Goal: Task Accomplishment & Management: Use online tool/utility

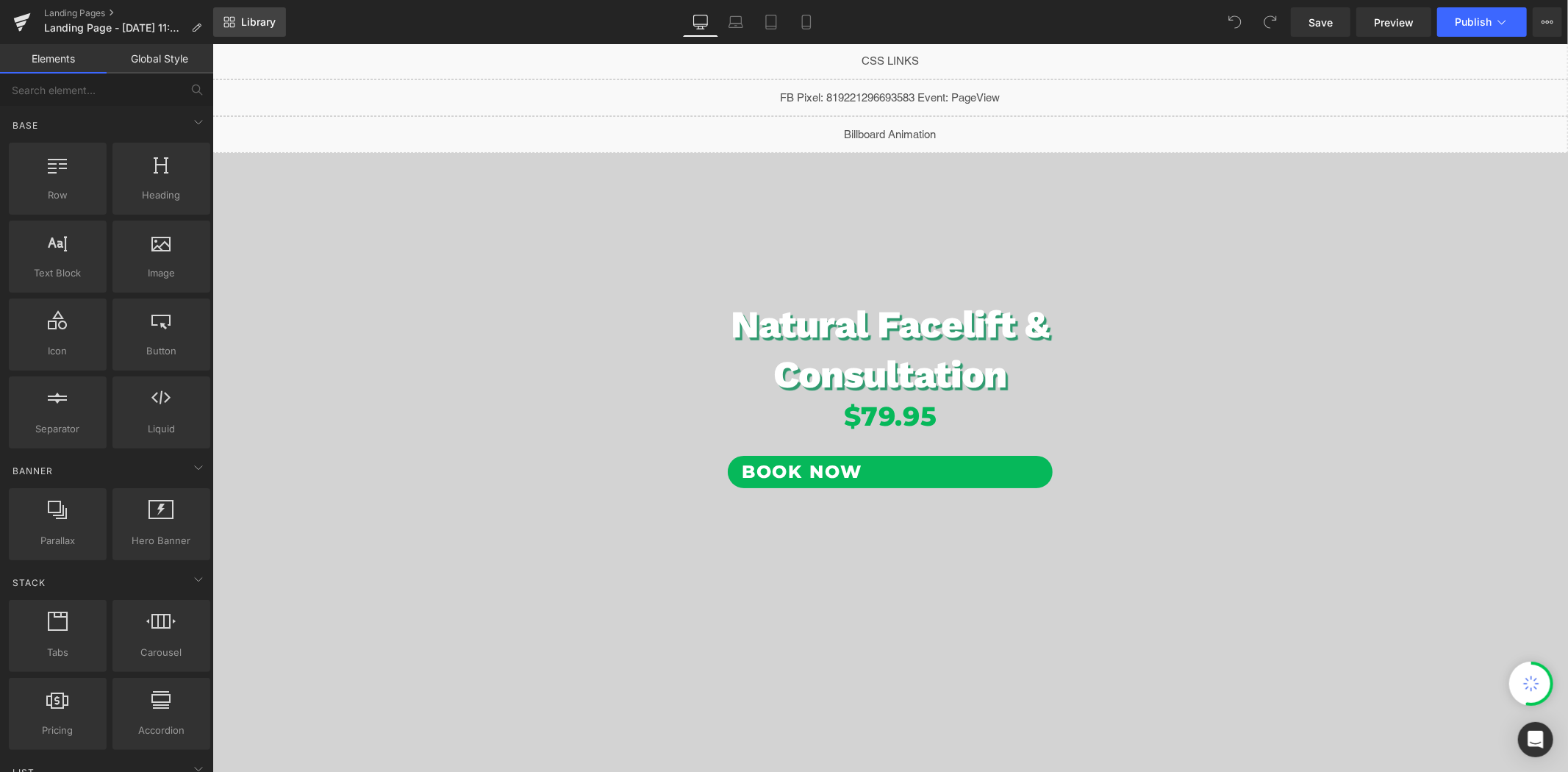
click at [253, 18] on span "Library" at bounding box center [258, 22] width 35 height 13
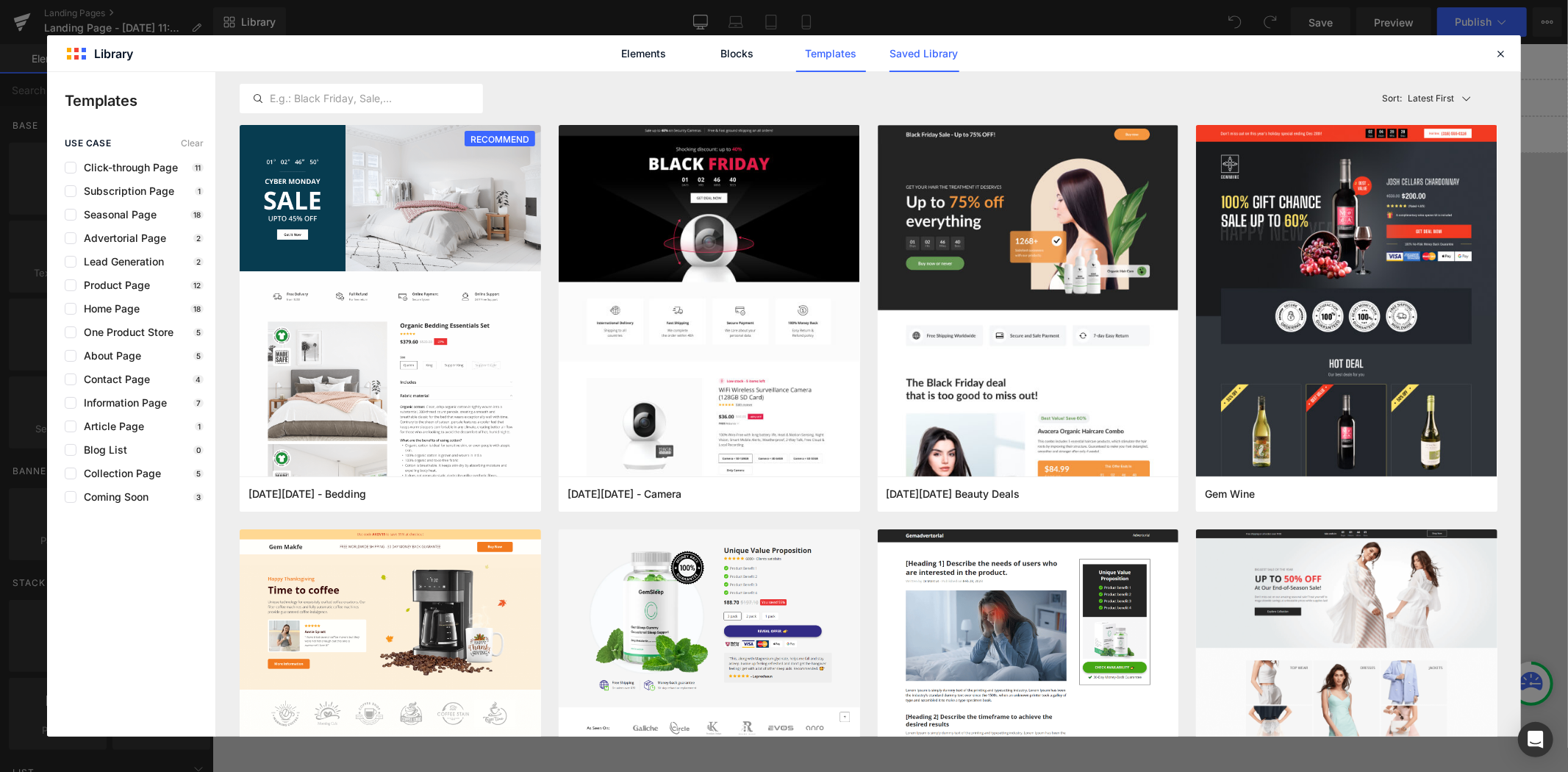
click at [915, 54] on link "Saved Library" at bounding box center [924, 54] width 70 height 37
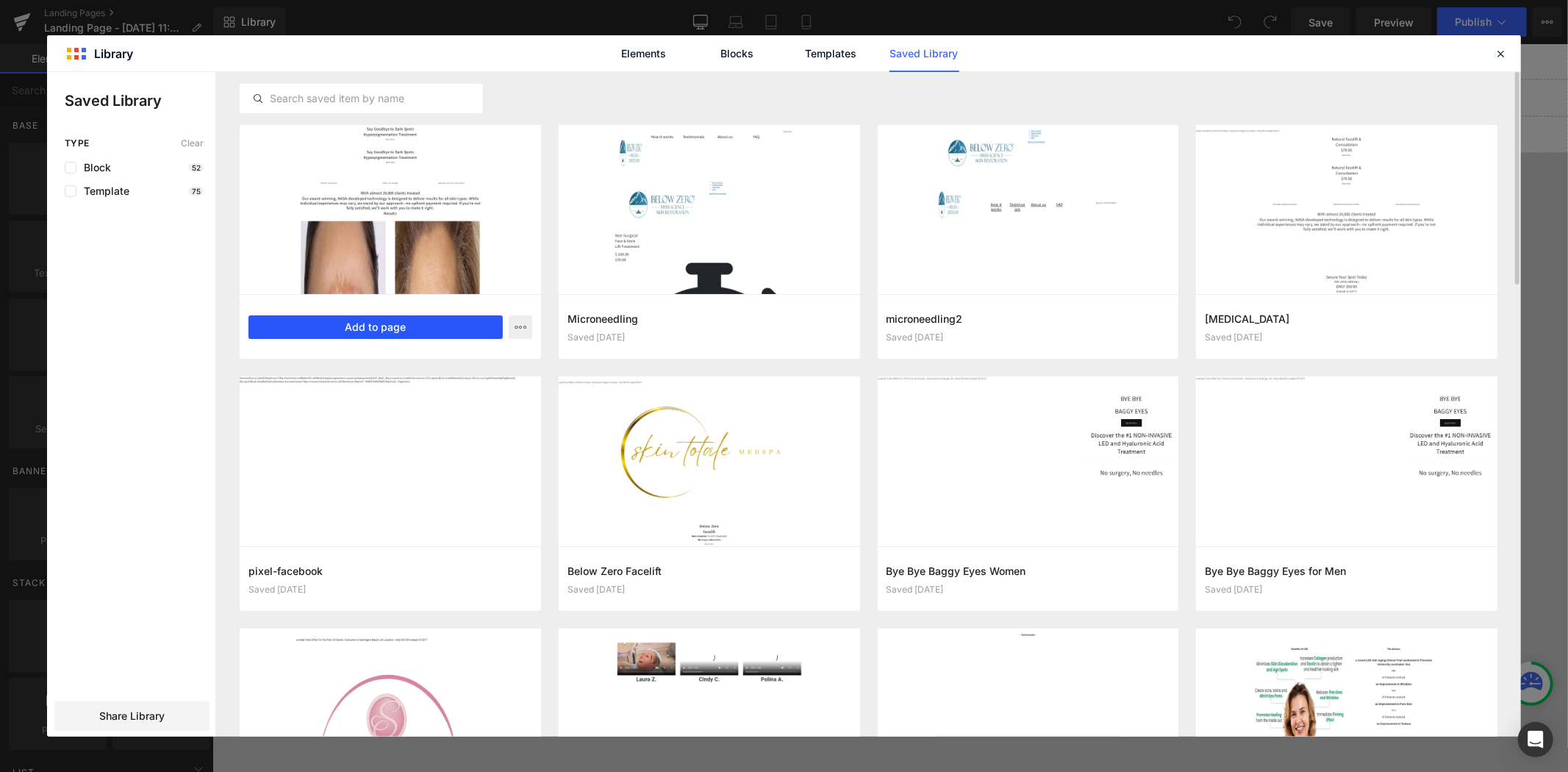
click at [421, 322] on button "Add to page" at bounding box center [376, 327] width 255 height 23
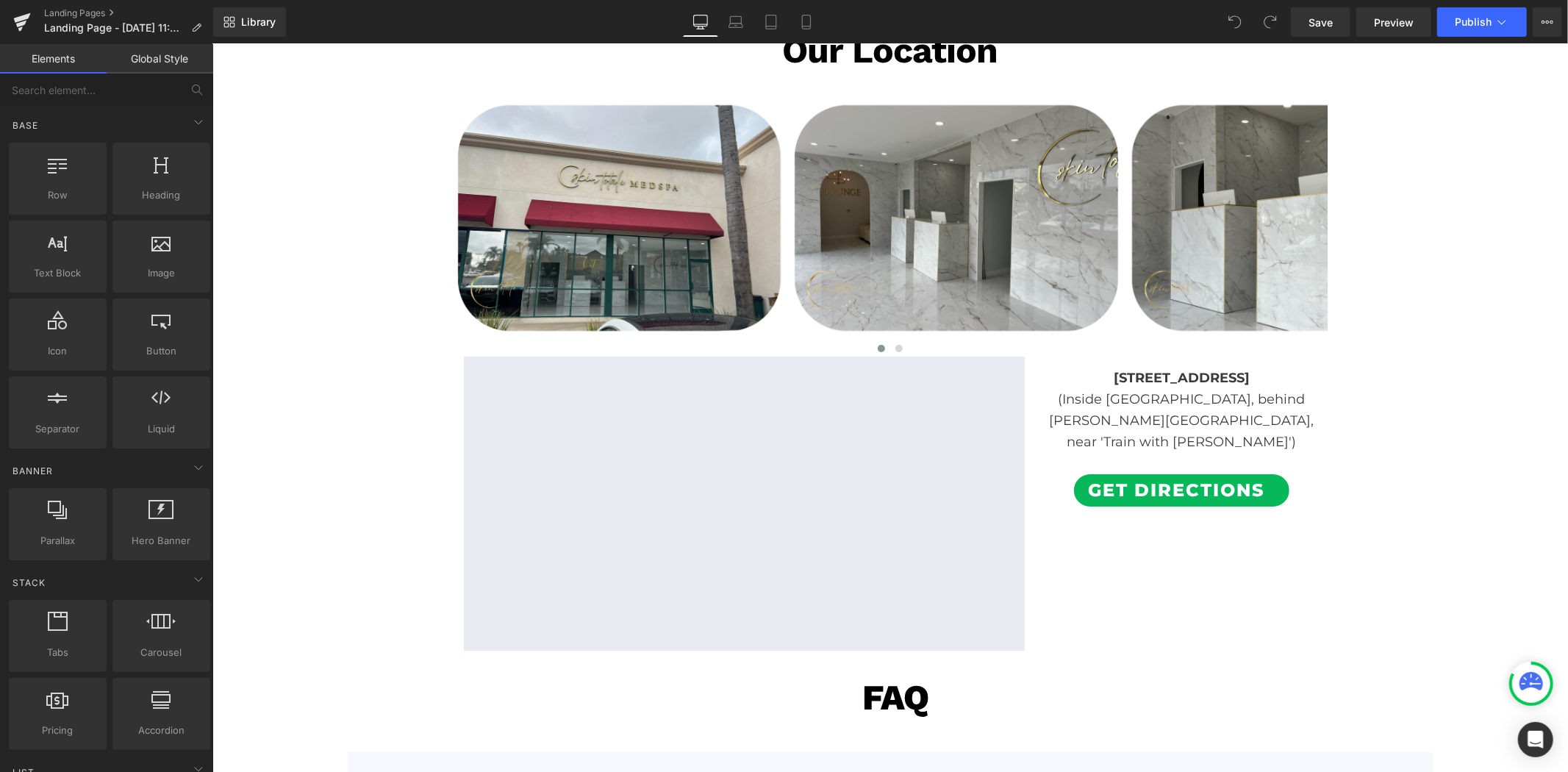
scroll to position [5099, 0]
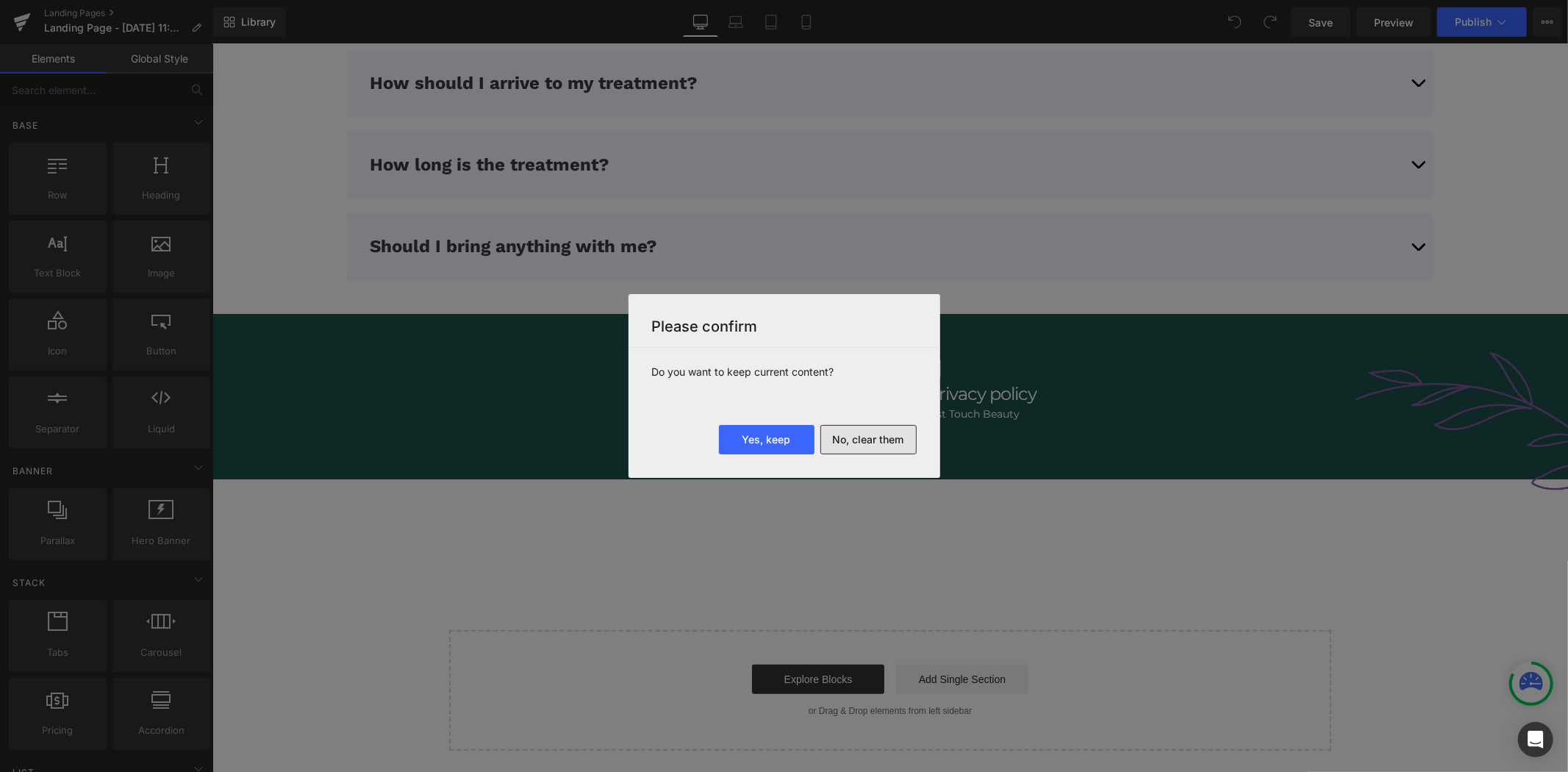
click at [865, 450] on button "No, clear them" at bounding box center [869, 439] width 96 height 30
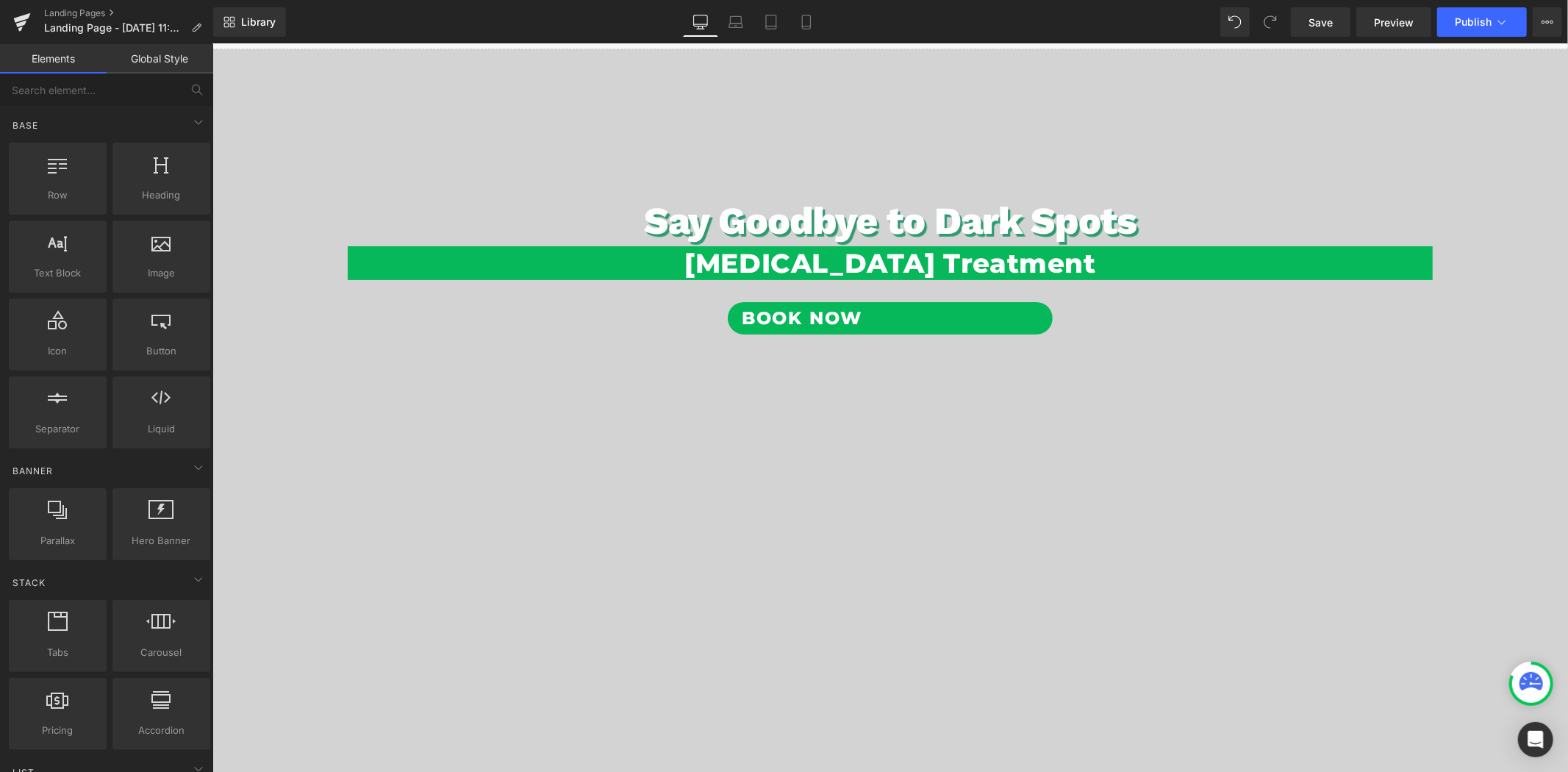
scroll to position [0, 0]
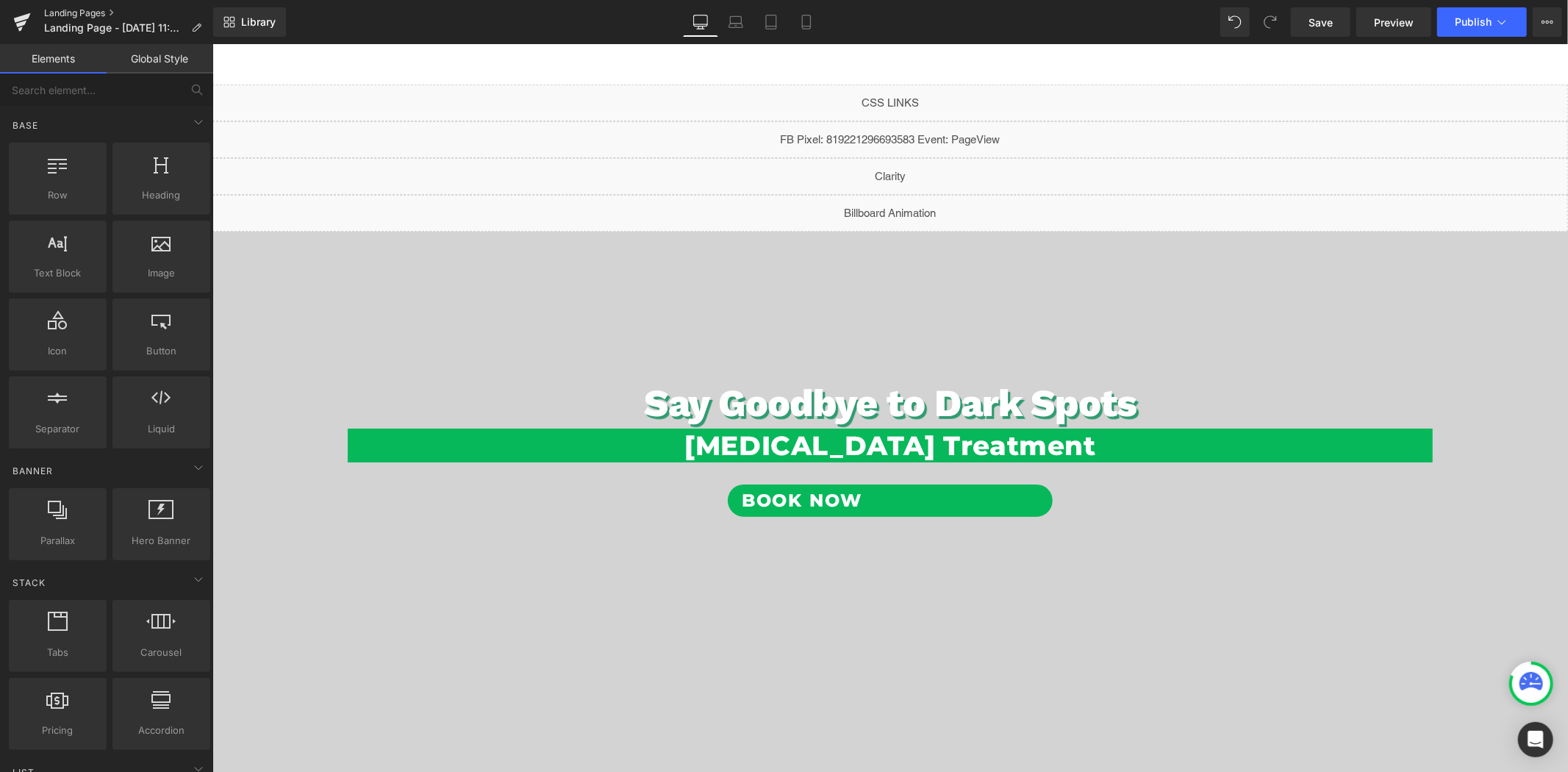
click at [98, 12] on link "Landing Pages" at bounding box center [129, 13] width 169 height 12
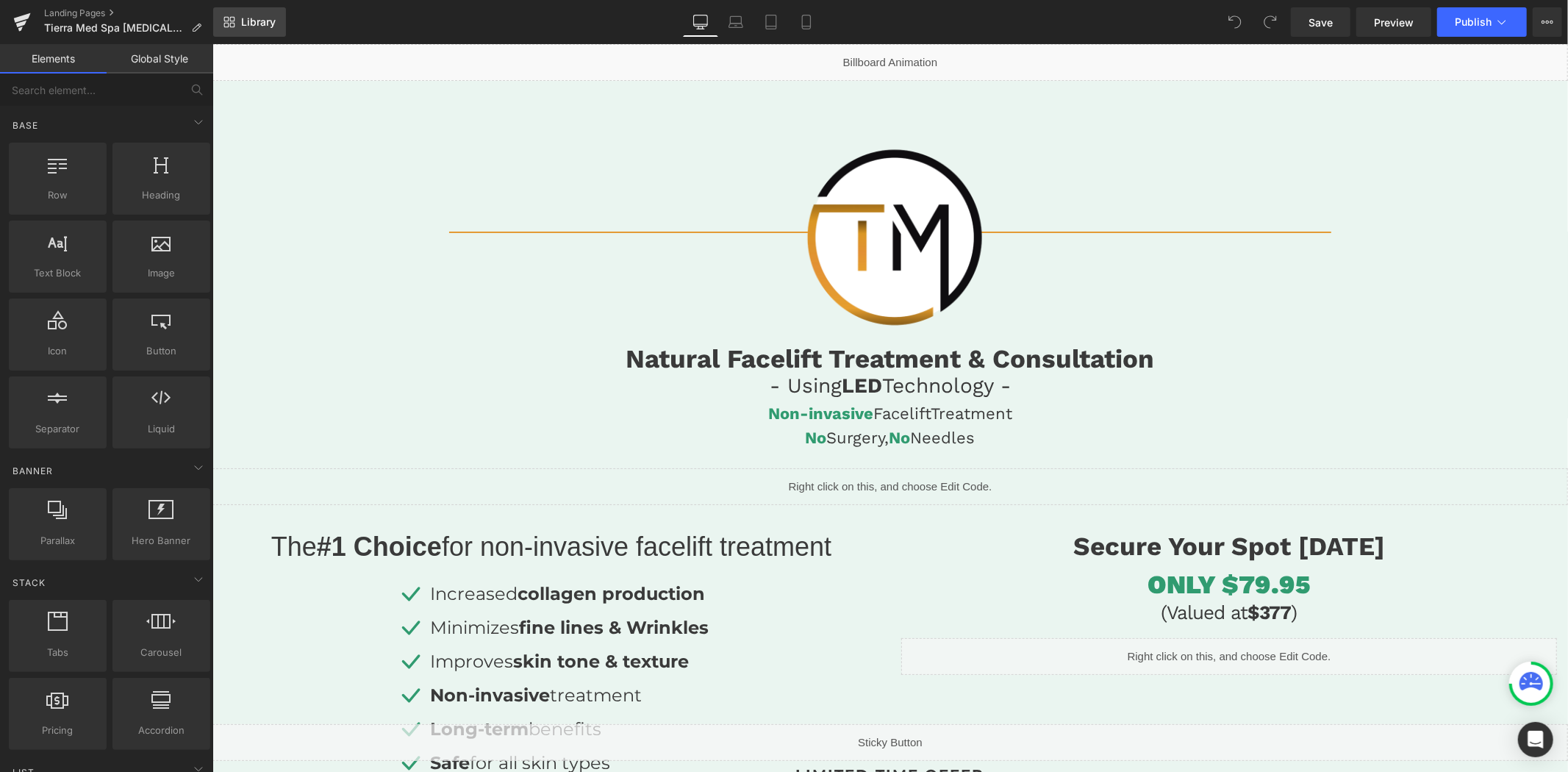
click at [256, 23] on span "Library" at bounding box center [258, 22] width 35 height 13
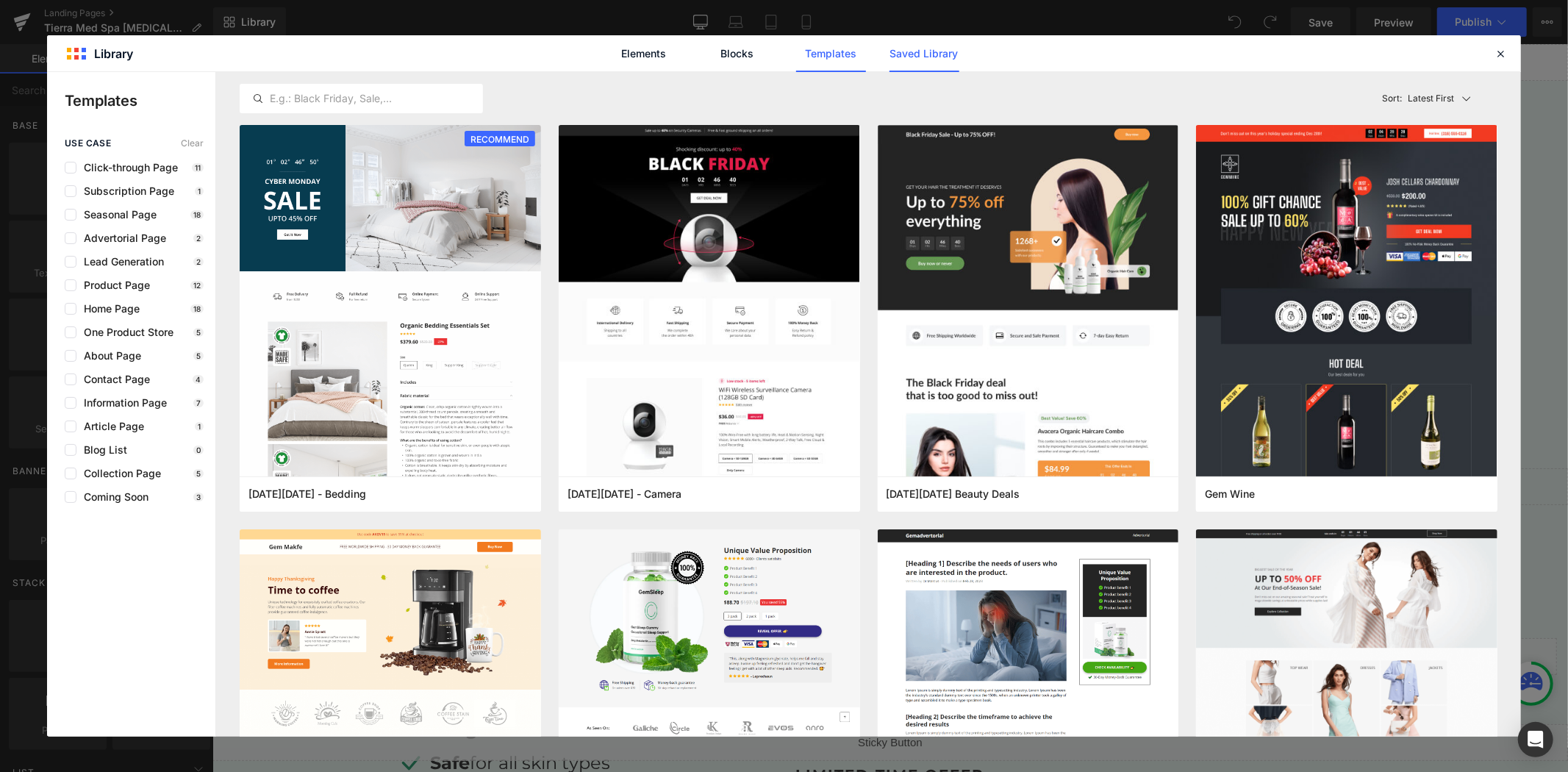
drag, startPoint x: 937, startPoint y: 57, endPoint x: 927, endPoint y: 55, distance: 10.2
click at [937, 56] on link "Saved Library" at bounding box center [924, 54] width 70 height 37
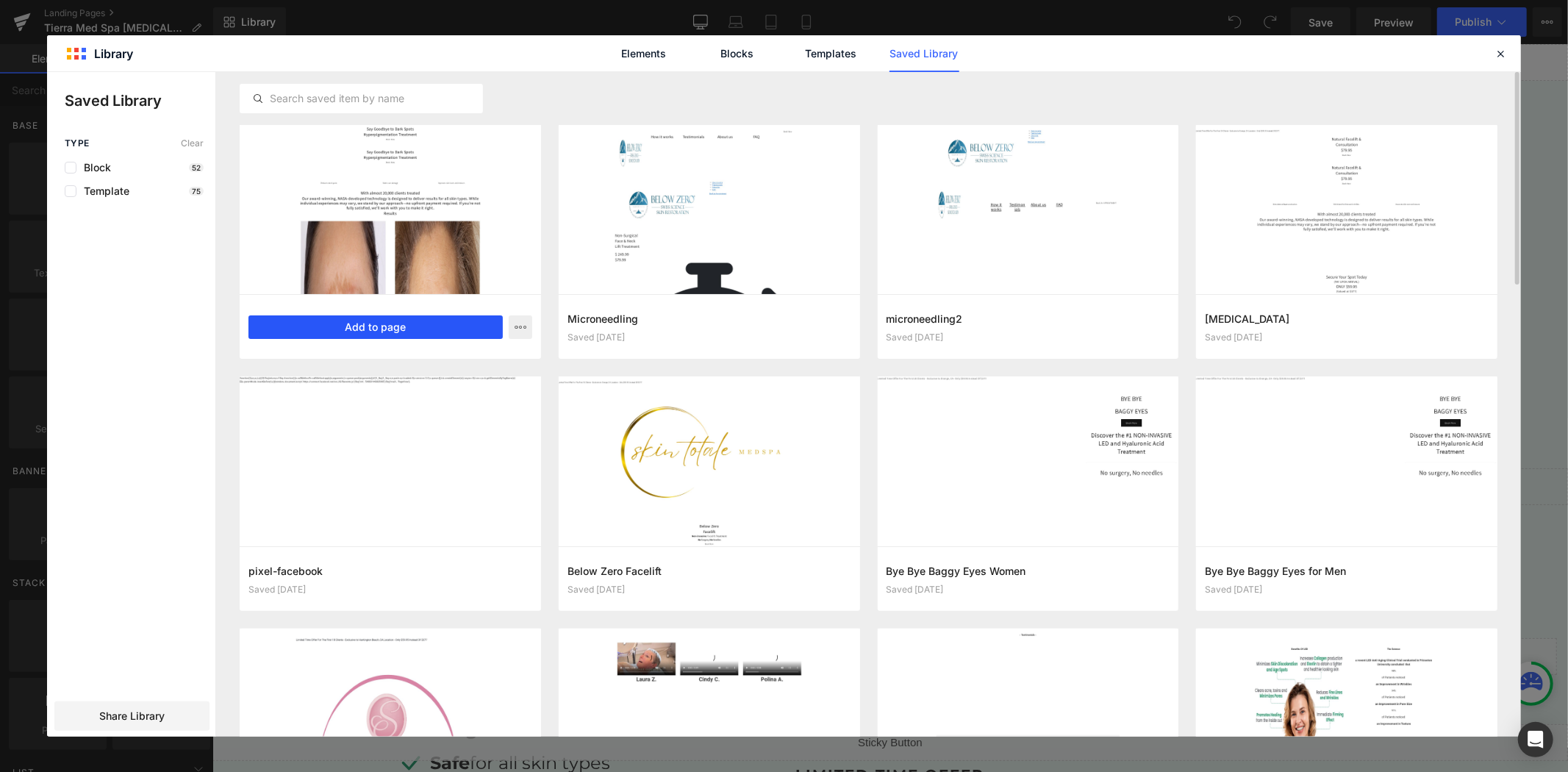
click at [407, 321] on button "Add to page" at bounding box center [376, 327] width 255 height 23
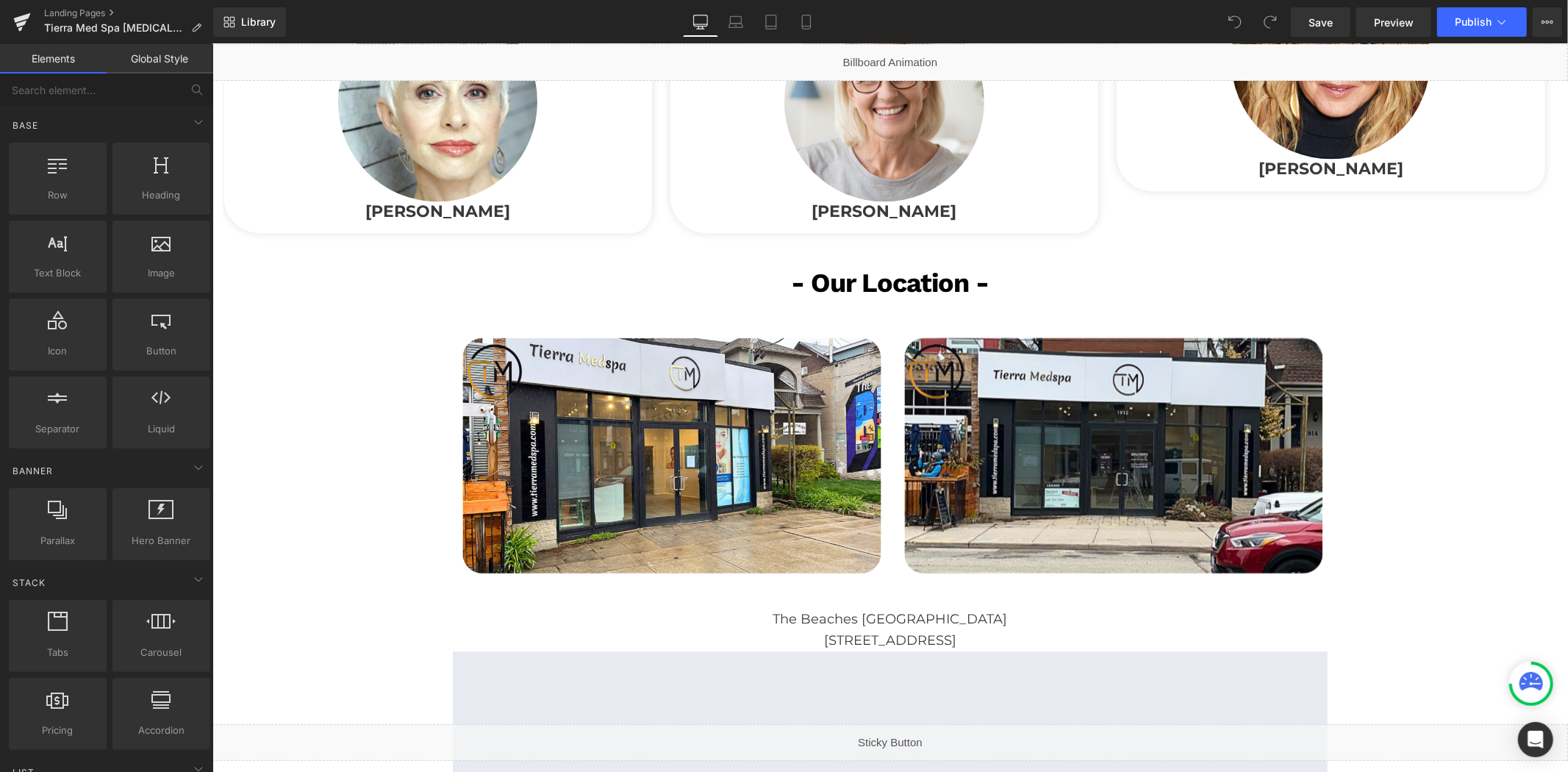
scroll to position [3625, 0]
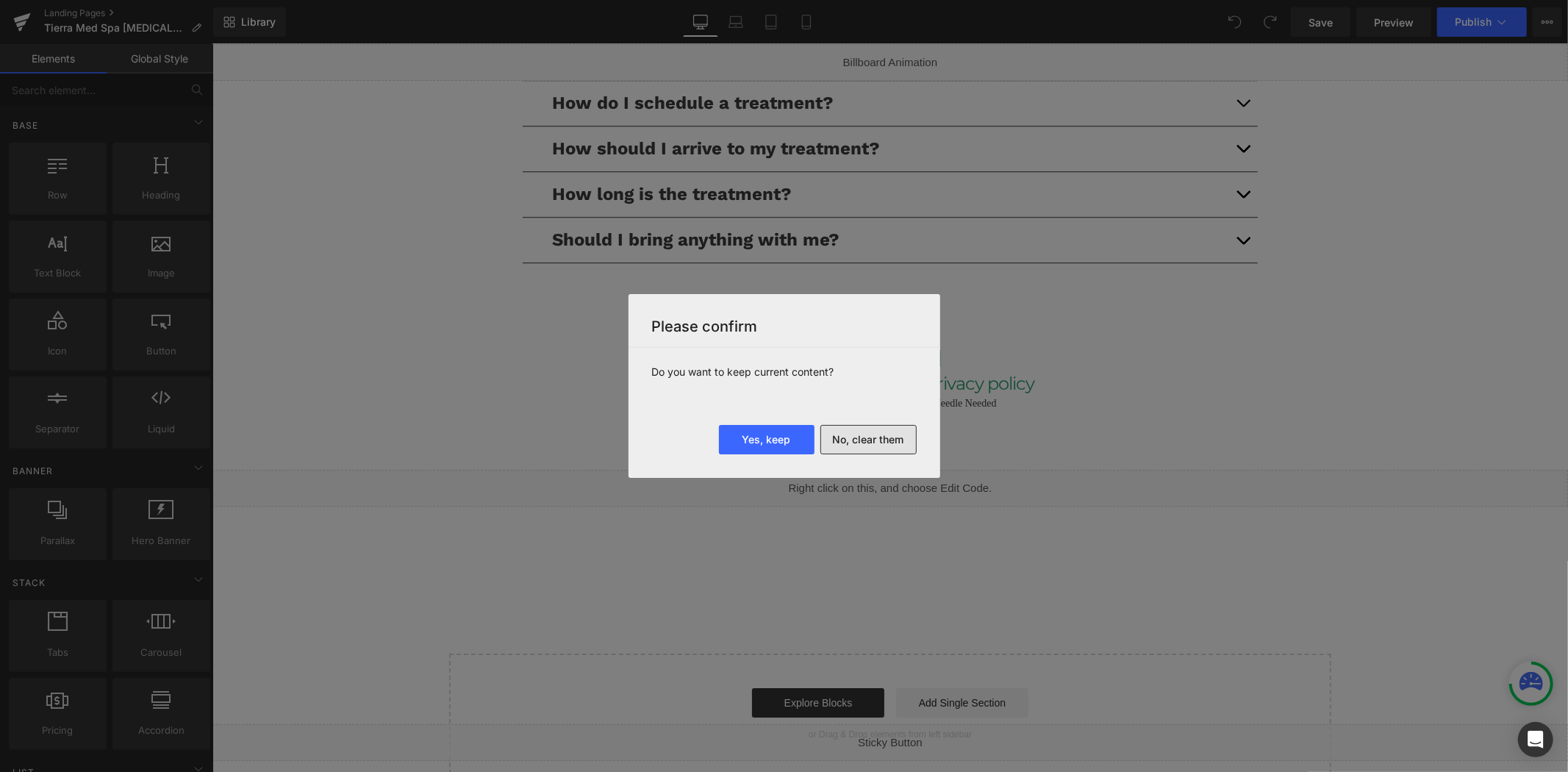
click at [872, 436] on button "No, clear them" at bounding box center [869, 439] width 96 height 30
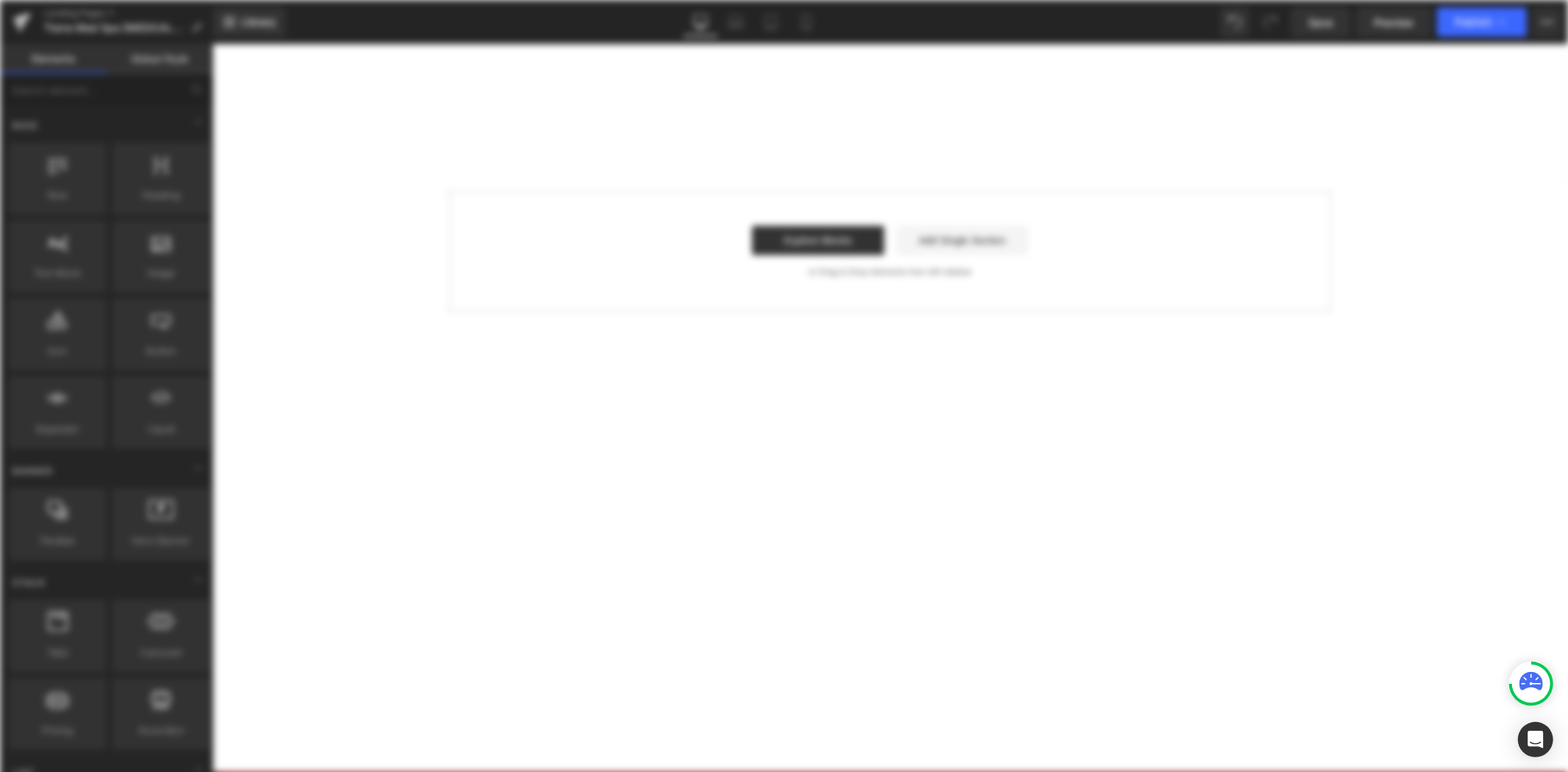
scroll to position [0, 0]
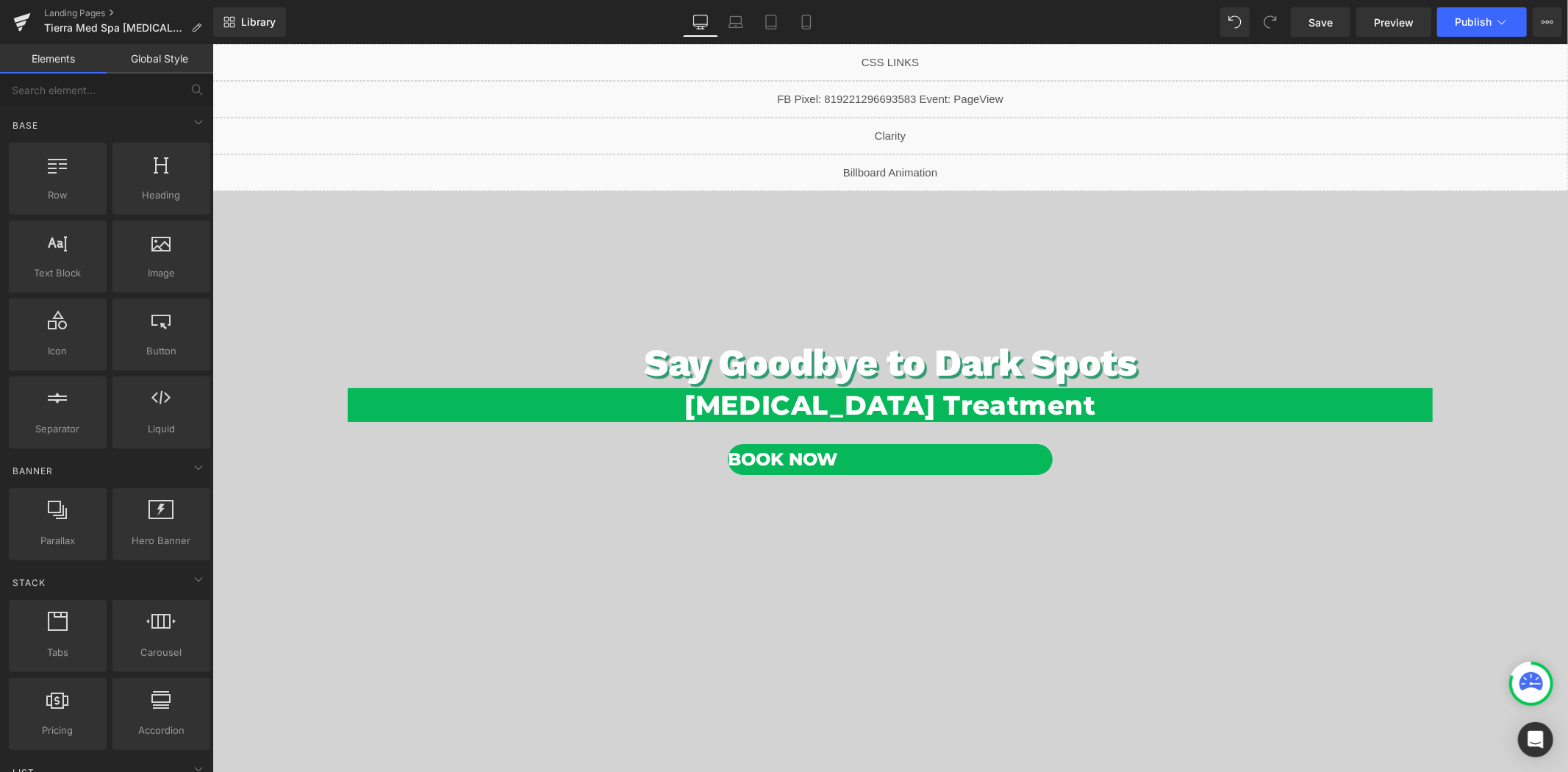
click at [903, 130] on div "Liquid" at bounding box center [889, 136] width 1356 height 37
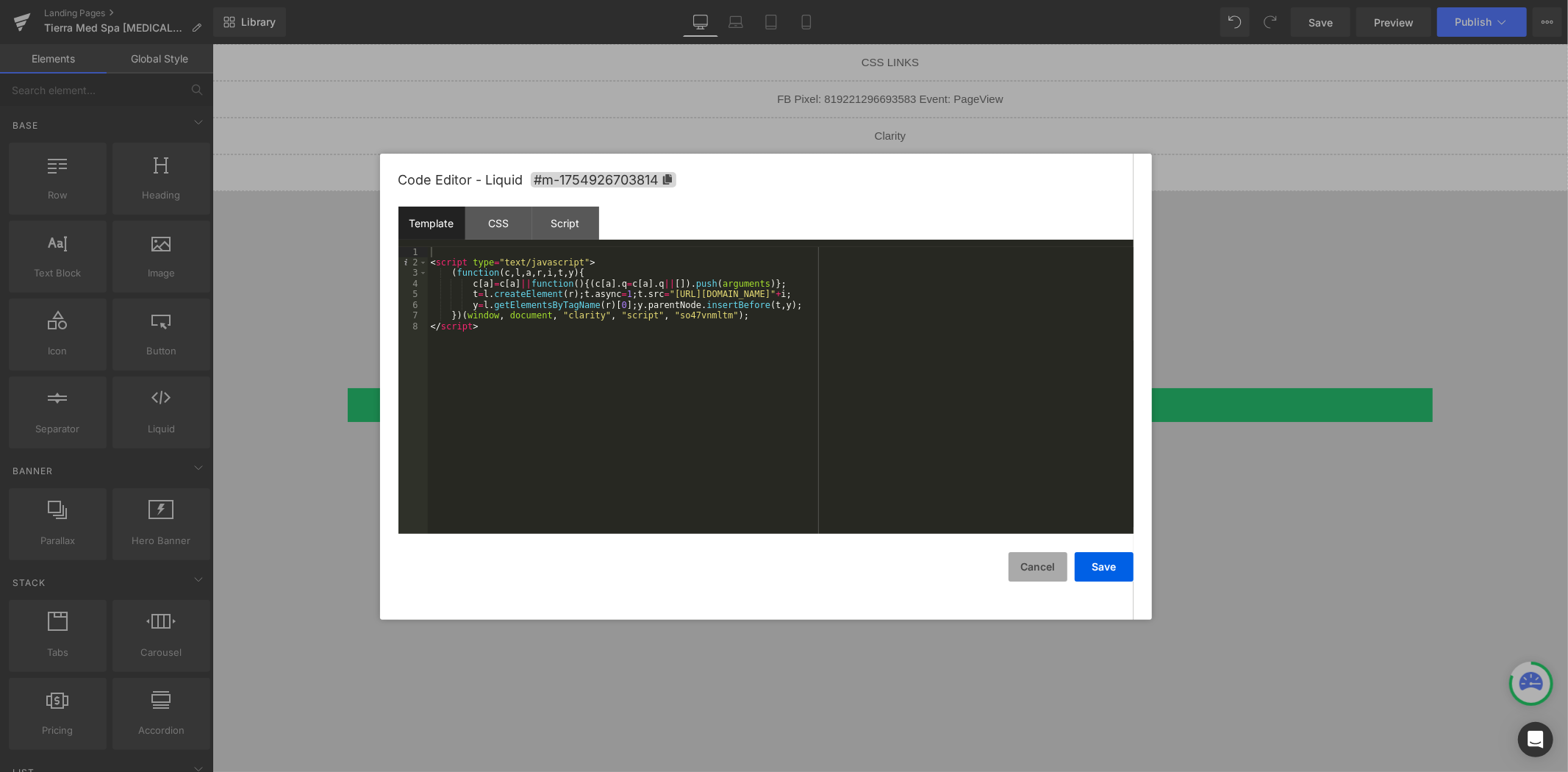
drag, startPoint x: 1054, startPoint y: 578, endPoint x: 843, endPoint y: 531, distance: 216.2
click at [1054, 578] on button "Cancel" at bounding box center [1038, 567] width 59 height 30
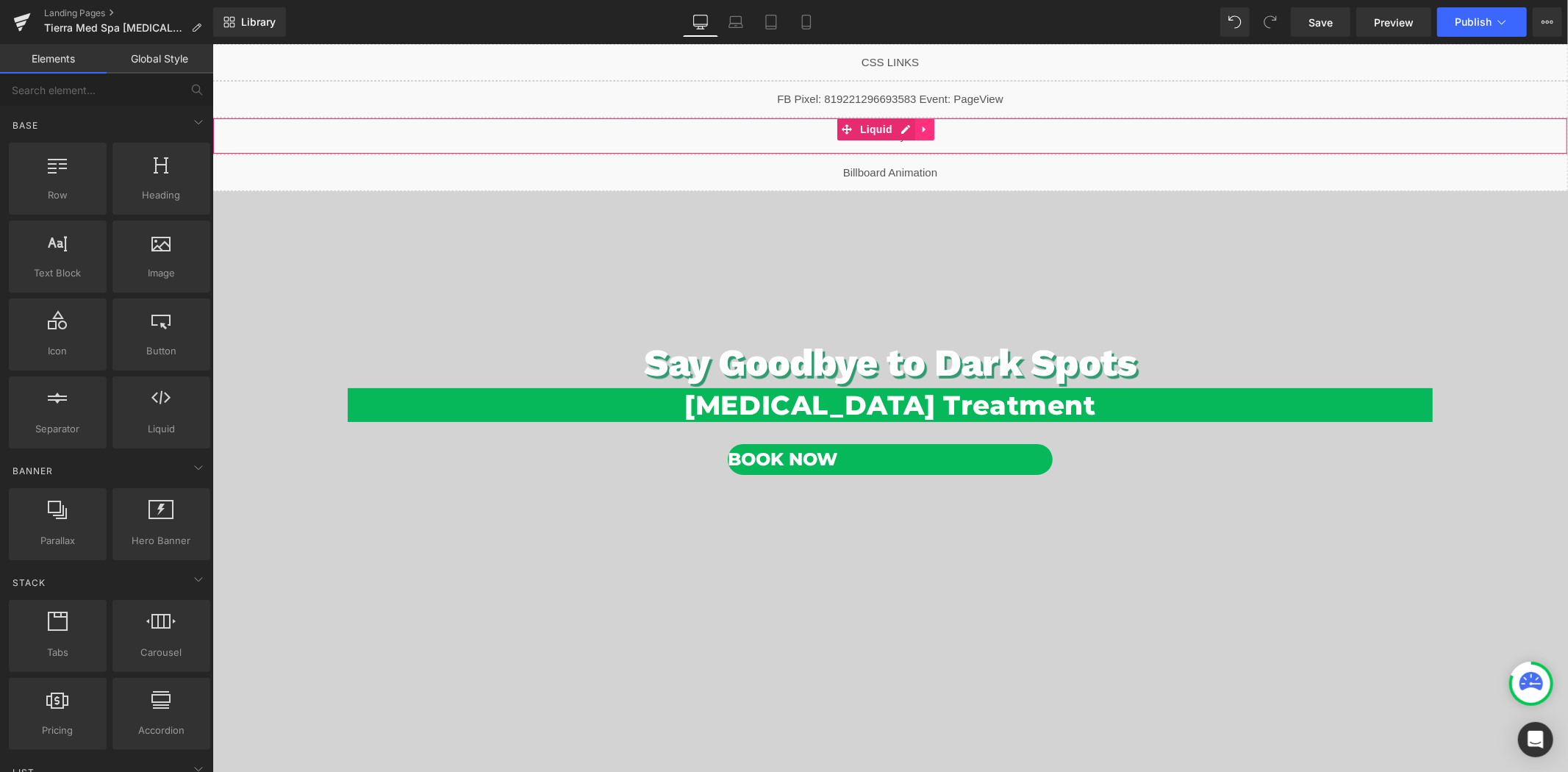
click at [921, 127] on icon at bounding box center [923, 129] width 11 height 11
click at [931, 130] on icon at bounding box center [933, 129] width 11 height 11
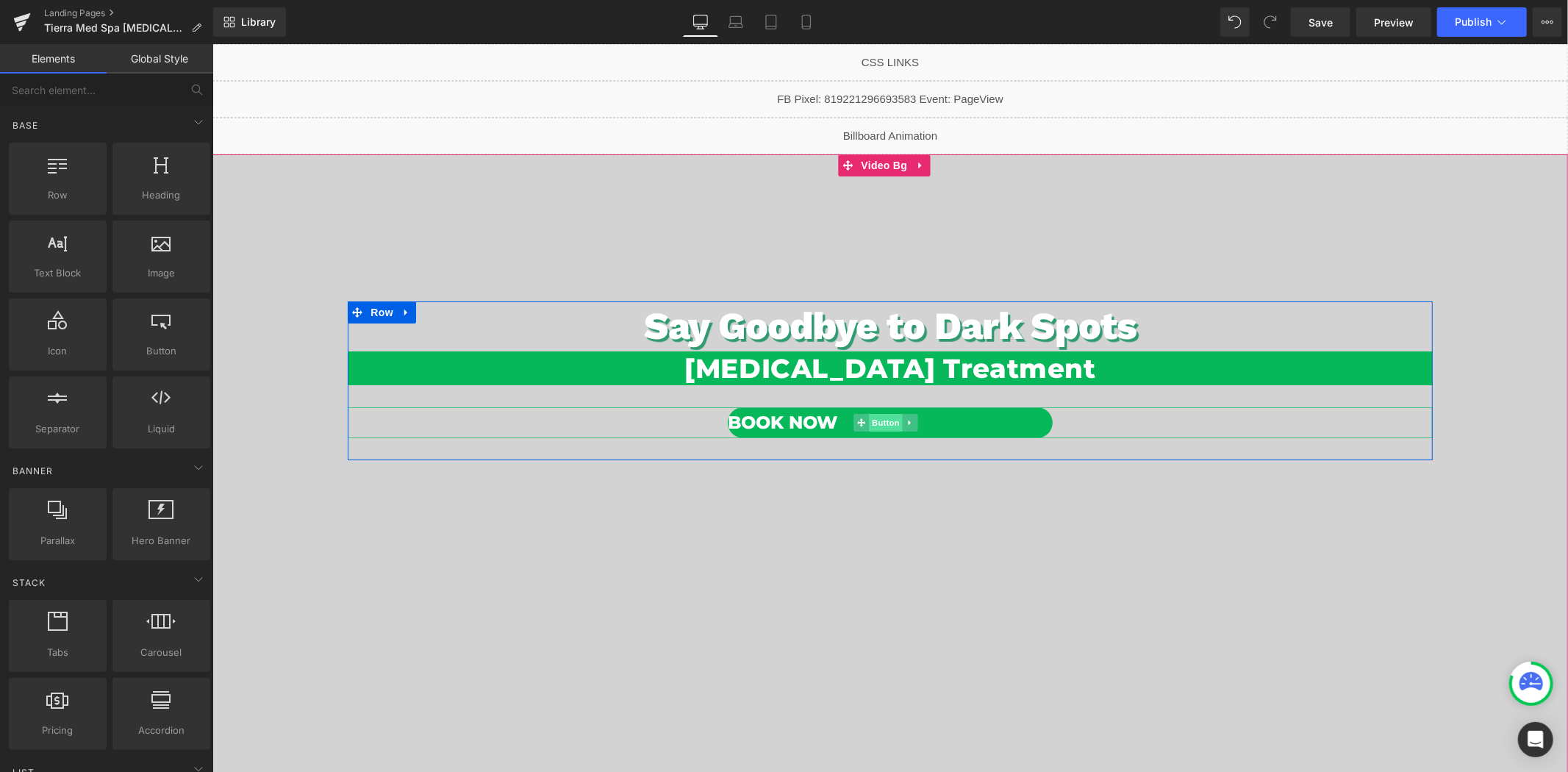
click at [870, 421] on span "Button" at bounding box center [884, 422] width 34 height 17
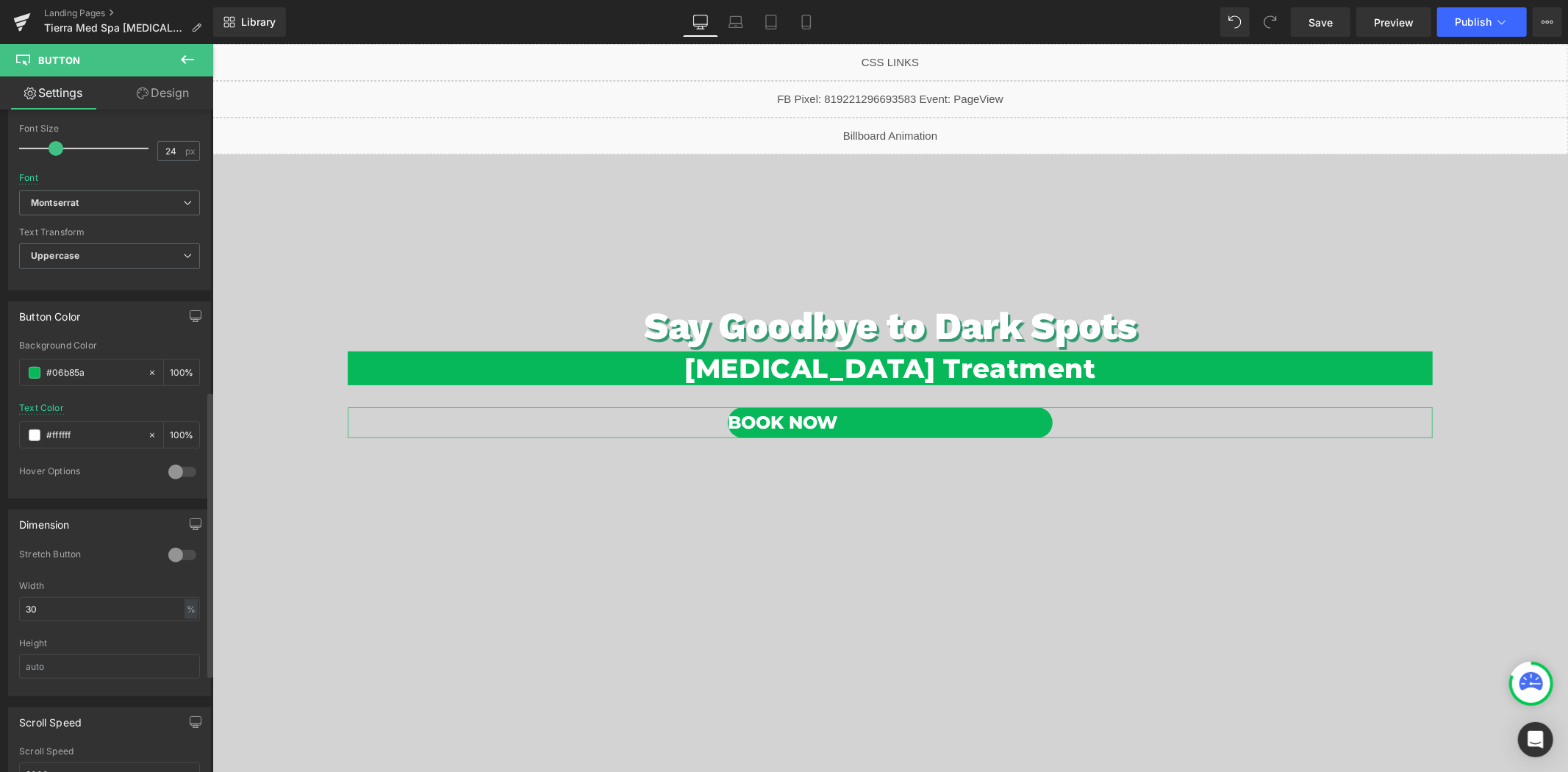
scroll to position [653, 0]
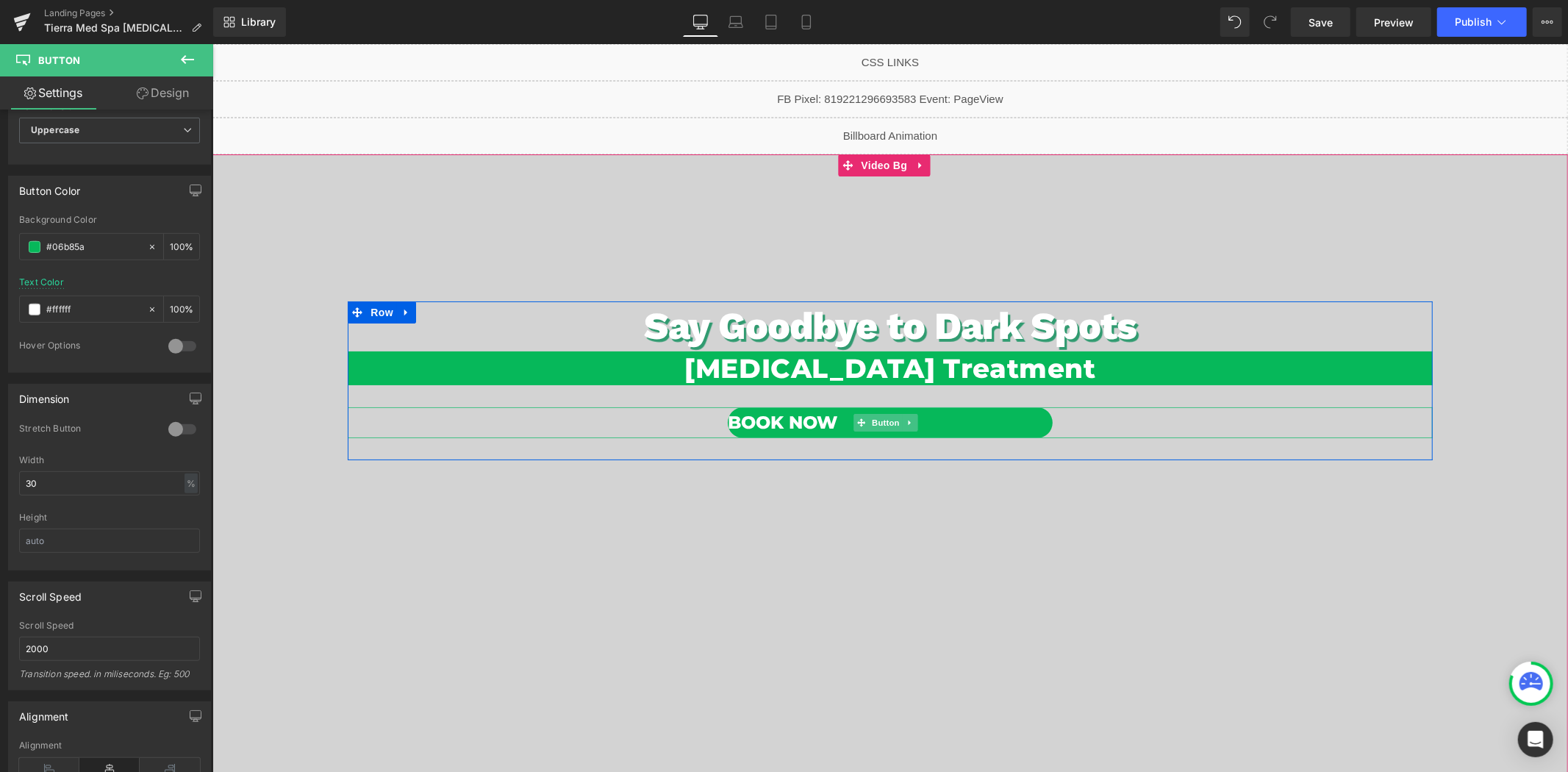
click at [791, 421] on span "Book Now" at bounding box center [782, 422] width 110 height 27
click at [881, 422] on span "Button" at bounding box center [884, 423] width 34 height 17
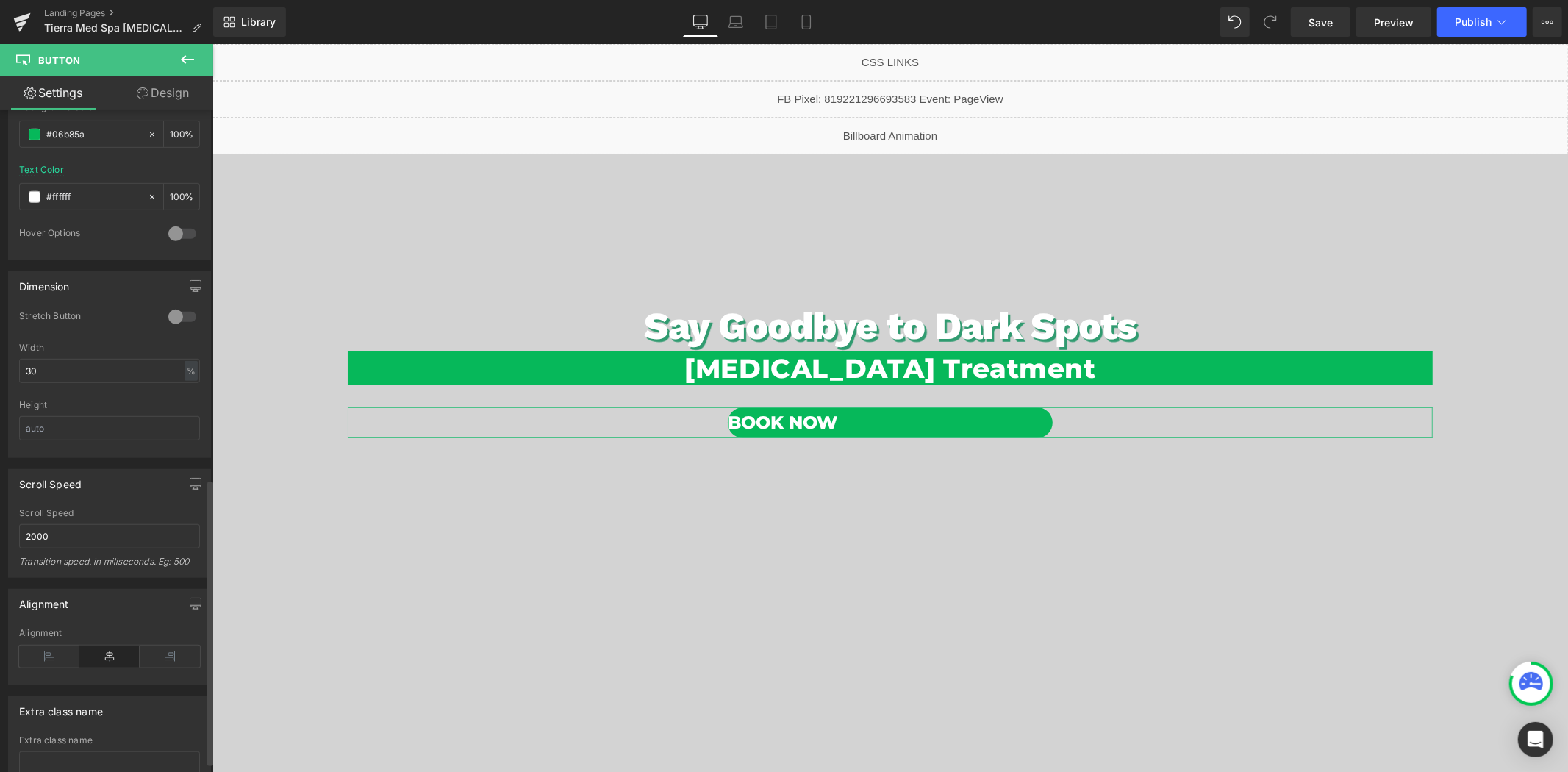
scroll to position [877, 0]
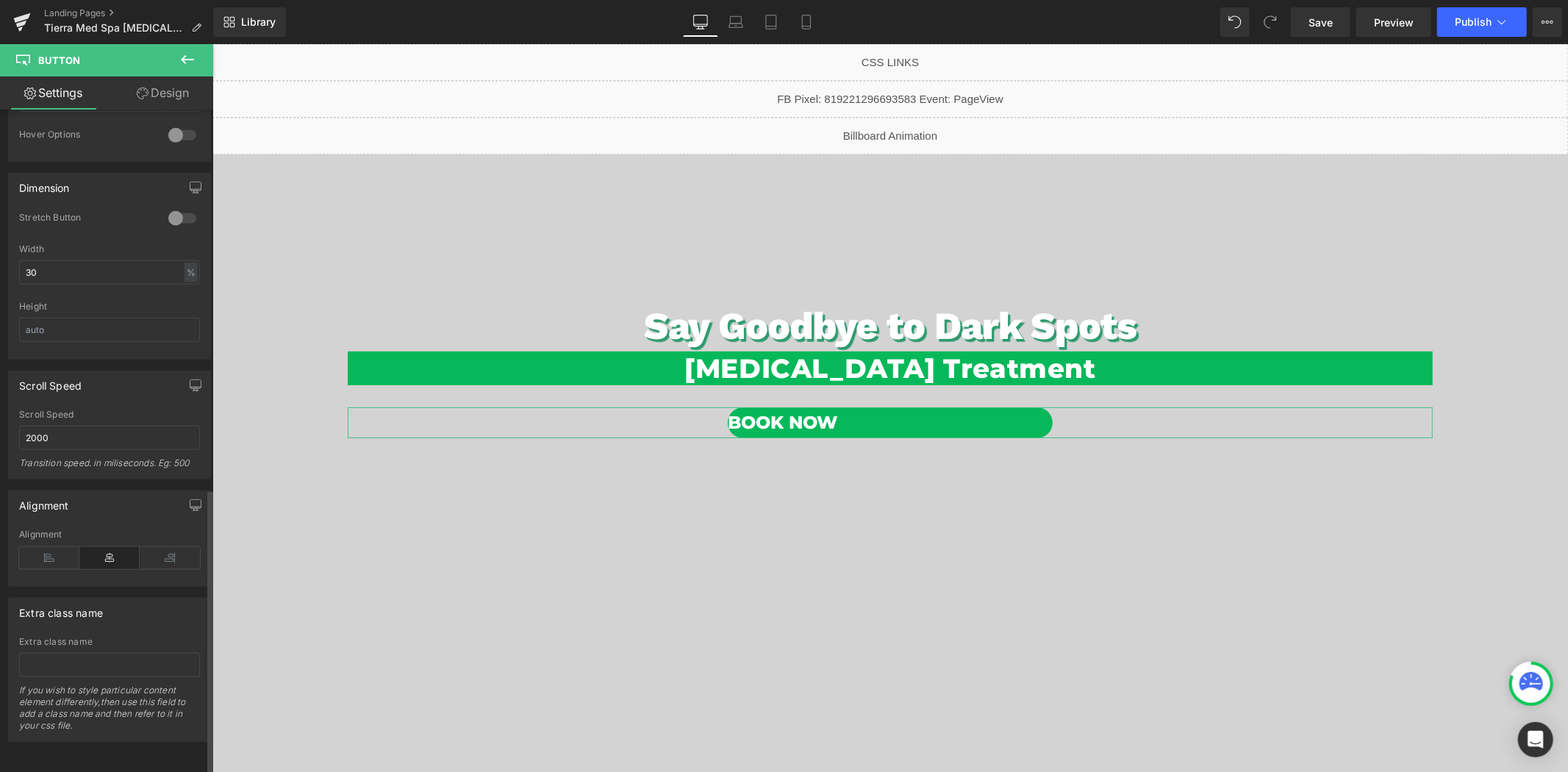
drag, startPoint x: 52, startPoint y: 546, endPoint x: 99, endPoint y: 549, distance: 47.1
click at [52, 547] on icon at bounding box center [49, 558] width 61 height 22
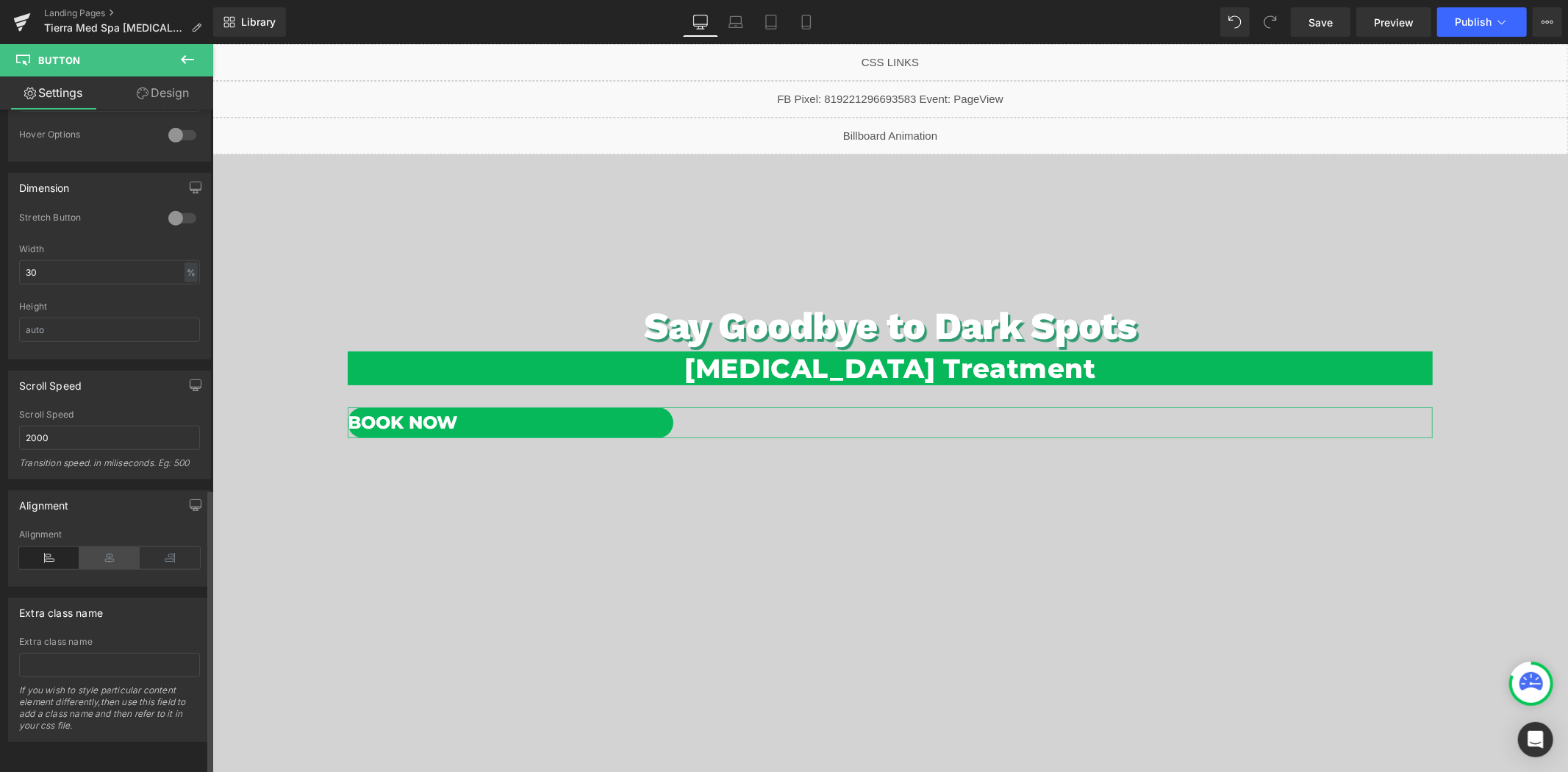
click at [99, 547] on icon at bounding box center [110, 558] width 61 height 22
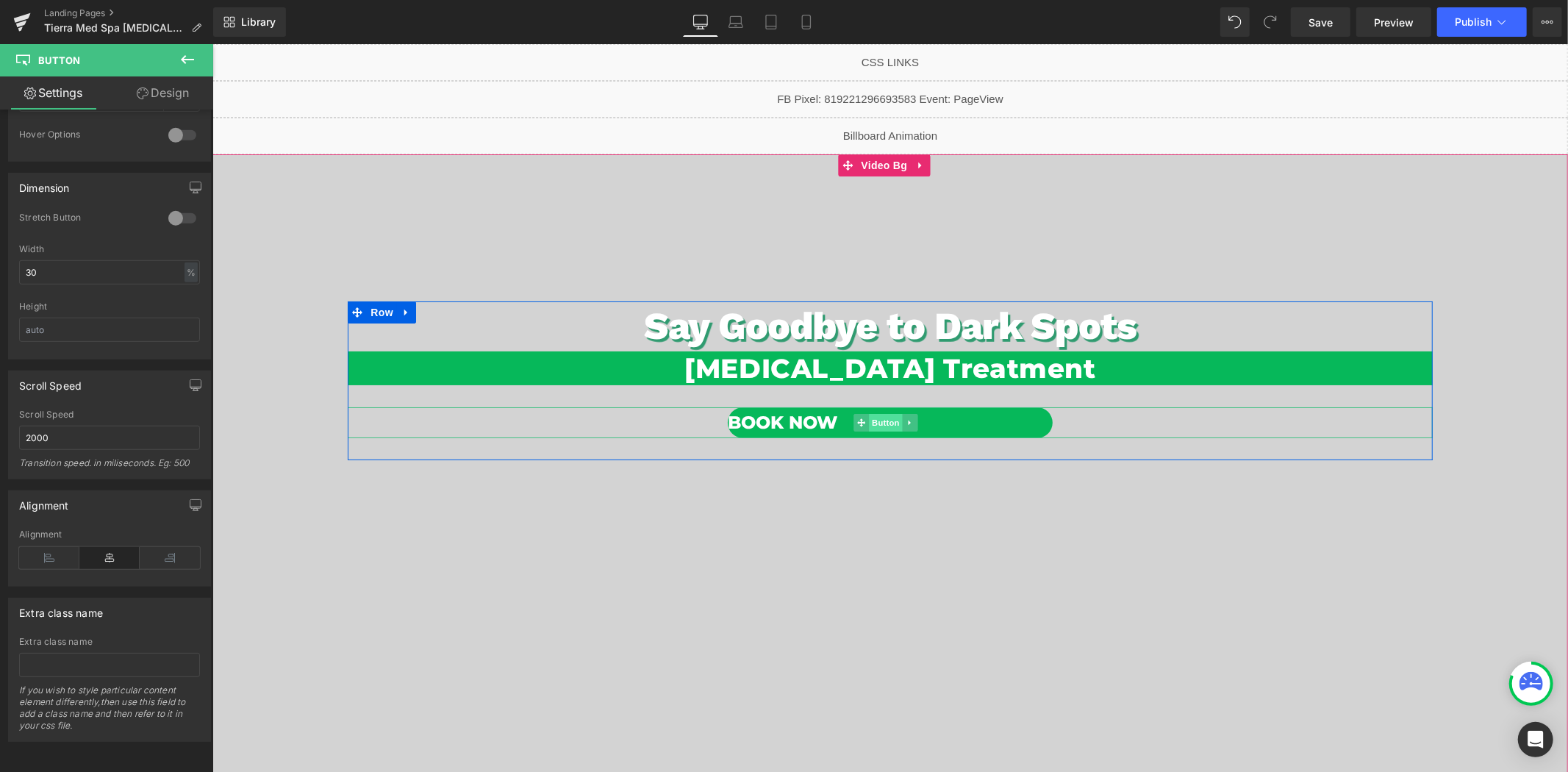
click at [893, 420] on span "Button" at bounding box center [884, 422] width 34 height 17
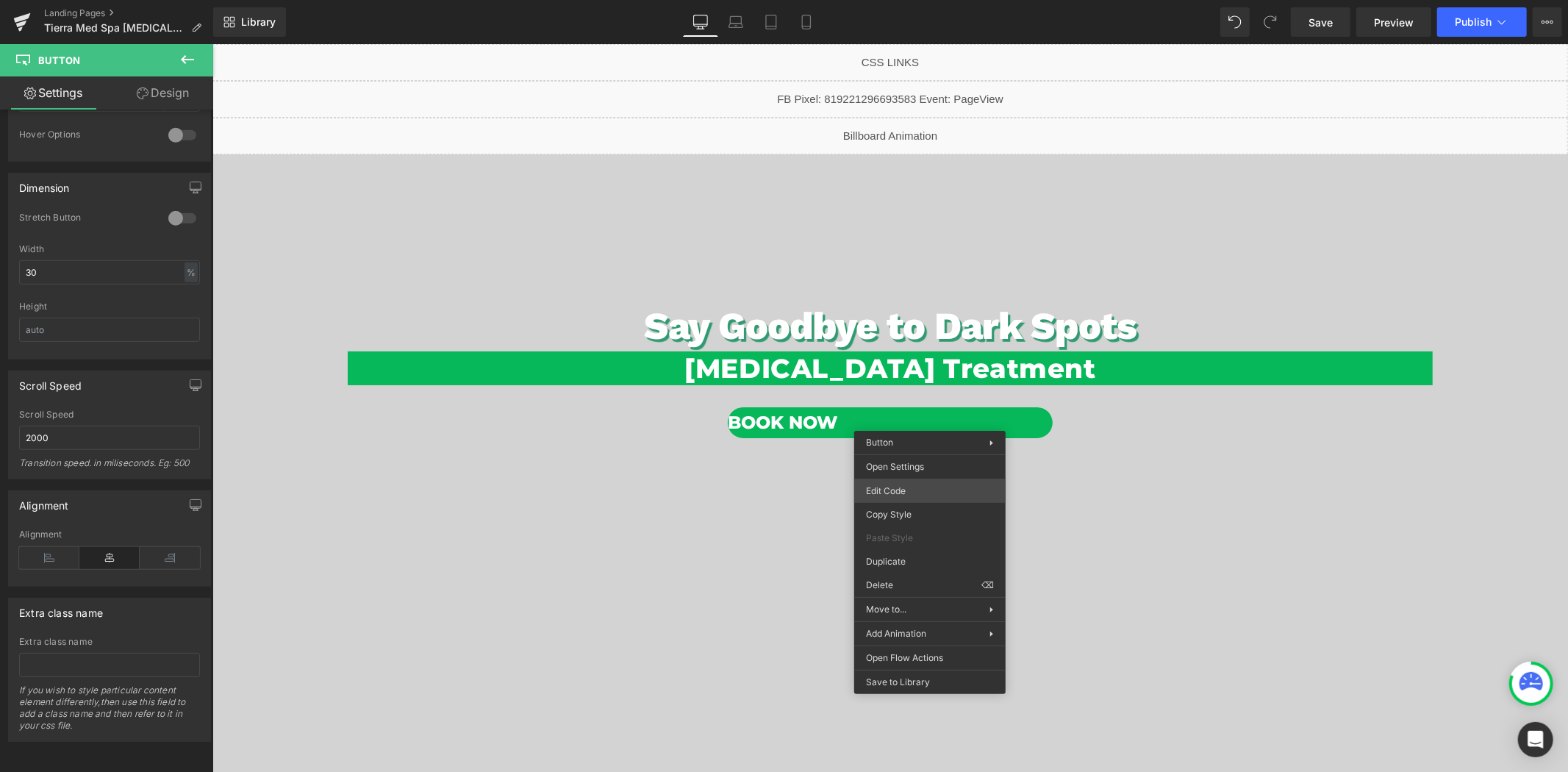
click at [909, 0] on div "Button You are previewing how the will restyle your page. You can not edit Elem…" at bounding box center [784, 0] width 1568 height 0
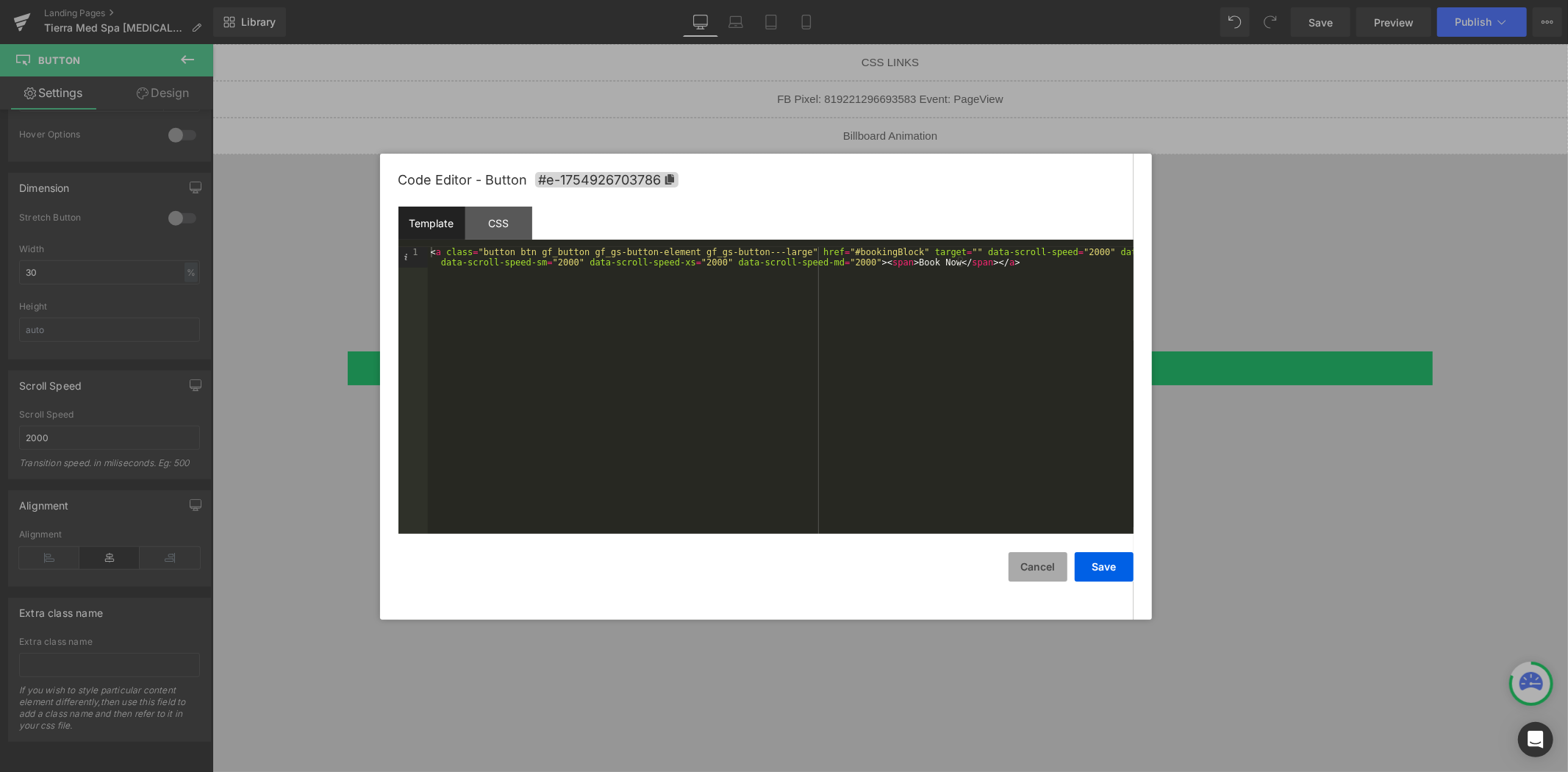
click at [1033, 572] on button "Cancel" at bounding box center [1038, 567] width 59 height 30
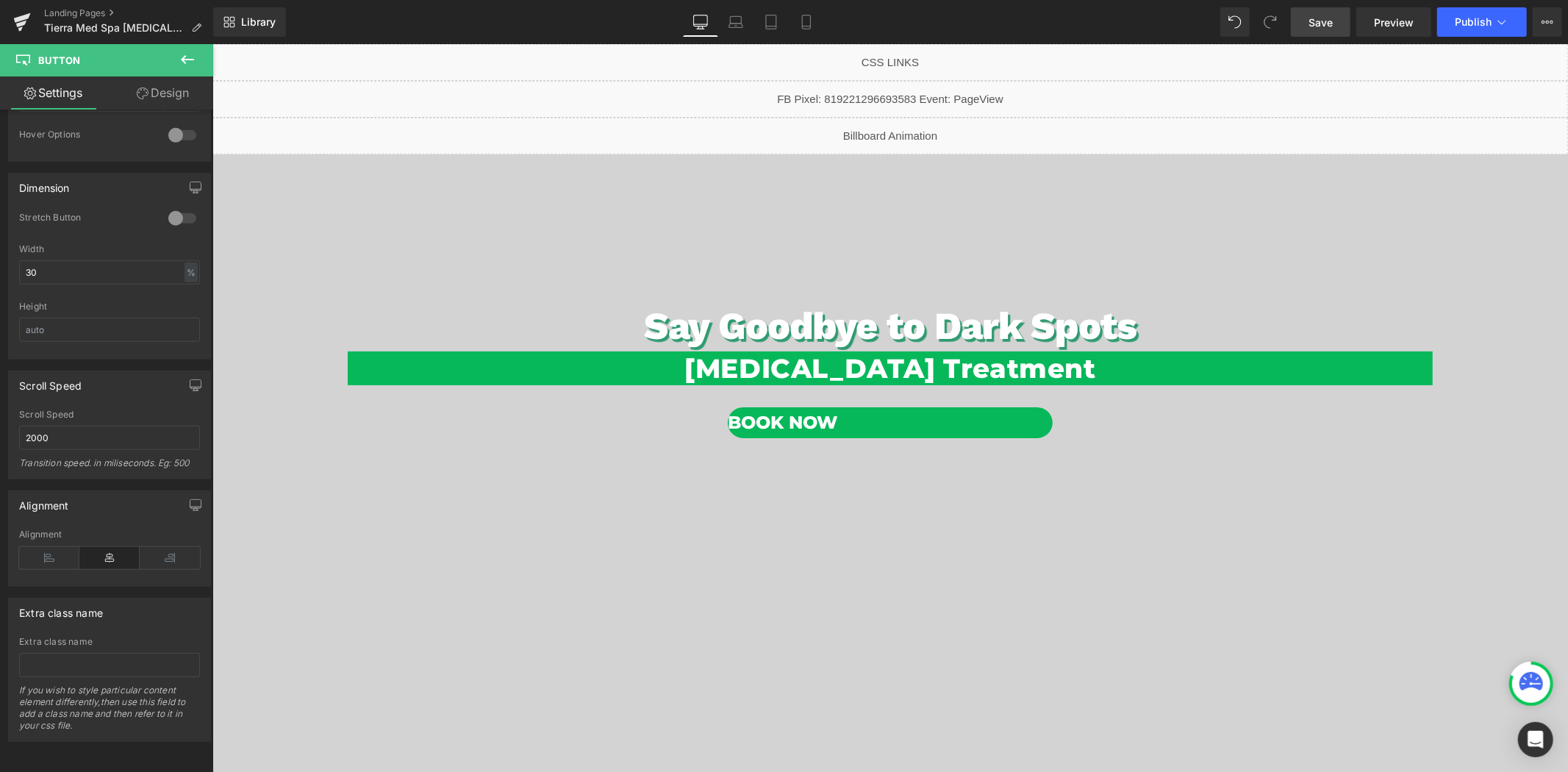
click at [1313, 30] on span "Save" at bounding box center [1320, 22] width 24 height 15
click at [1379, 30] on link "Preview" at bounding box center [1393, 22] width 75 height 30
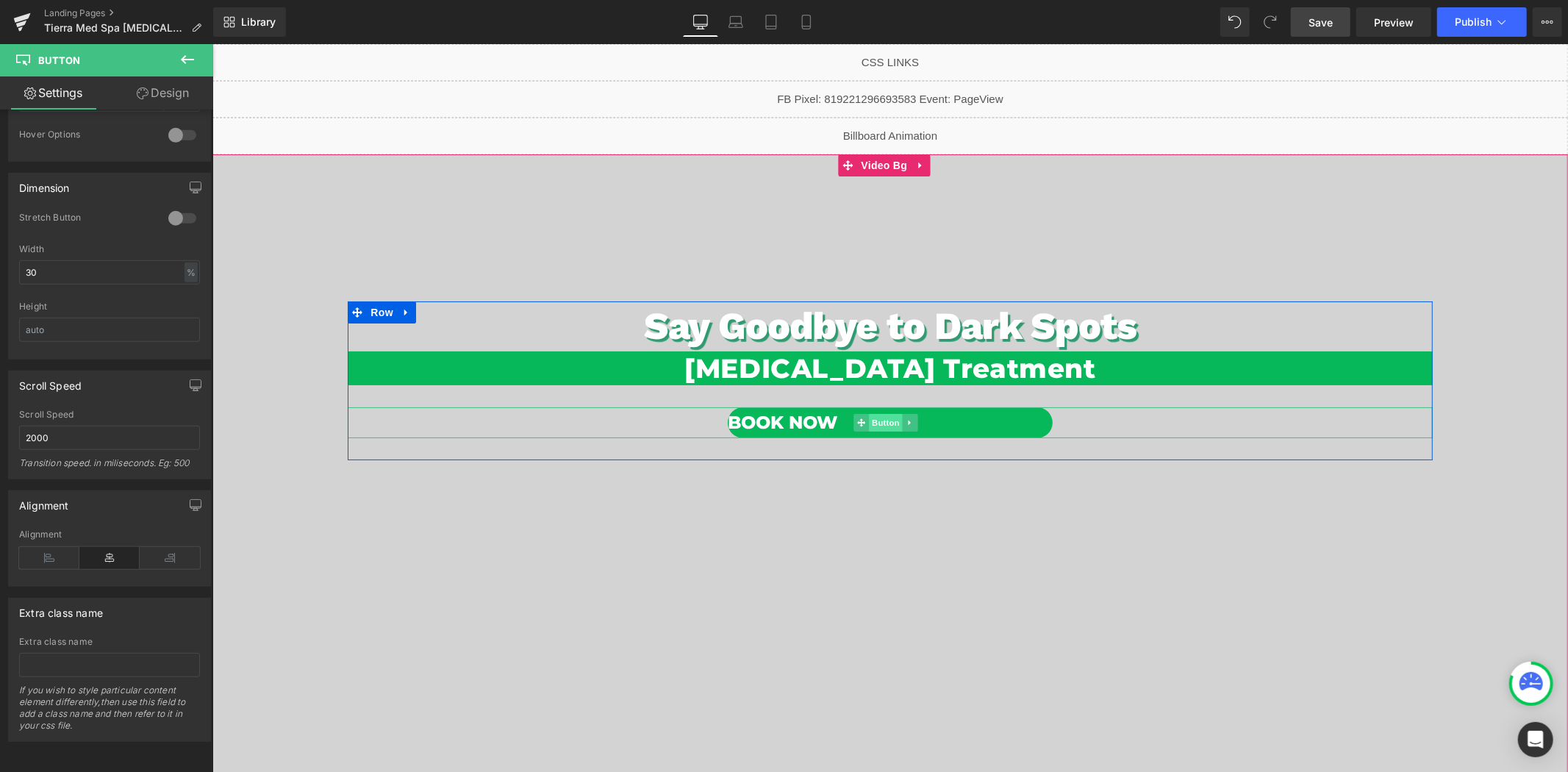
click at [874, 423] on span "Button" at bounding box center [884, 422] width 34 height 17
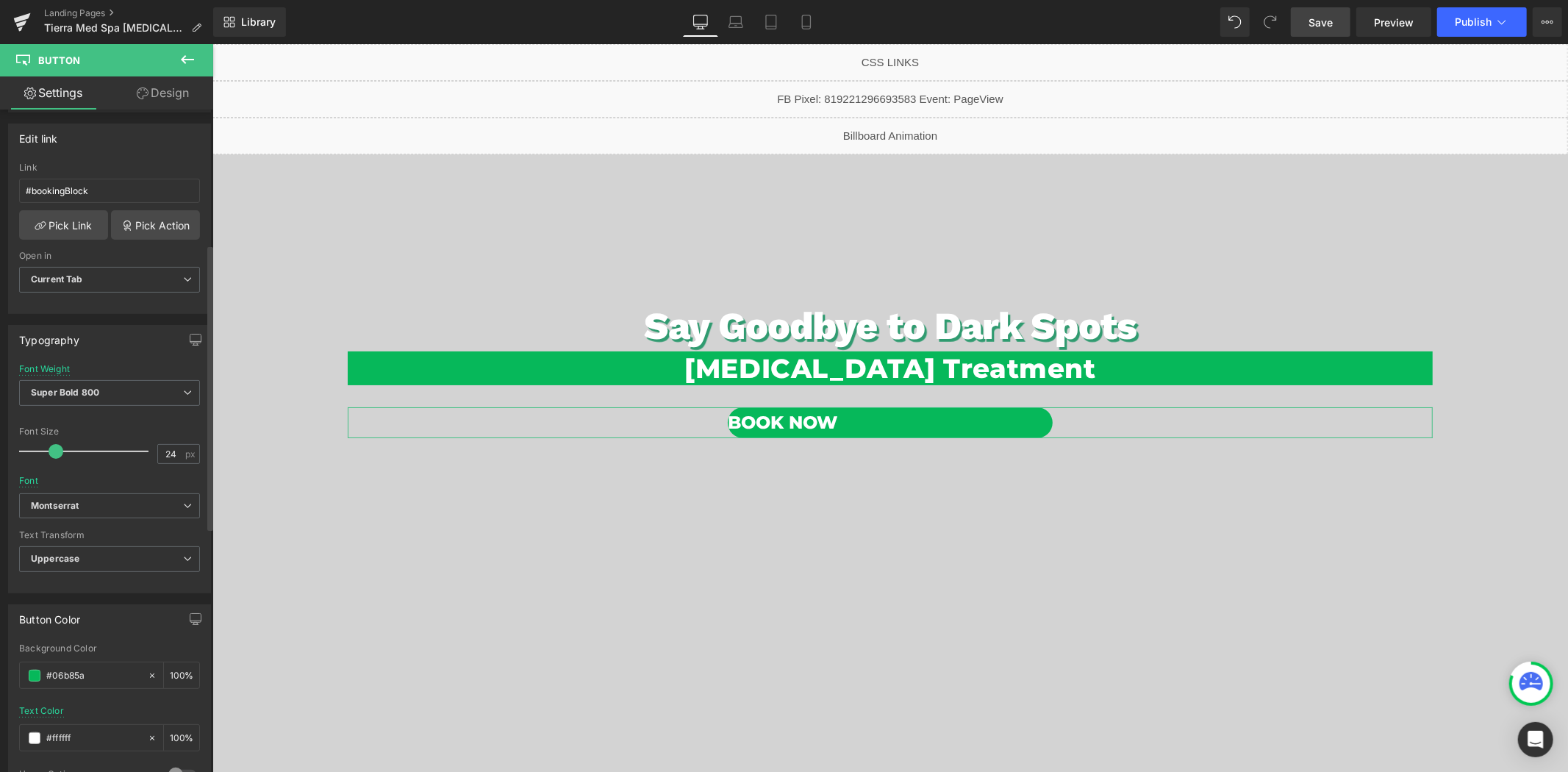
scroll to position [223, 0]
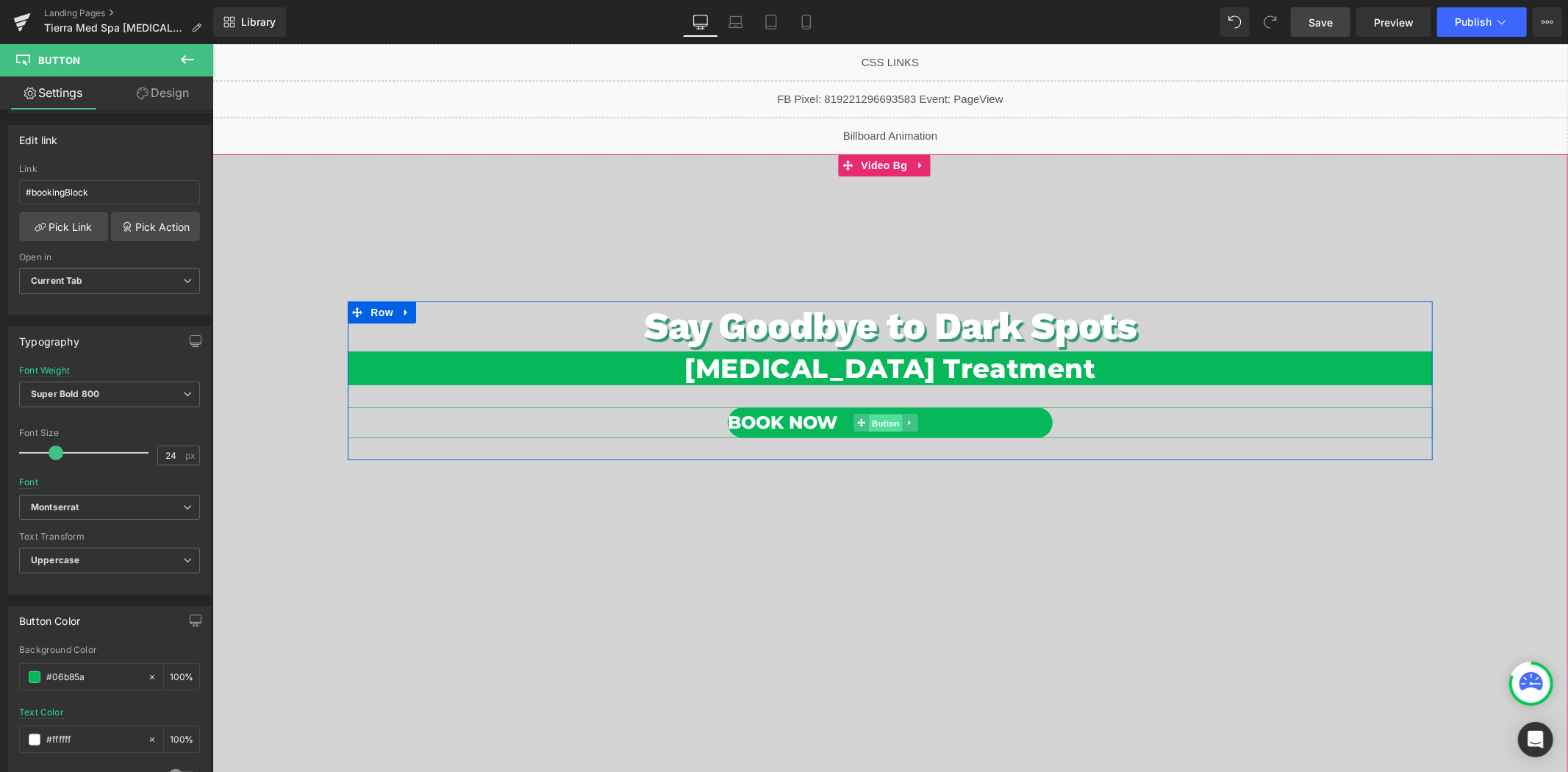
click at [892, 424] on span "Button" at bounding box center [884, 423] width 34 height 17
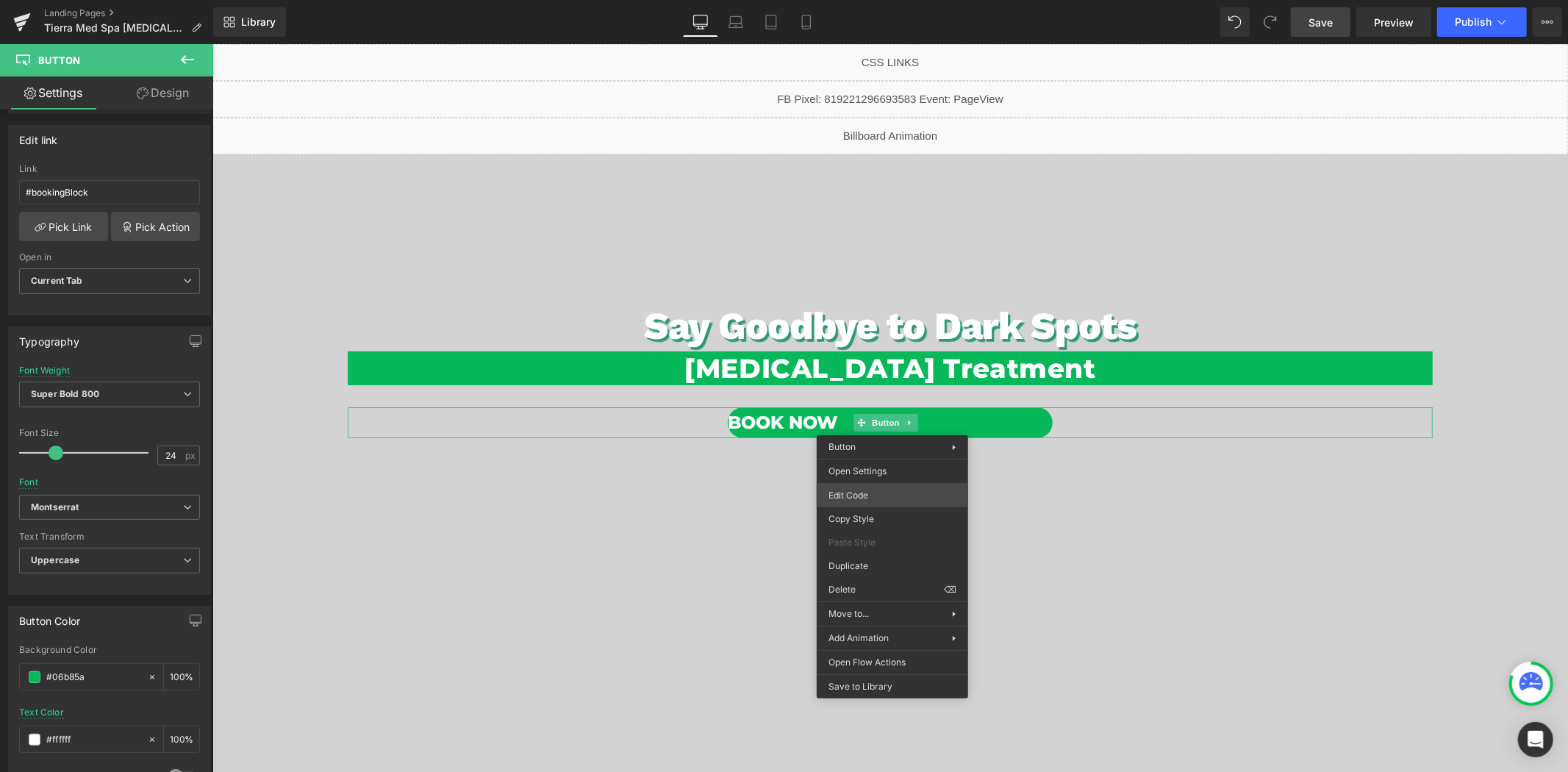
click at [868, 0] on div "Button You are previewing how the will restyle your page. You can not edit Elem…" at bounding box center [784, 0] width 1568 height 0
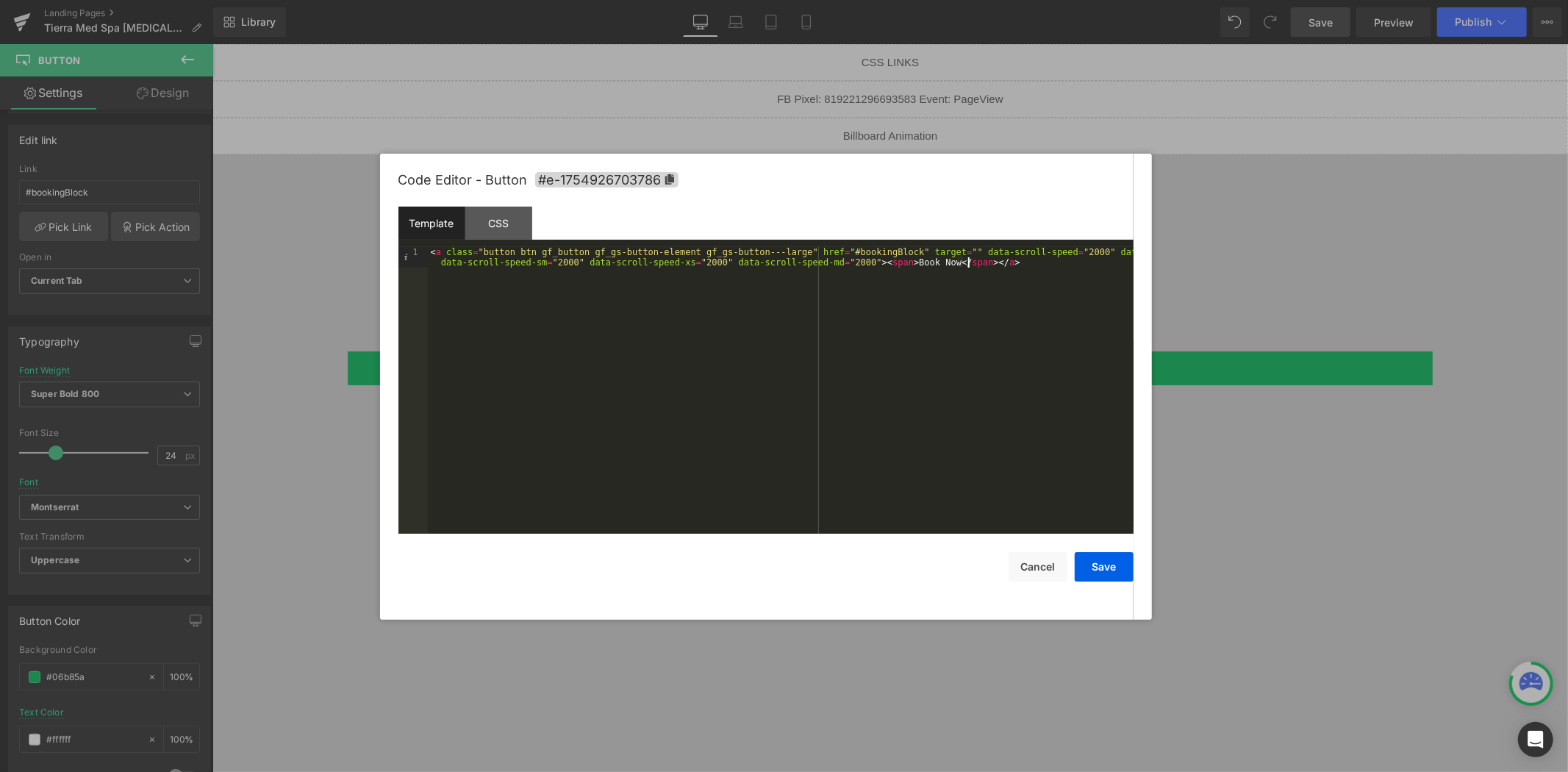
click at [986, 272] on div "< a class = "button btn gf_button gf_gs-button-element gf_gs-button---large" hr…" at bounding box center [780, 411] width 705 height 330
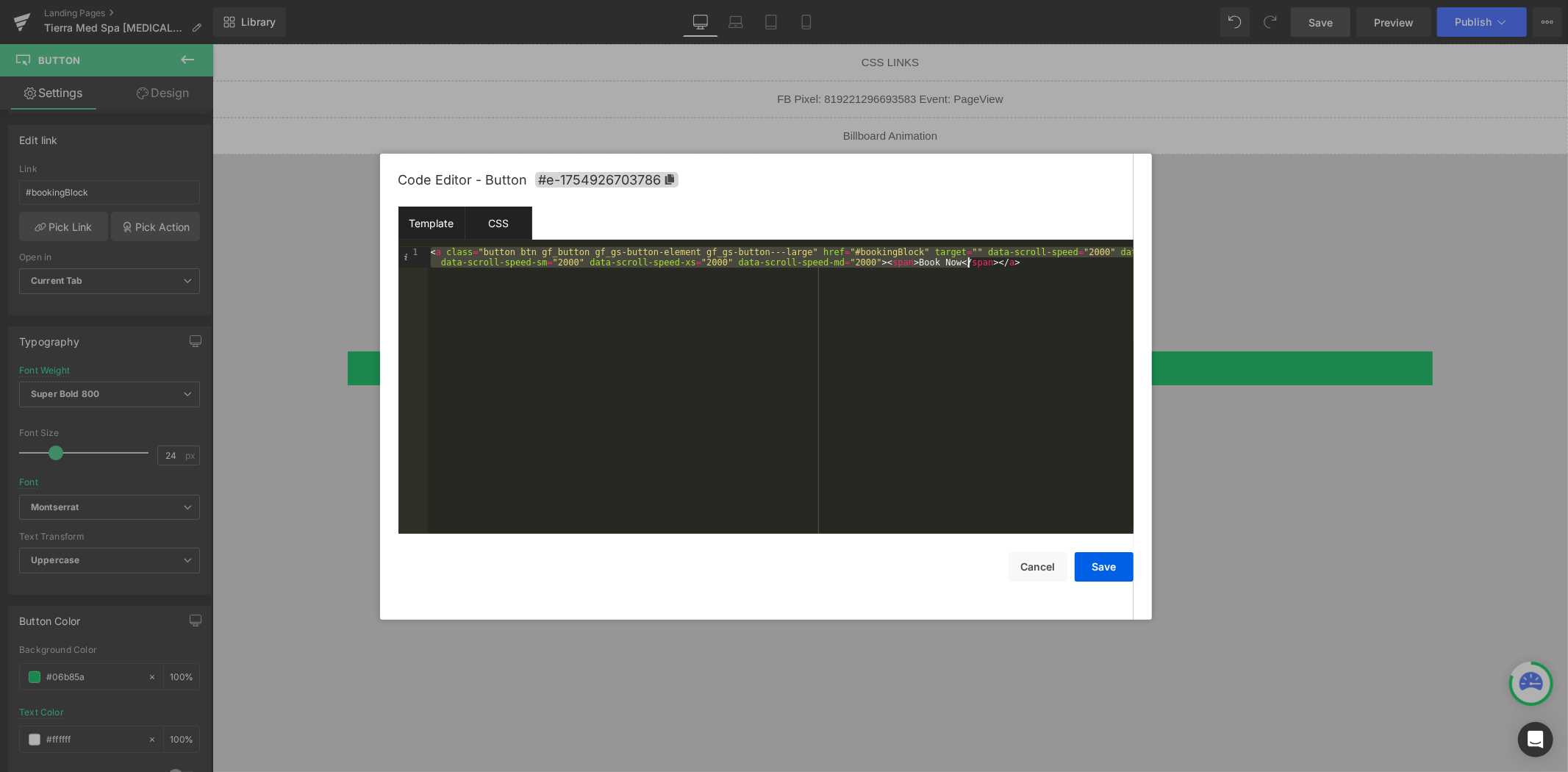
click at [499, 217] on div "CSS" at bounding box center [499, 223] width 67 height 33
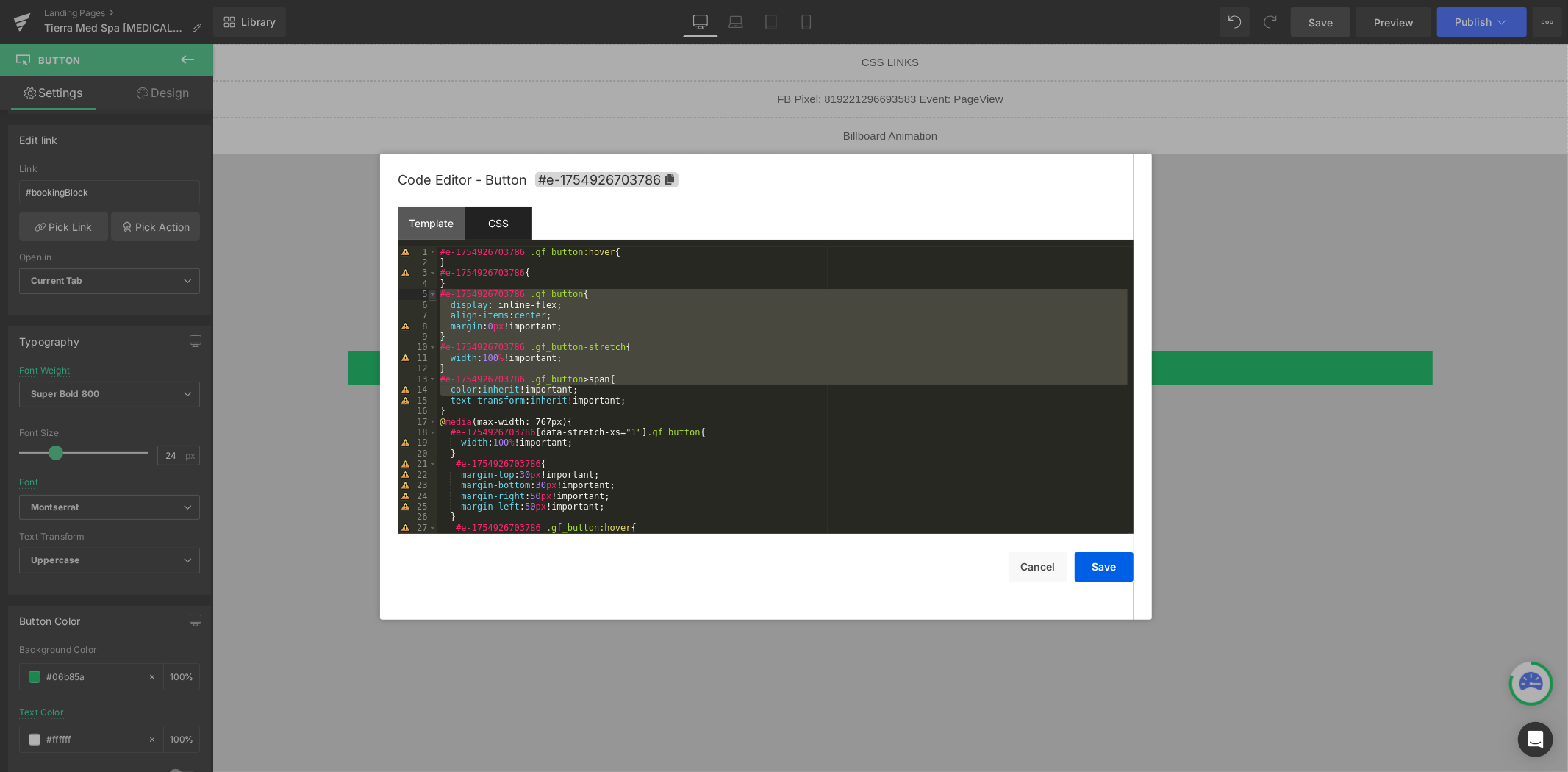
drag, startPoint x: 619, startPoint y: 396, endPoint x: 435, endPoint y: 299, distance: 208.0
click at [435, 299] on pre "1 2 3 4 5 6 7 8 9 10 11 12 13 14 15 16 17 18 19 20 21 22 23 24 25 26 27 28 #e-1…" at bounding box center [766, 390] width 735 height 286
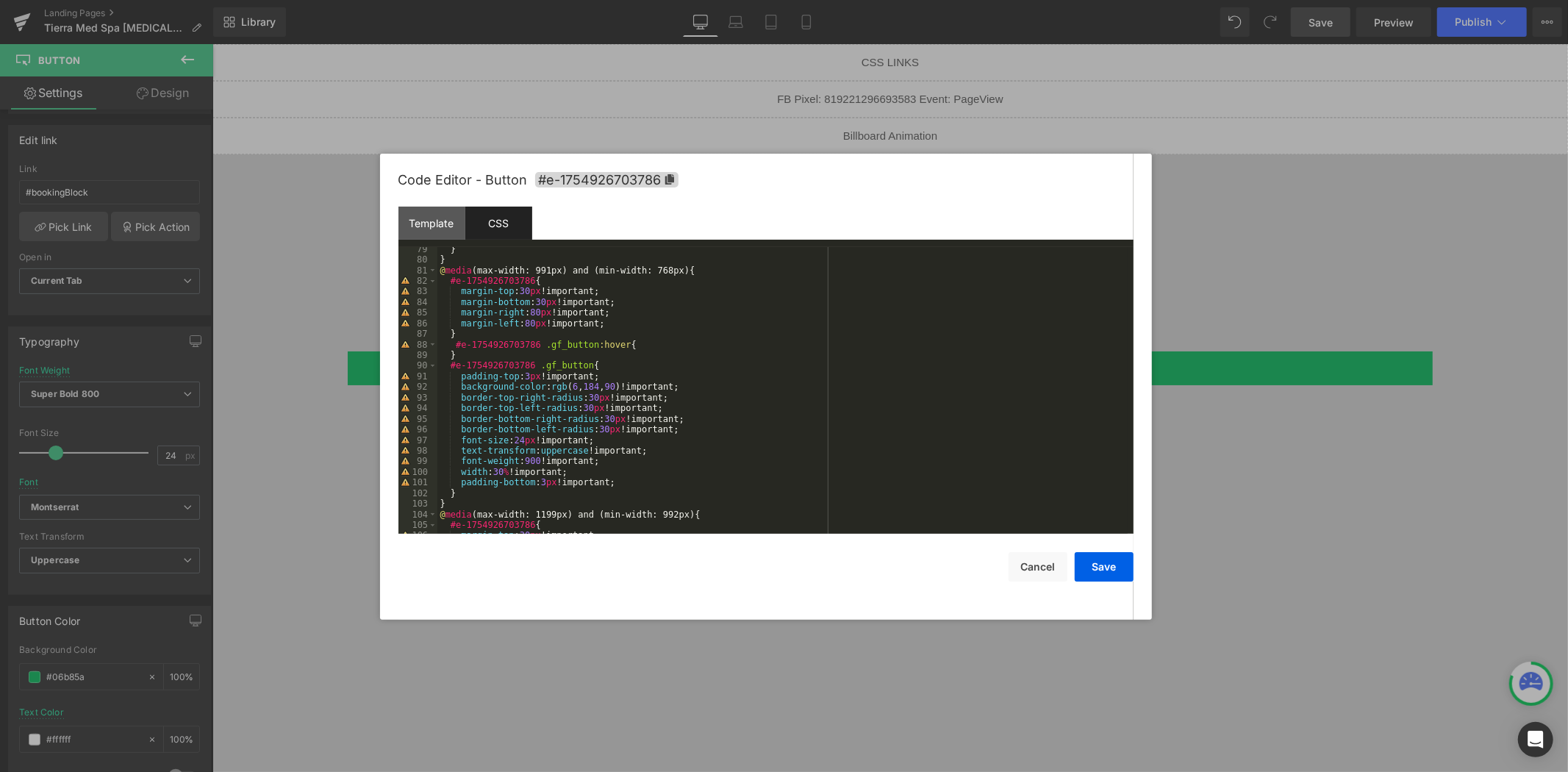
scroll to position [1076, 0]
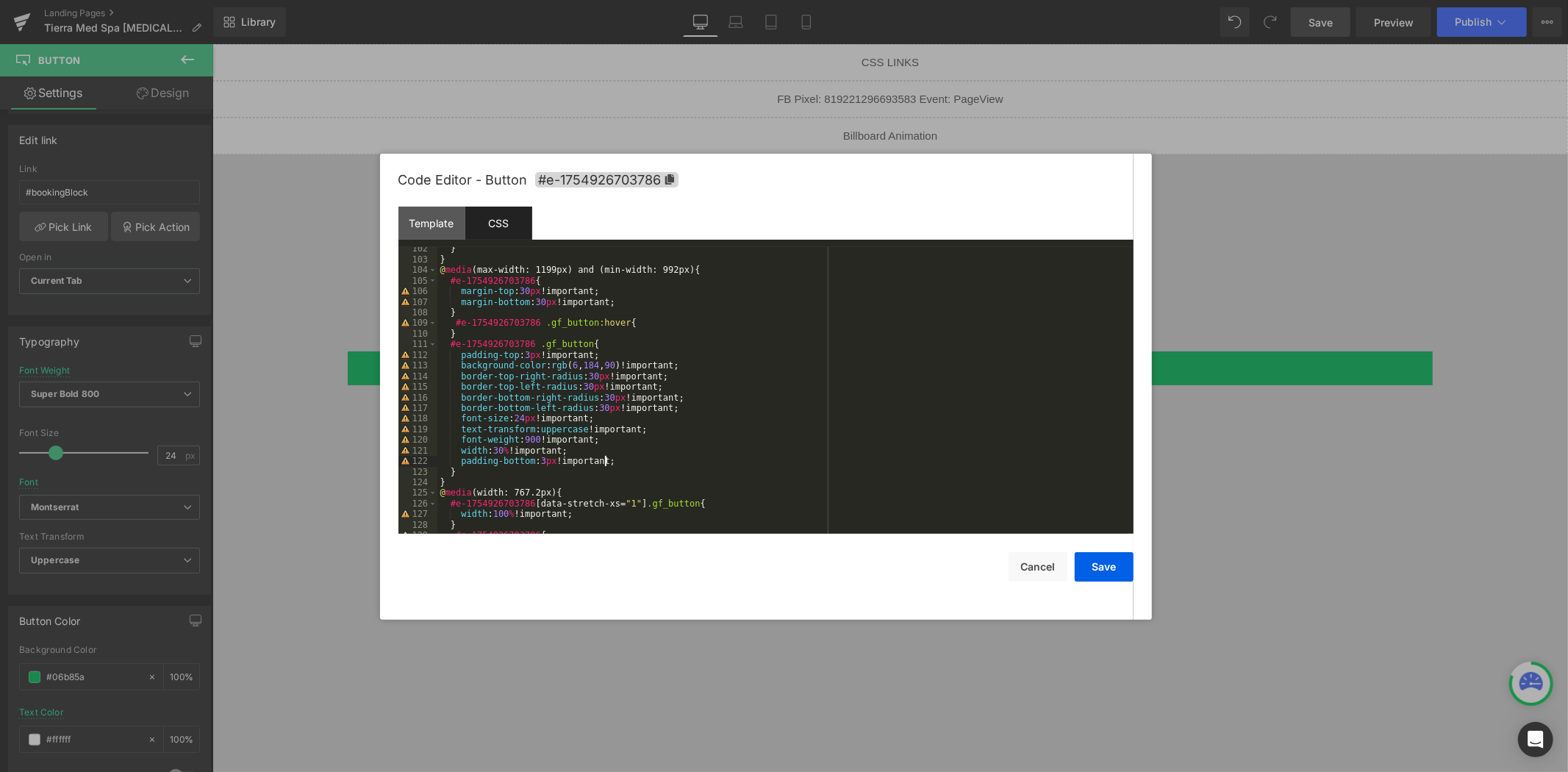
click at [700, 464] on div "} } @ media (max-width: 1199px) and (min-width: 992px) { #e-1754926703786 { mar…" at bounding box center [782, 397] width 690 height 309
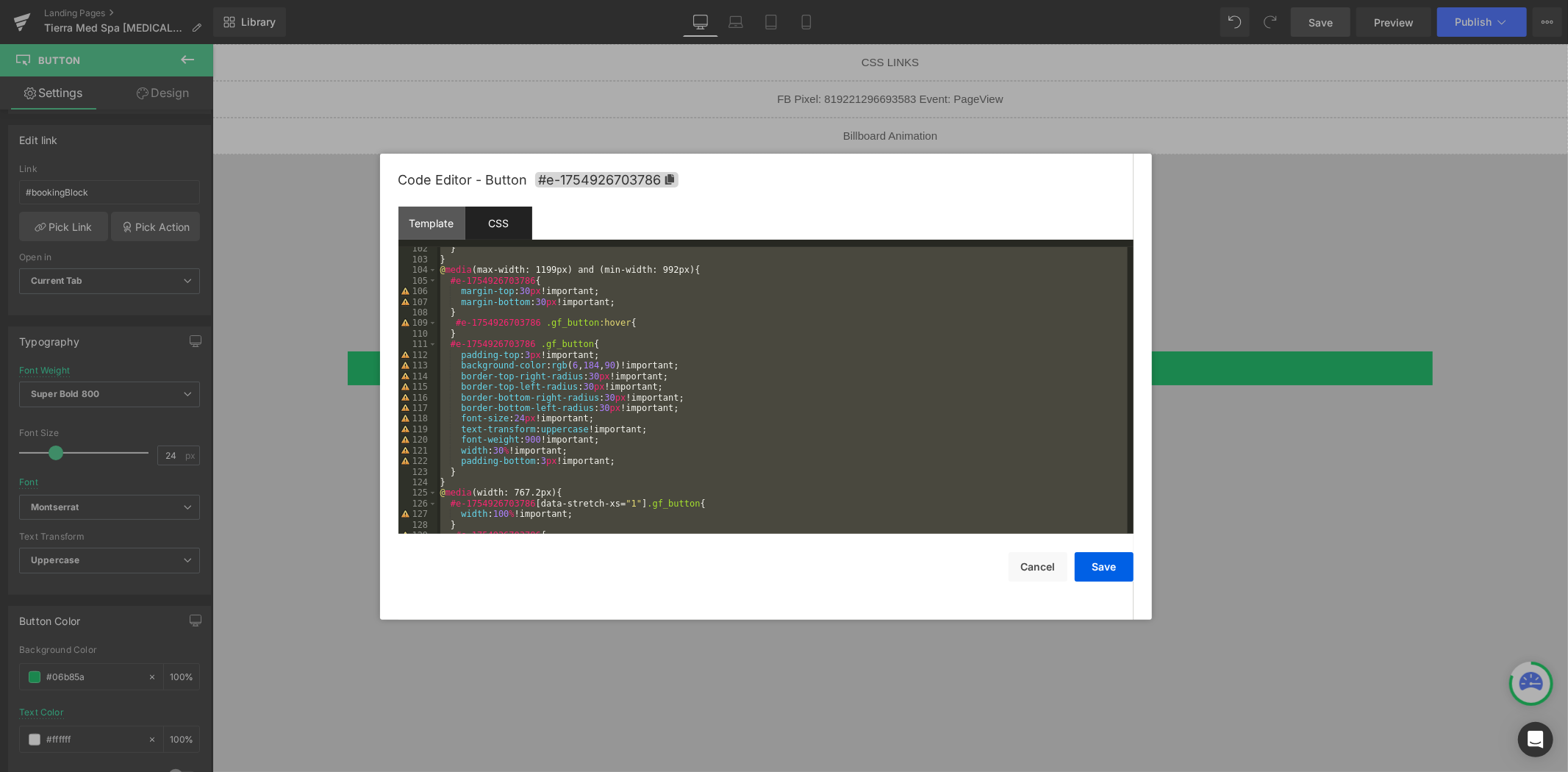
click at [704, 393] on div "} } @ media (max-width: 1199px) and (min-width: 992px) { #e-1754926703786 { mar…" at bounding box center [782, 390] width 690 height 286
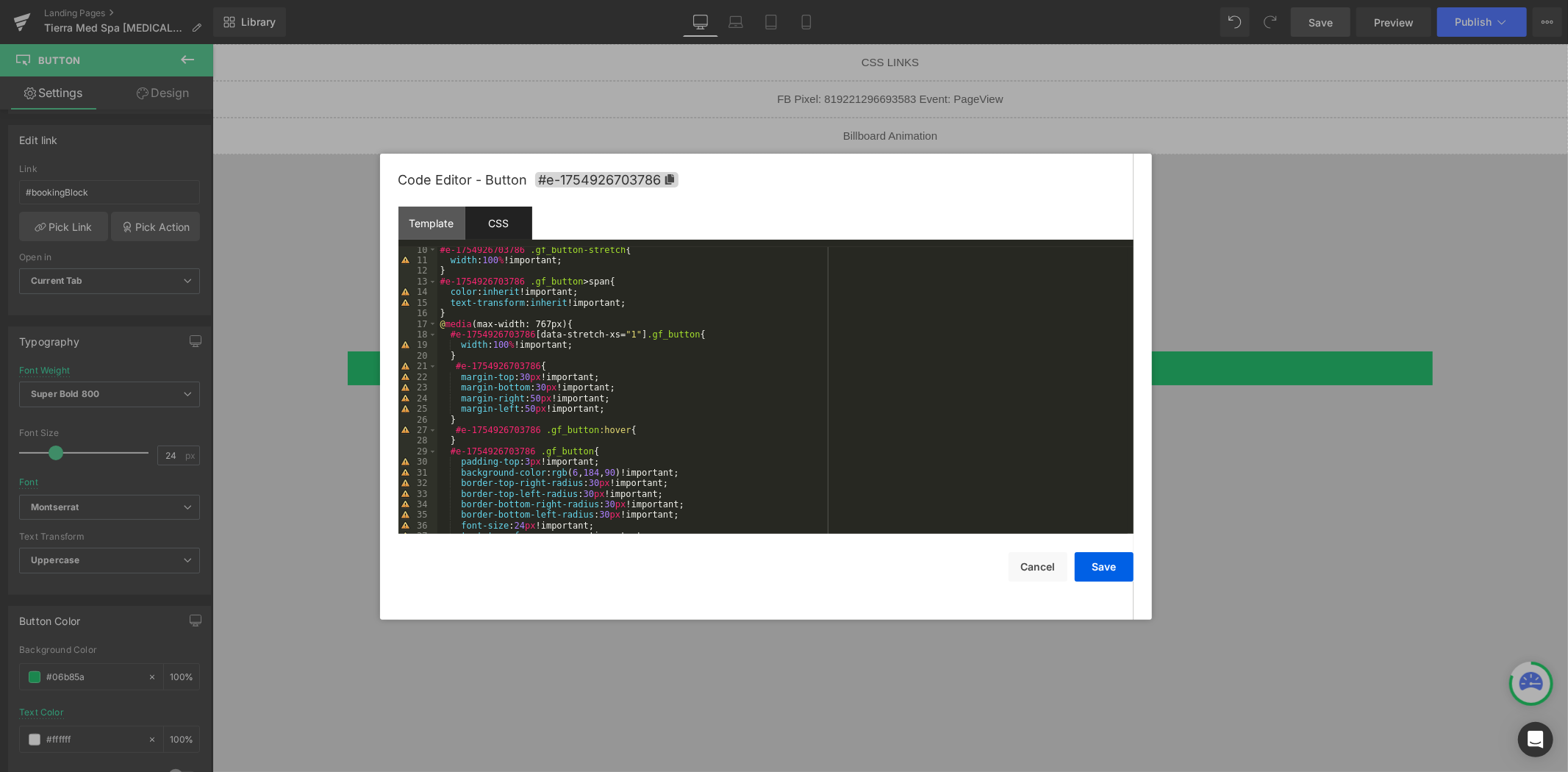
scroll to position [0, 0]
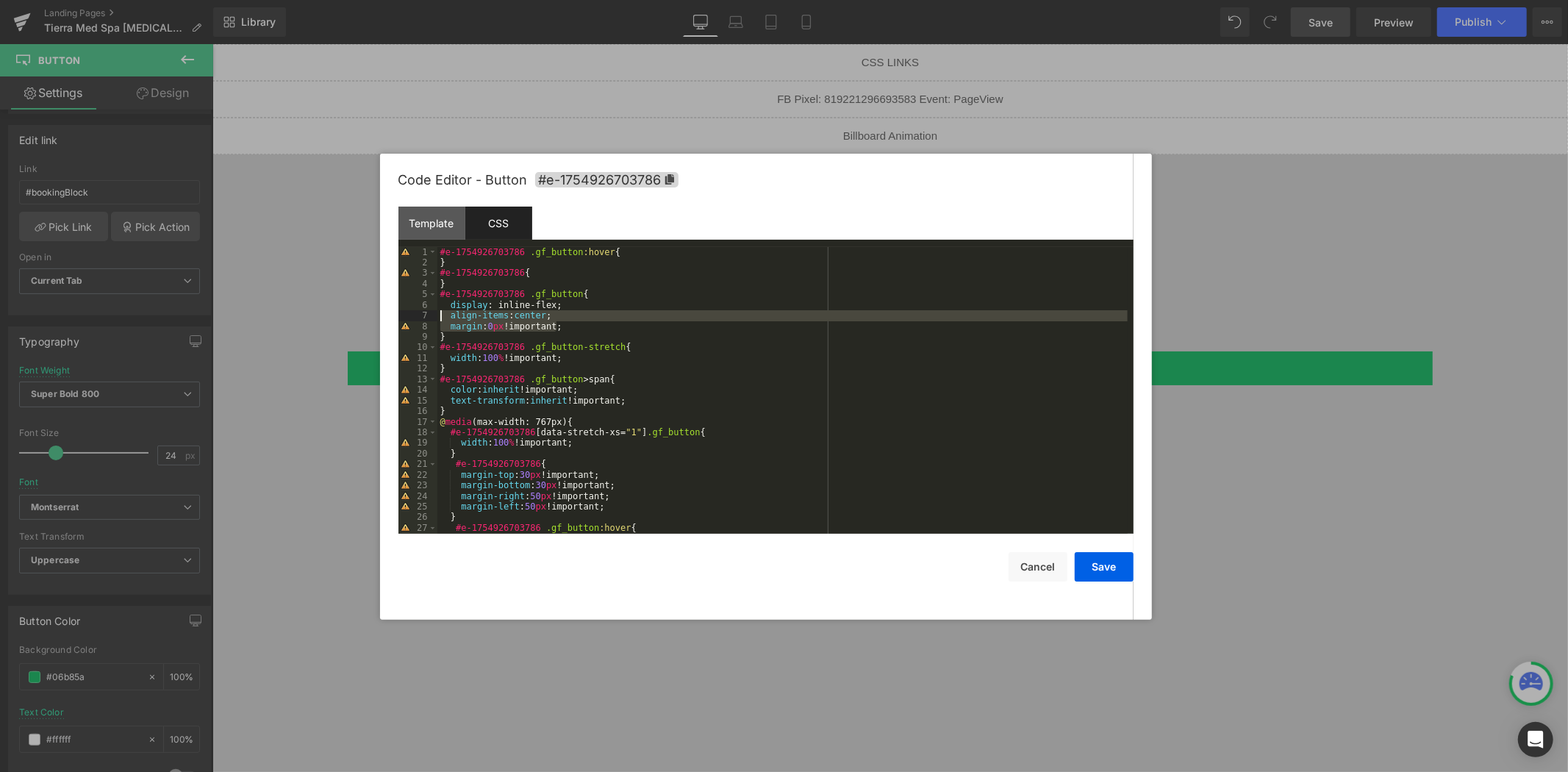
drag, startPoint x: 575, startPoint y: 327, endPoint x: 443, endPoint y: 317, distance: 132.4
click at [443, 317] on div "#e-1754926703786 .gf_button :hover { } #e-1754926703786 { } #e-1754926703786 .g…" at bounding box center [782, 401] width 690 height 309
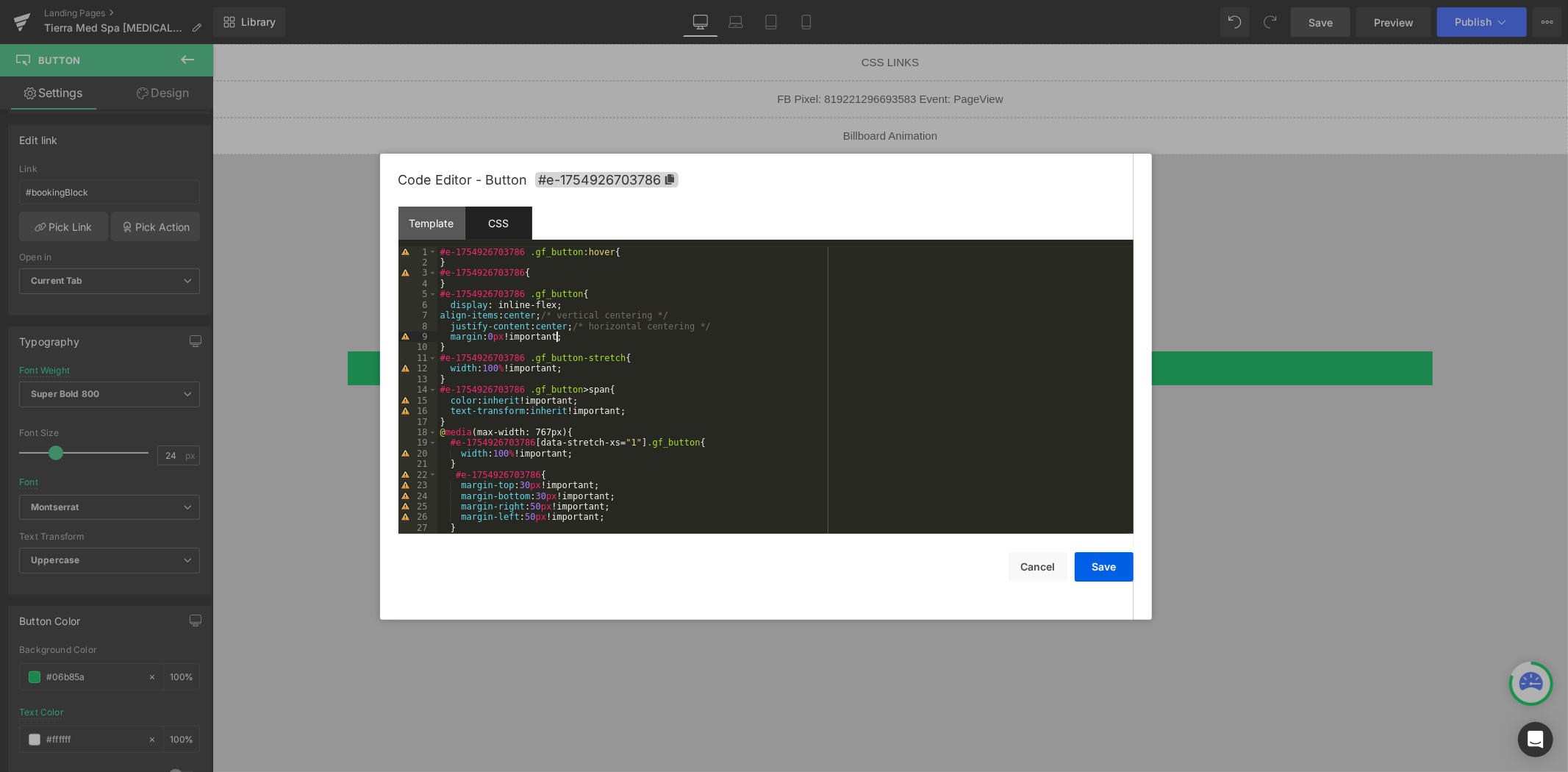
click at [439, 321] on div "#e-1754926703786 .gf_button :hover { } #e-1754926703786 { } #e-1754926703786 .g…" at bounding box center [782, 401] width 690 height 309
drag, startPoint x: 576, startPoint y: 317, endPoint x: 697, endPoint y: 319, distance: 121.0
click at [697, 319] on div "#e-1754926703786 .gf_button :hover { } #e-1754926703786 { } #e-1754926703786 .g…" at bounding box center [782, 401] width 690 height 309
drag, startPoint x: 709, startPoint y: 328, endPoint x: 577, endPoint y: 327, distance: 132.0
click at [577, 327] on div "#e-1754926703786 .gf_button :hover { } #e-1754926703786 { } #e-1754926703786 .g…" at bounding box center [782, 401] width 690 height 309
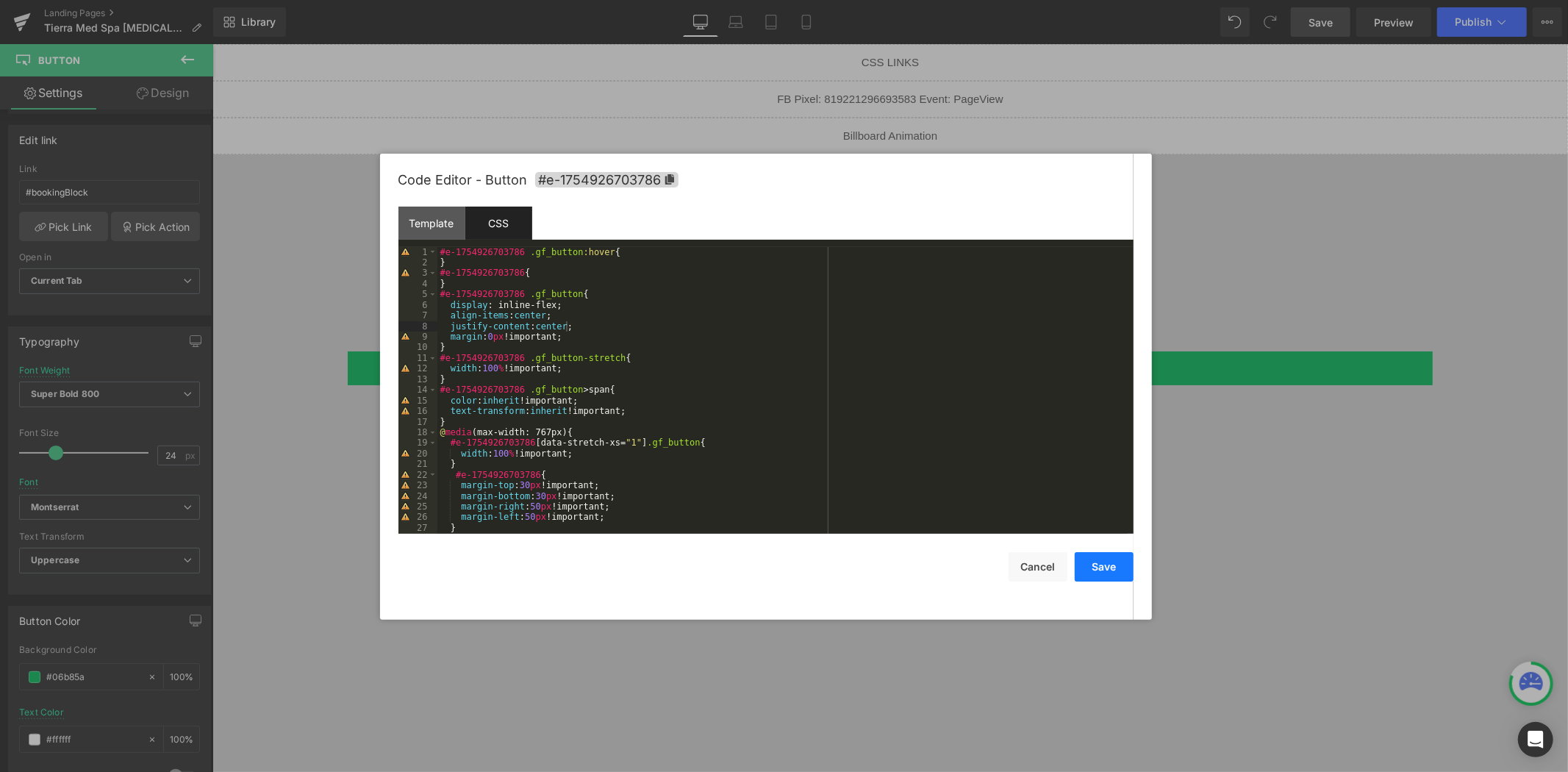
click at [1103, 566] on button "Save" at bounding box center [1103, 567] width 59 height 30
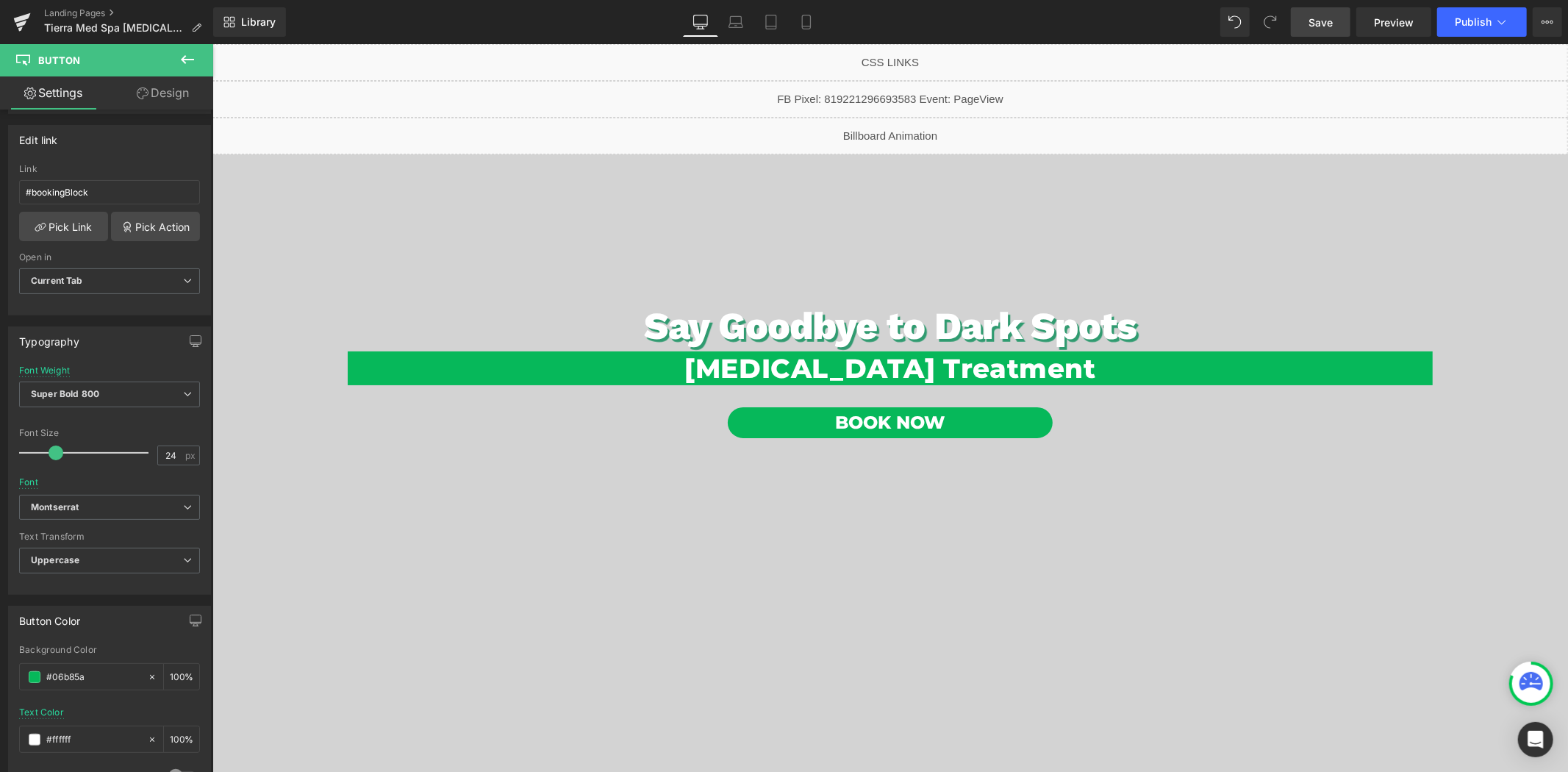
click at [1320, 14] on span "Save" at bounding box center [1320, 22] width 24 height 15
click at [307, 315] on span "Say Goodbye to Dark Spots Heading [MEDICAL_DATA] Treatment Heading Book Now But…" at bounding box center [889, 380] width 1356 height 453
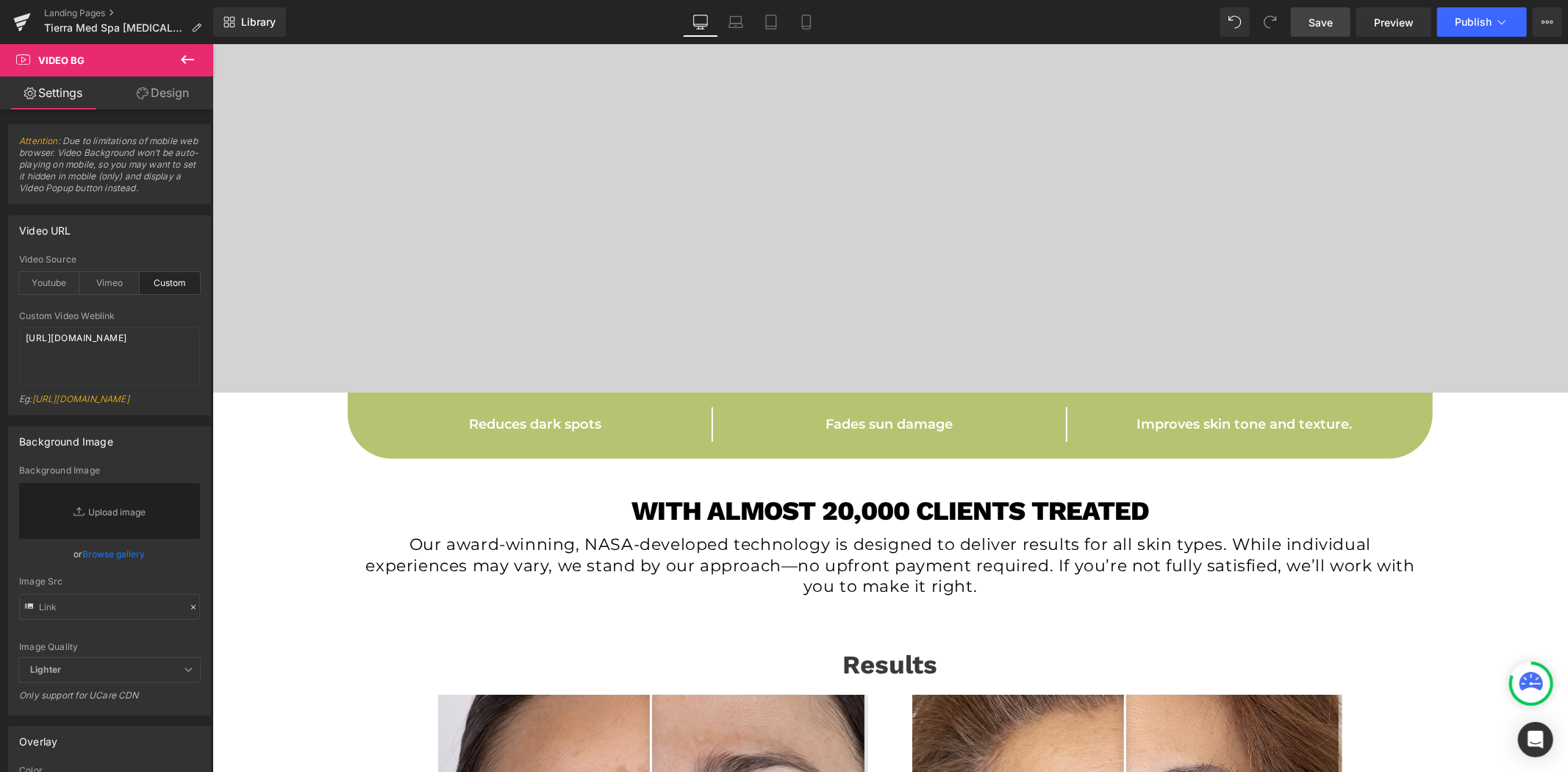
scroll to position [817, 0]
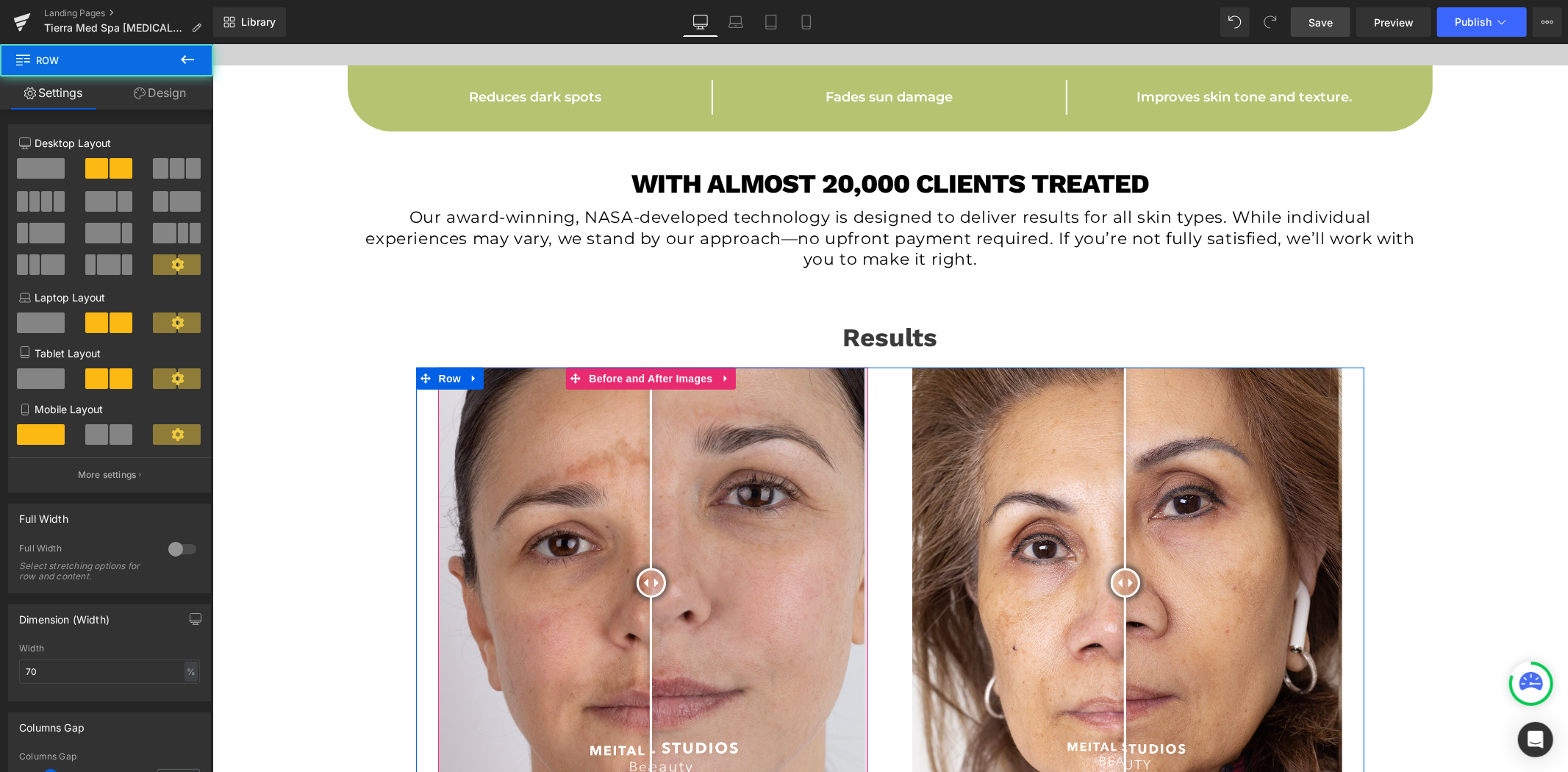
click at [624, 367] on div at bounding box center [890, 369] width 949 height 4
click at [627, 380] on span "Before and After Images" at bounding box center [649, 378] width 131 height 22
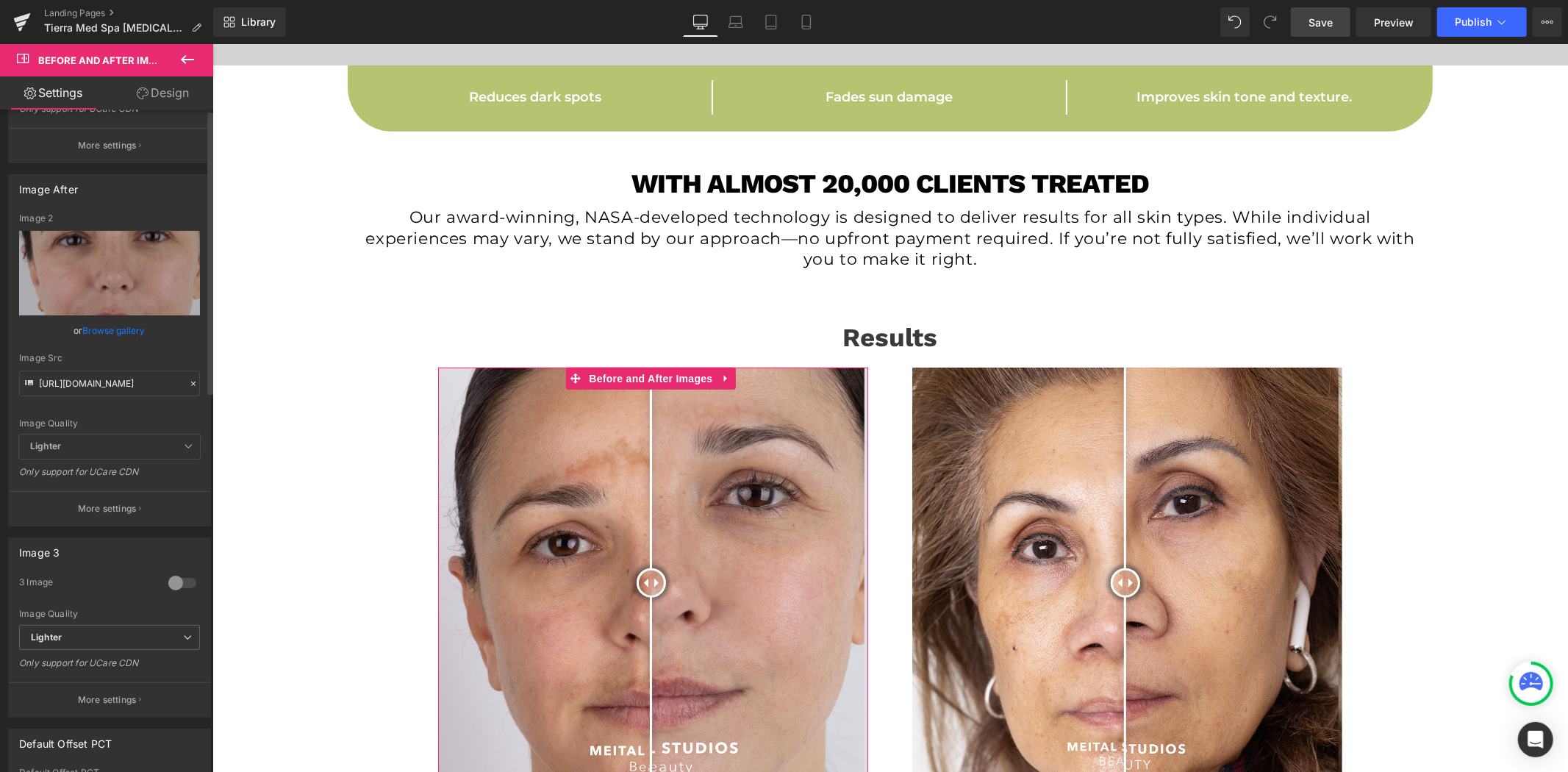
scroll to position [409, 0]
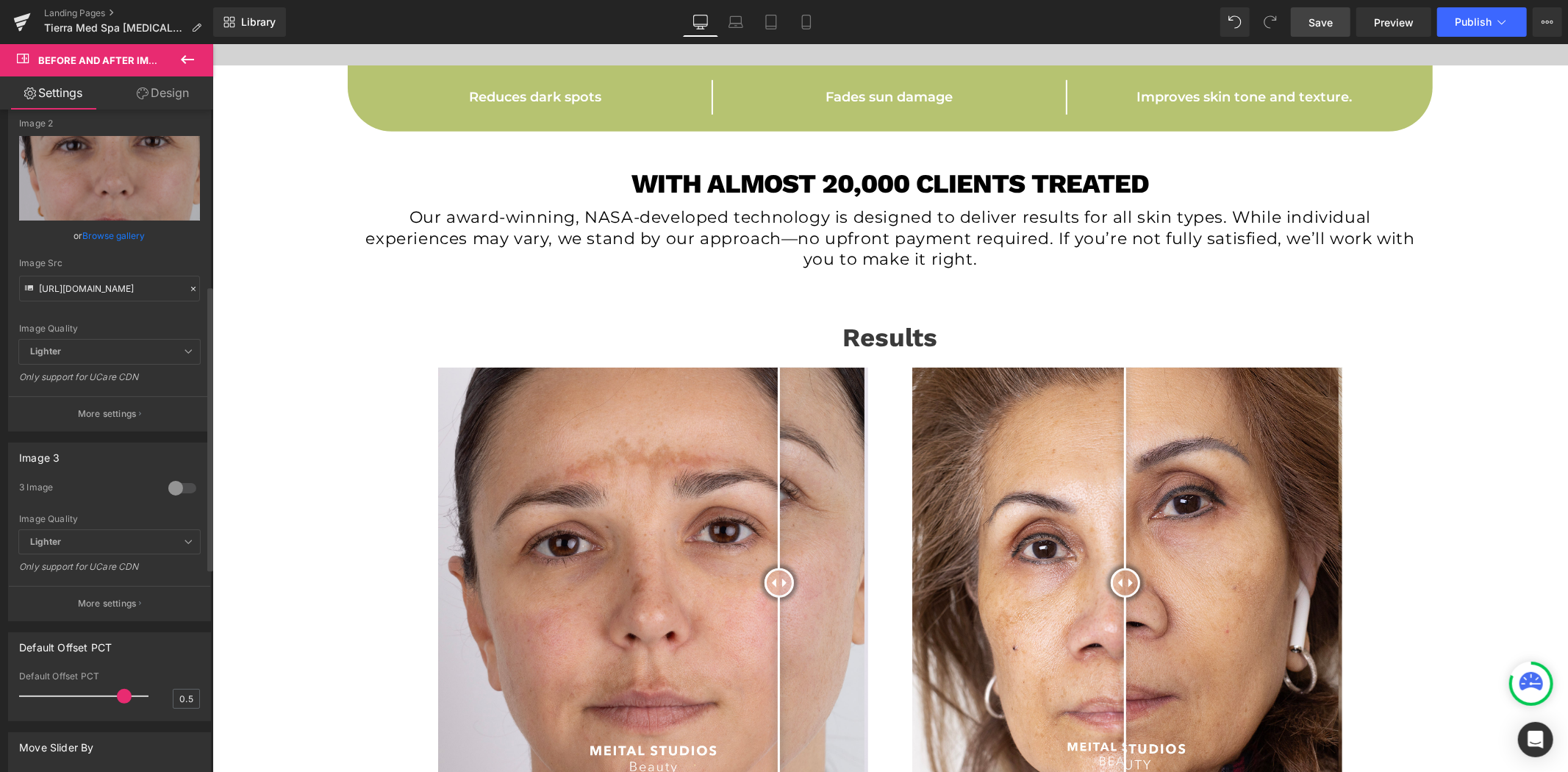
drag, startPoint x: 82, startPoint y: 697, endPoint x: 120, endPoint y: 704, distance: 38.6
click at [120, 704] on div at bounding box center [87, 696] width 122 height 30
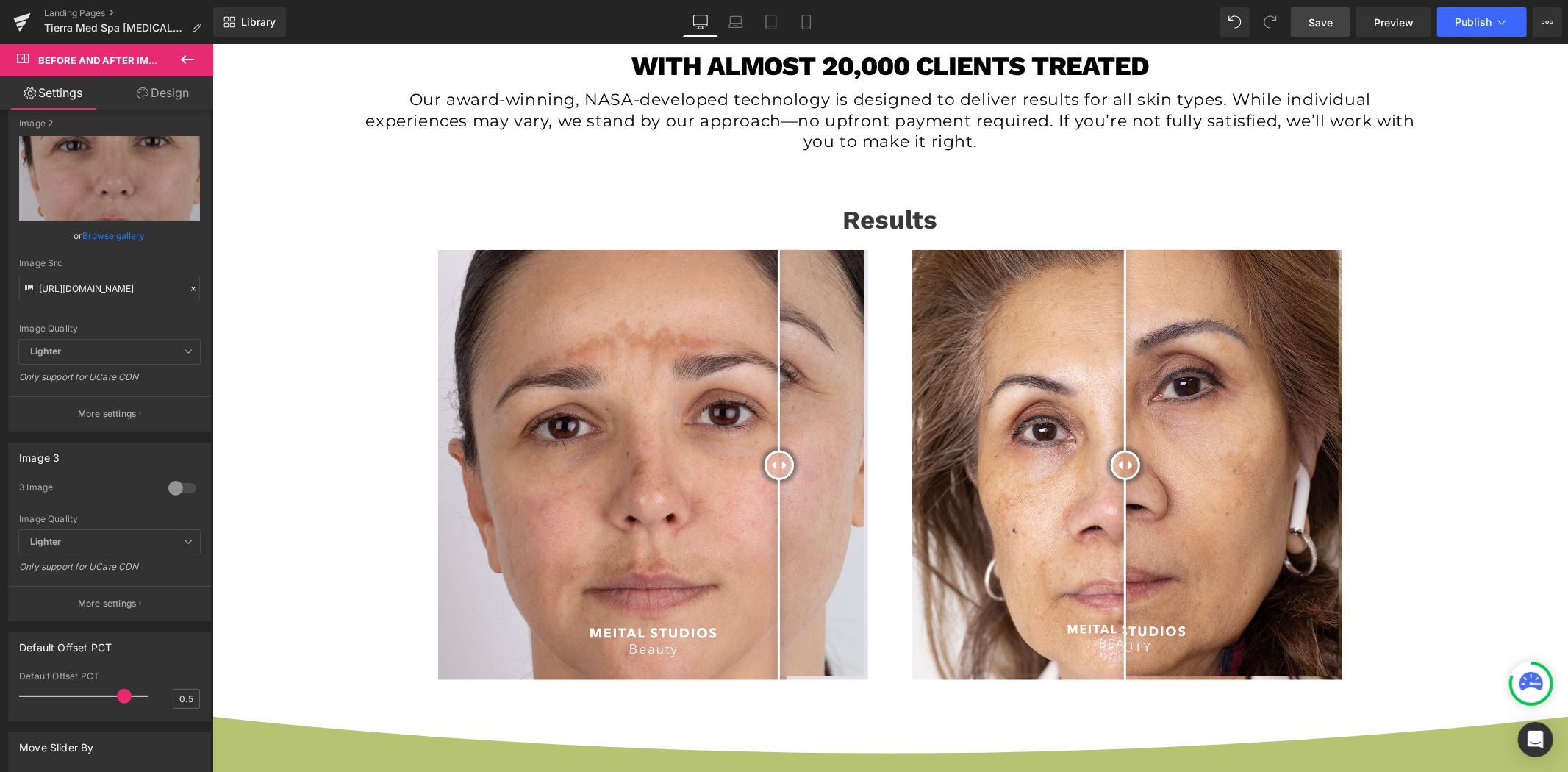
scroll to position [899, 0]
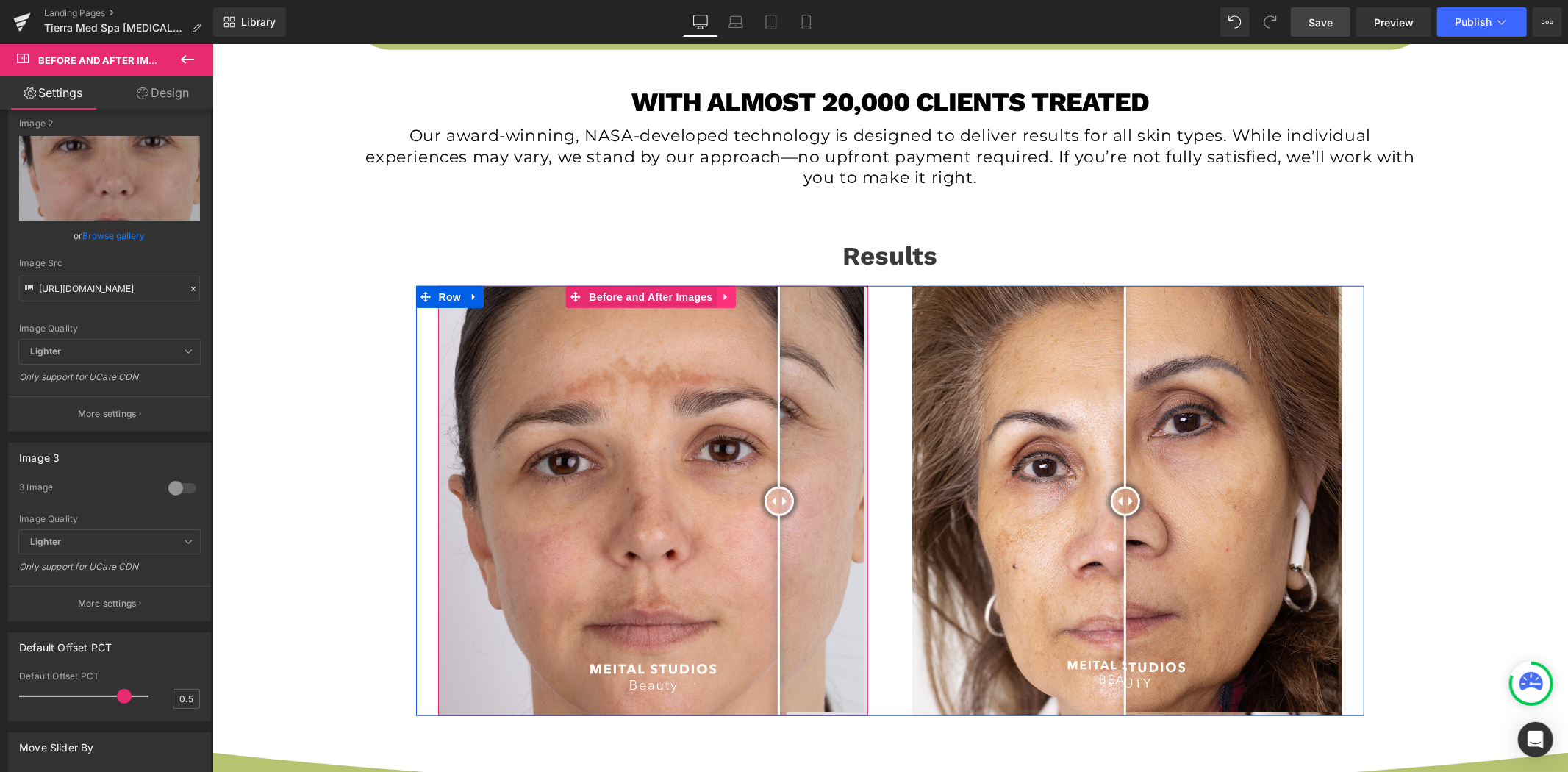
click at [716, 299] on link at bounding box center [725, 296] width 19 height 22
click at [730, 298] on icon at bounding box center [735, 296] width 11 height 11
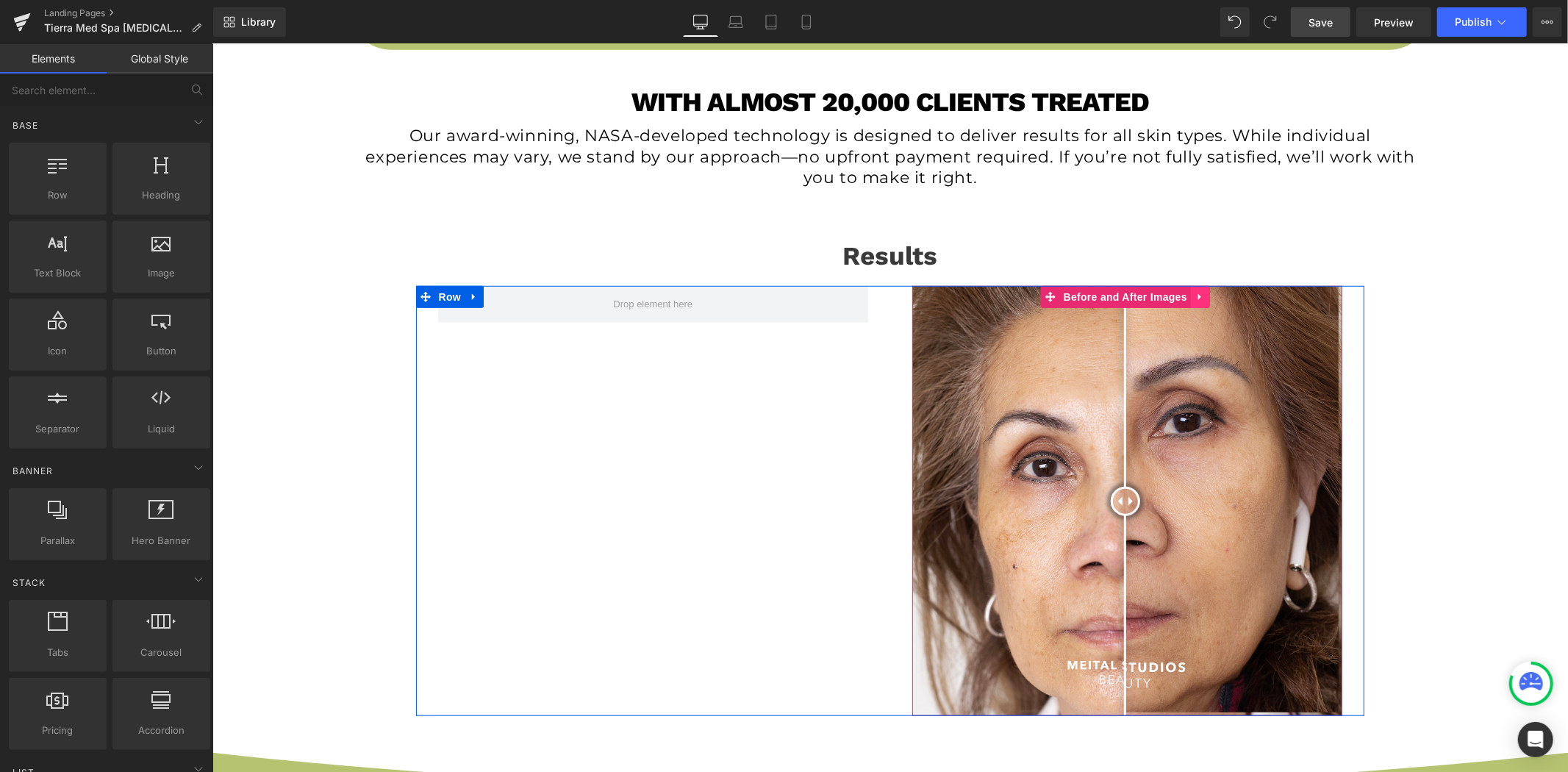
click at [1196, 298] on icon at bounding box center [1199, 295] width 11 height 11
click at [1199, 297] on link at bounding box center [1209, 296] width 19 height 22
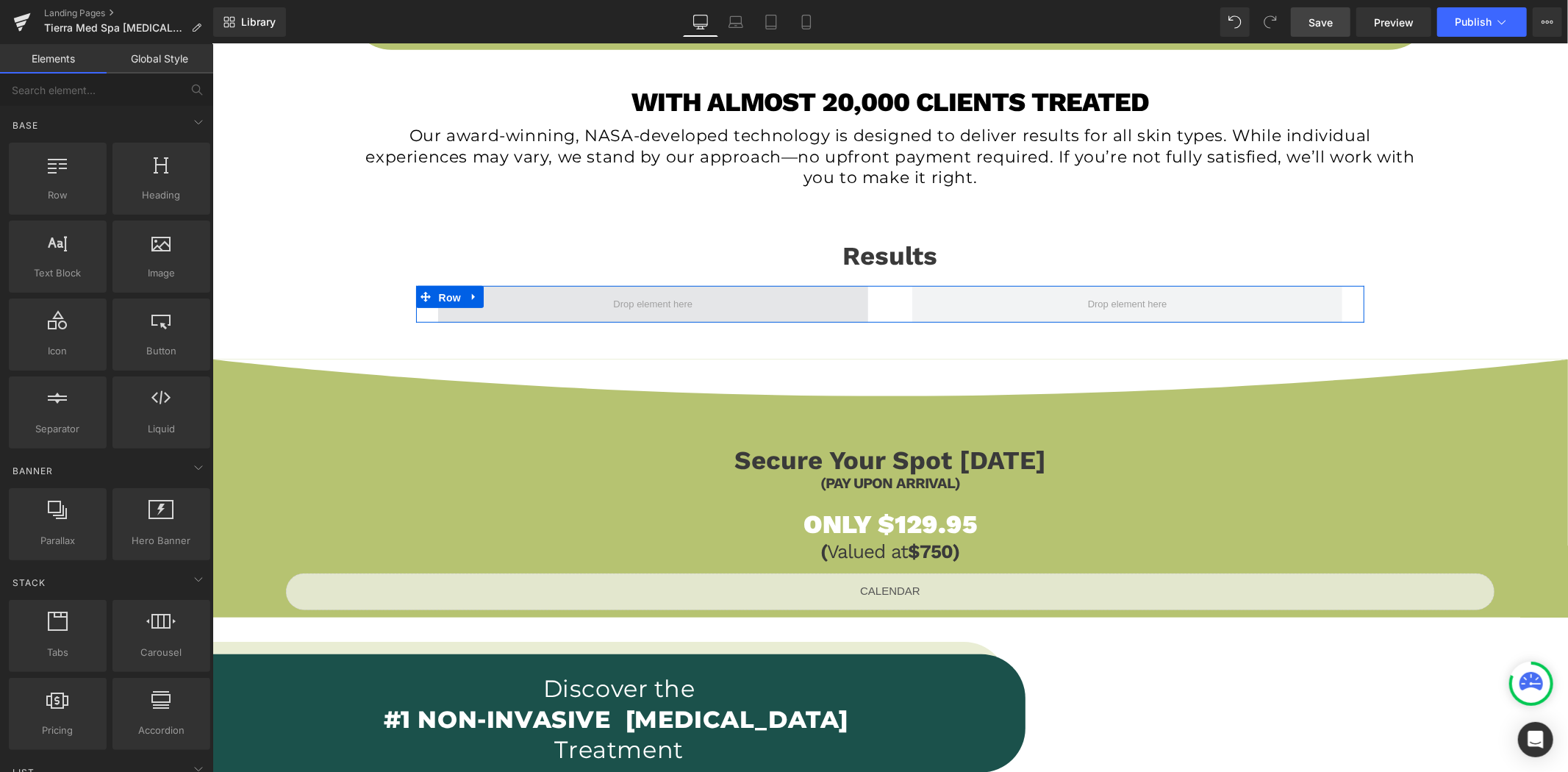
click at [449, 290] on span "Row" at bounding box center [449, 297] width 30 height 22
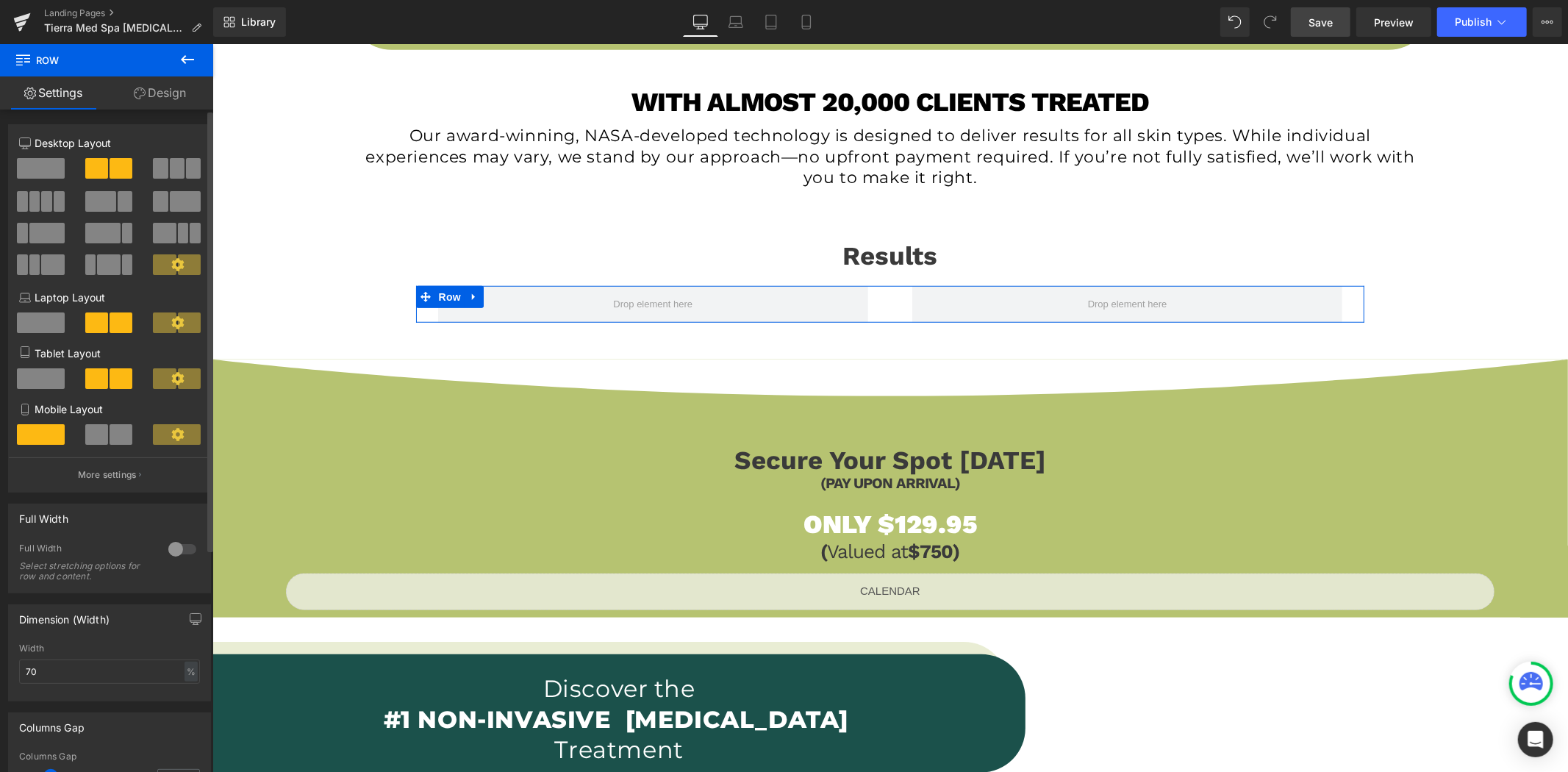
click at [33, 169] on span at bounding box center [41, 167] width 48 height 20
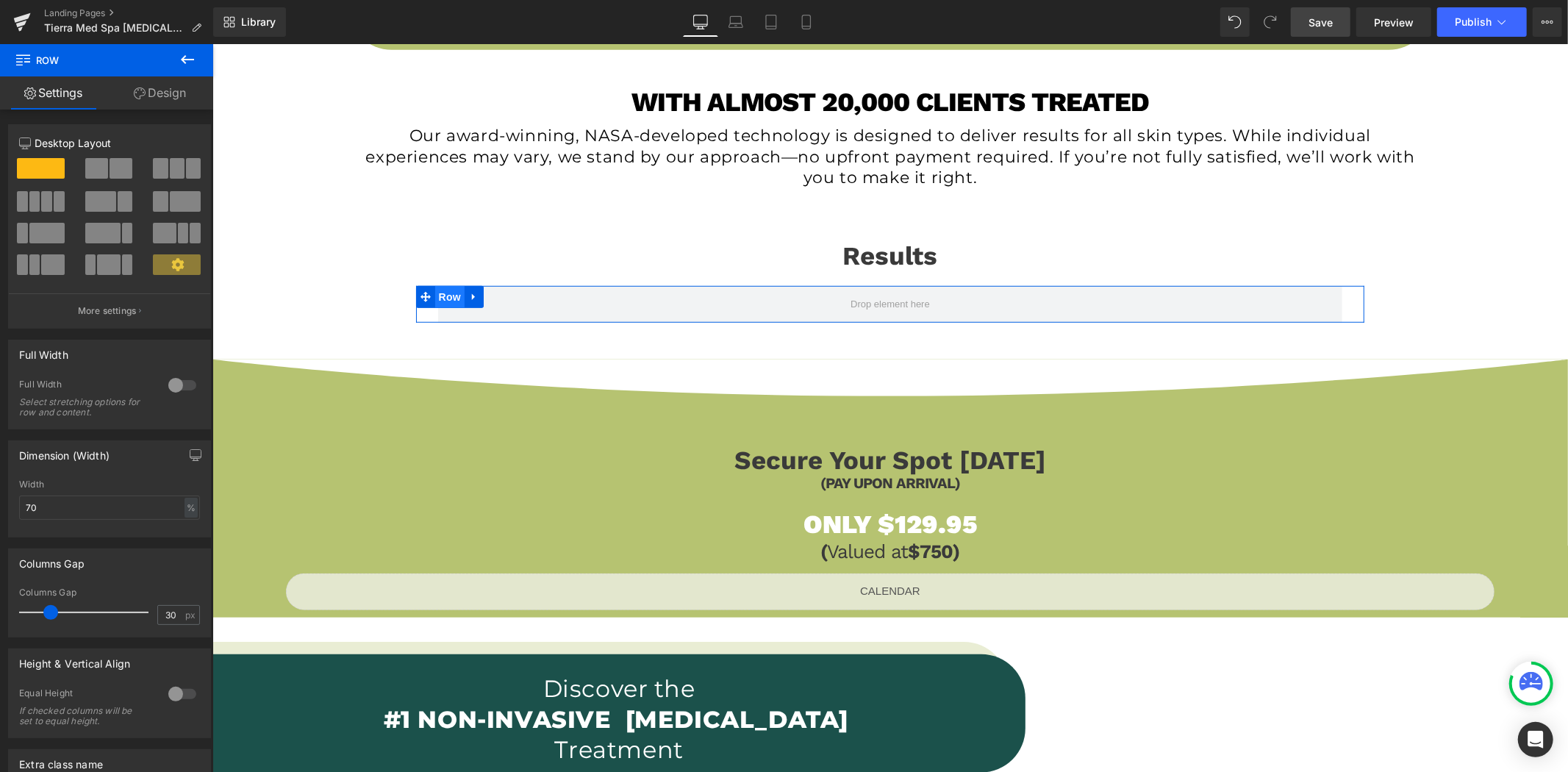
click at [446, 292] on span "Row" at bounding box center [449, 296] width 30 height 22
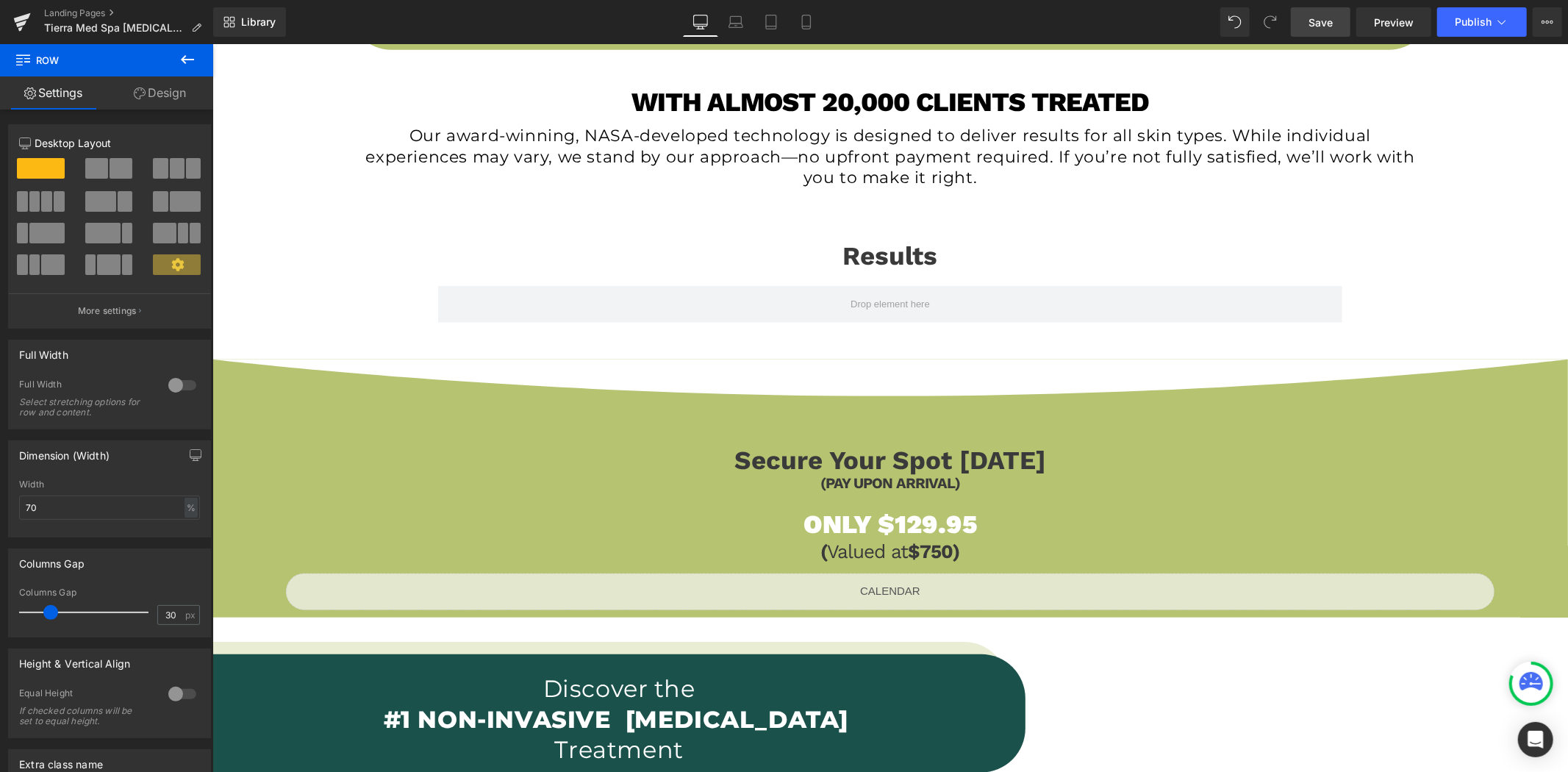
click at [189, 66] on icon at bounding box center [187, 60] width 17 height 17
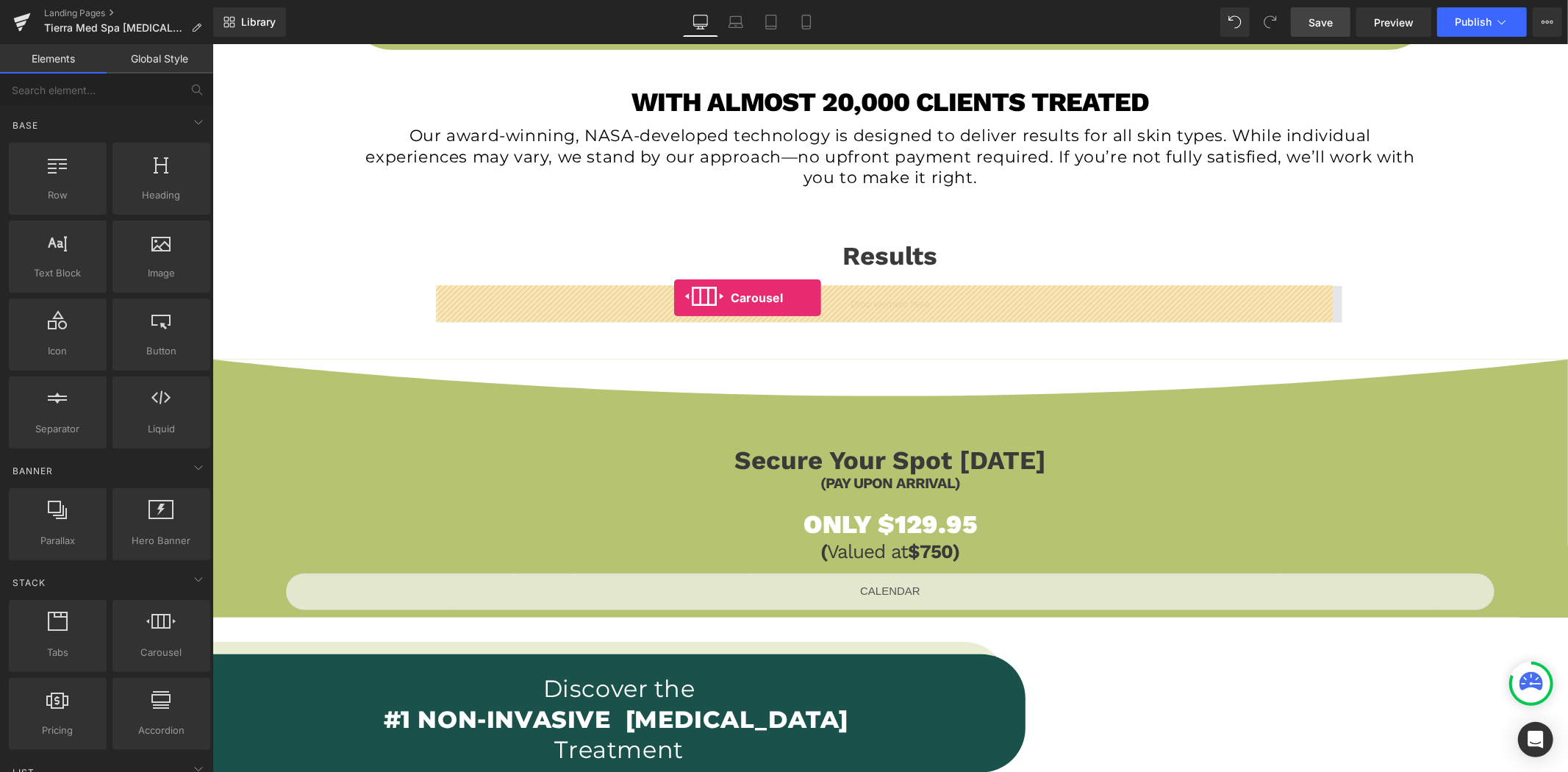
drag, startPoint x: 376, startPoint y: 660, endPoint x: 674, endPoint y: 297, distance: 469.7
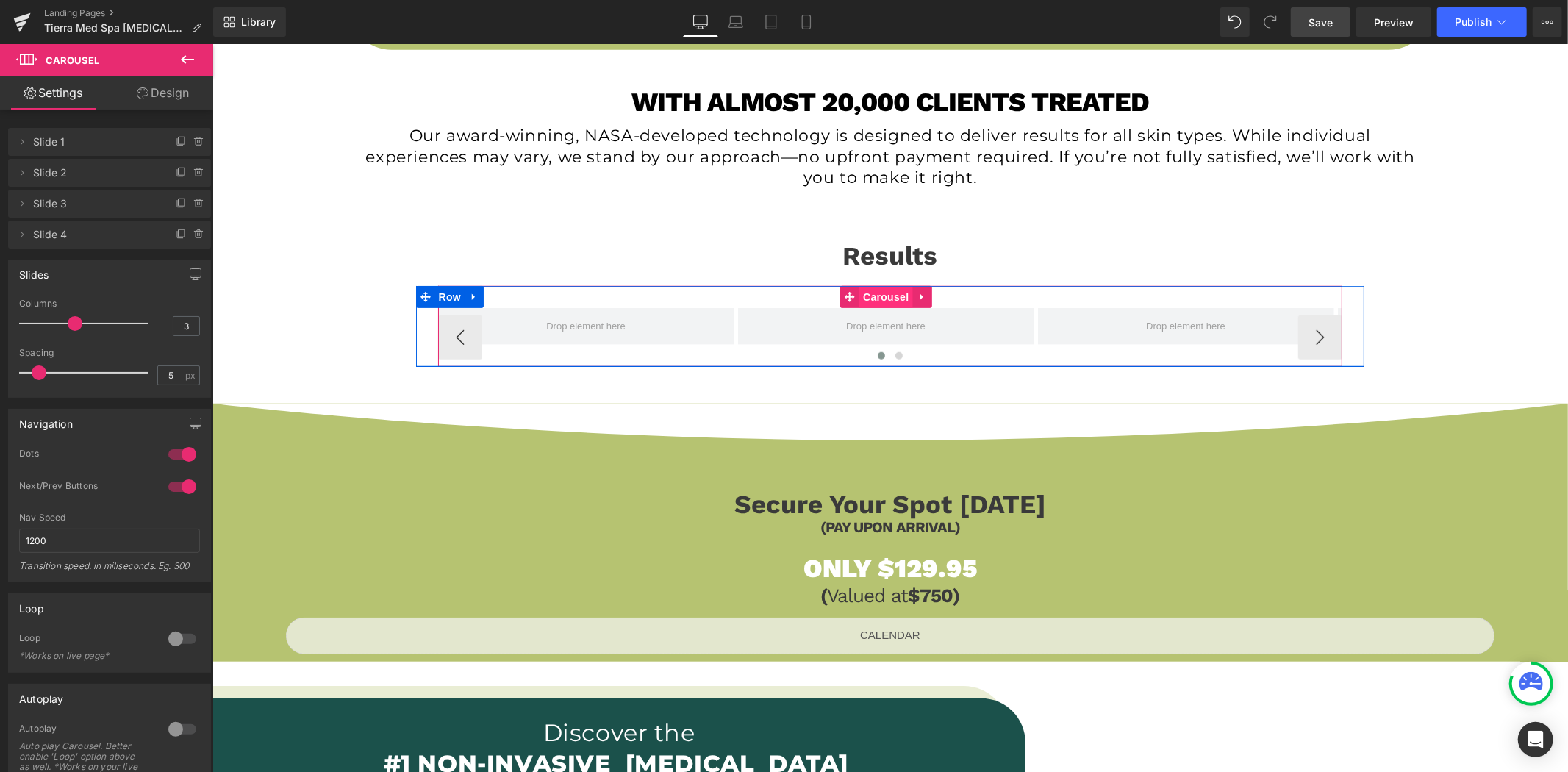
click at [883, 299] on span "Carousel" at bounding box center [885, 296] width 53 height 22
click at [883, 299] on span "Carousel" at bounding box center [885, 297] width 53 height 22
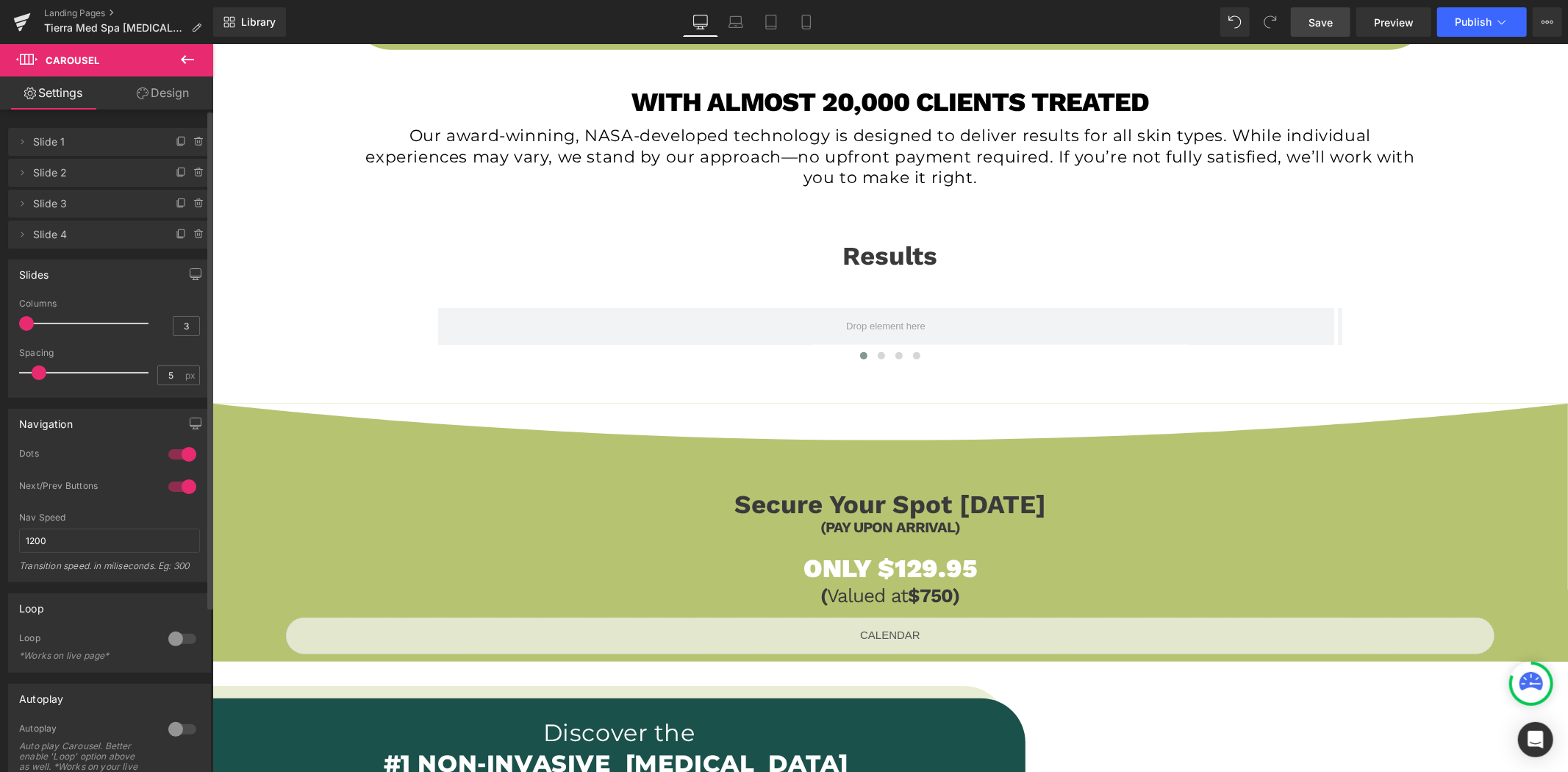
drag, startPoint x: 70, startPoint y: 322, endPoint x: 0, endPoint y: 327, distance: 70.2
click at [0, 327] on div "Slides 3 Columns 3 3 Columns 3 3 Columns 3 1 Columns 1 5px Spacing 5 px 5px Spa…" at bounding box center [110, 323] width 220 height 149
drag, startPoint x: 22, startPoint y: 324, endPoint x: 61, endPoint y: 327, distance: 39.1
click at [61, 327] on div at bounding box center [87, 323] width 122 height 30
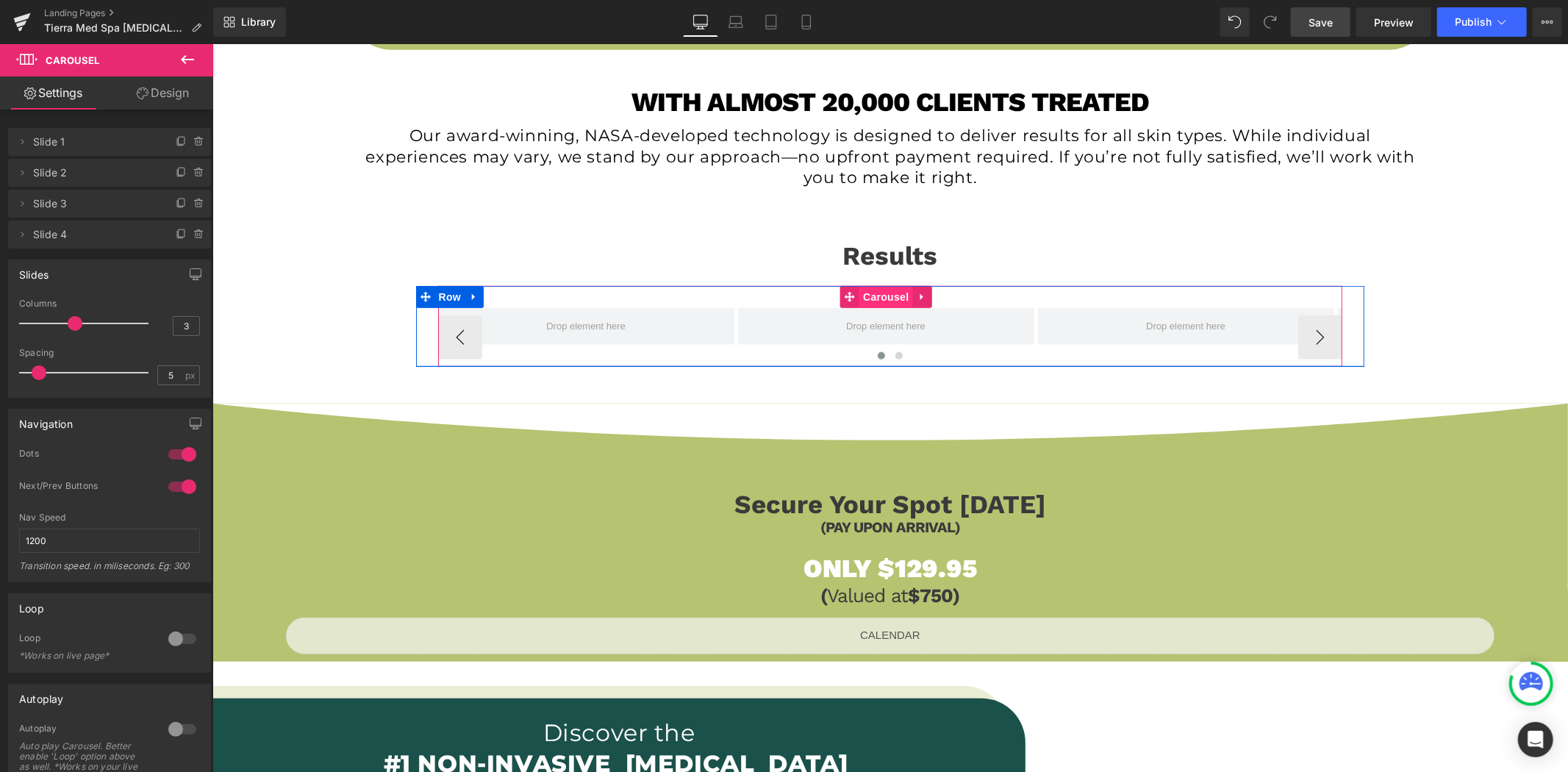
click at [874, 302] on span "Carousel" at bounding box center [885, 296] width 53 height 22
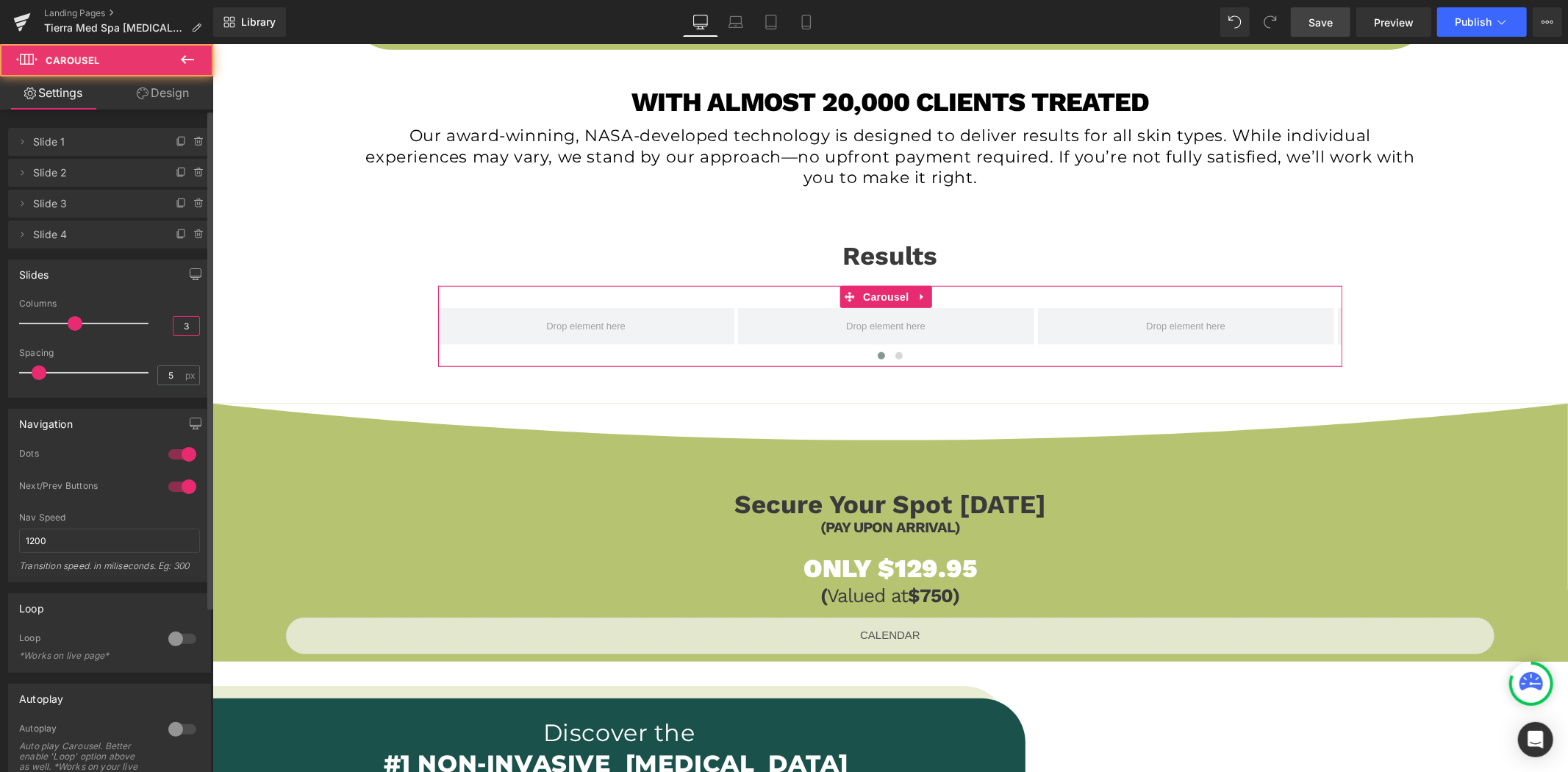
click at [189, 325] on input "3" at bounding box center [186, 326] width 26 height 18
click at [187, 325] on input "3" at bounding box center [186, 326] width 26 height 18
type input "2"
click at [177, 377] on input "5" at bounding box center [170, 375] width 26 height 18
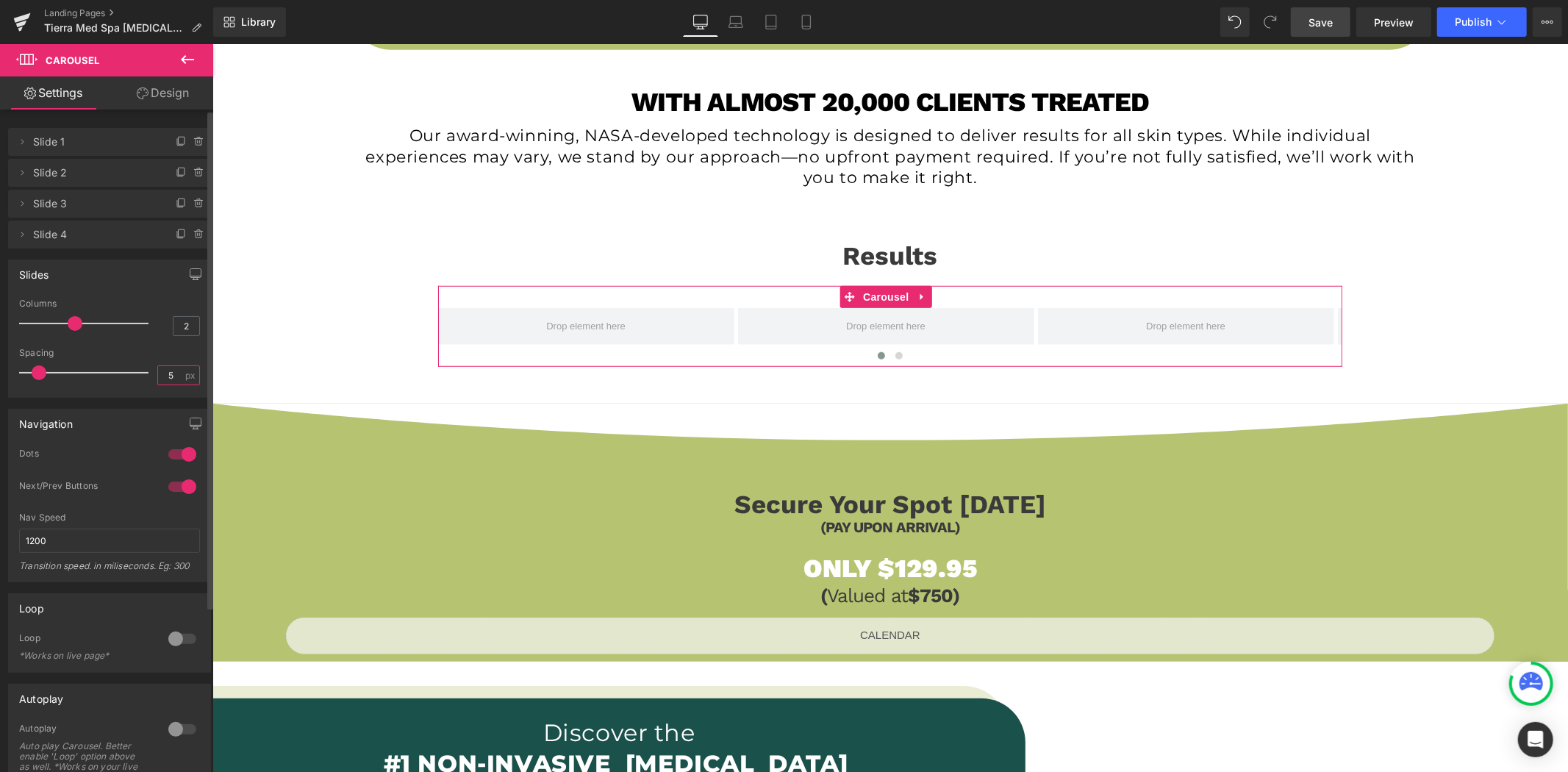
click at [177, 377] on input "5" at bounding box center [170, 375] width 26 height 18
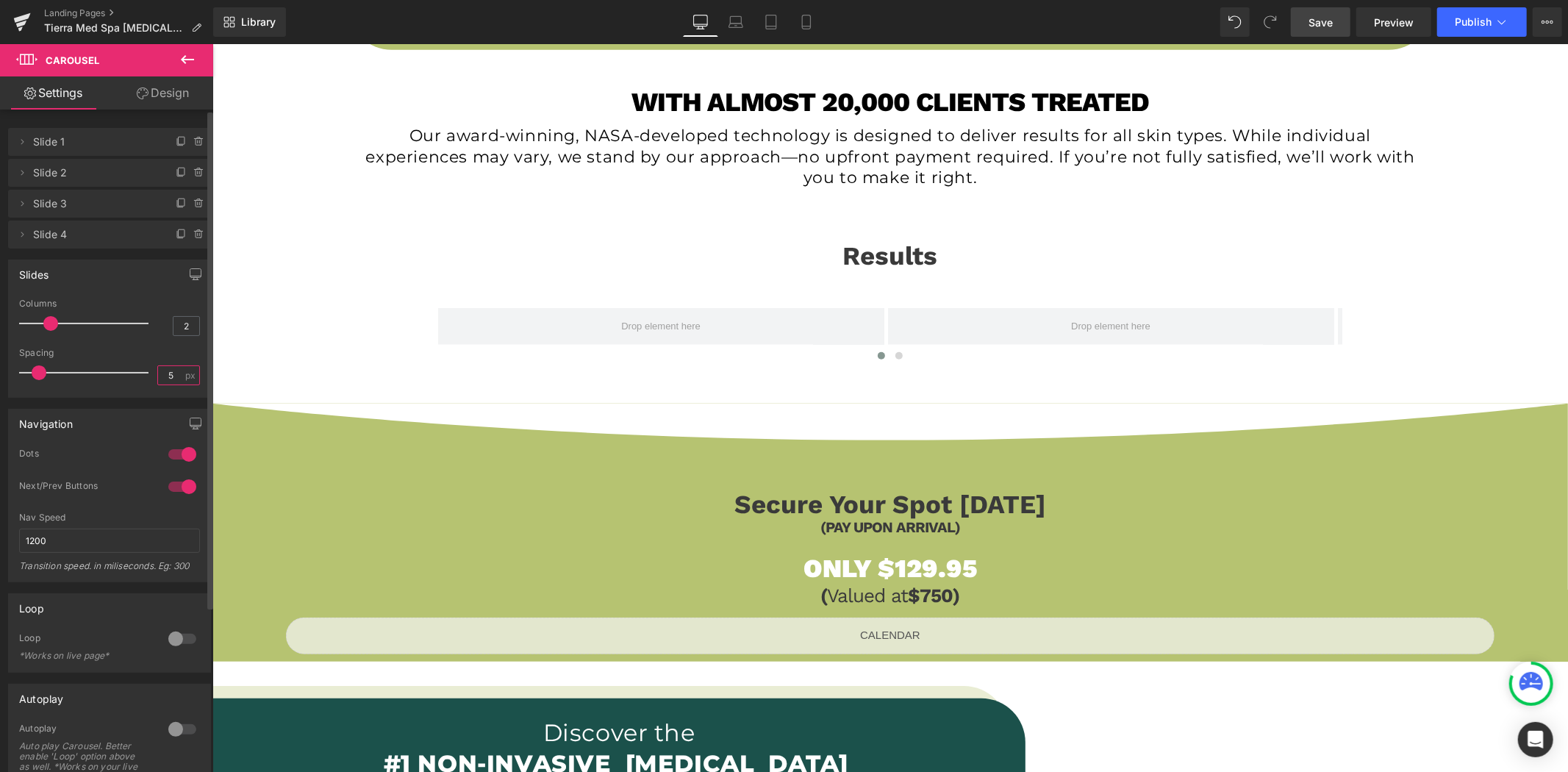
click at [177, 377] on input "5" at bounding box center [170, 375] width 26 height 18
type input "16"
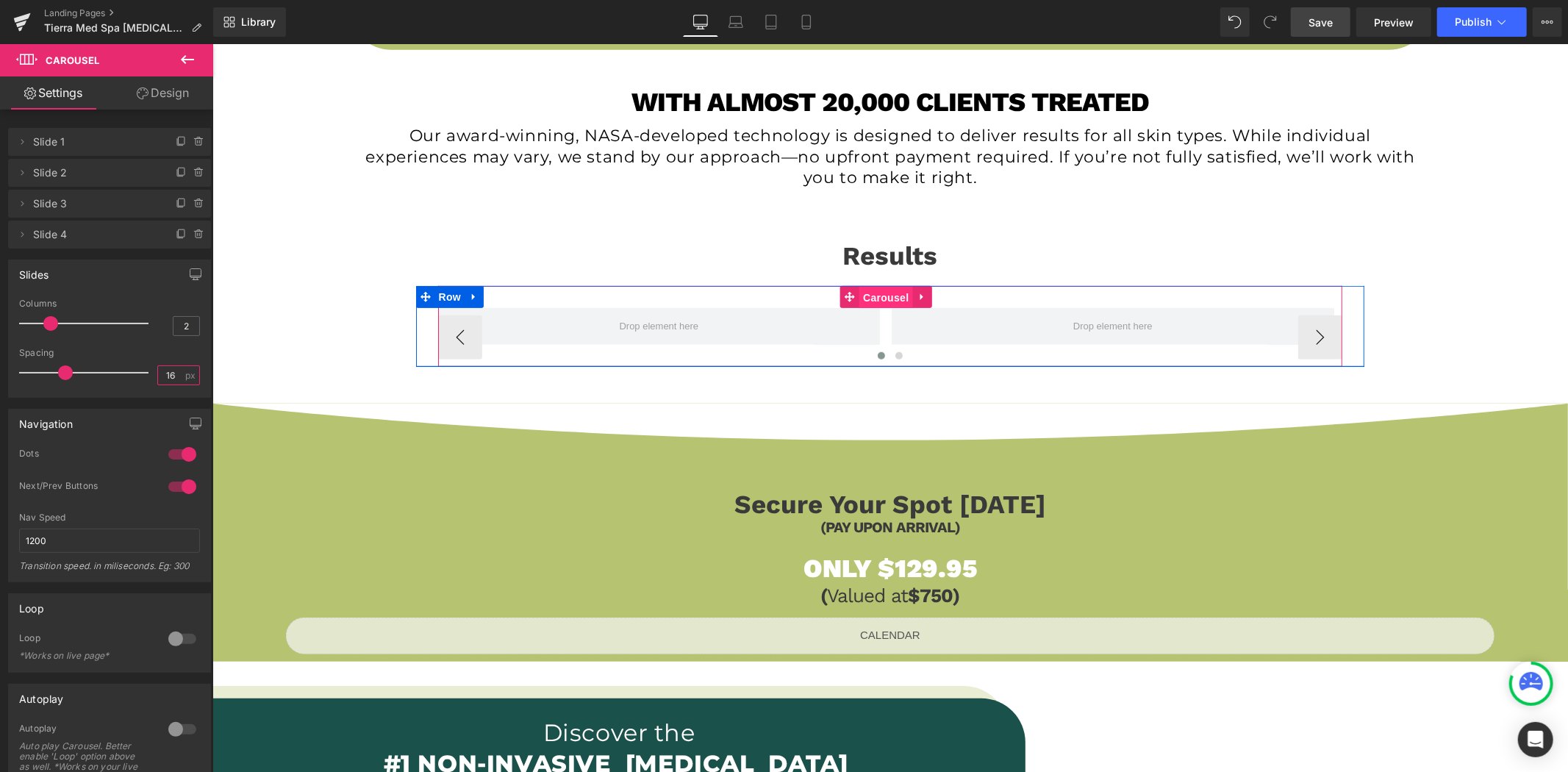
click at [887, 294] on span "Carousel" at bounding box center [885, 297] width 53 height 22
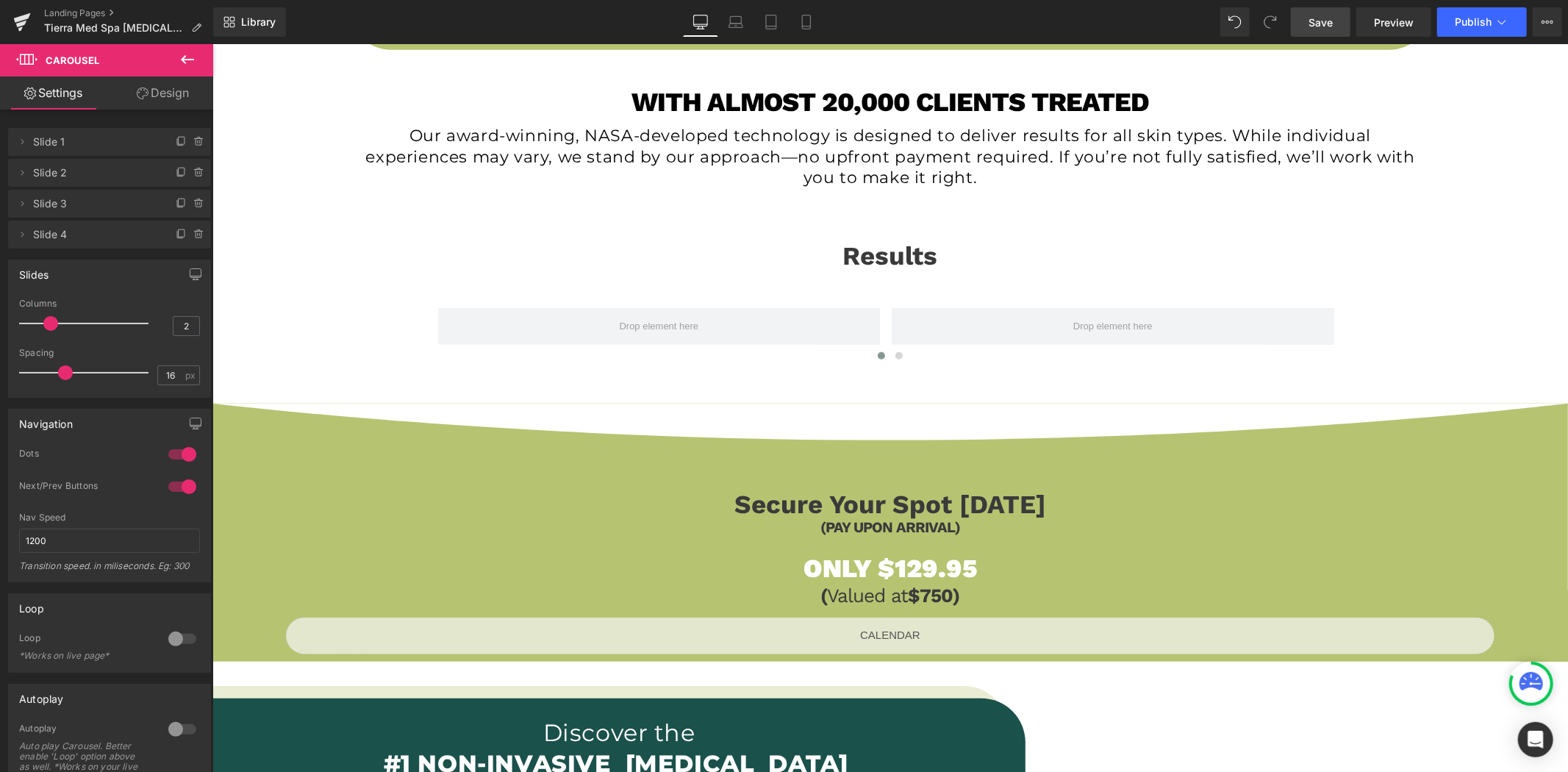
click at [180, 57] on icon at bounding box center [187, 60] width 17 height 17
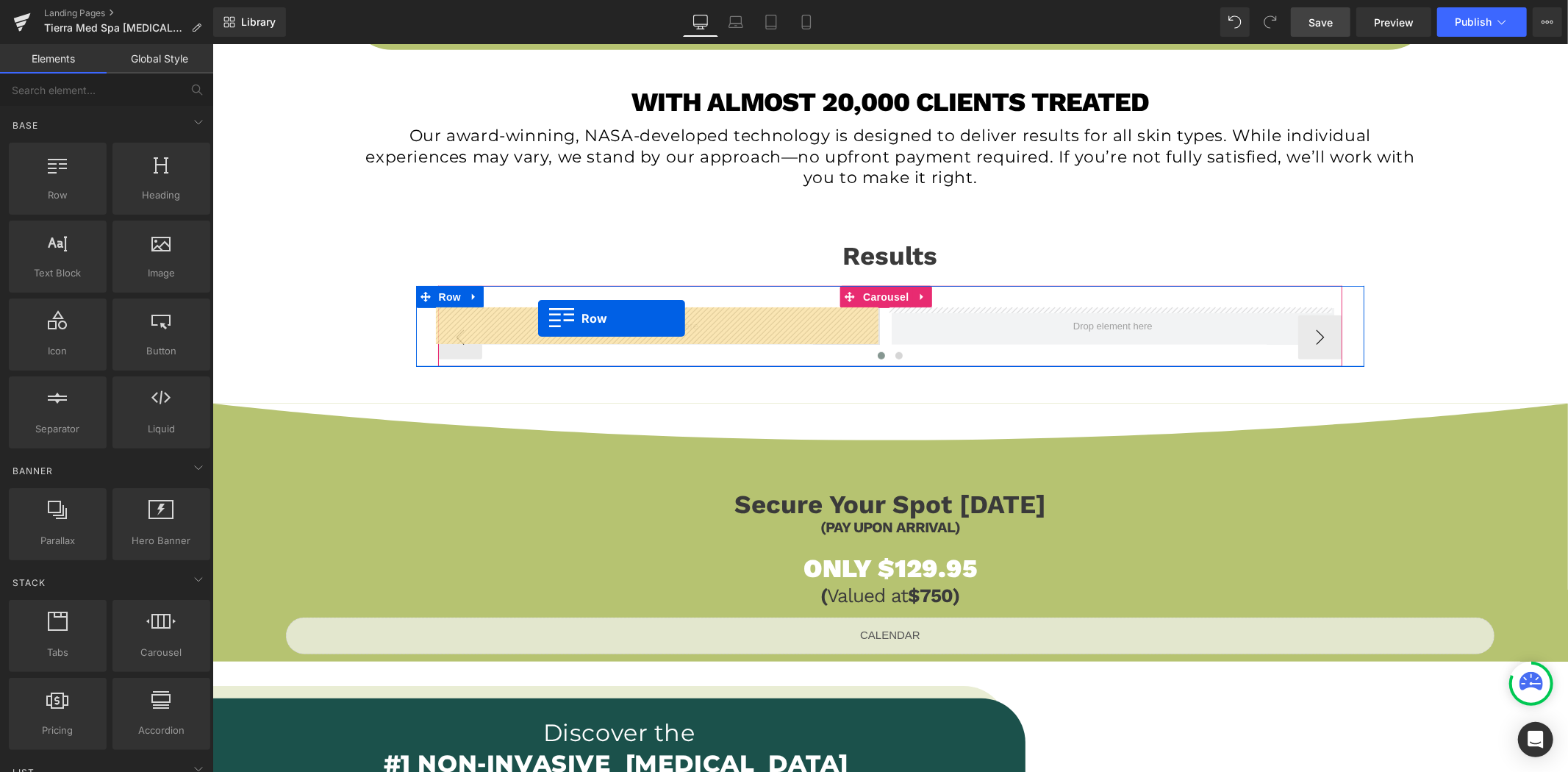
drag, startPoint x: 282, startPoint y: 224, endPoint x: 537, endPoint y: 317, distance: 271.4
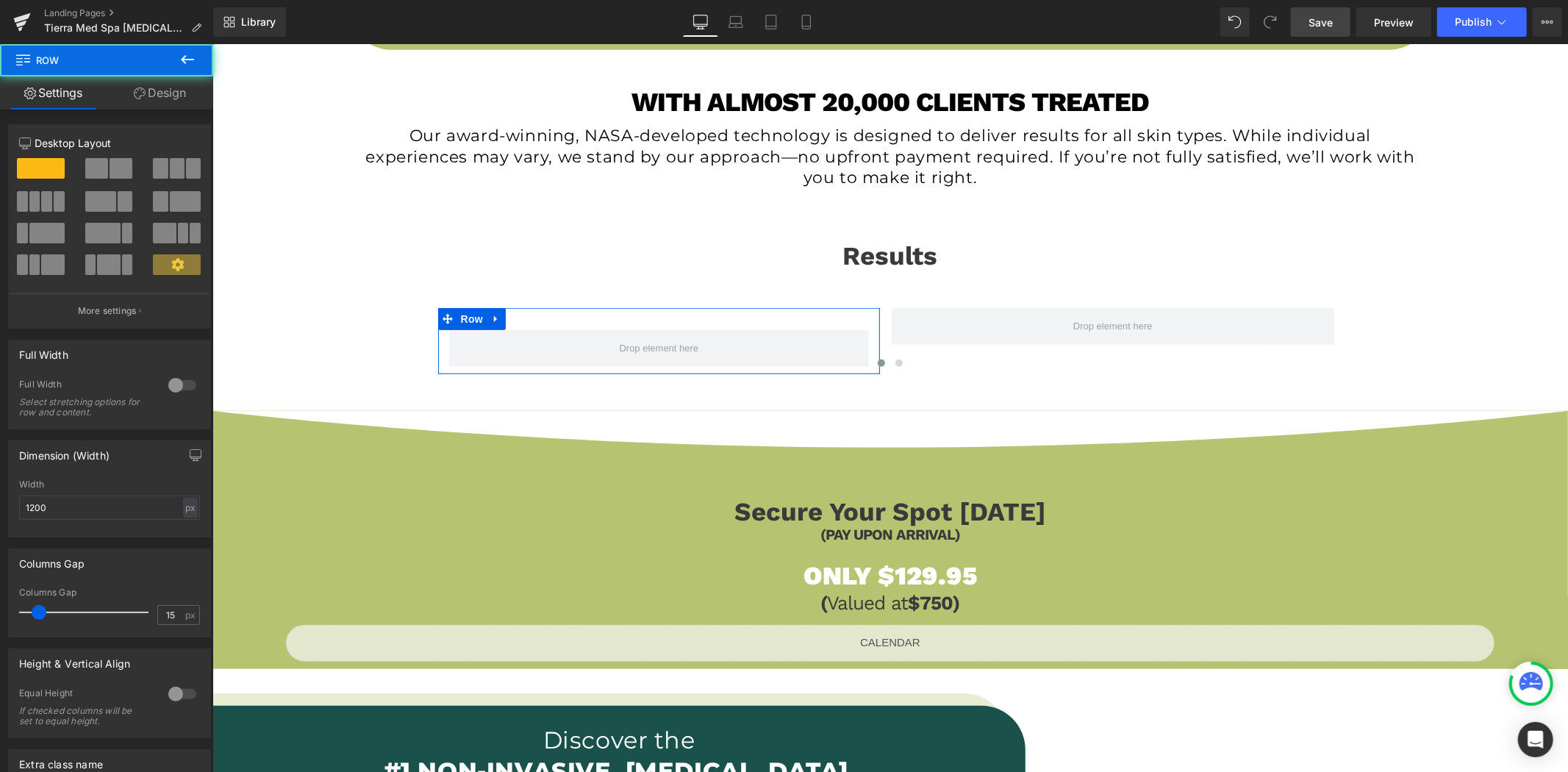
click at [110, 167] on span at bounding box center [121, 167] width 23 height 20
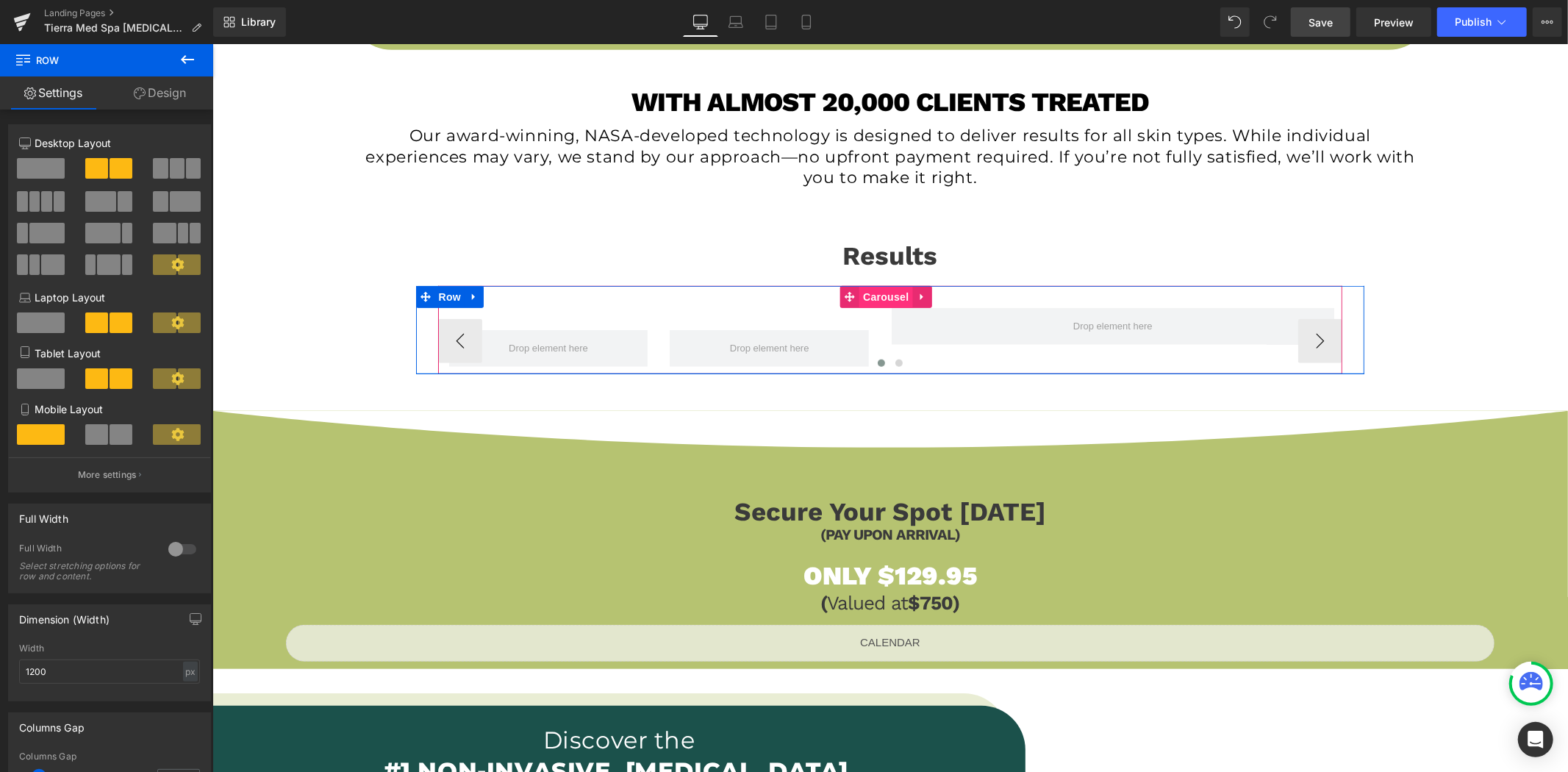
click at [868, 291] on span "Carousel" at bounding box center [885, 296] width 53 height 22
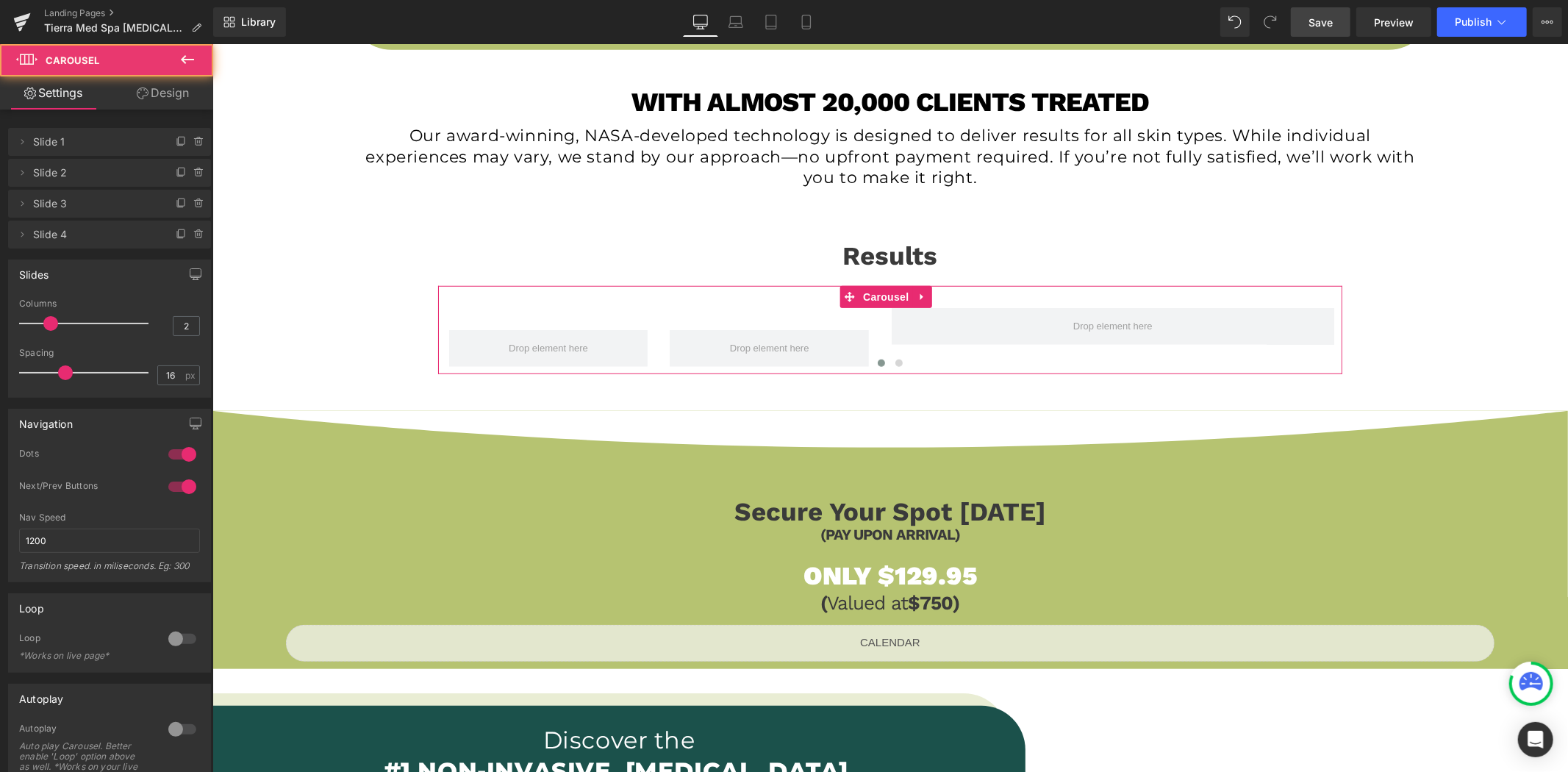
drag, startPoint x: 181, startPoint y: 92, endPoint x: 78, endPoint y: 171, distance: 129.8
click at [181, 92] on link "Design" at bounding box center [162, 93] width 107 height 33
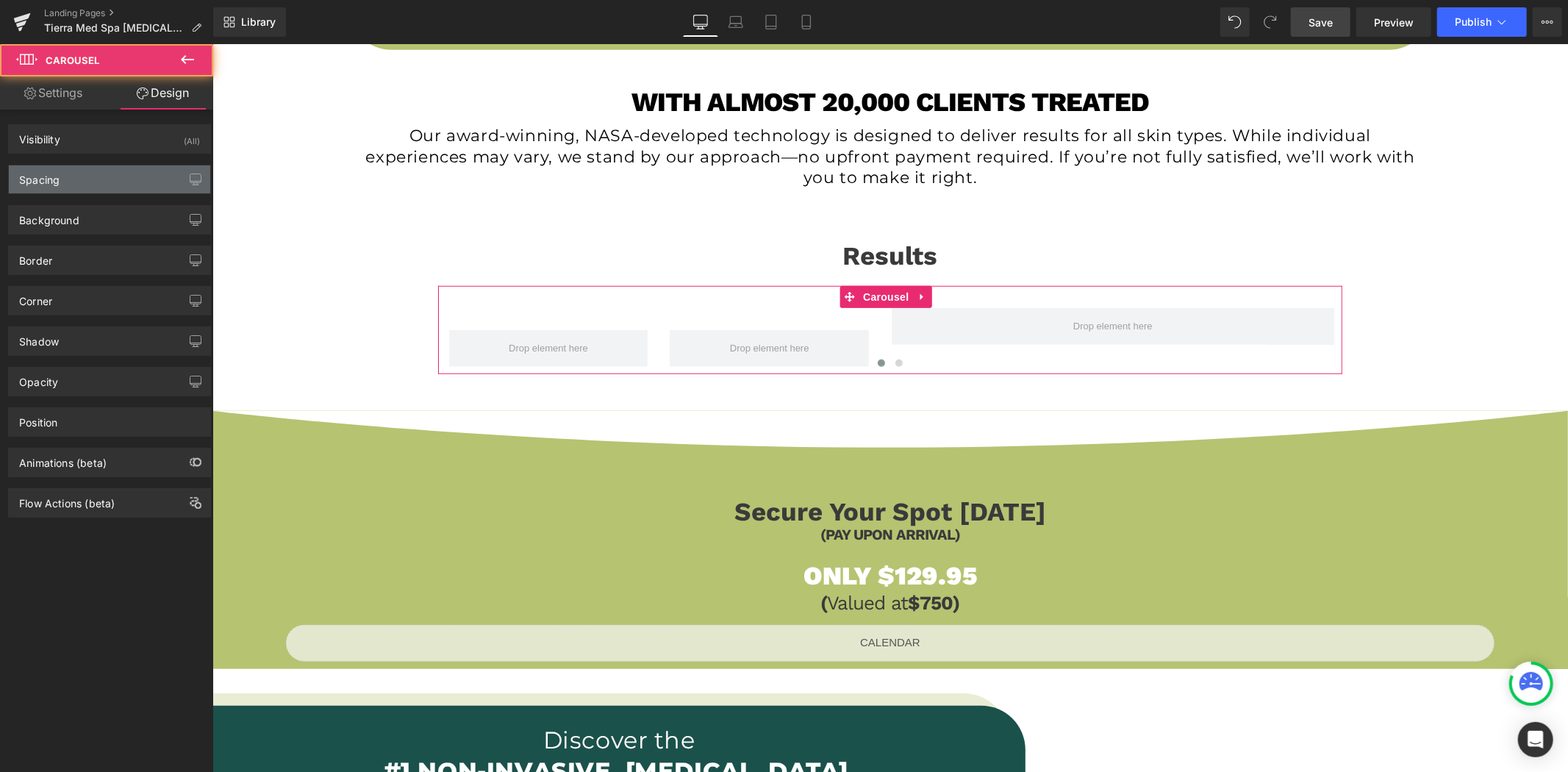
click at [78, 171] on div "Spacing" at bounding box center [110, 179] width 202 height 28
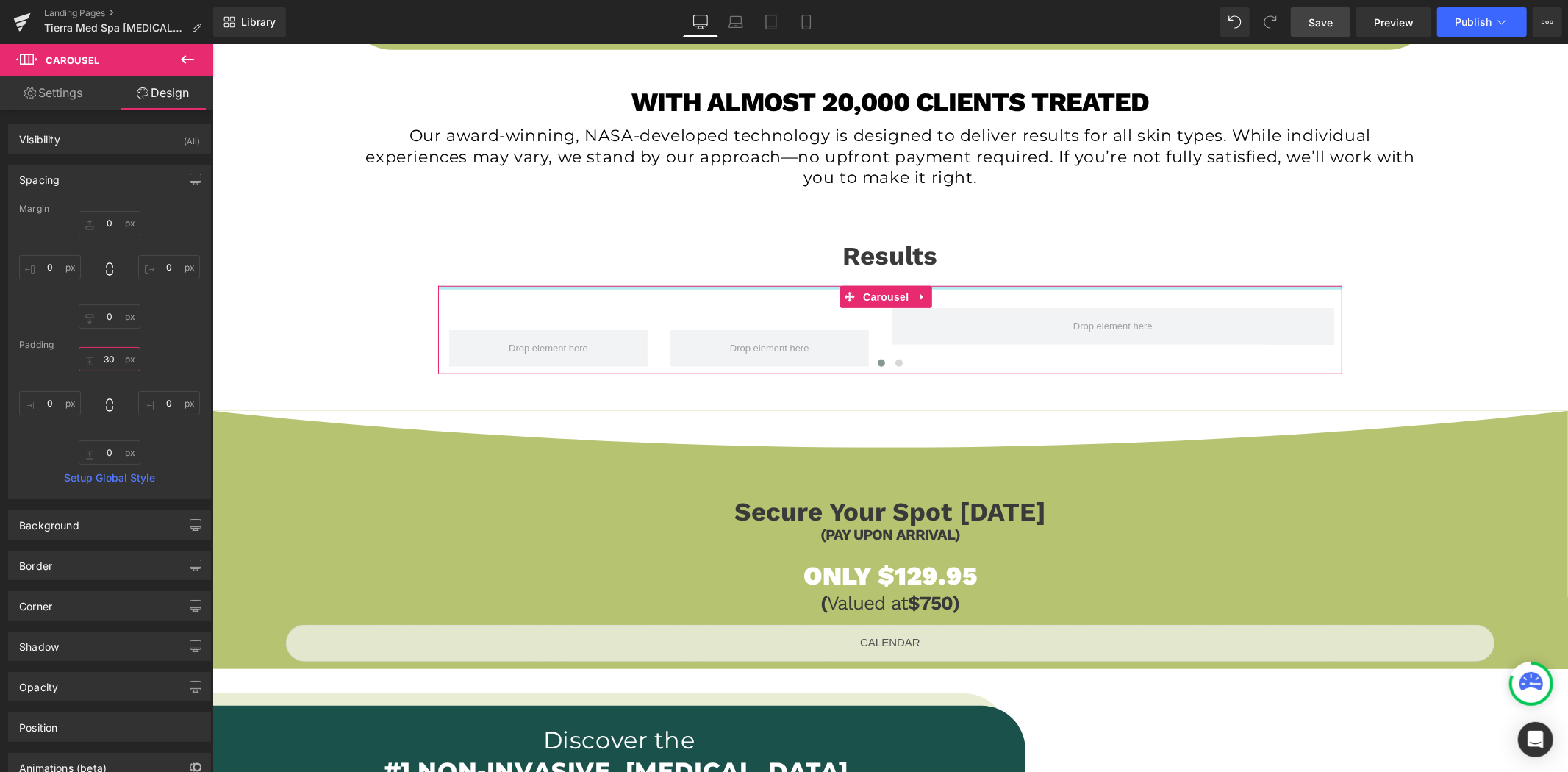
click at [114, 357] on input "30" at bounding box center [110, 359] width 61 height 24
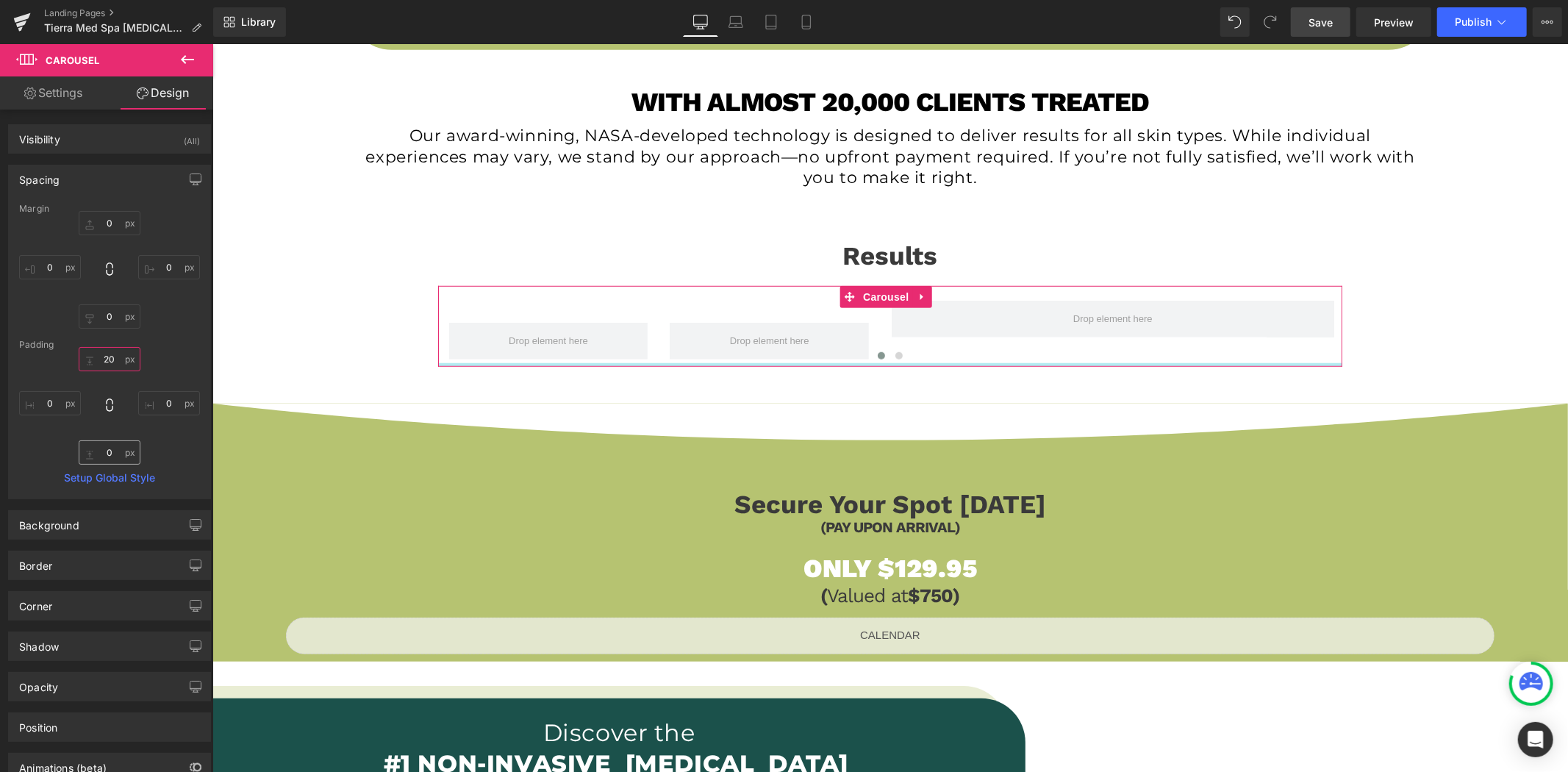
type input "20"
click at [120, 450] on input "0" at bounding box center [110, 452] width 61 height 24
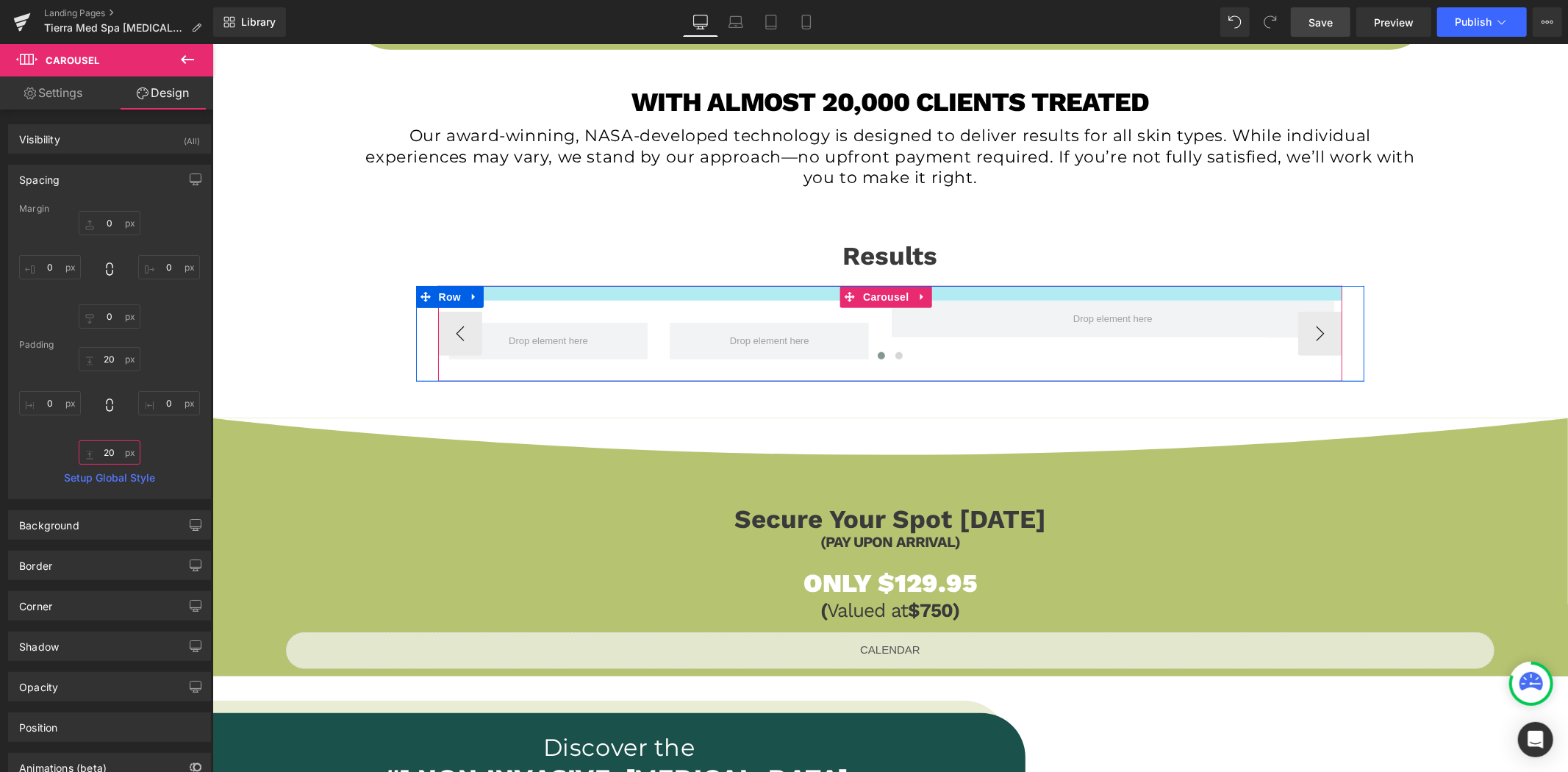
click at [786, 299] on div at bounding box center [890, 292] width 905 height 14
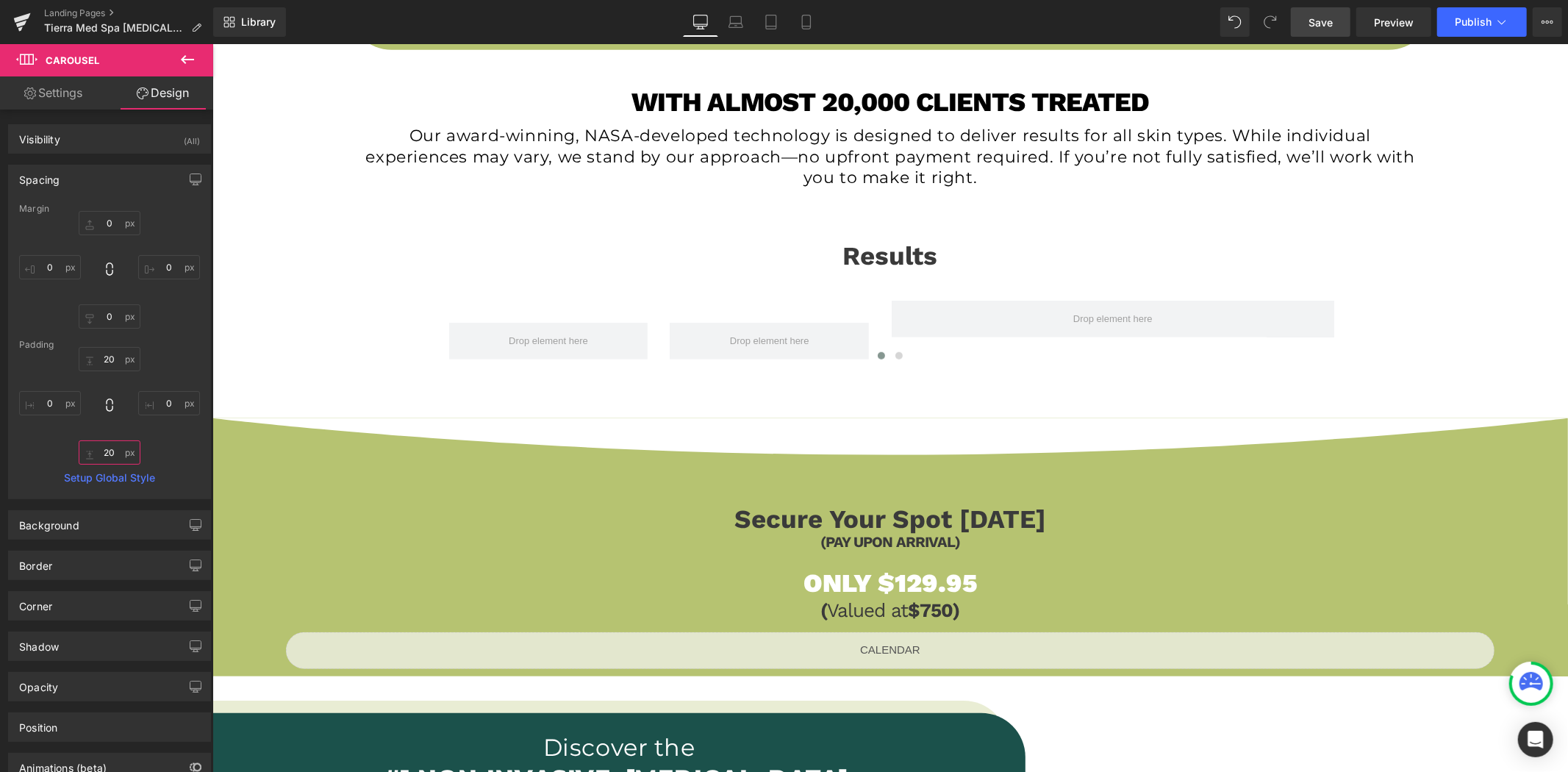
type input "20"
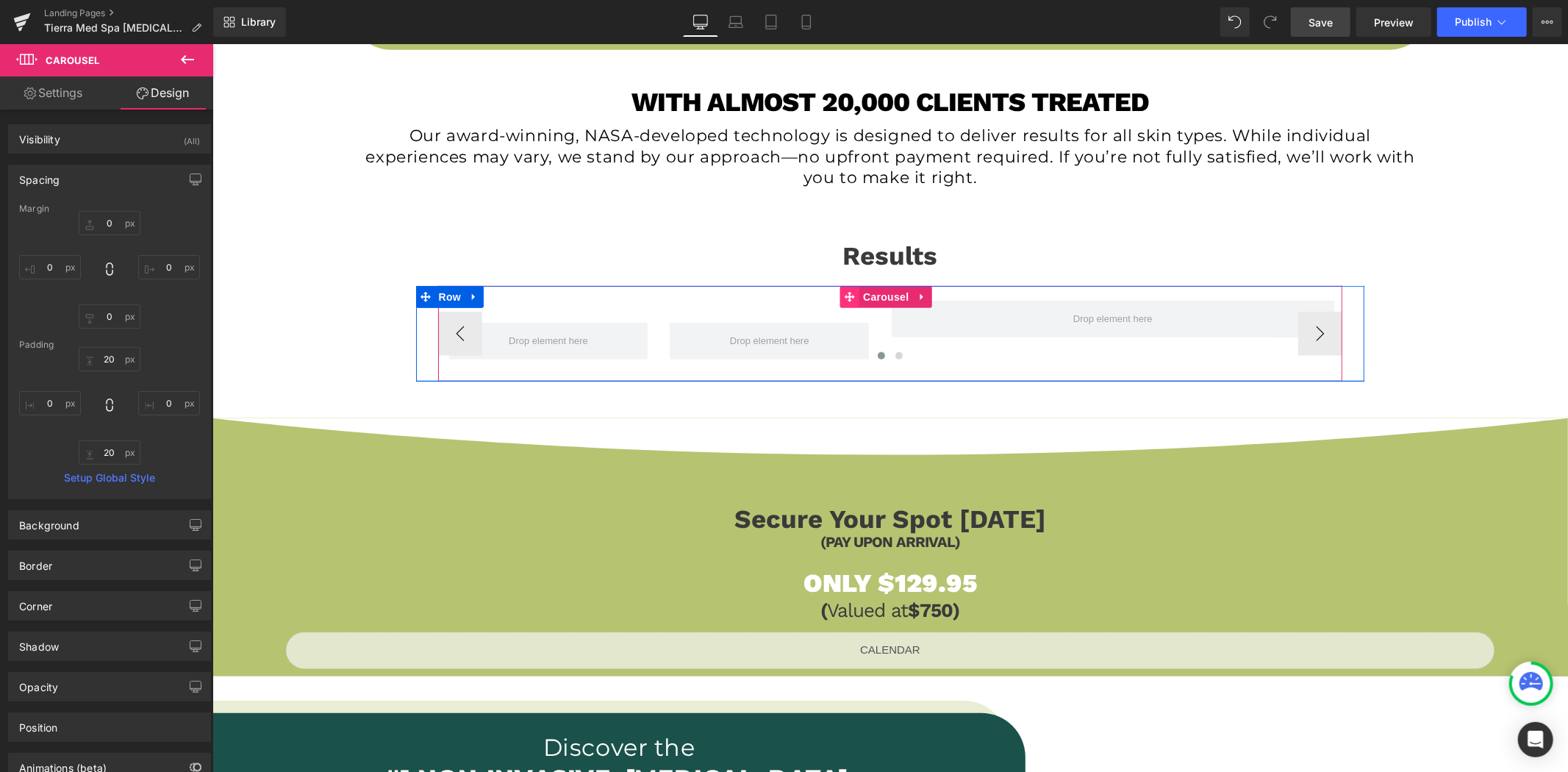
click at [855, 295] on span at bounding box center [849, 296] width 19 height 22
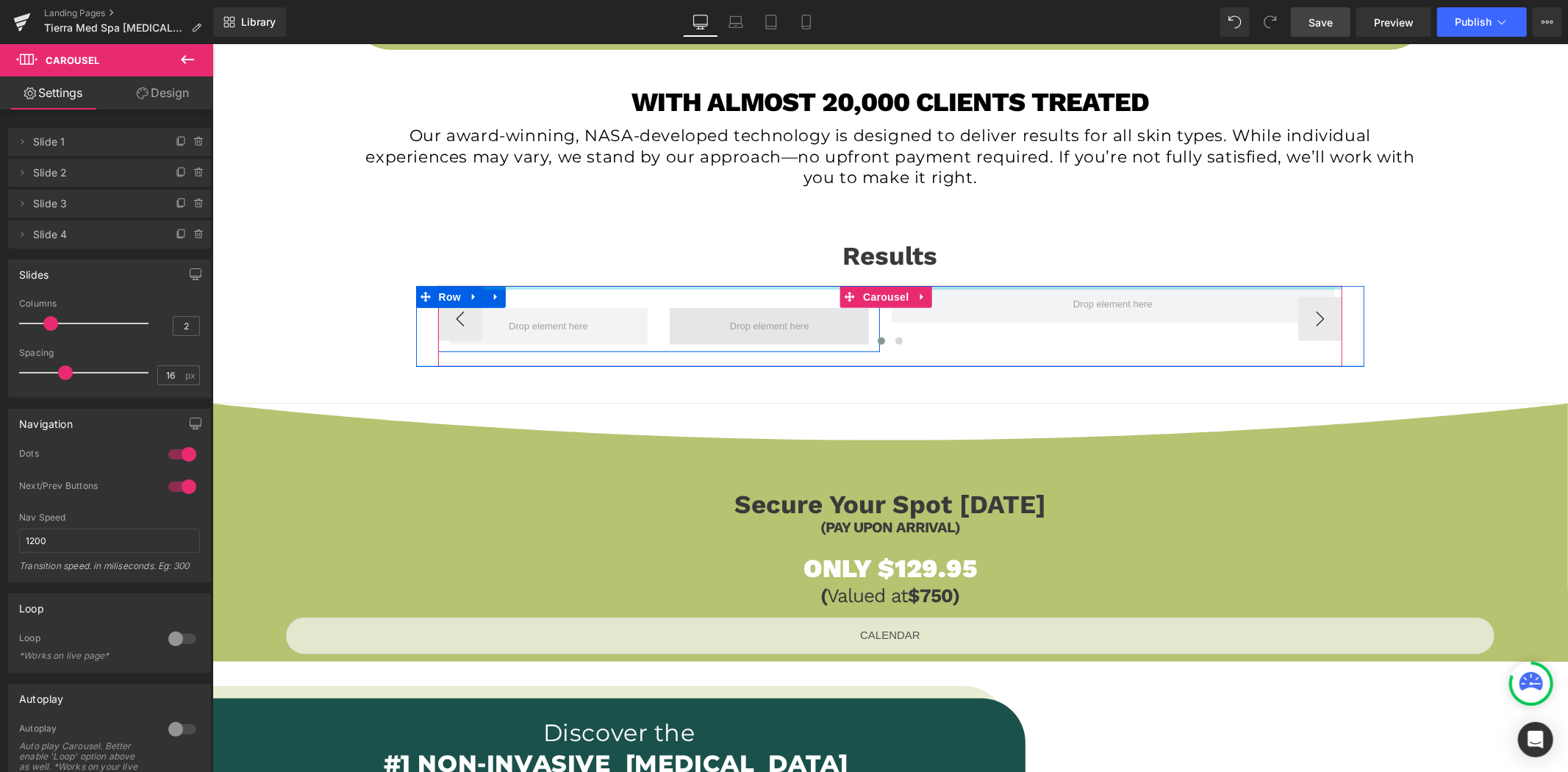
drag, startPoint x: 780, startPoint y: 292, endPoint x: 777, endPoint y: 315, distance: 23.2
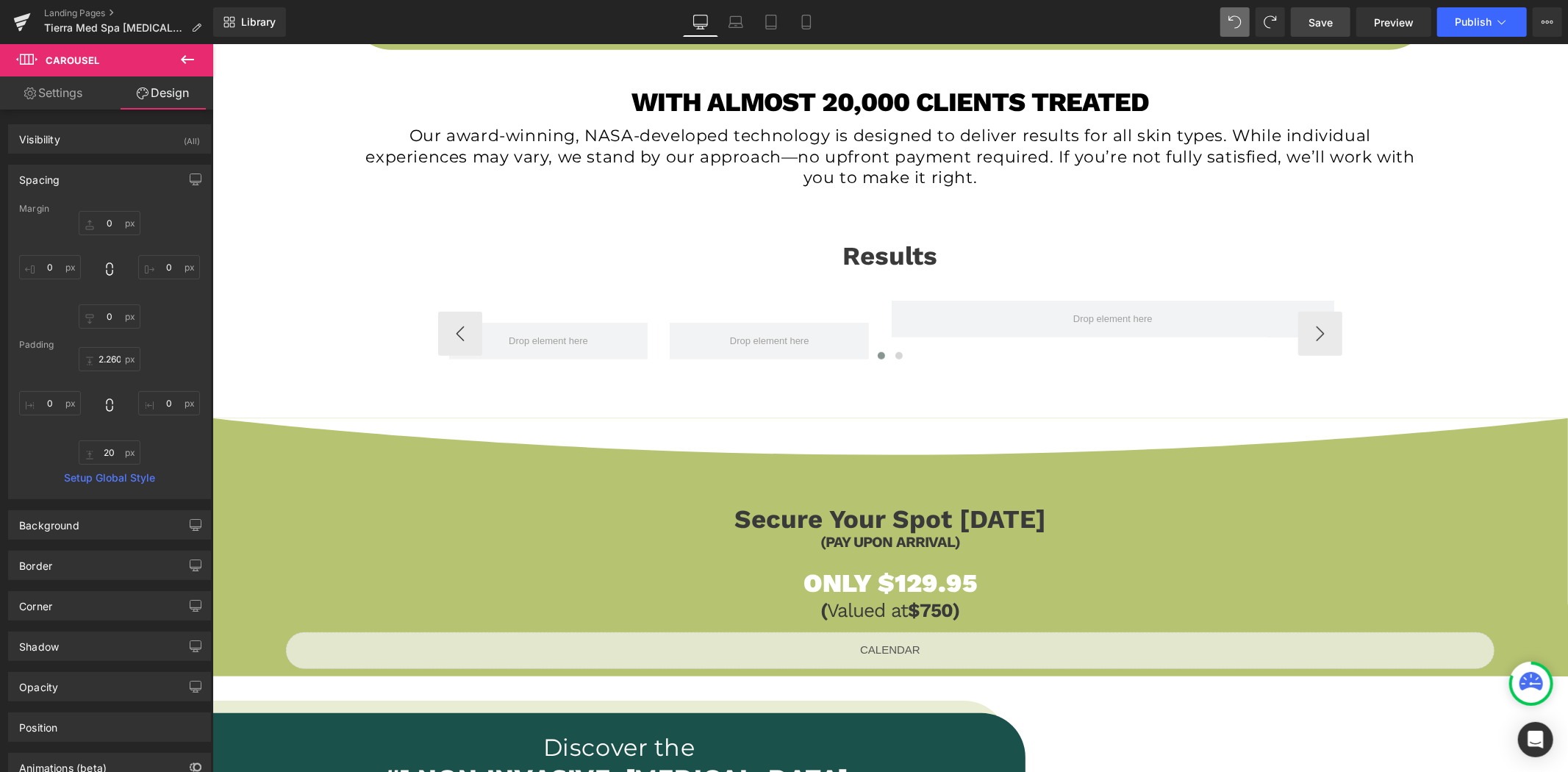
drag, startPoint x: 193, startPoint y: 56, endPoint x: 183, endPoint y: 74, distance: 20.6
click at [192, 55] on icon at bounding box center [187, 60] width 17 height 17
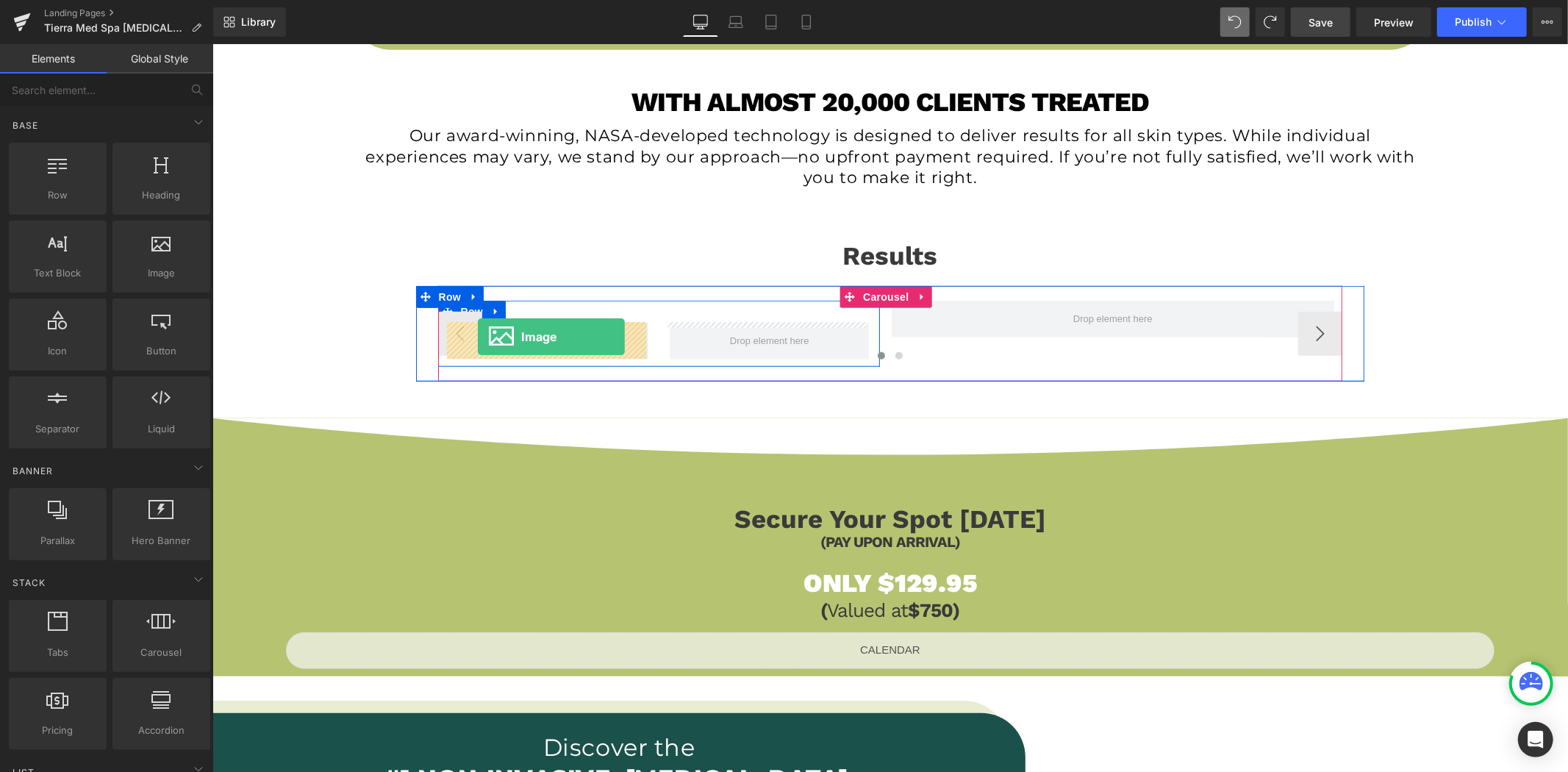
drag, startPoint x: 361, startPoint y: 296, endPoint x: 477, endPoint y: 336, distance: 122.7
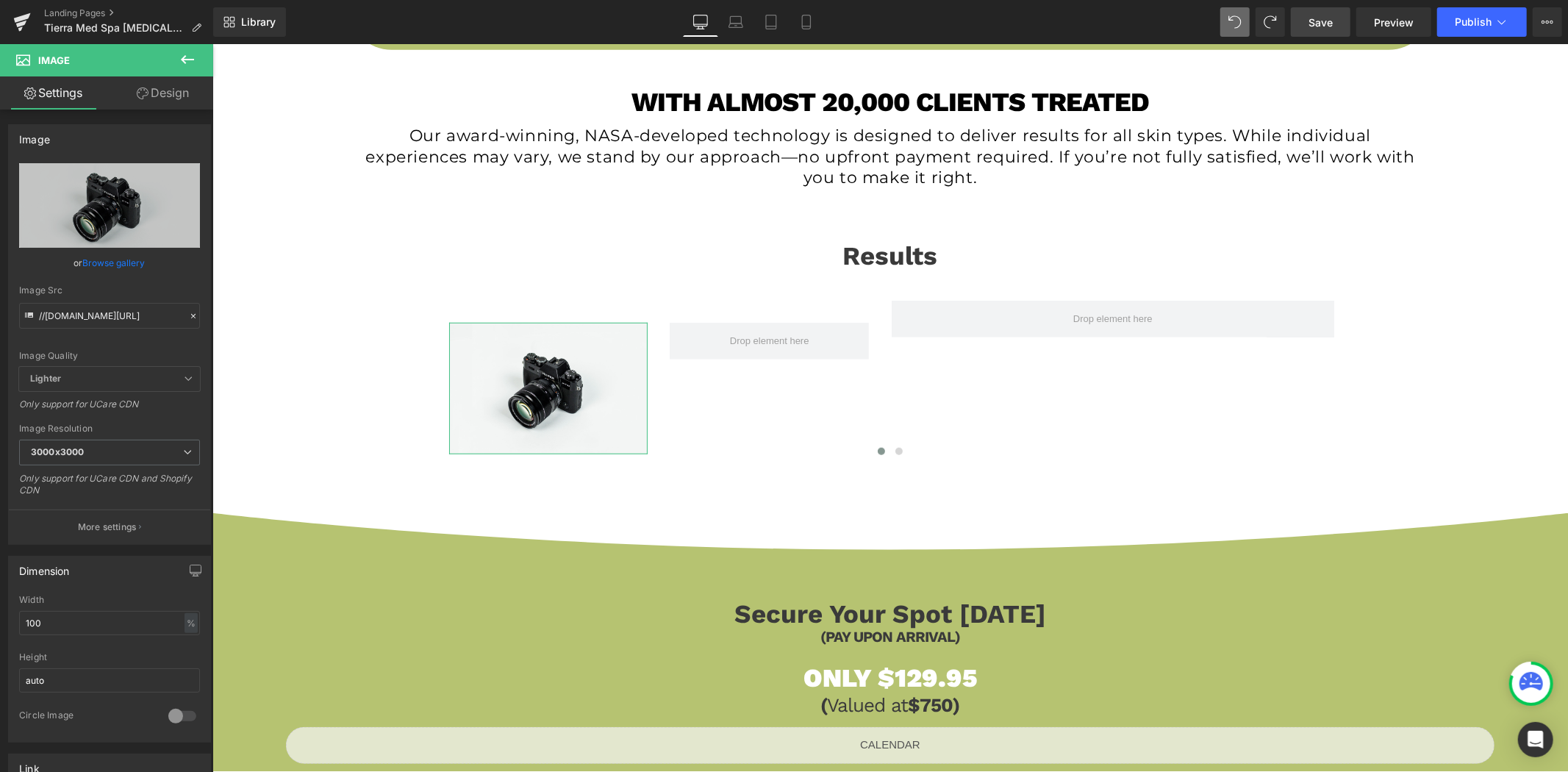
click at [169, 100] on link "Design" at bounding box center [162, 93] width 107 height 33
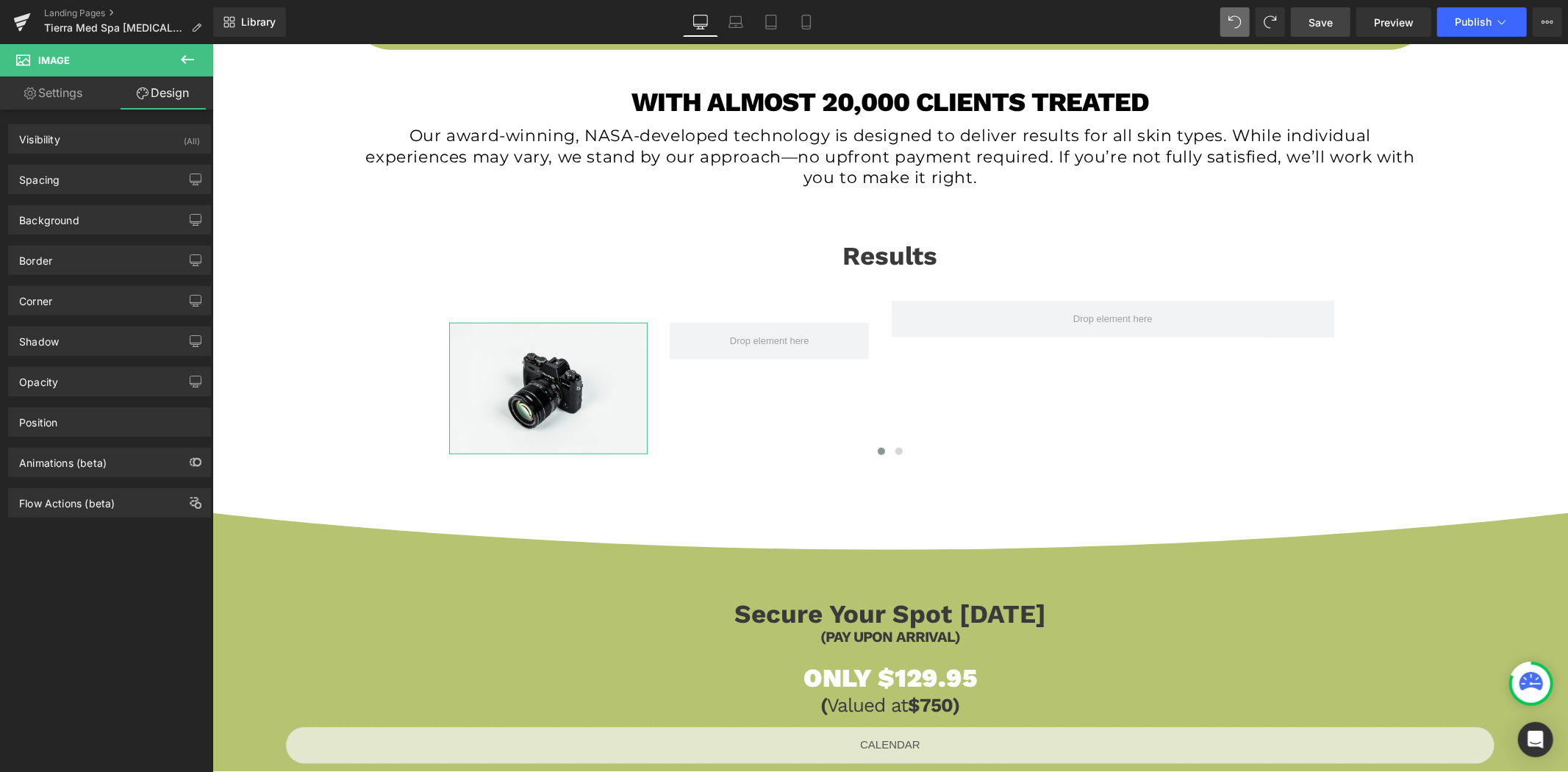
click at [127, 162] on div "Spacing [GEOGRAPHIC_DATA] 0 0 0 0 [GEOGRAPHIC_DATA] 0 0 0 0 Setup Global Style" at bounding box center [110, 174] width 220 height 40
click at [114, 182] on div "Spacing" at bounding box center [110, 179] width 202 height 28
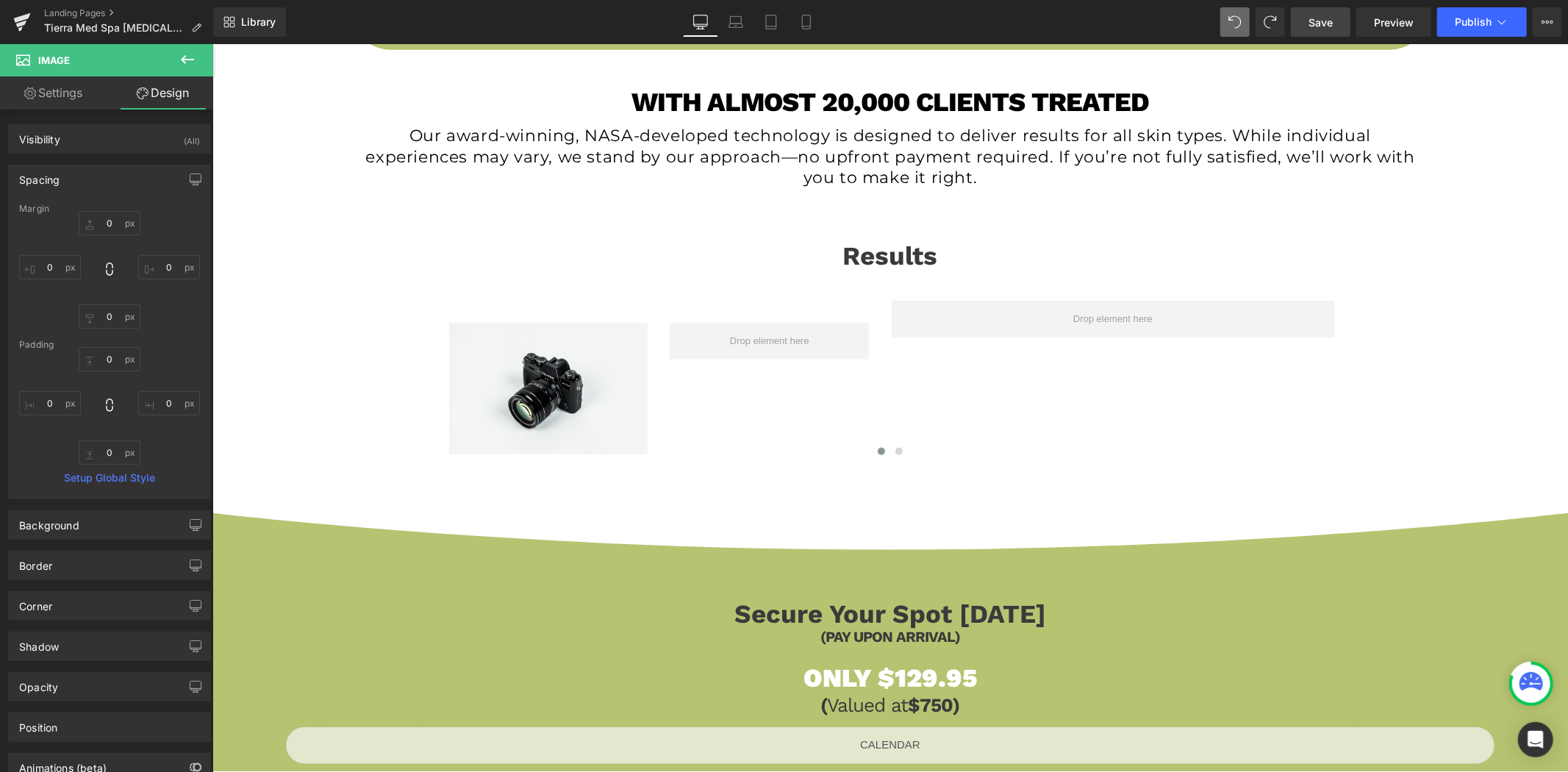
click at [184, 62] on icon at bounding box center [187, 59] width 13 height 9
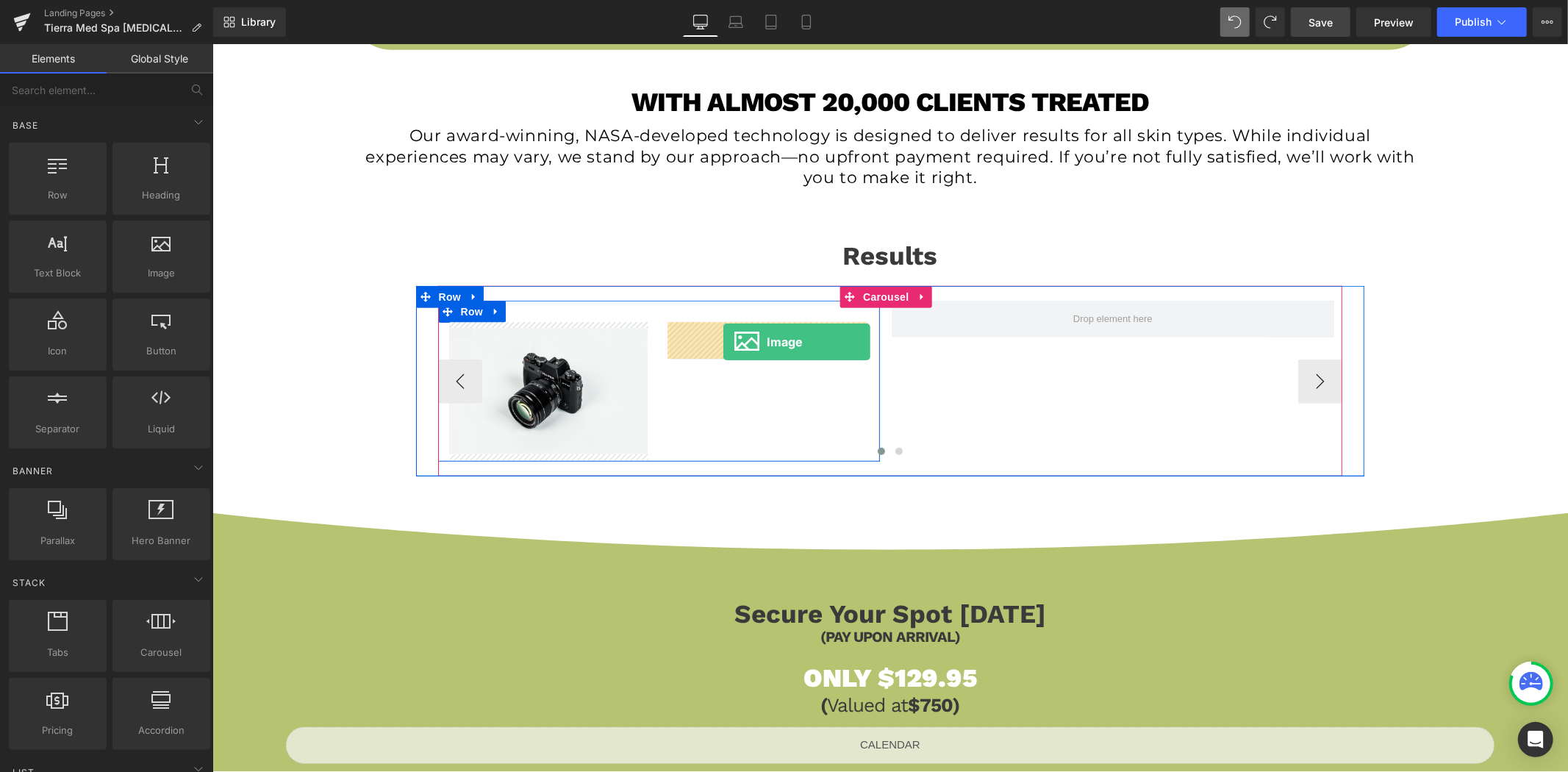
drag, startPoint x: 368, startPoint y: 301, endPoint x: 717, endPoint y: 340, distance: 351.2
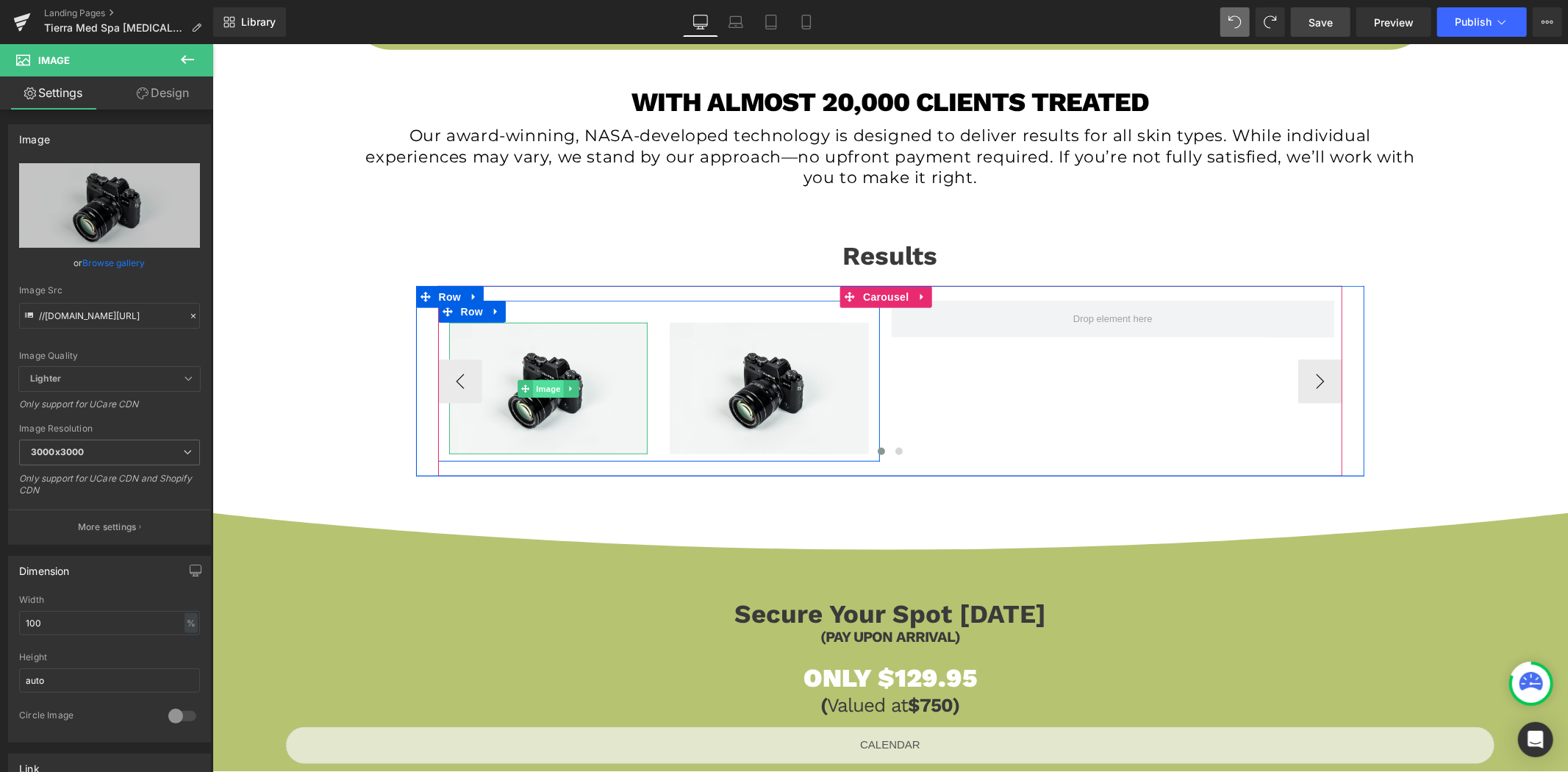
click at [537, 389] on span "Image" at bounding box center [548, 388] width 31 height 17
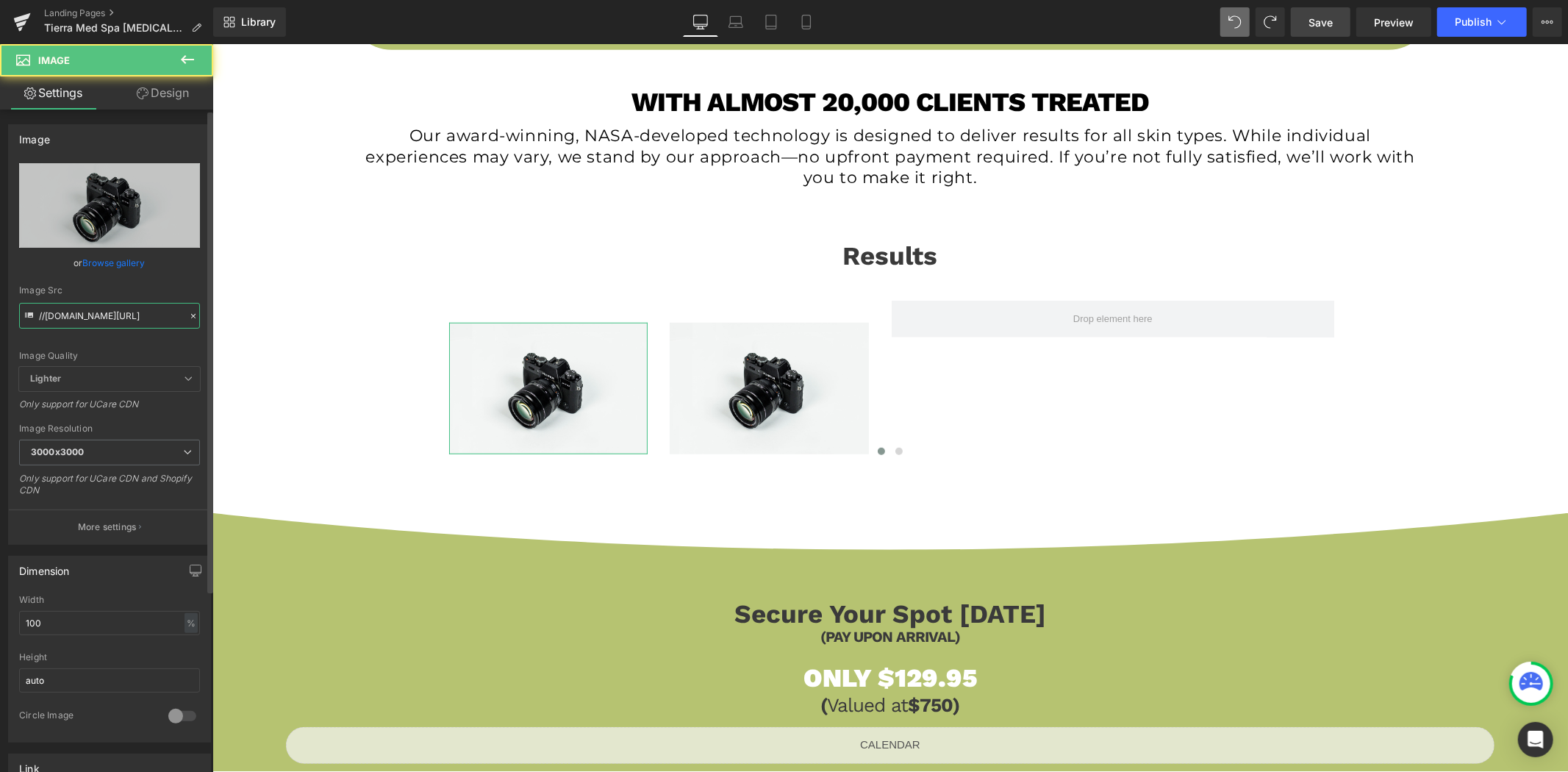
click at [149, 324] on input "//[DOMAIN_NAME][URL]" at bounding box center [110, 315] width 181 height 26
paste input "[URL][DOMAIN_NAME]"
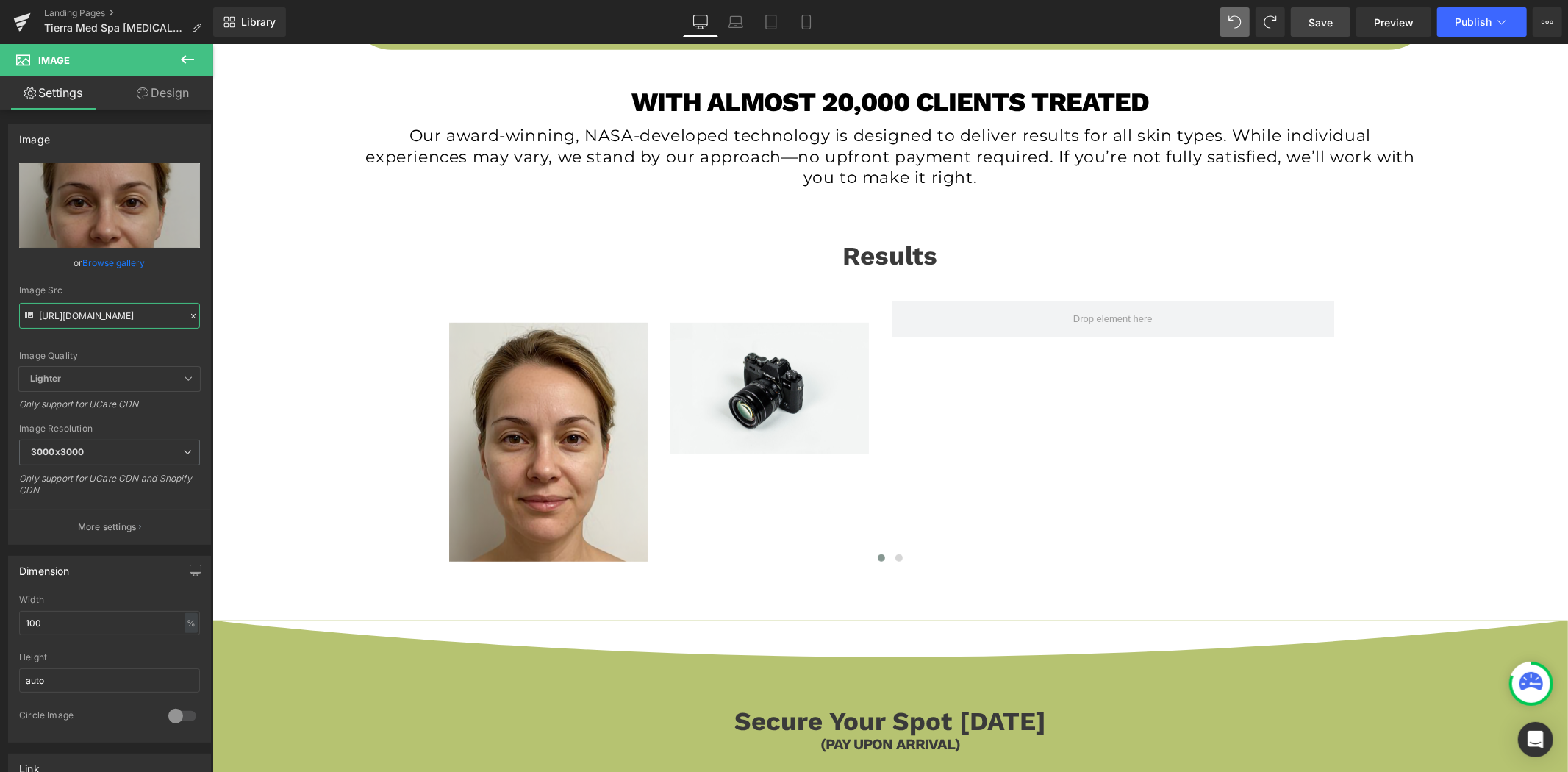
type input "[URL][DOMAIN_NAME]"
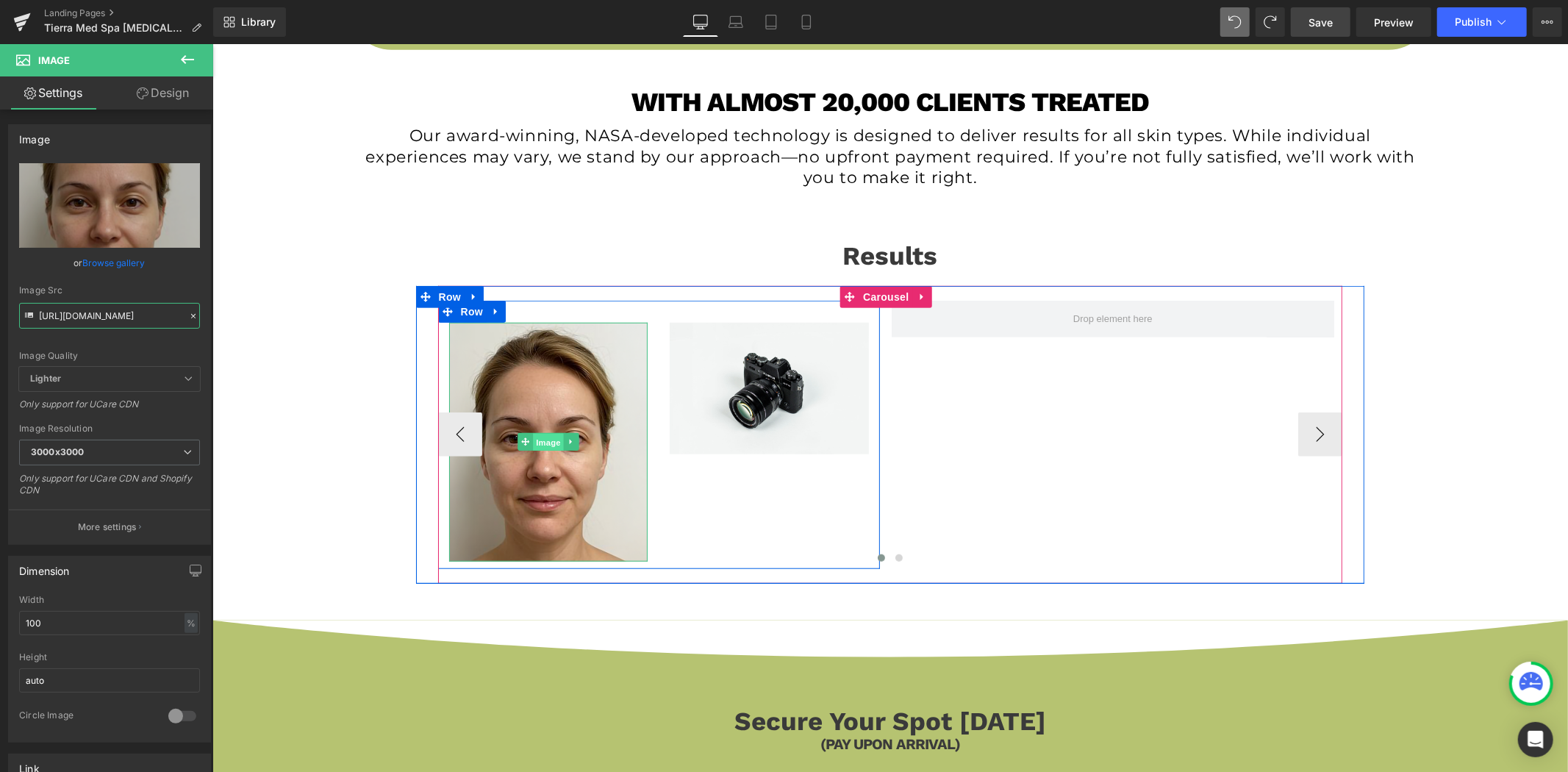
click at [536, 443] on span "Image" at bounding box center [548, 442] width 31 height 17
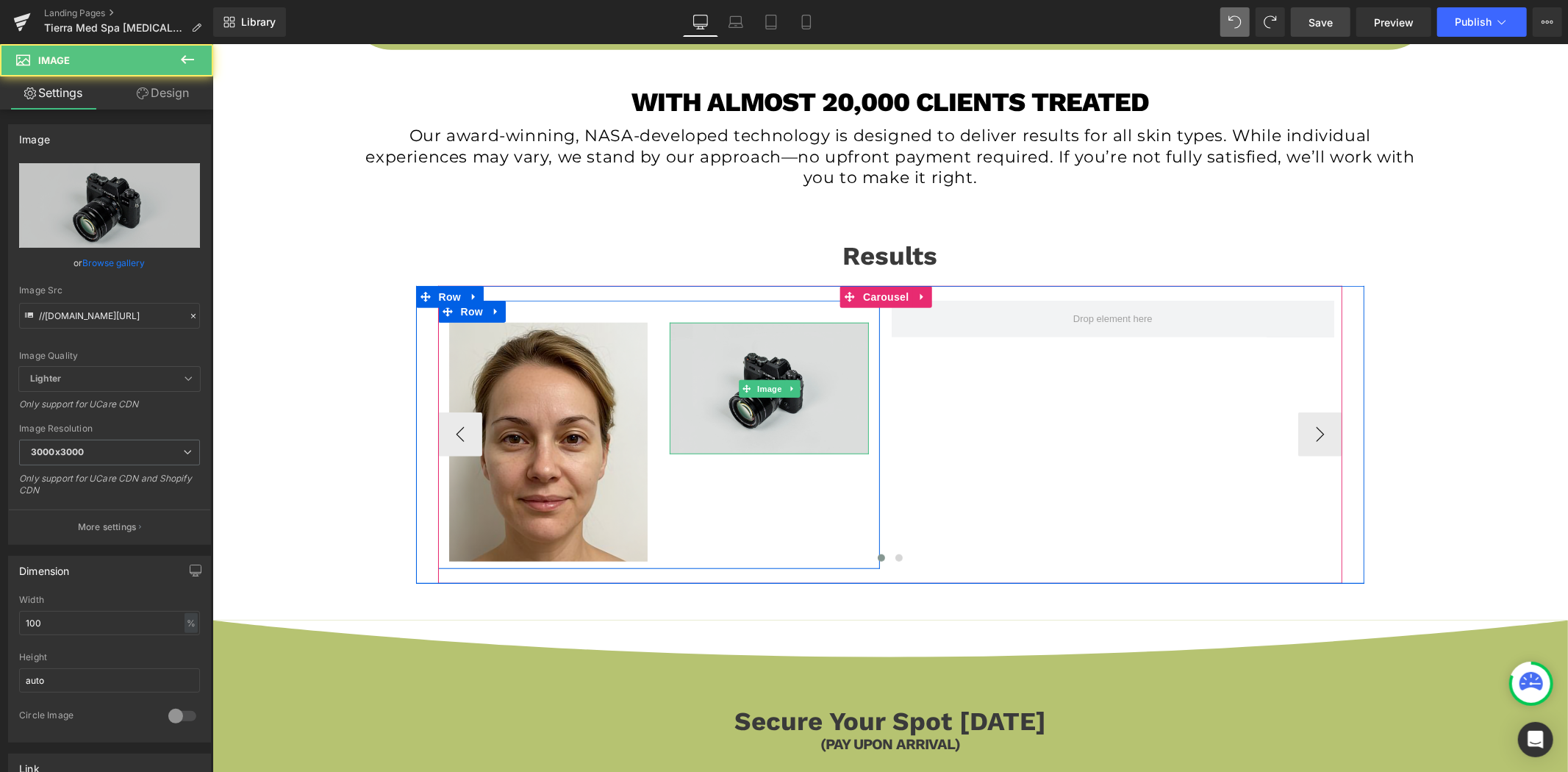
click at [771, 378] on img at bounding box center [768, 387] width 199 height 132
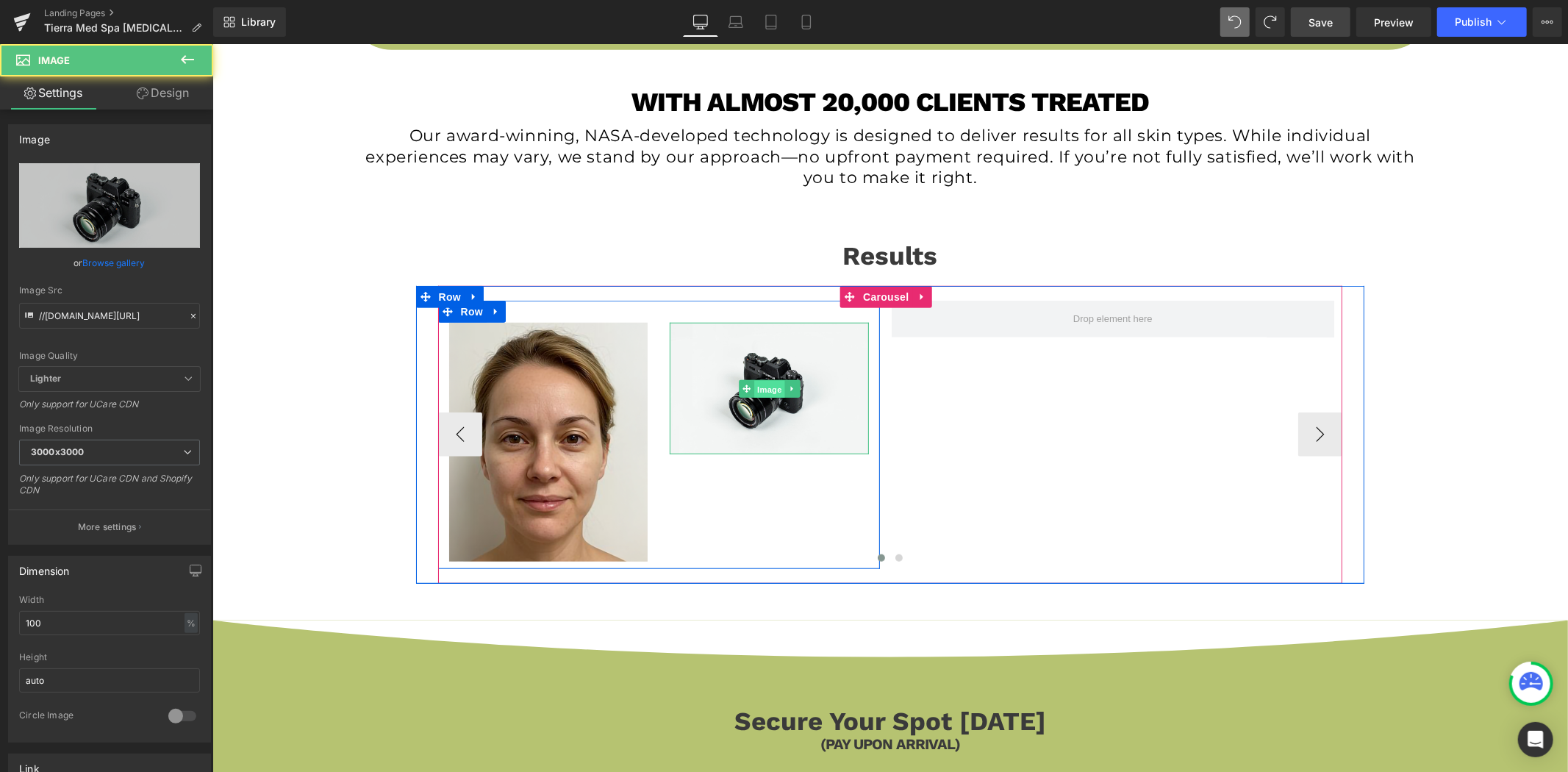
click at [771, 384] on span "Image" at bounding box center [769, 388] width 31 height 17
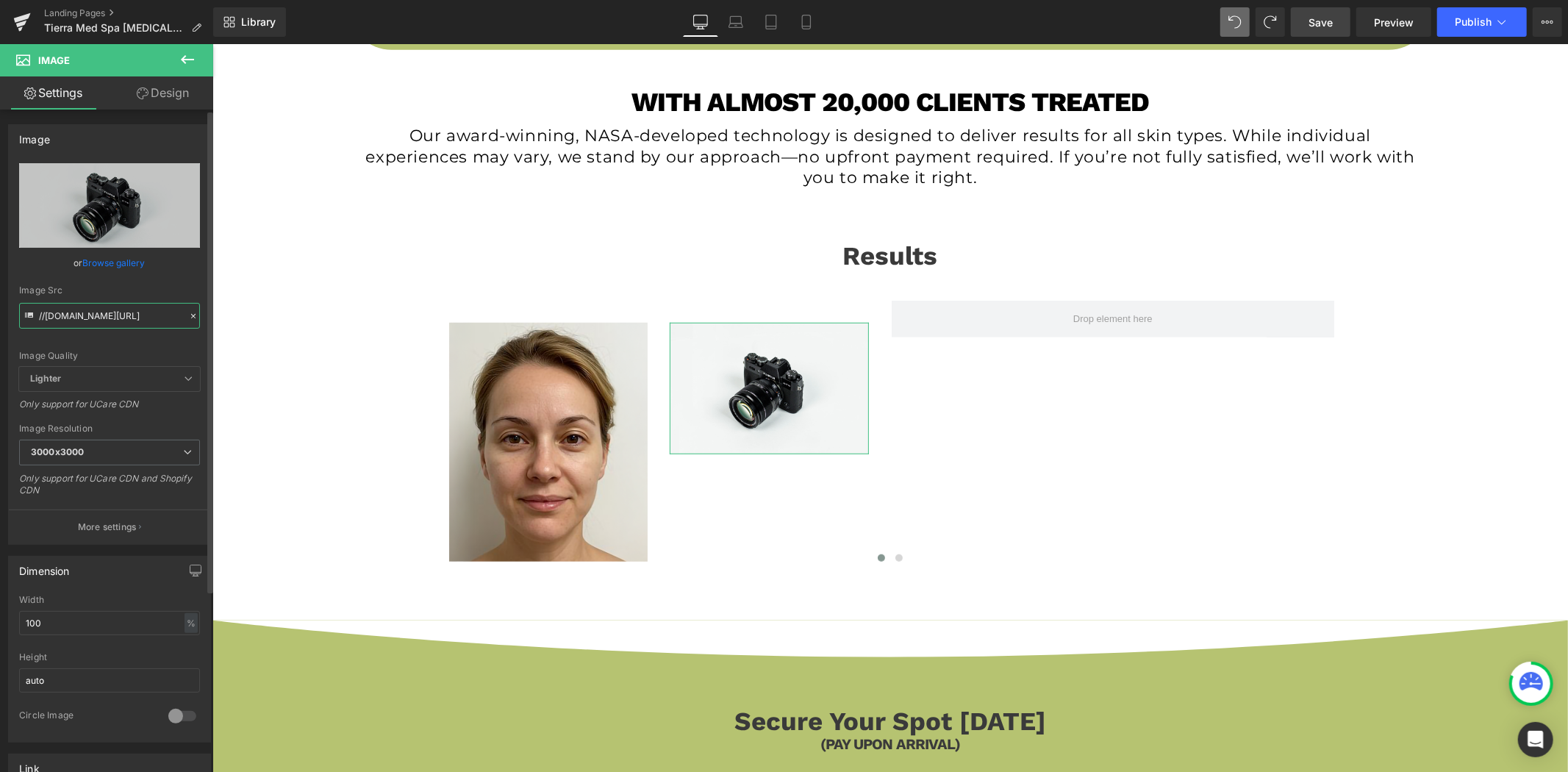
click at [103, 310] on input "//[DOMAIN_NAME][URL]" at bounding box center [110, 315] width 181 height 26
paste input "[URL][DOMAIN_NAME]"
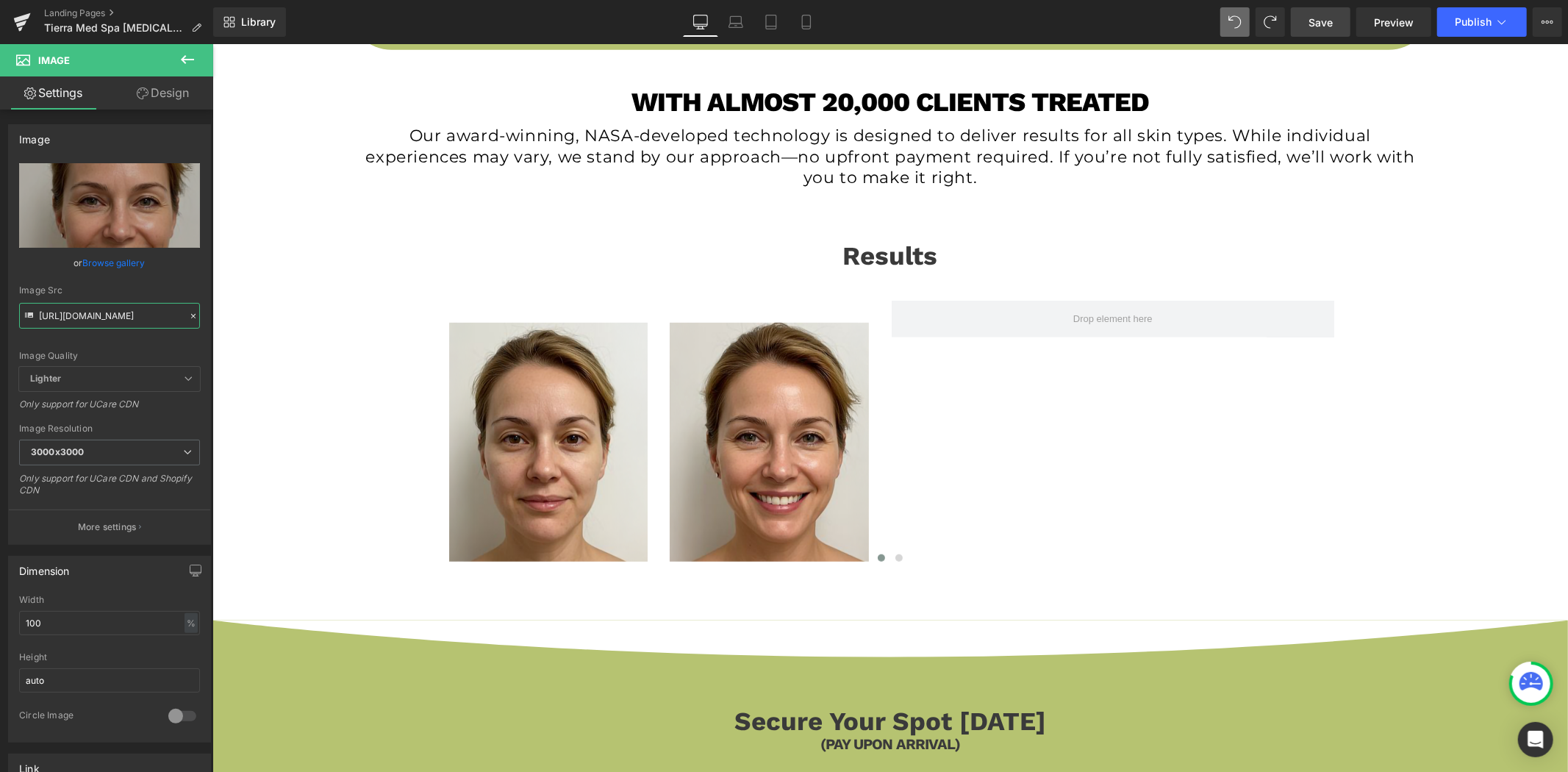
type input "[URL][DOMAIN_NAME]"
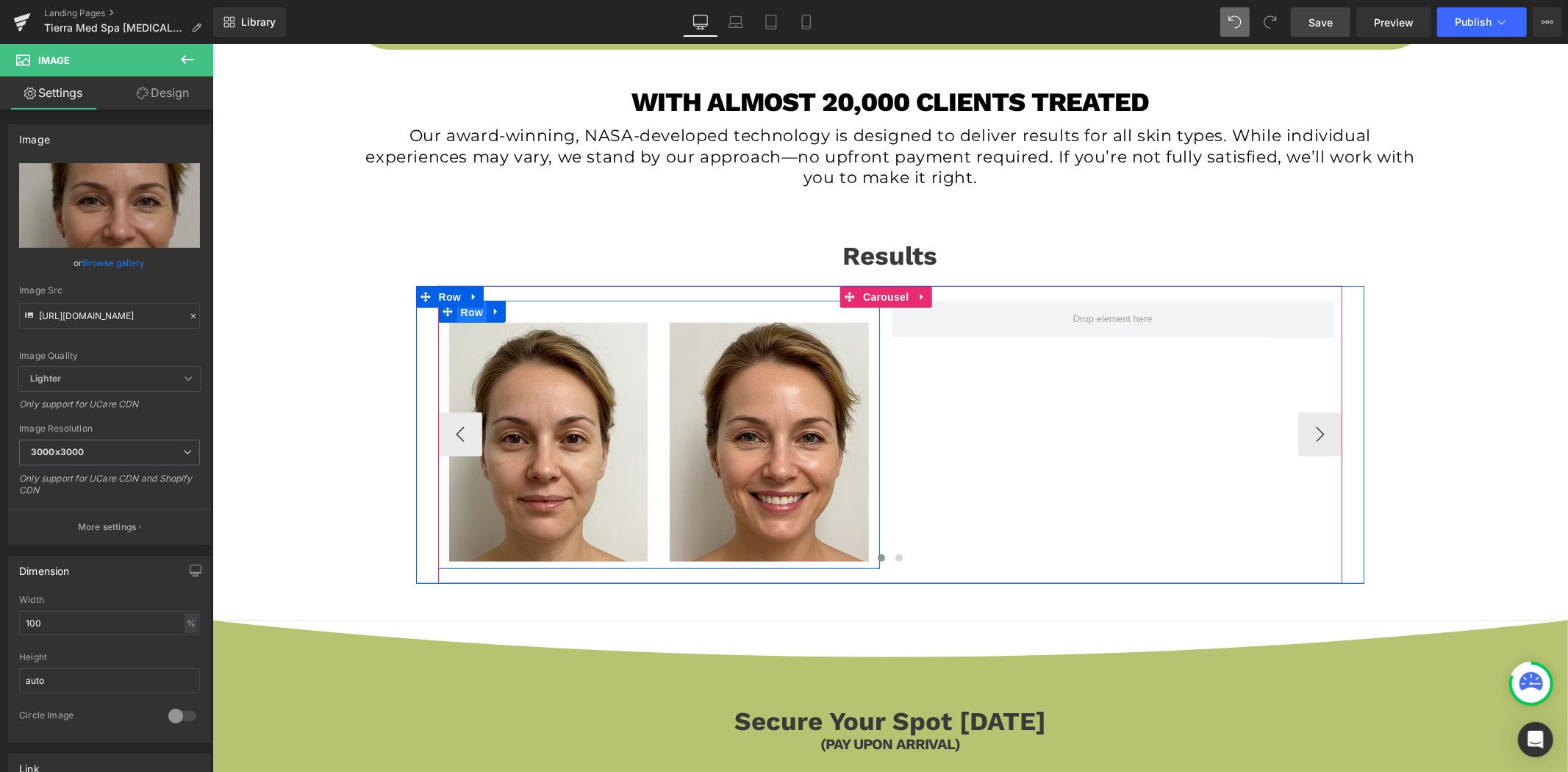
click at [461, 314] on span "Row" at bounding box center [471, 311] width 30 height 22
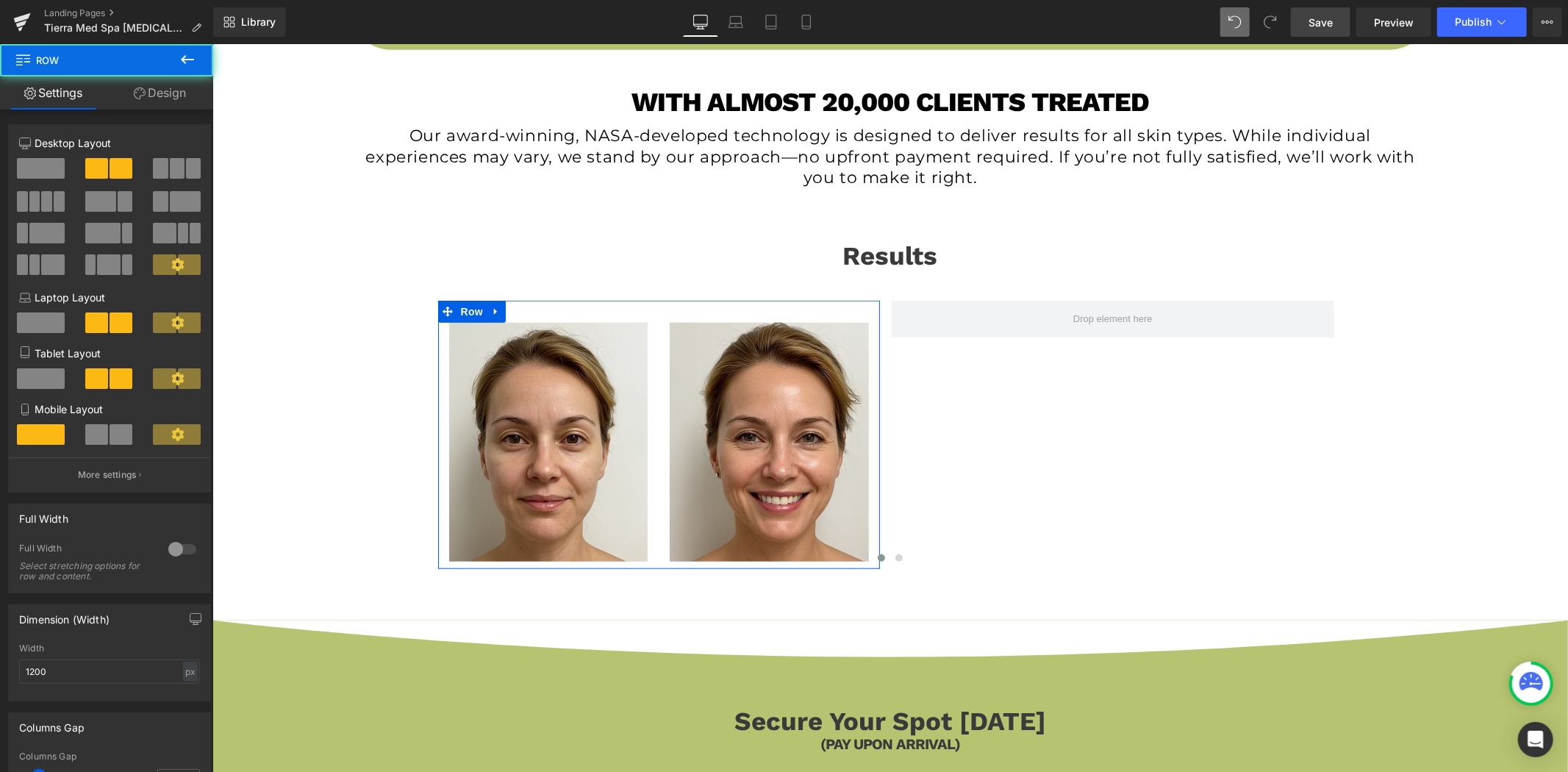
click at [172, 93] on link "Design" at bounding box center [159, 93] width 107 height 33
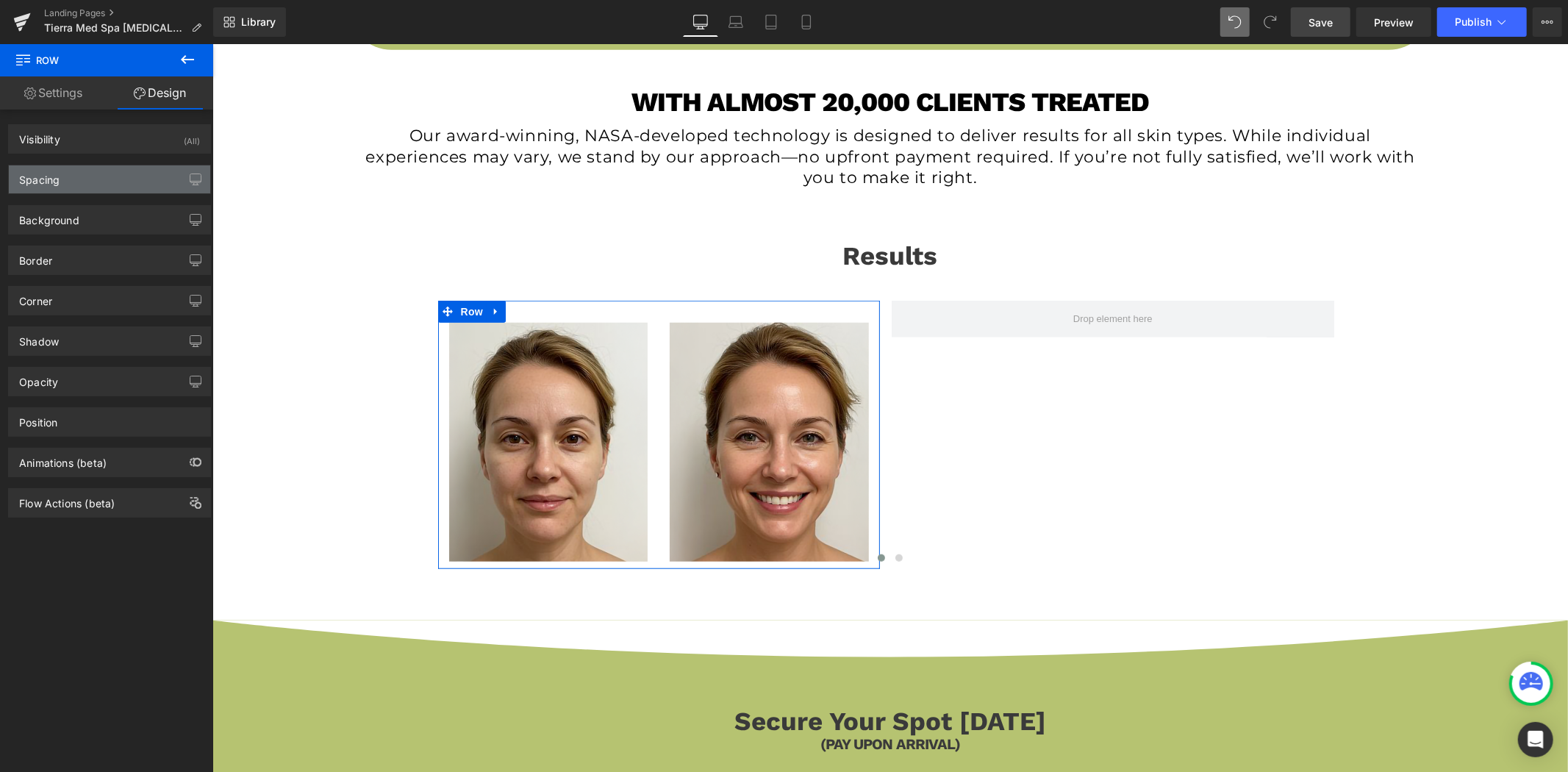
click at [98, 186] on div "Spacing" at bounding box center [110, 179] width 202 height 28
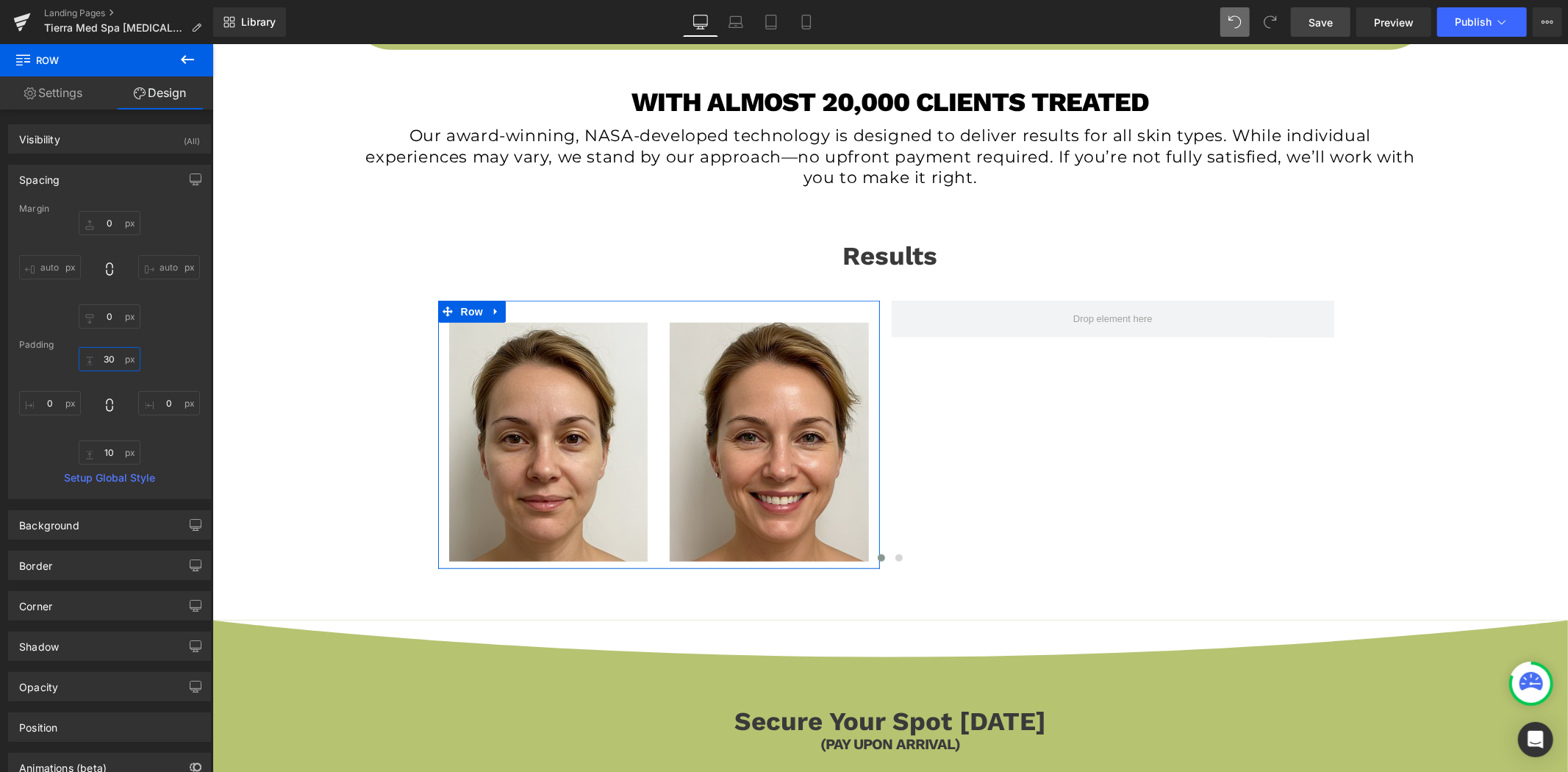
click at [119, 361] on input "30" at bounding box center [110, 359] width 61 height 24
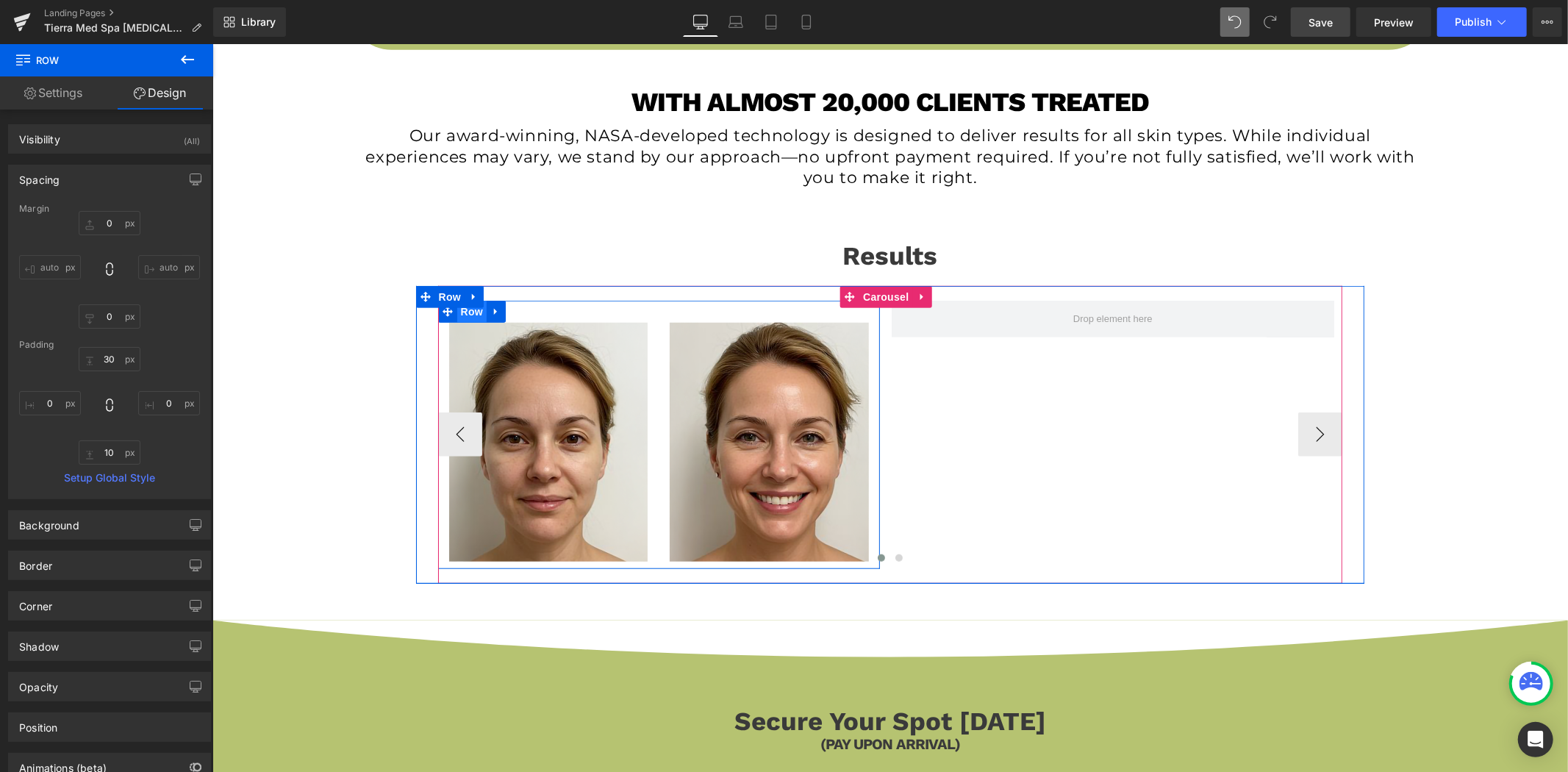
click at [471, 315] on span "Row" at bounding box center [471, 311] width 30 height 22
click at [471, 315] on span "Row" at bounding box center [471, 311] width 30 height 22
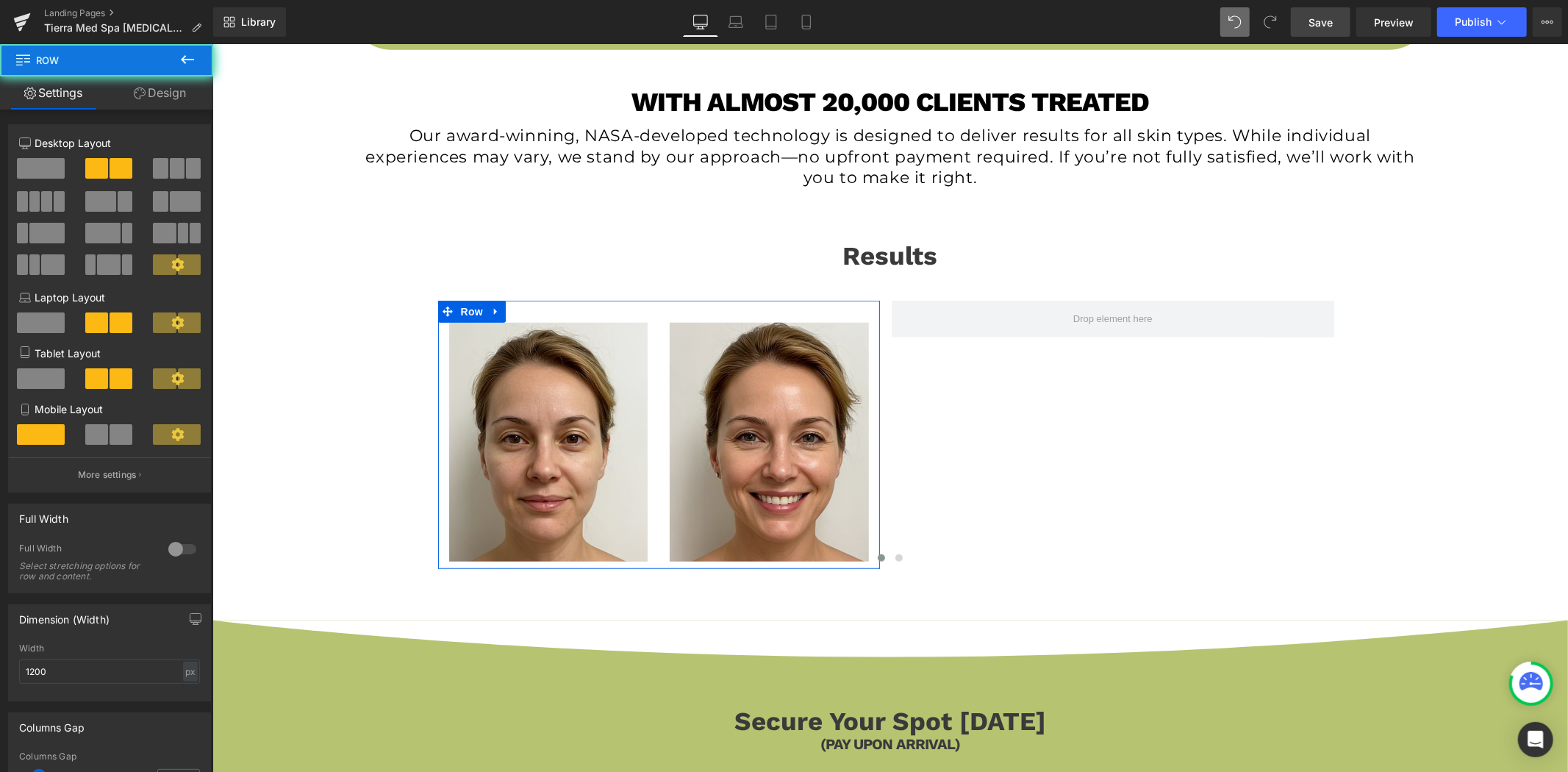
click at [152, 108] on link "Design" at bounding box center [159, 93] width 107 height 33
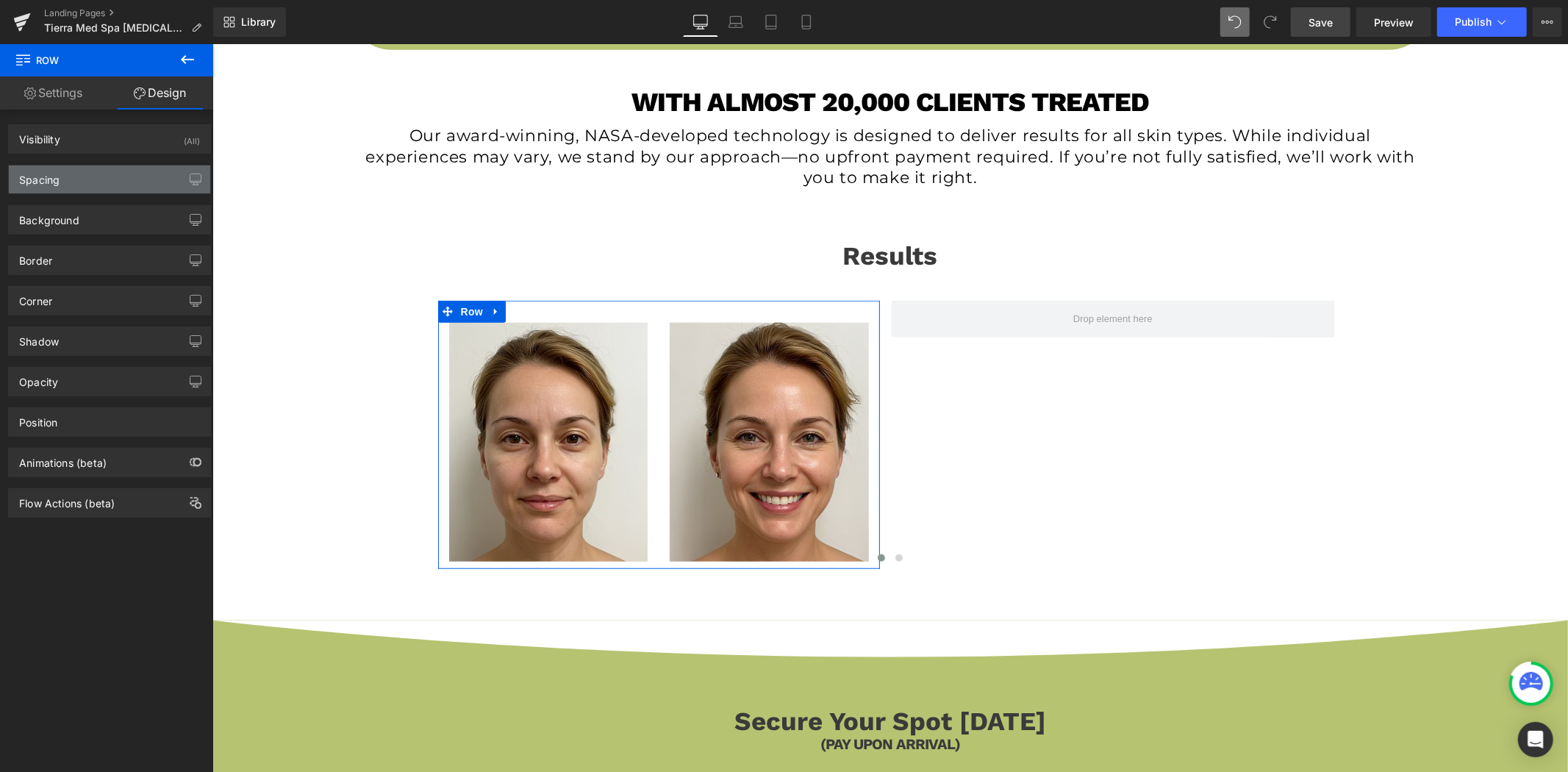
click at [115, 183] on div "Spacing" at bounding box center [110, 179] width 202 height 28
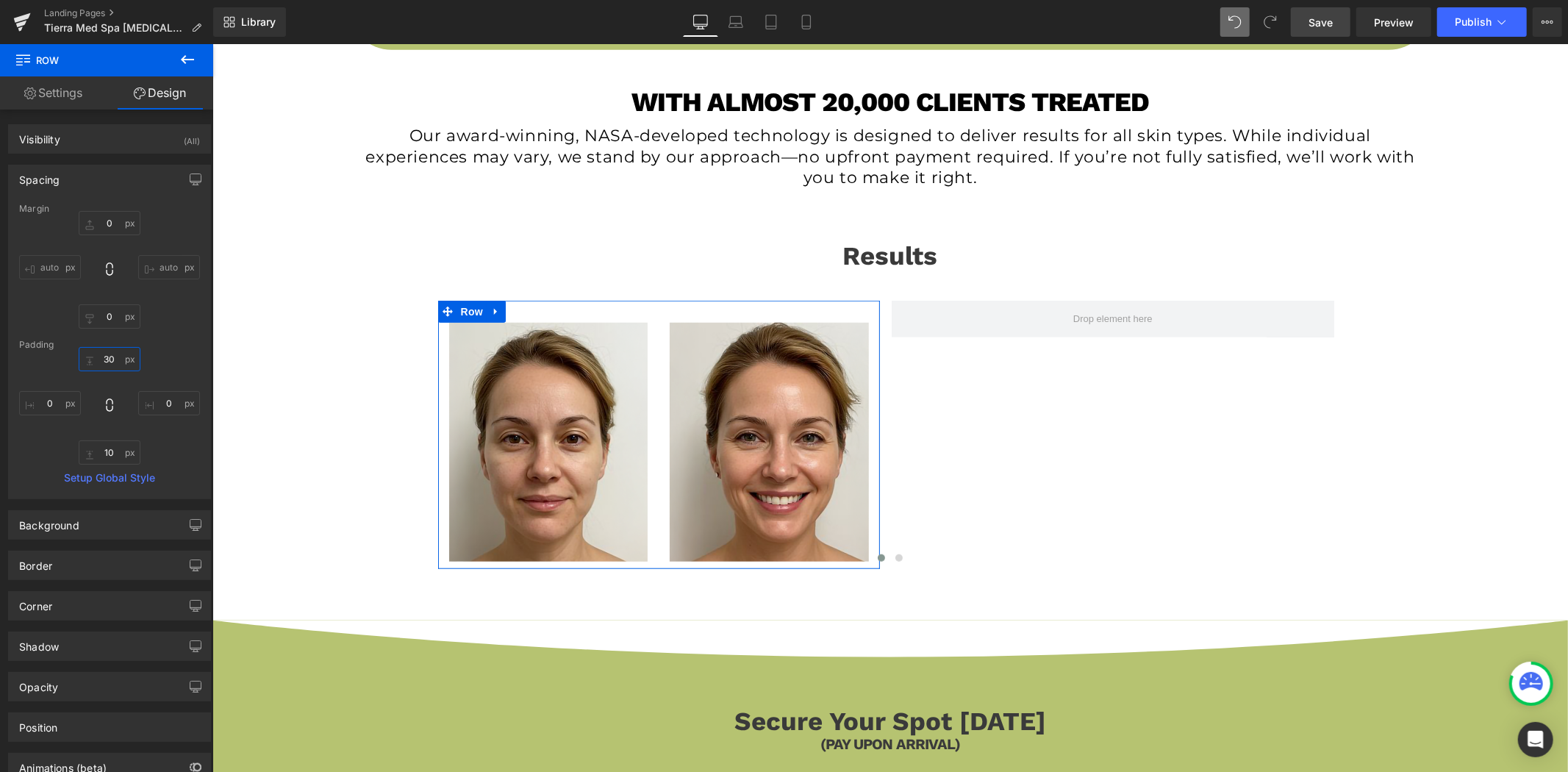
click at [118, 362] on input "30" at bounding box center [110, 359] width 61 height 24
click at [112, 451] on input "10" at bounding box center [110, 452] width 61 height 24
click at [169, 451] on div "0 0" at bounding box center [110, 406] width 181 height 117
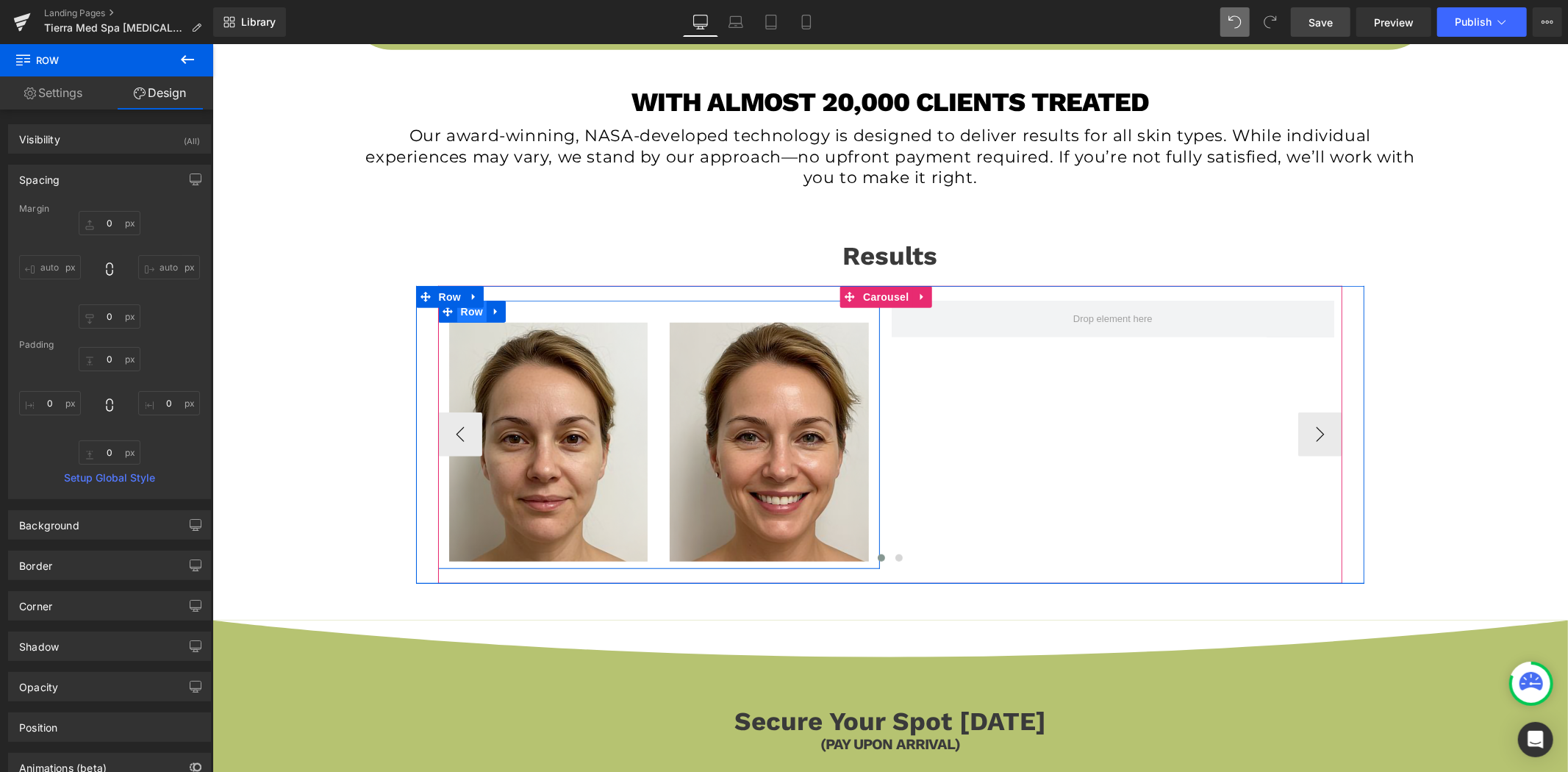
click at [477, 314] on span "Row" at bounding box center [471, 311] width 30 height 22
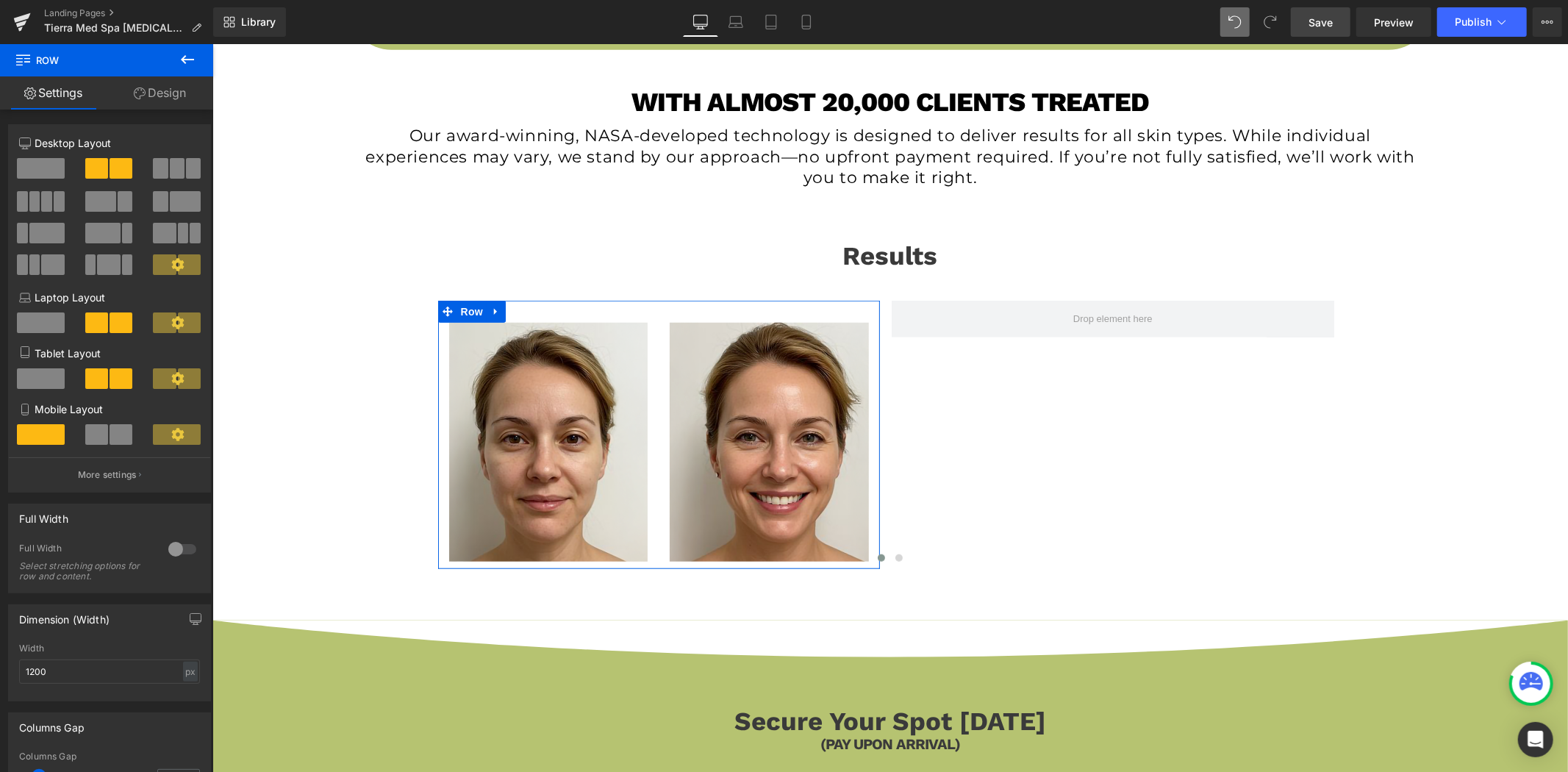
click at [92, 444] on span at bounding box center [97, 434] width 23 height 20
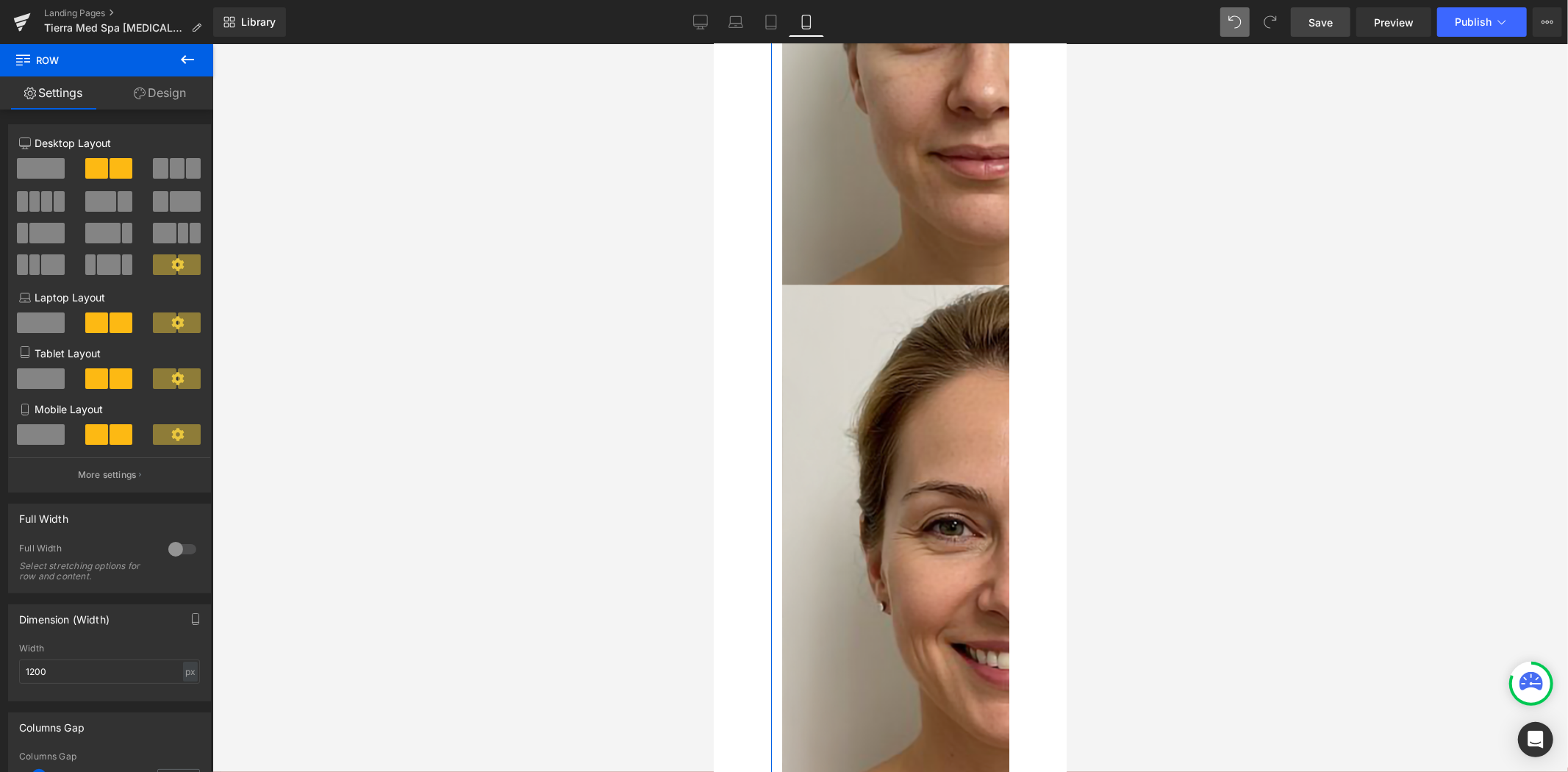
scroll to position [389, 0]
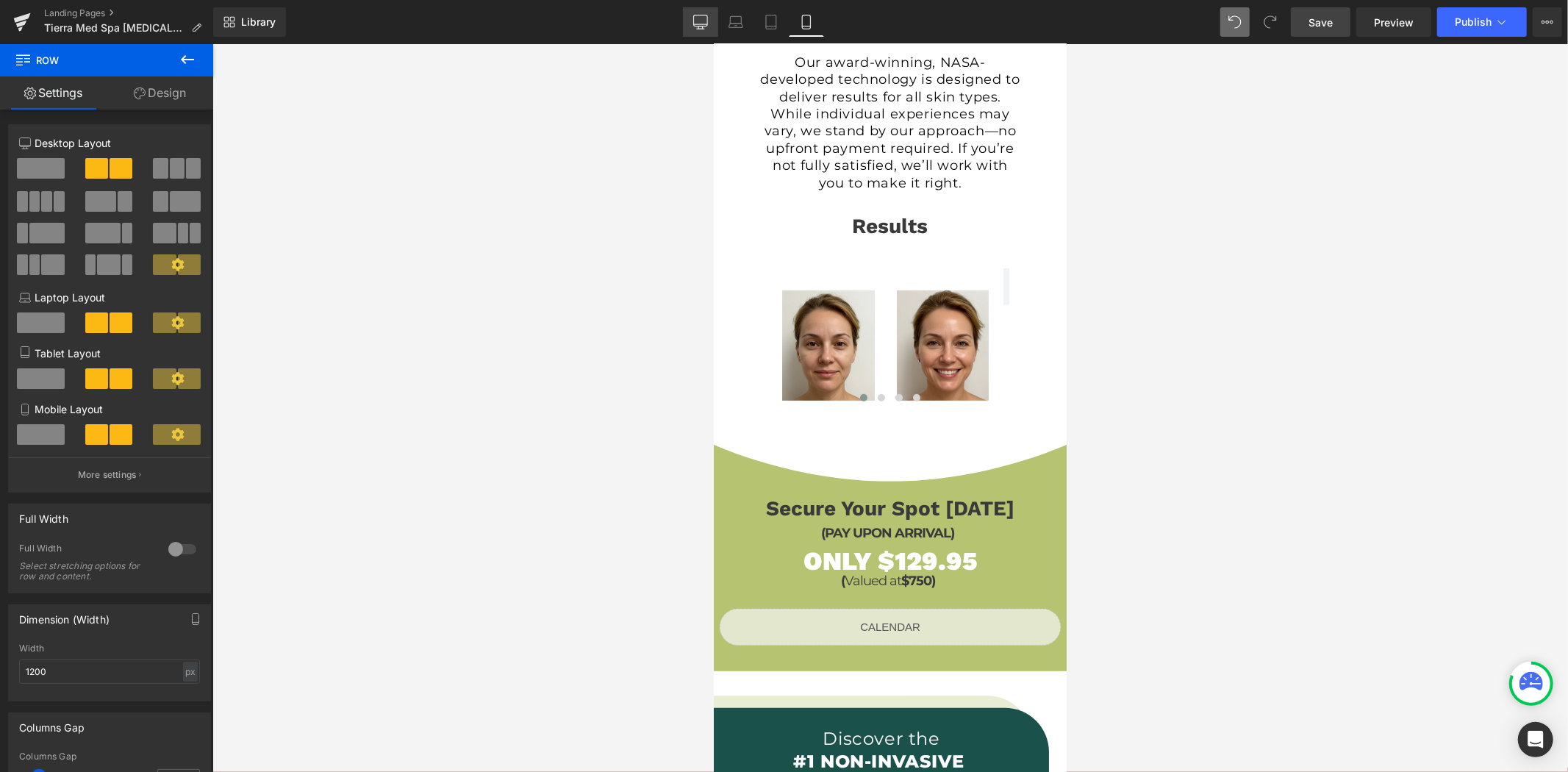
click at [699, 23] on icon at bounding box center [699, 21] width 14 height 14
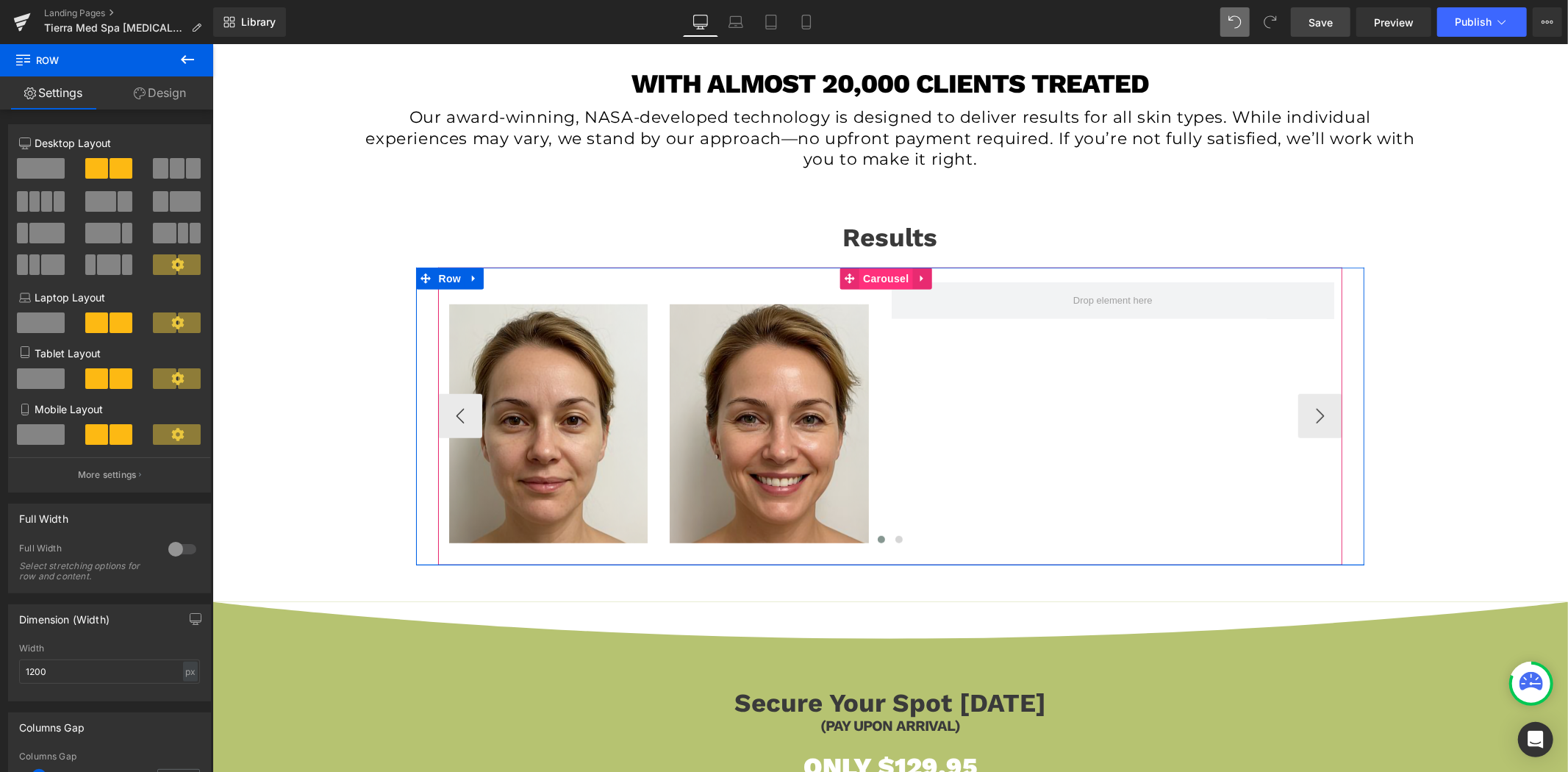
click at [883, 273] on span "Carousel" at bounding box center [885, 278] width 53 height 22
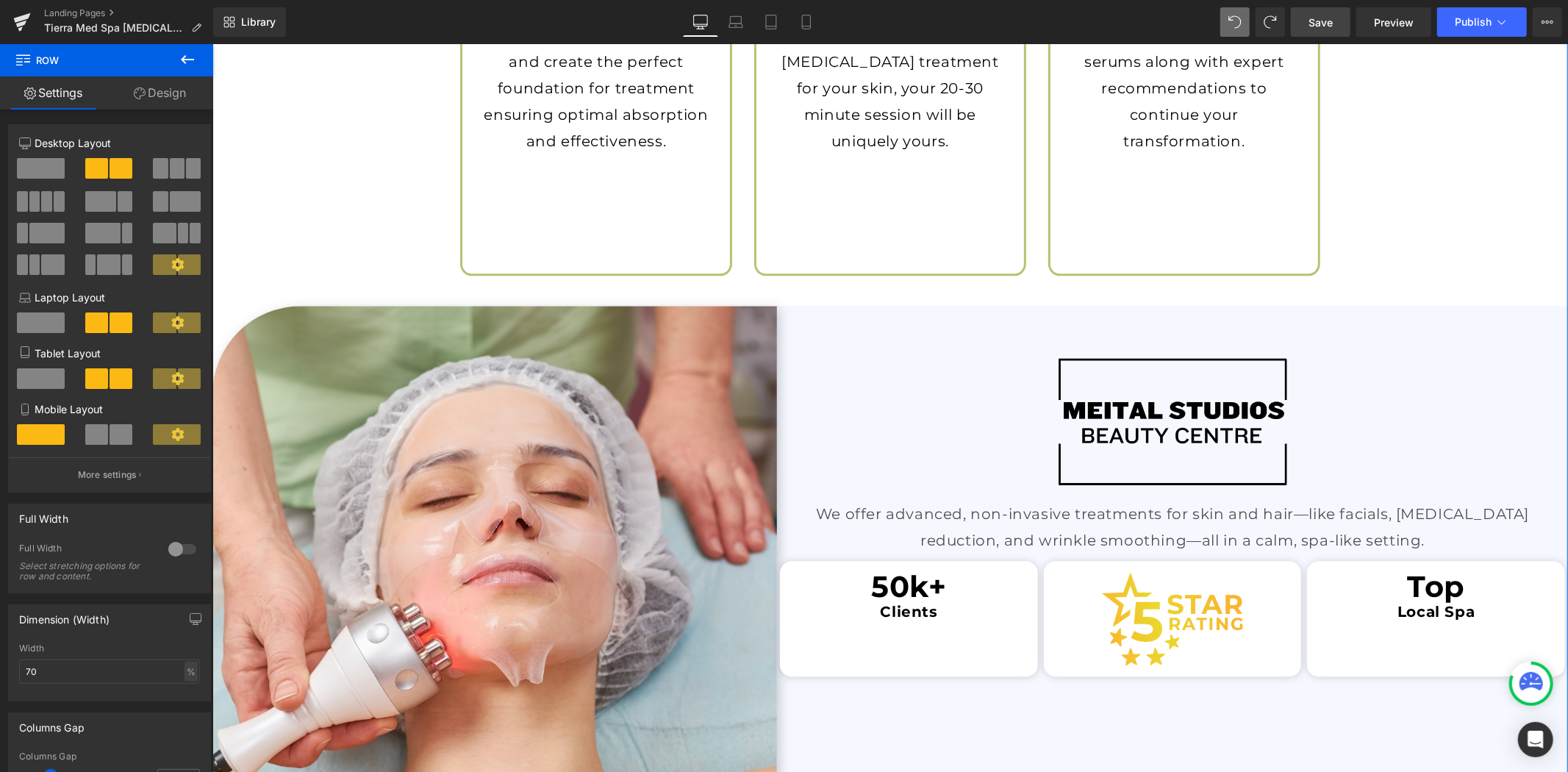
scroll to position [2715, 0]
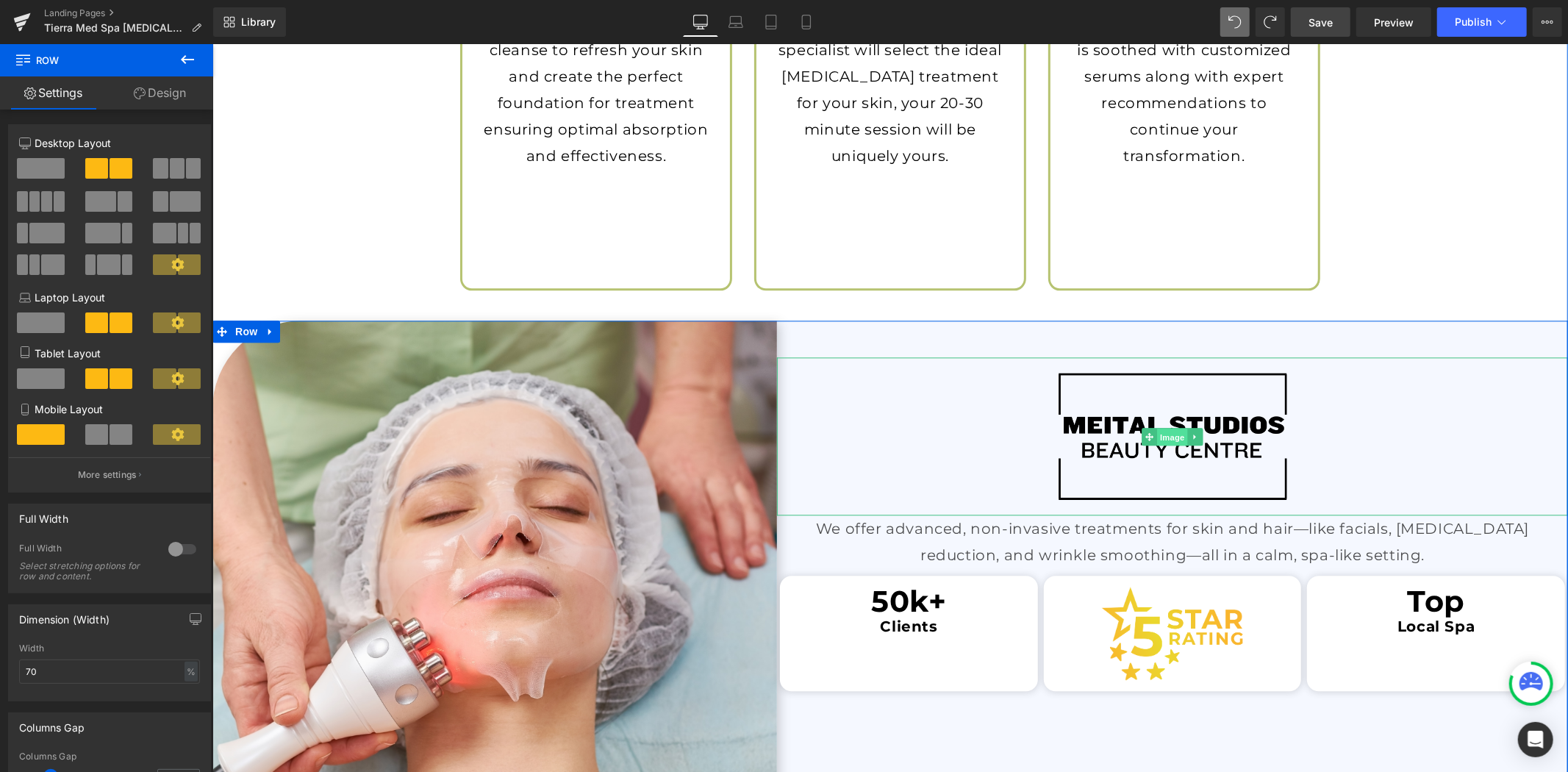
click at [1164, 434] on span "Image" at bounding box center [1171, 436] width 31 height 17
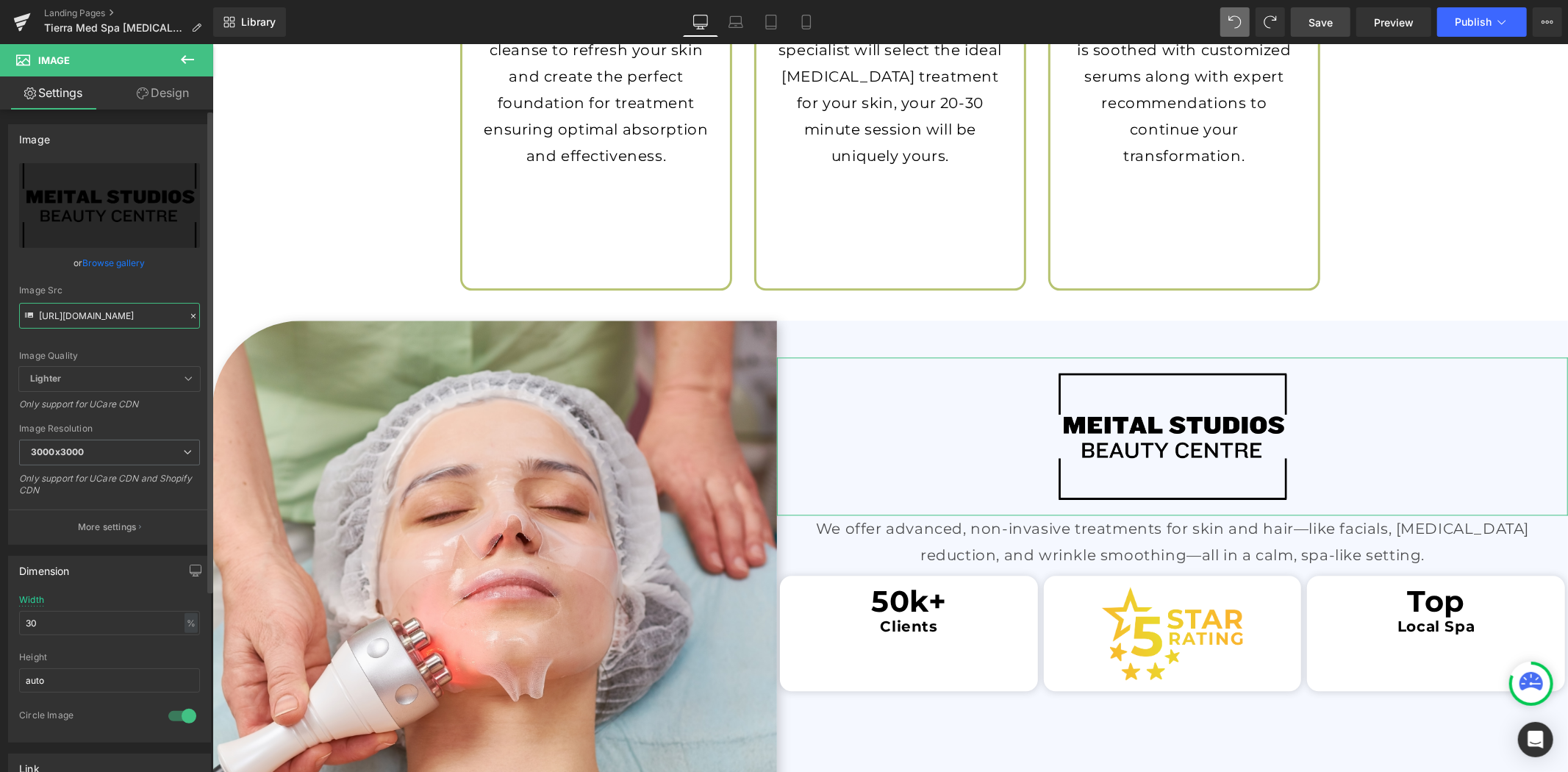
click at [149, 314] on input "[URL][DOMAIN_NAME]" at bounding box center [110, 315] width 181 height 26
paste input "570/4895/7112/files/TierraMedSpaLogo_2_3000x3000.png?v=1714668400"
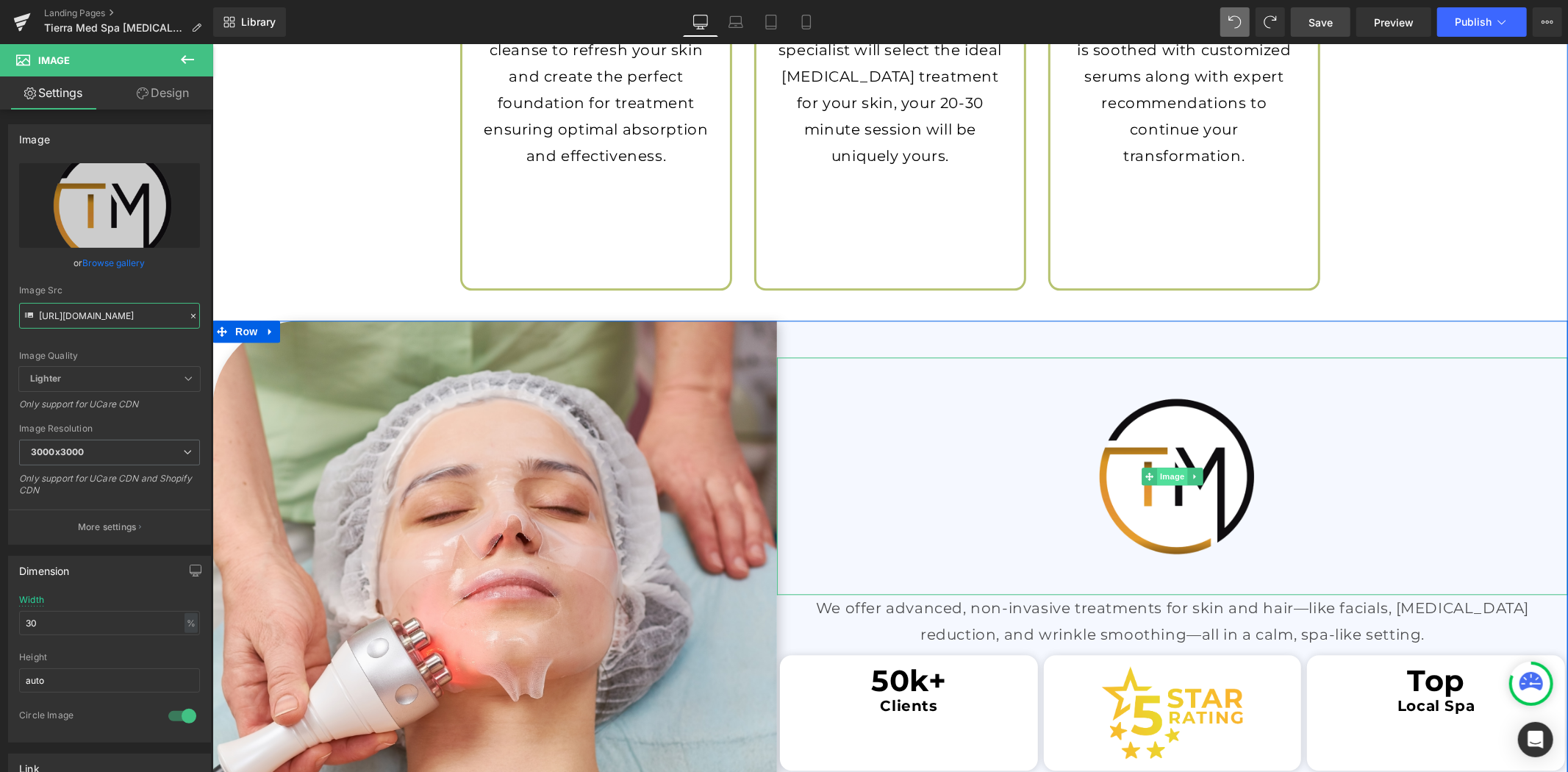
click at [1167, 478] on span "Image" at bounding box center [1171, 476] width 31 height 17
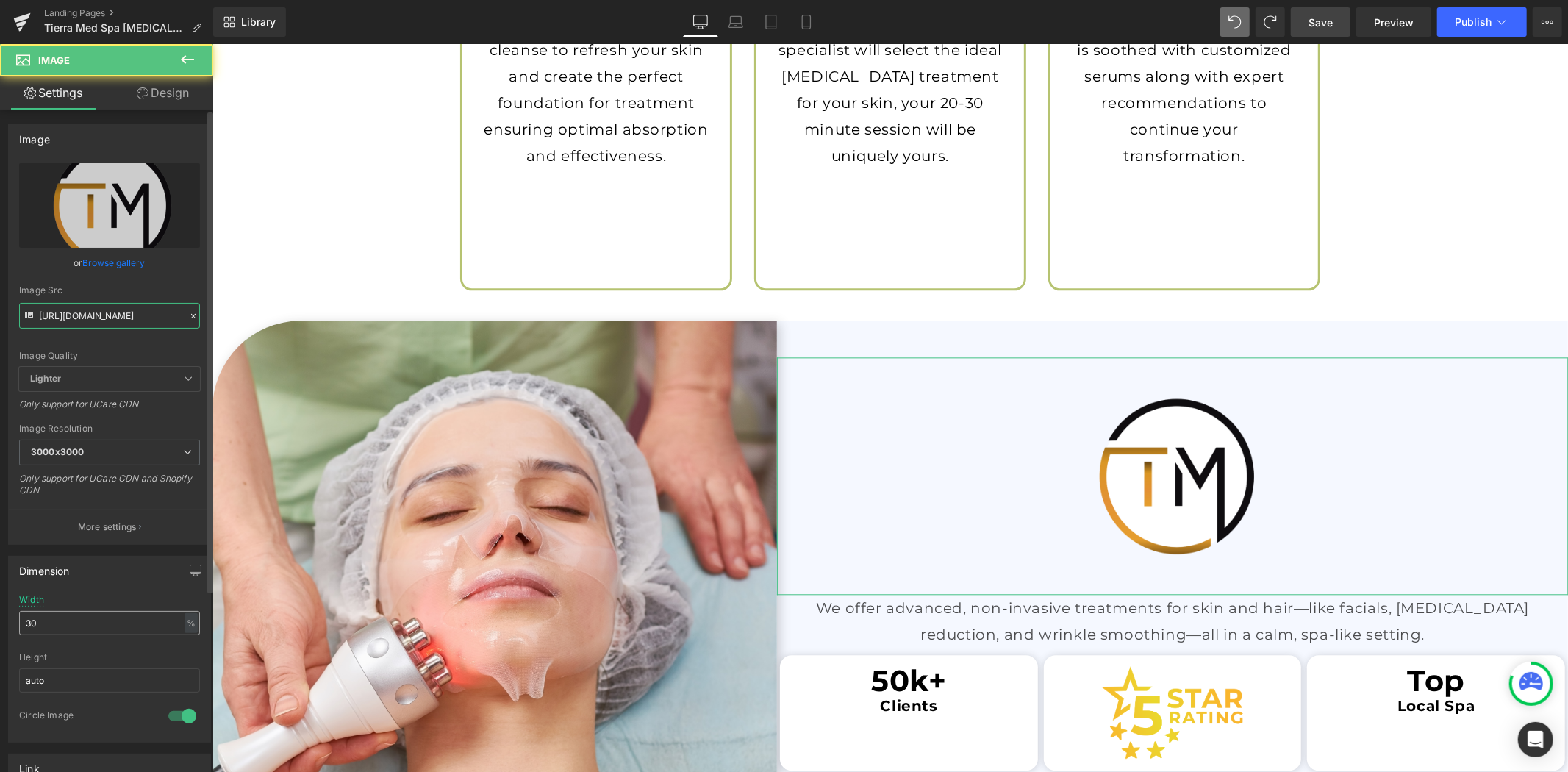
type input "[URL][DOMAIN_NAME]"
click at [48, 622] on input "30" at bounding box center [110, 623] width 181 height 24
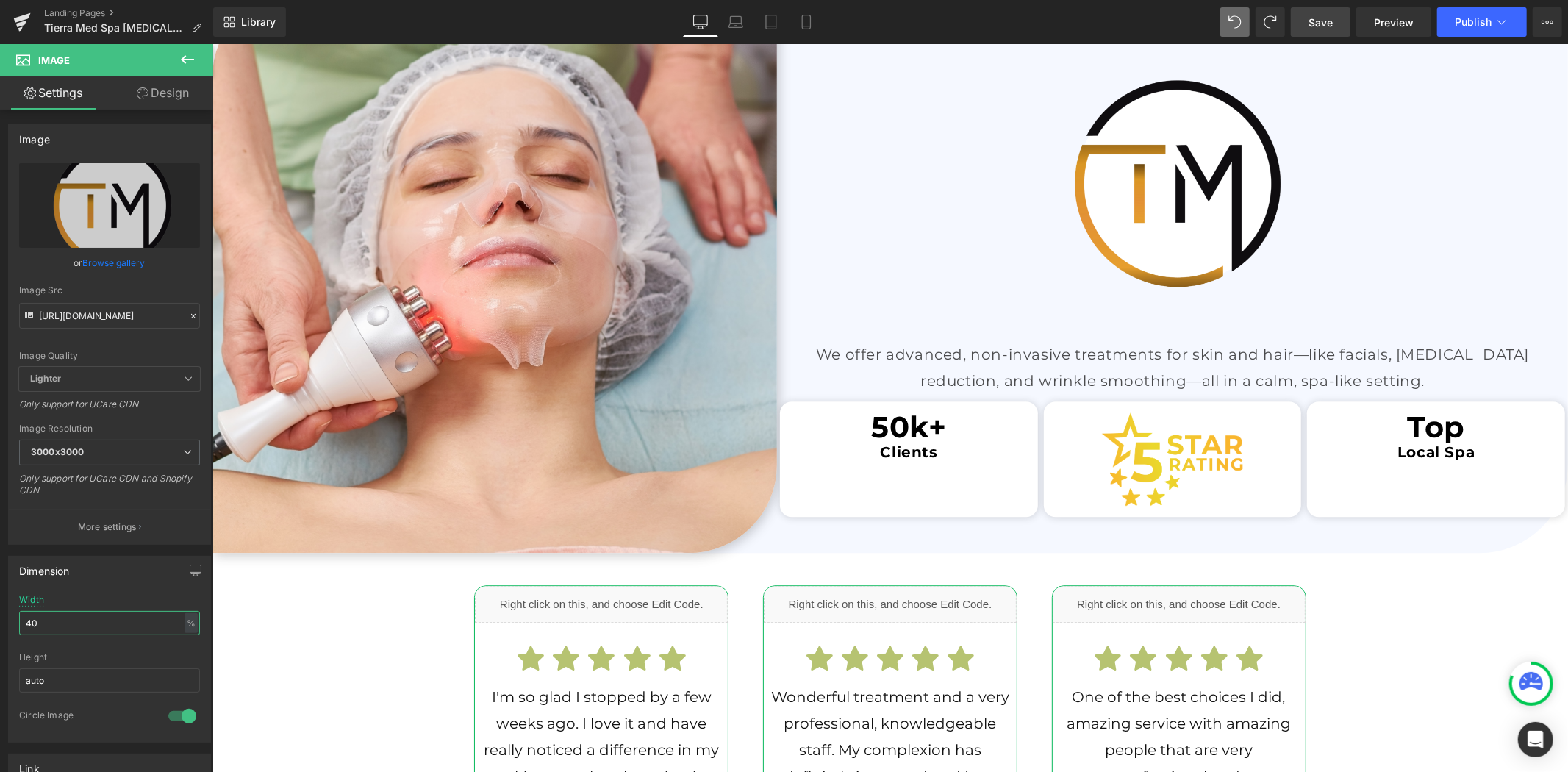
scroll to position [2960, 0]
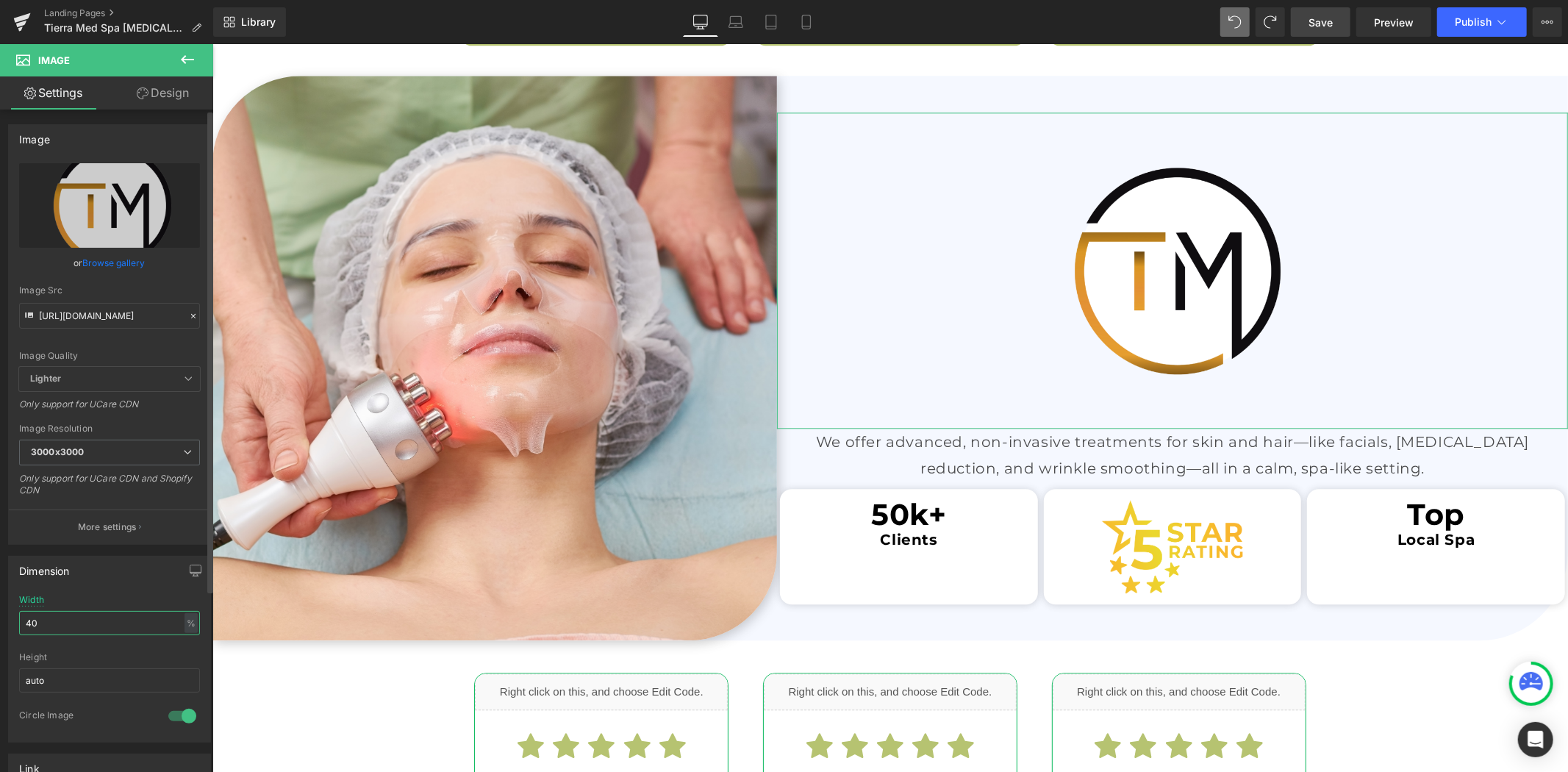
type input "4"
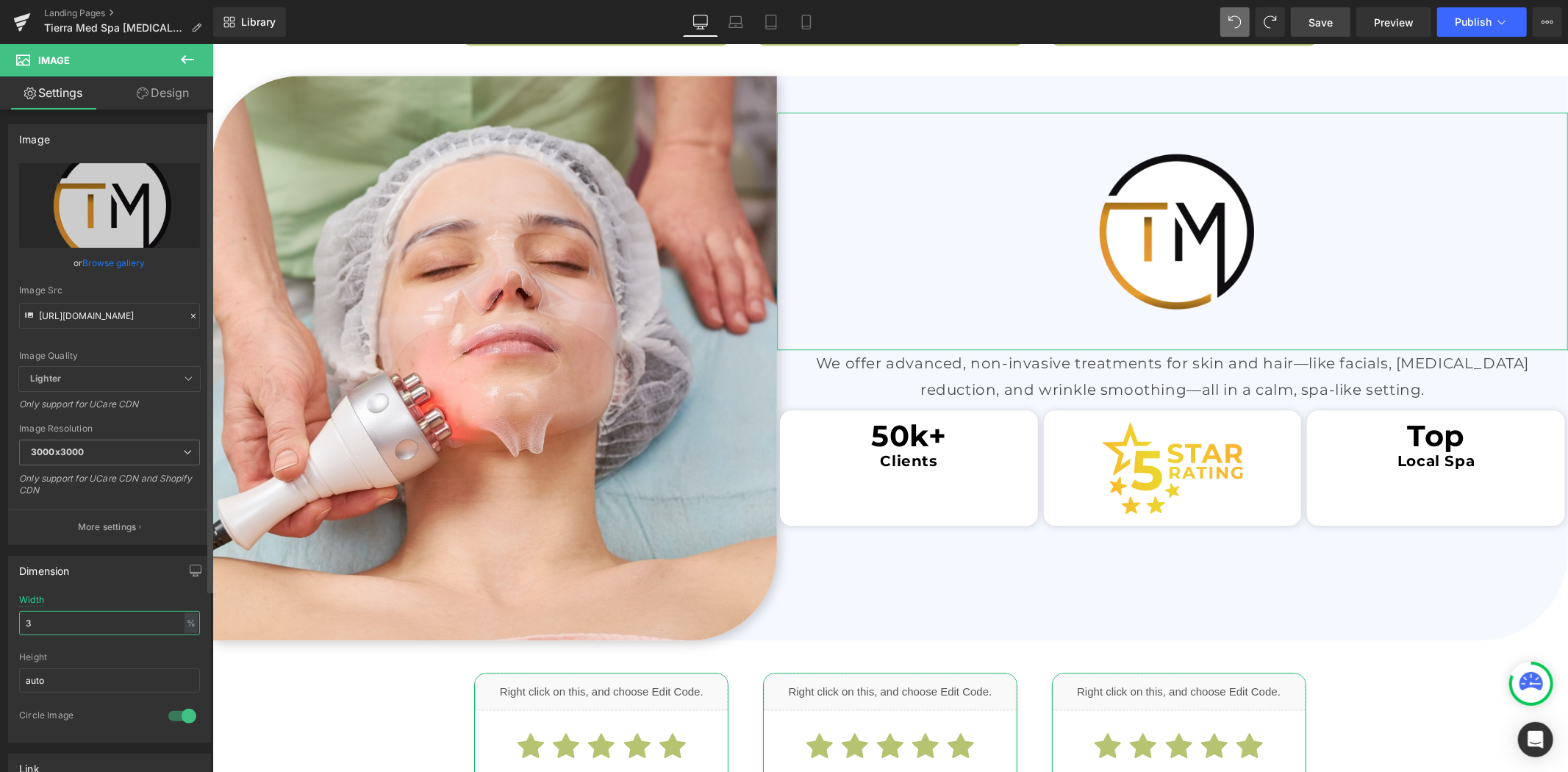
type input "35"
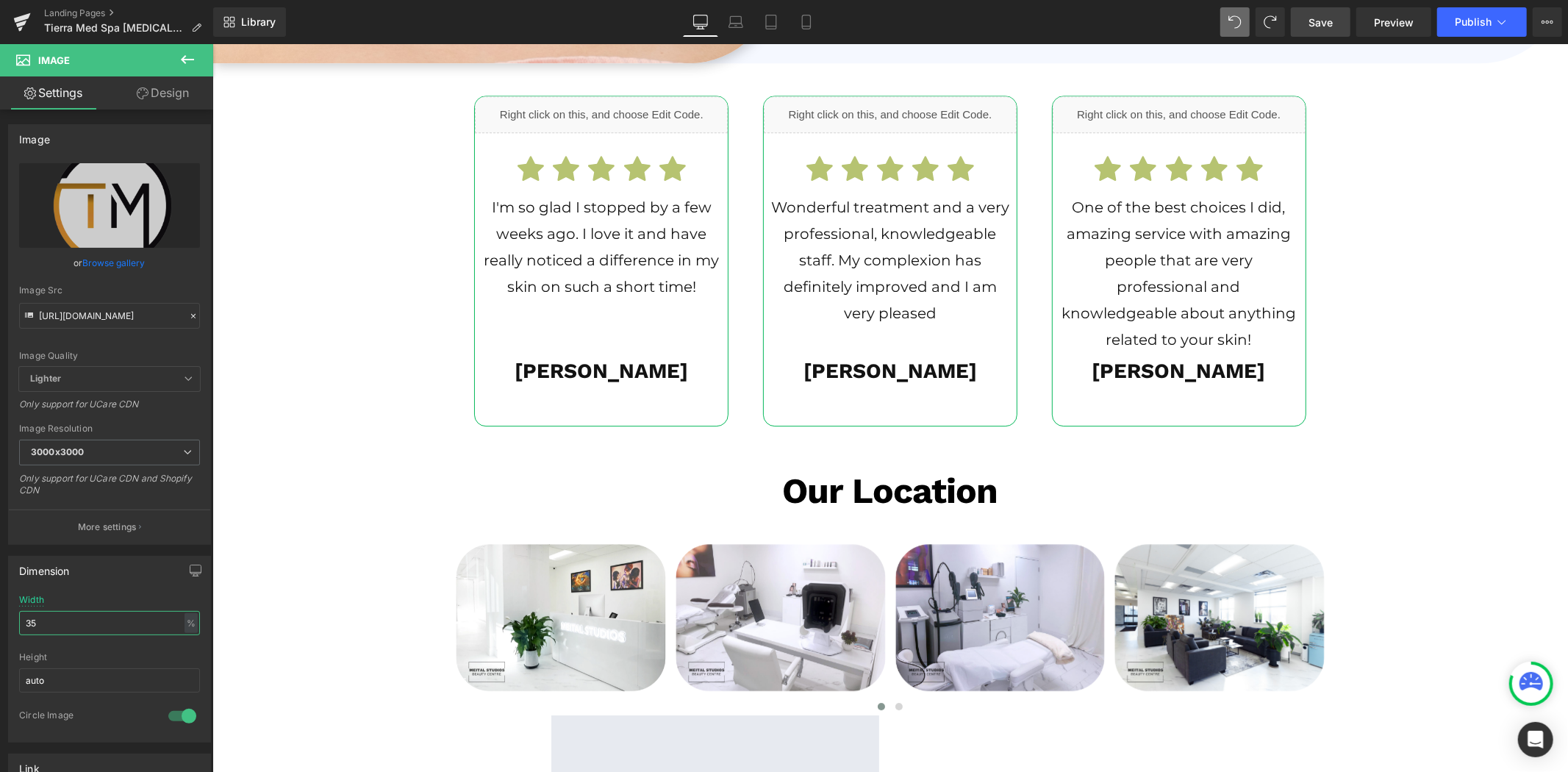
scroll to position [3696, 0]
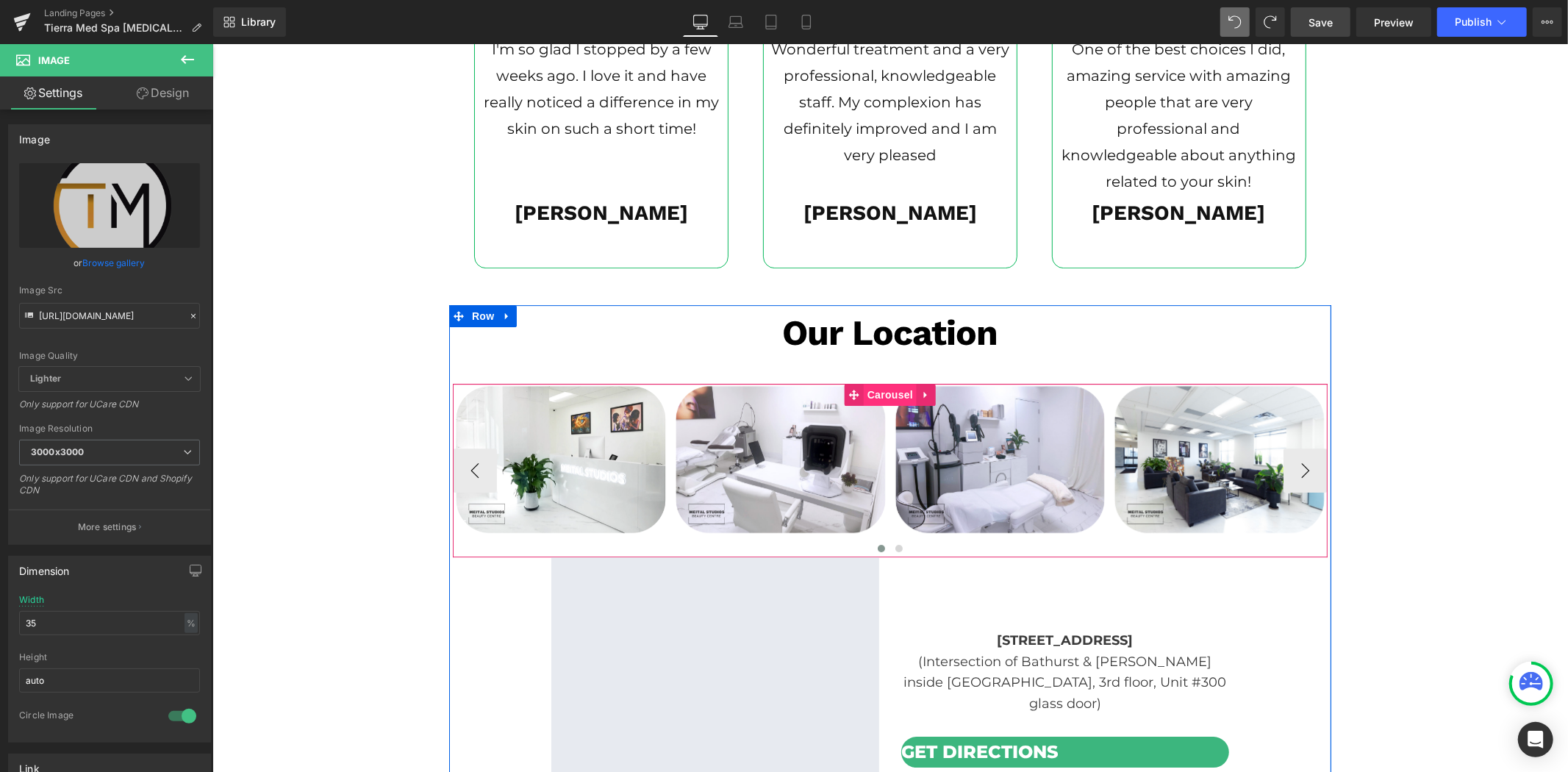
click at [873, 385] on span "Carousel" at bounding box center [889, 394] width 53 height 22
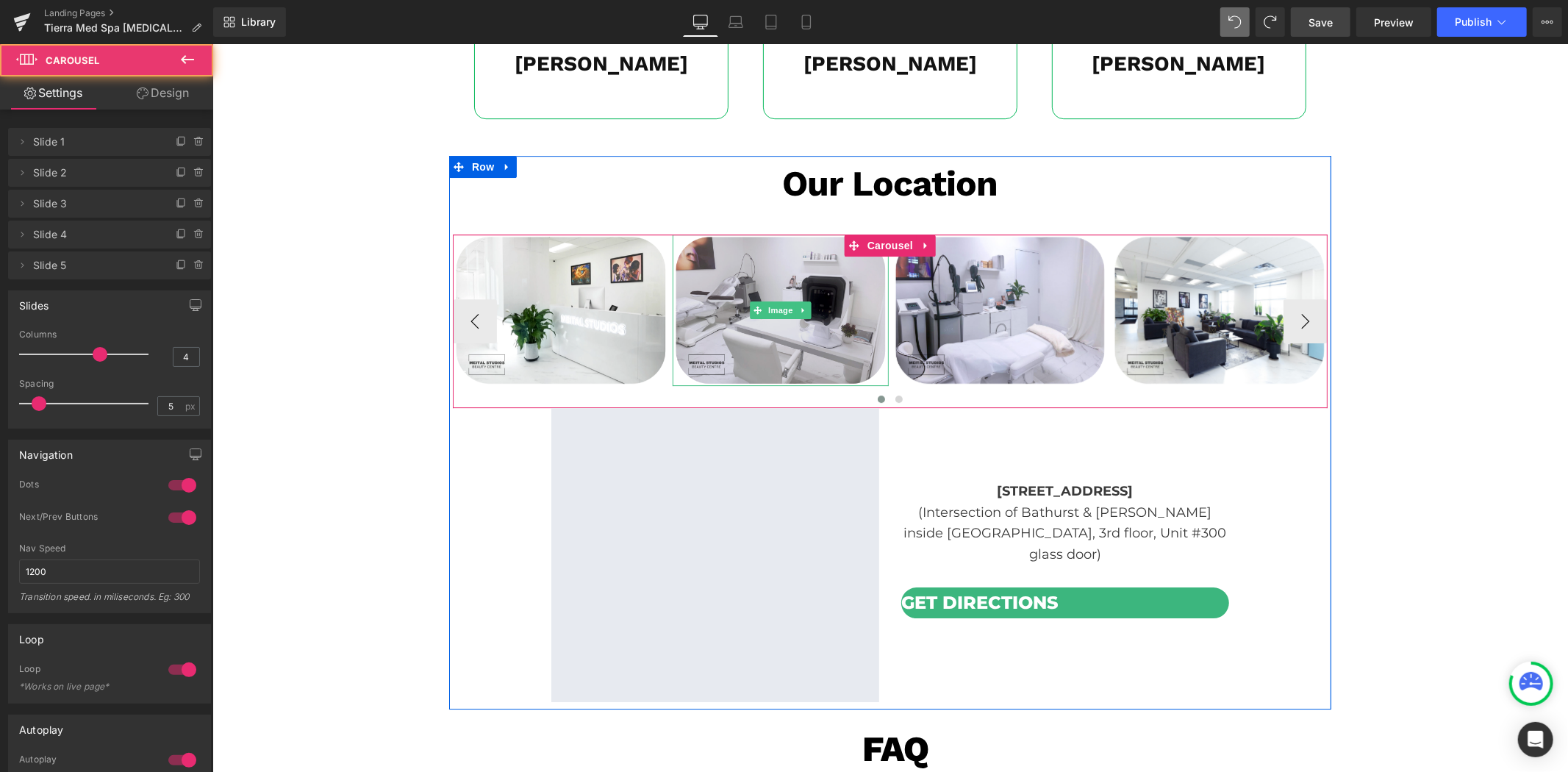
scroll to position [4023, 0]
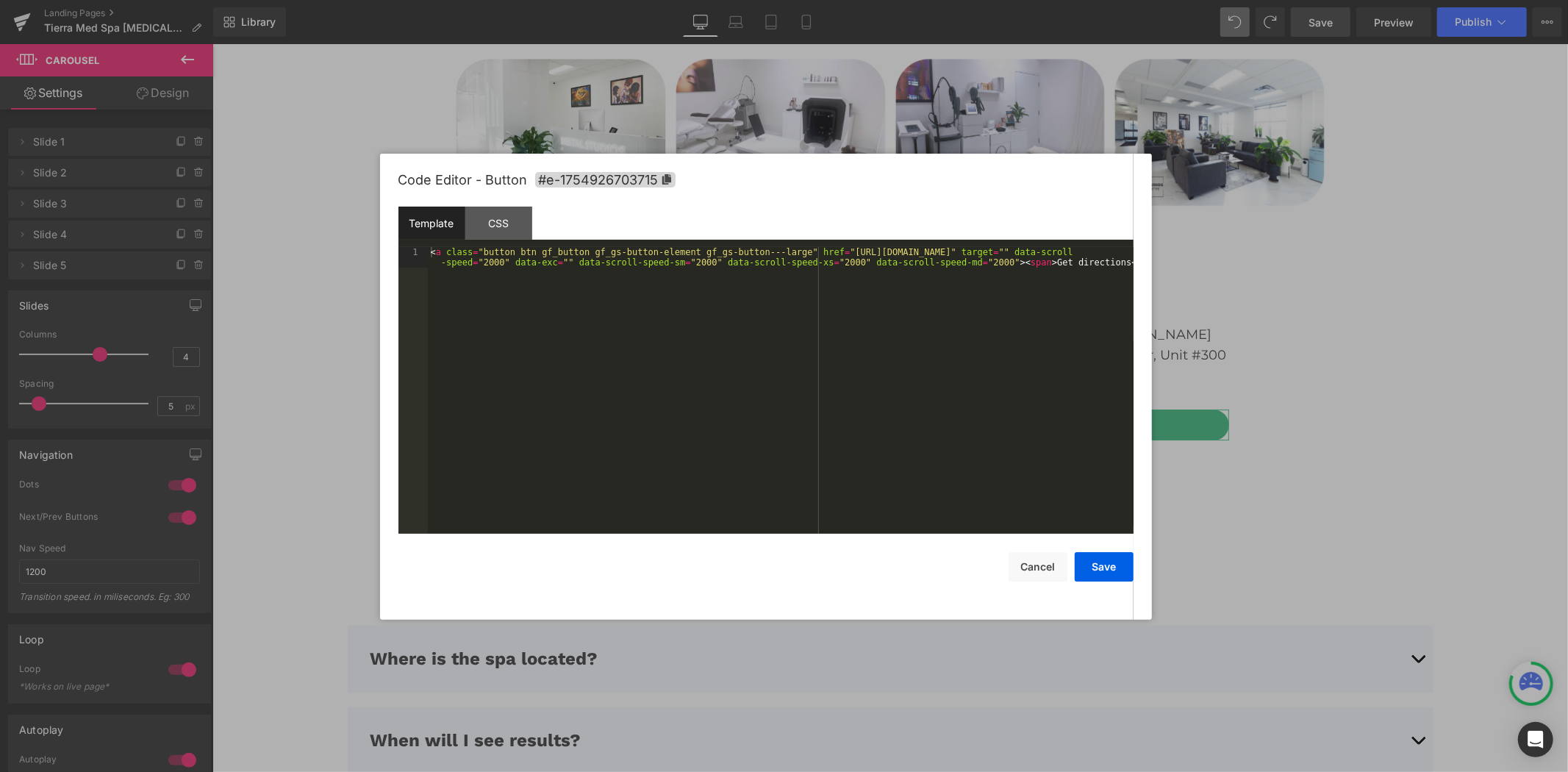
click at [1024, 0] on div "Carousel You are previewing how the will restyle your page. You can not edit El…" at bounding box center [784, 0] width 1568 height 0
click at [504, 221] on div "CSS" at bounding box center [499, 223] width 67 height 33
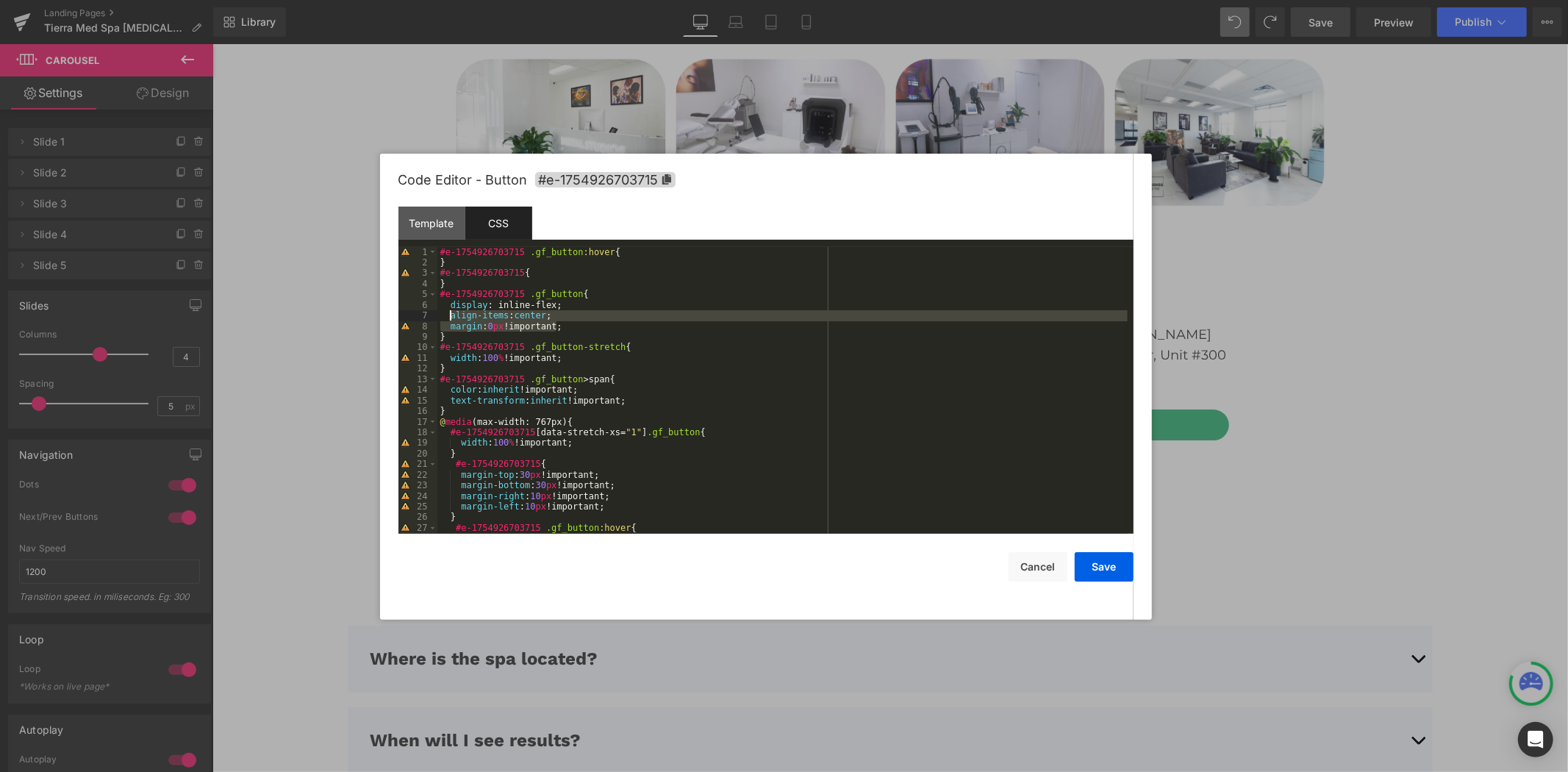
drag, startPoint x: 568, startPoint y: 327, endPoint x: 451, endPoint y: 319, distance: 117.3
click at [451, 319] on div "#e-1754926703715 .gf_button :hover { } #e-1754926703715 { } #e-1754926703715 .g…" at bounding box center [782, 401] width 690 height 309
click at [619, 317] on div "#e-1754926703715 .gf_button :hover { } #e-1754926703715 { } #e-1754926703715 .g…" at bounding box center [782, 390] width 690 height 286
drag, startPoint x: 591, startPoint y: 329, endPoint x: 452, endPoint y: 328, distance: 139.0
click at [452, 328] on div "#e-1754926703715 .gf_button :hover { } #e-1754926703715 { } #e-1754926703715 .g…" at bounding box center [782, 401] width 690 height 309
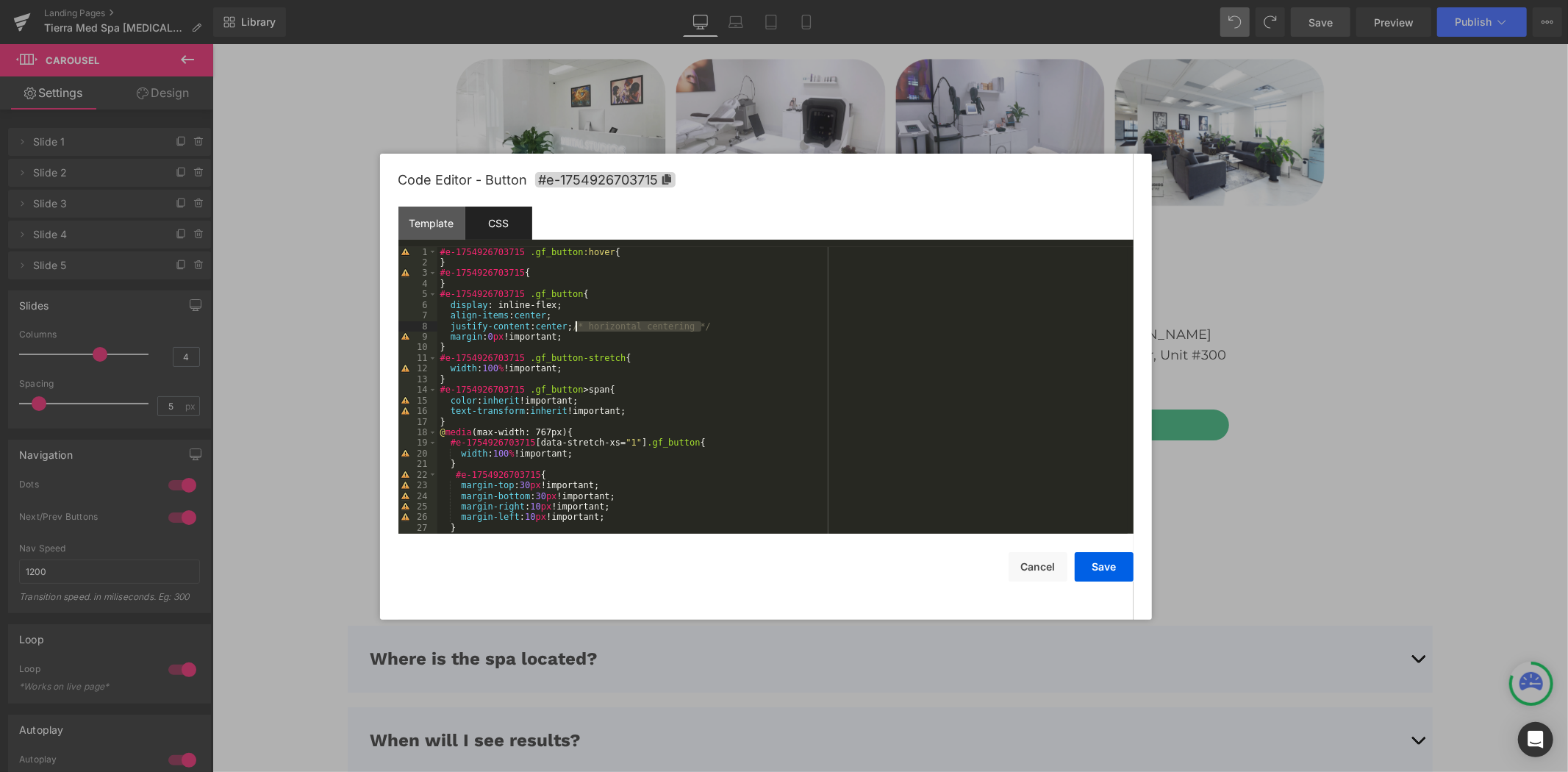
drag, startPoint x: 723, startPoint y: 327, endPoint x: 575, endPoint y: 328, distance: 148.0
click at [575, 328] on div "#e-1754926703715 .gf_button :hover { } #e-1754926703715 { } #e-1754926703715 .g…" at bounding box center [782, 401] width 690 height 309
click at [1093, 570] on button "Save" at bounding box center [1103, 567] width 59 height 30
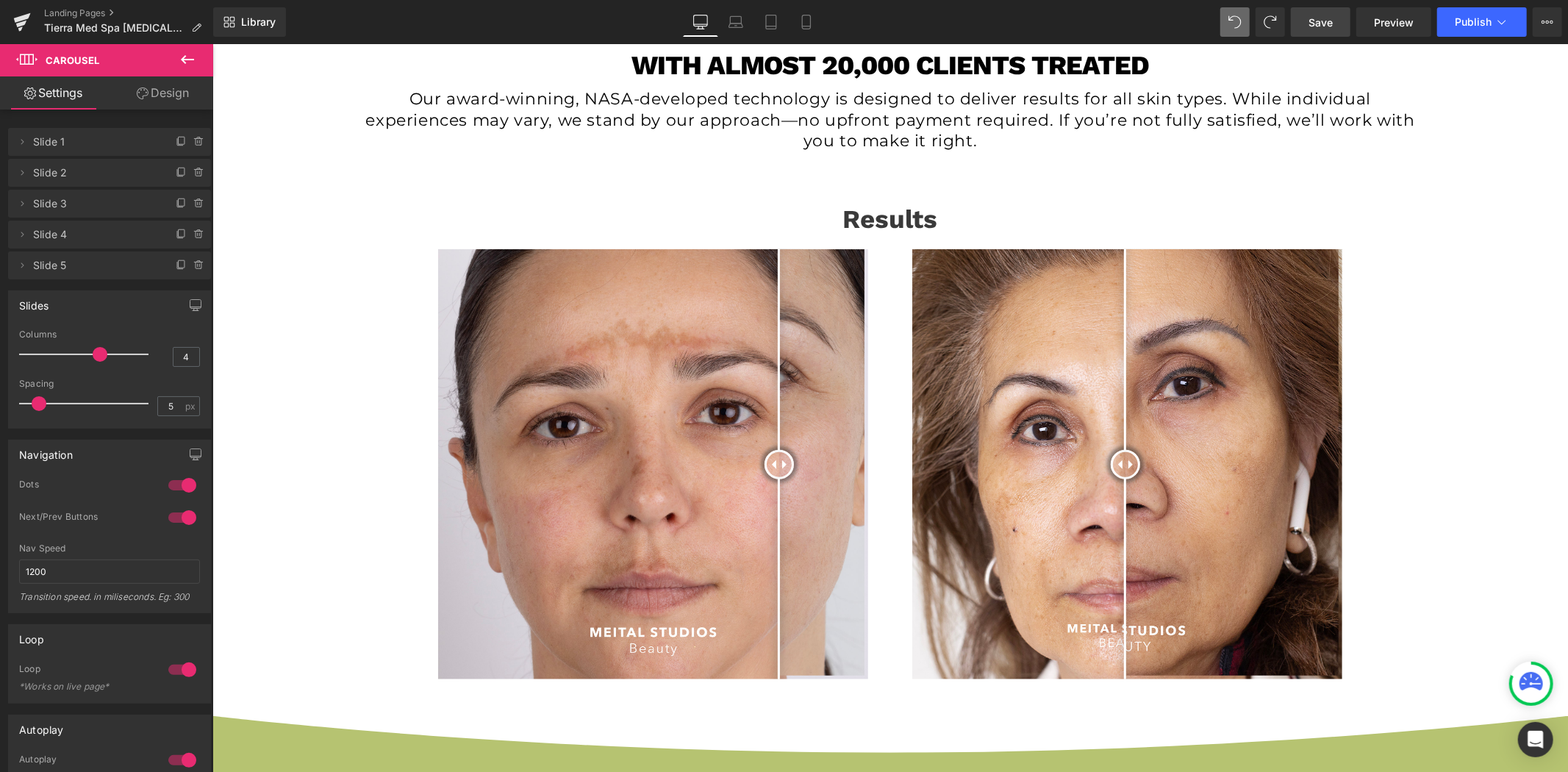
scroll to position [1082, 0]
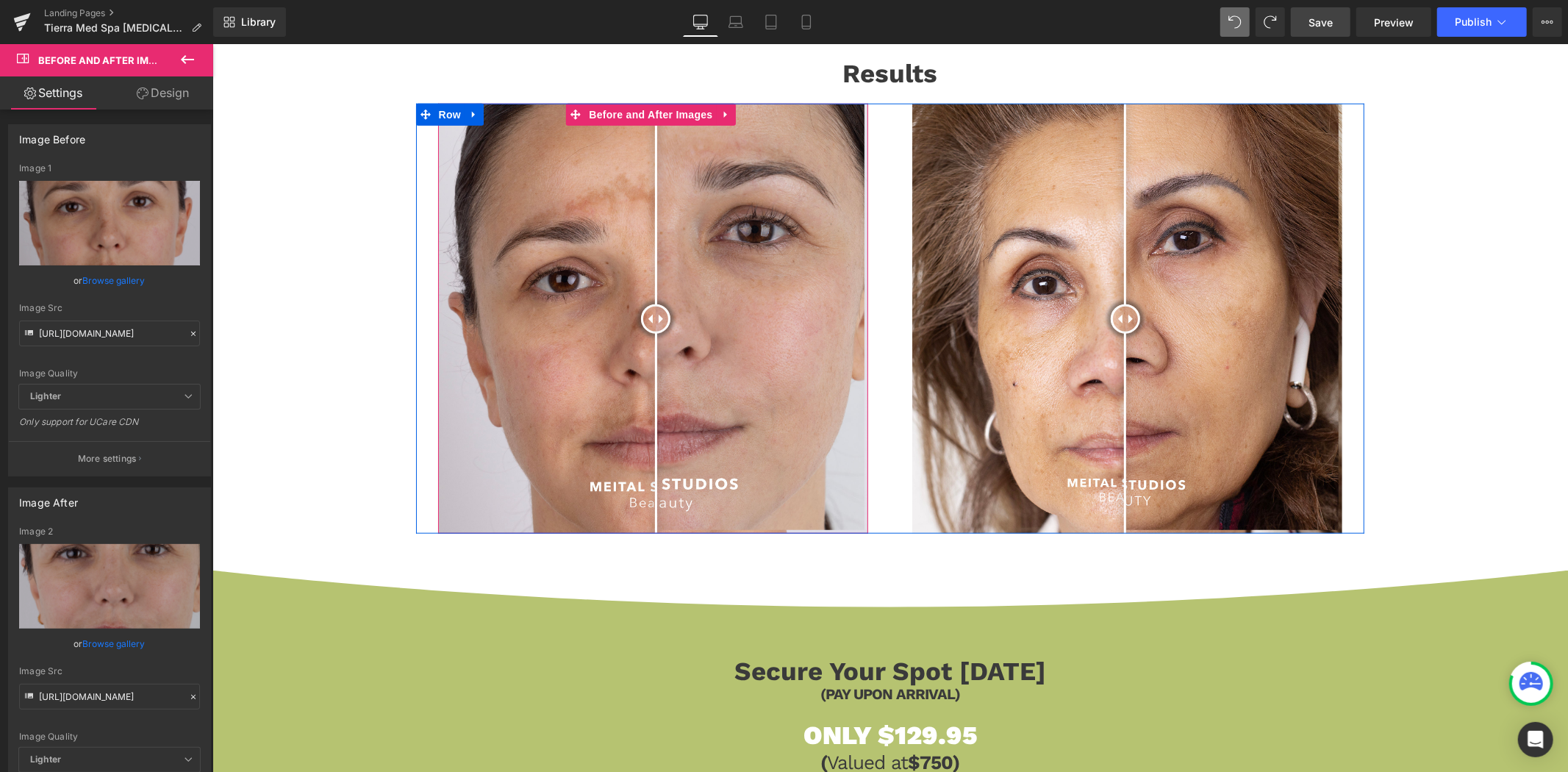
drag, startPoint x: 775, startPoint y: 314, endPoint x: 653, endPoint y: 331, distance: 123.2
click at [653, 331] on div at bounding box center [654, 318] width 30 height 30
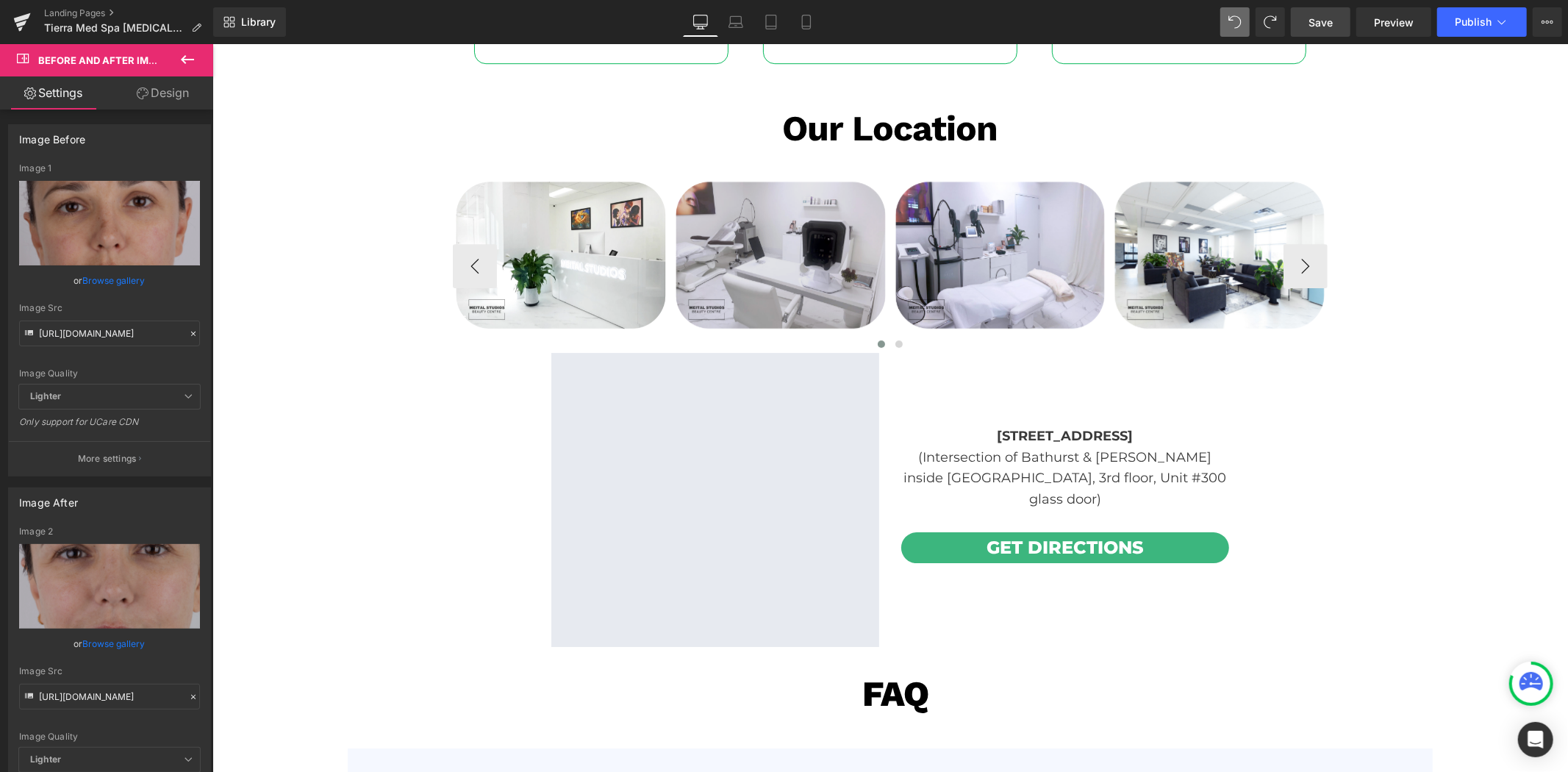
scroll to position [4023, 0]
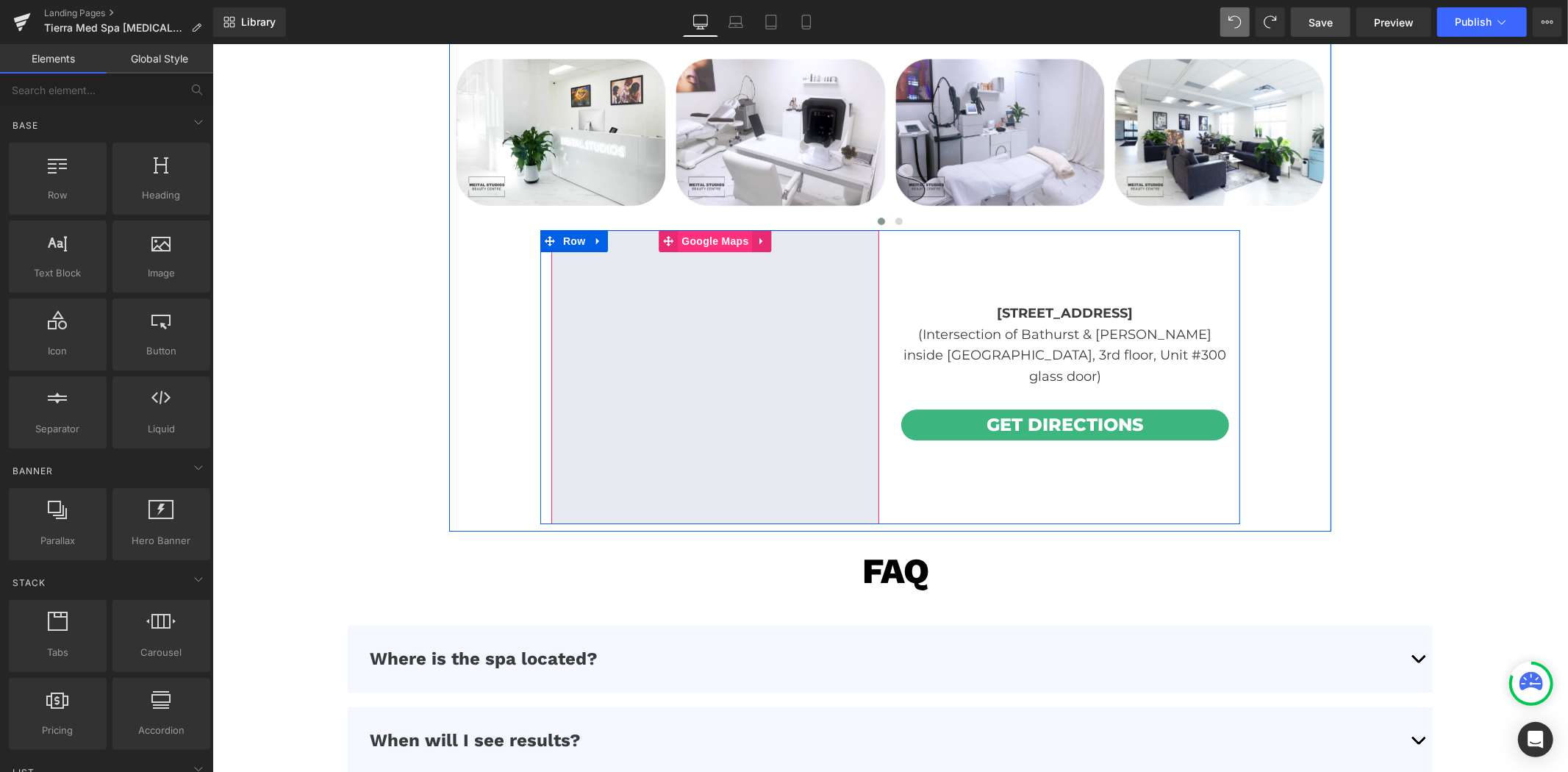
click at [727, 246] on span "Google Maps" at bounding box center [714, 240] width 74 height 22
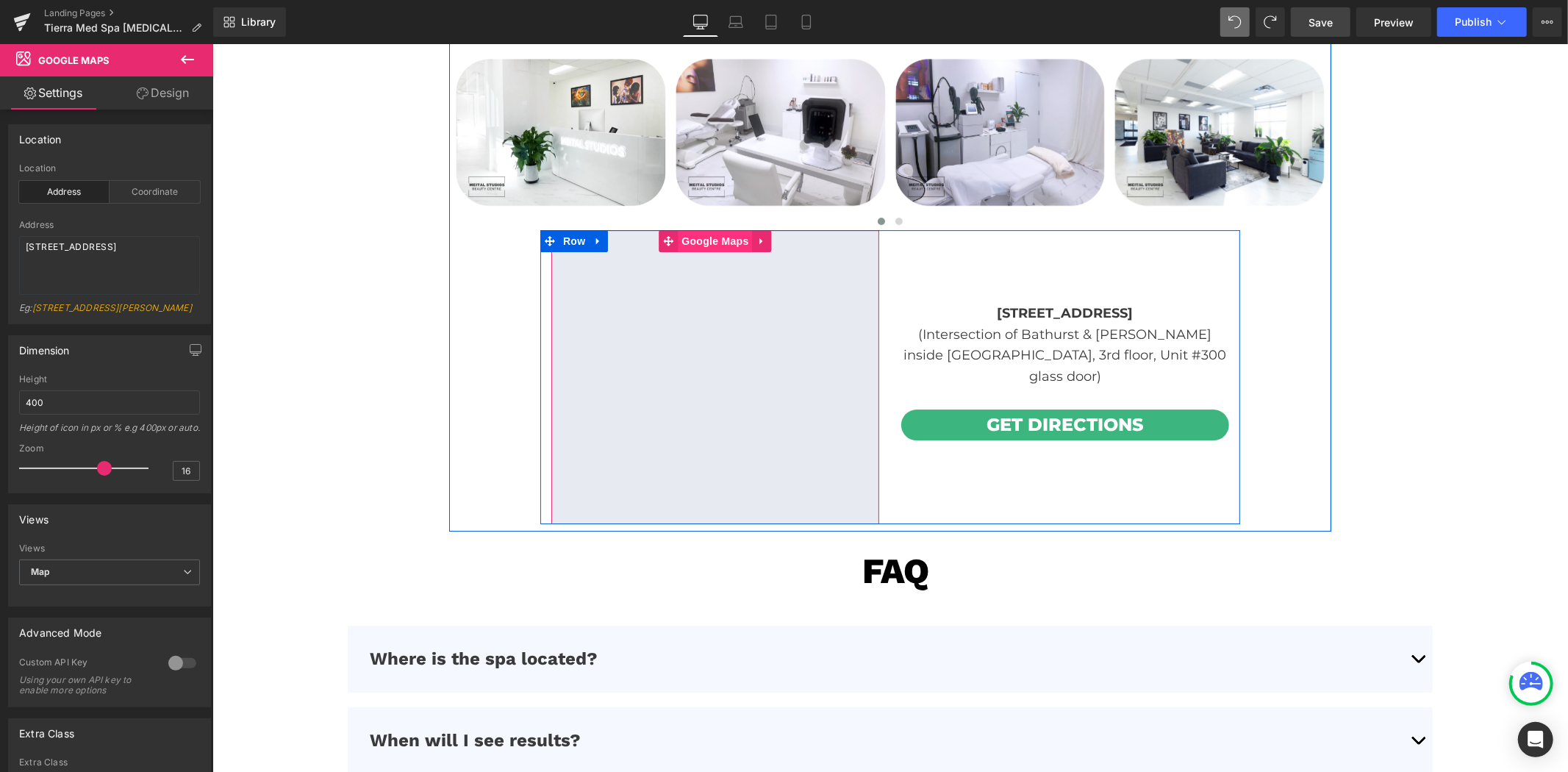
click at [714, 239] on span "Google Maps" at bounding box center [714, 240] width 74 height 22
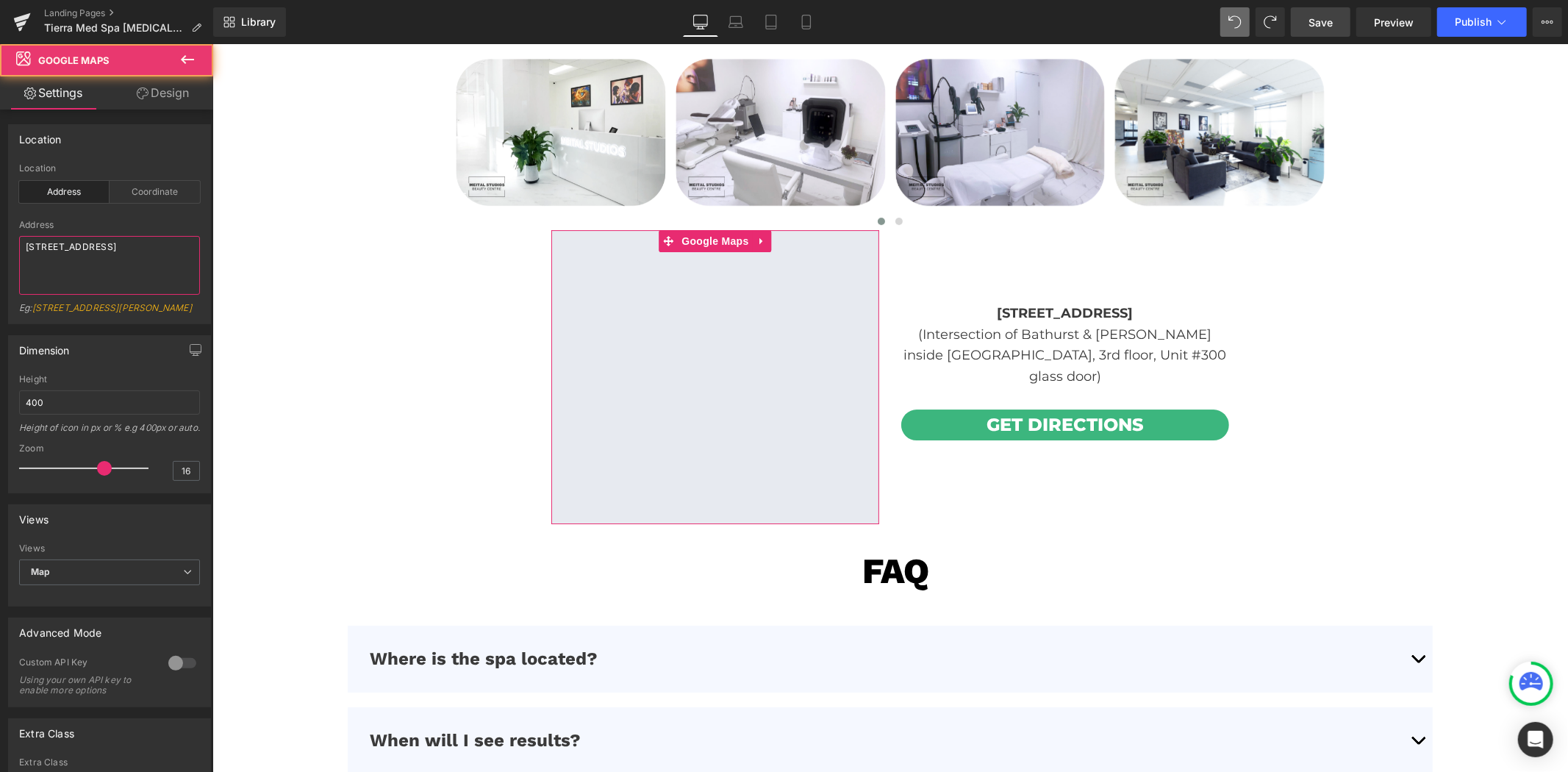
click at [114, 248] on textarea "[STREET_ADDRESS]" at bounding box center [110, 265] width 181 height 59
paste textarea "tierra [STREET_ADDRESS]"
type textarea "tierra [STREET_ADDRESS]"
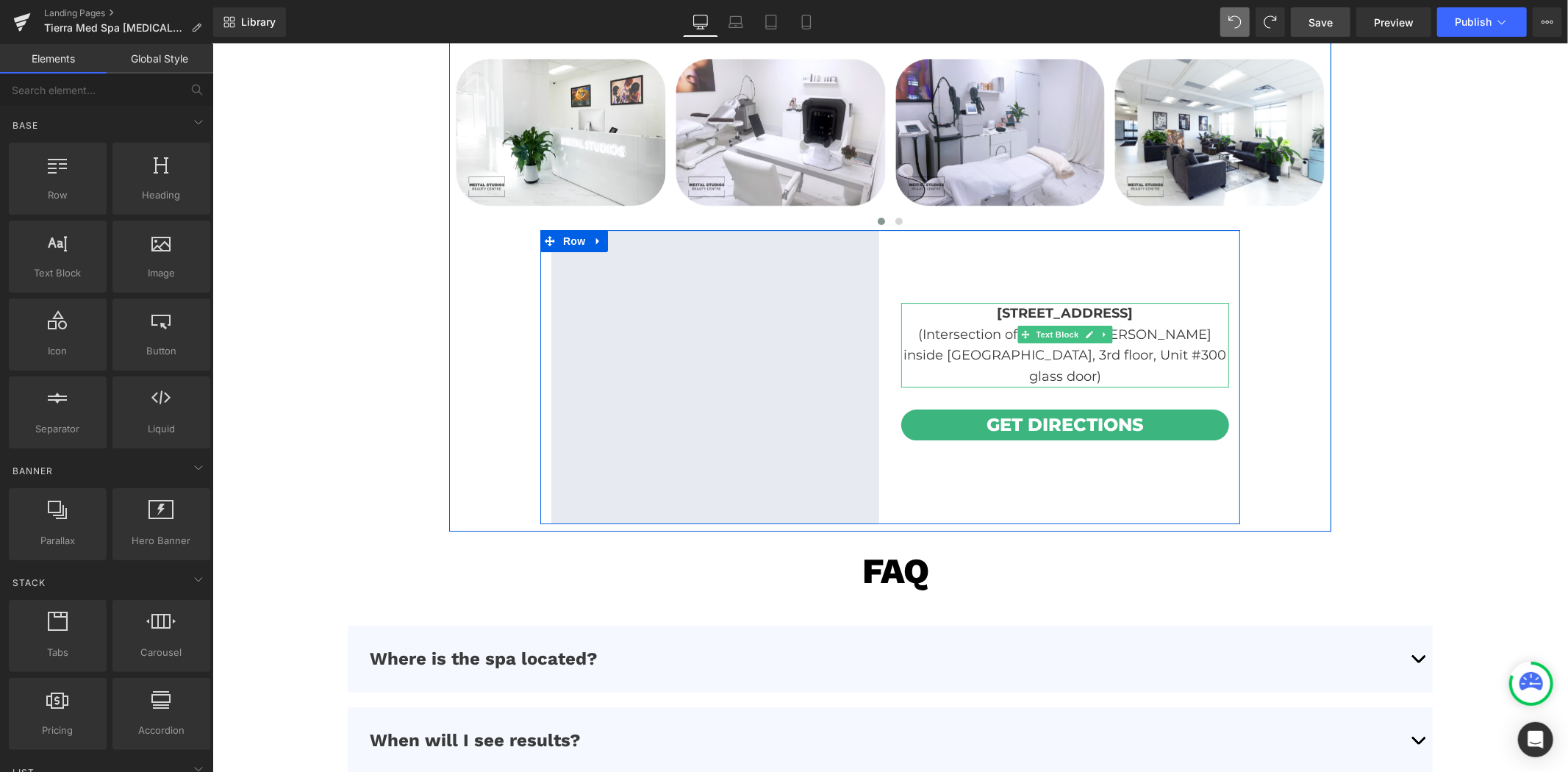
click at [996, 321] on b "[STREET_ADDRESS]" at bounding box center [1065, 312] width 136 height 16
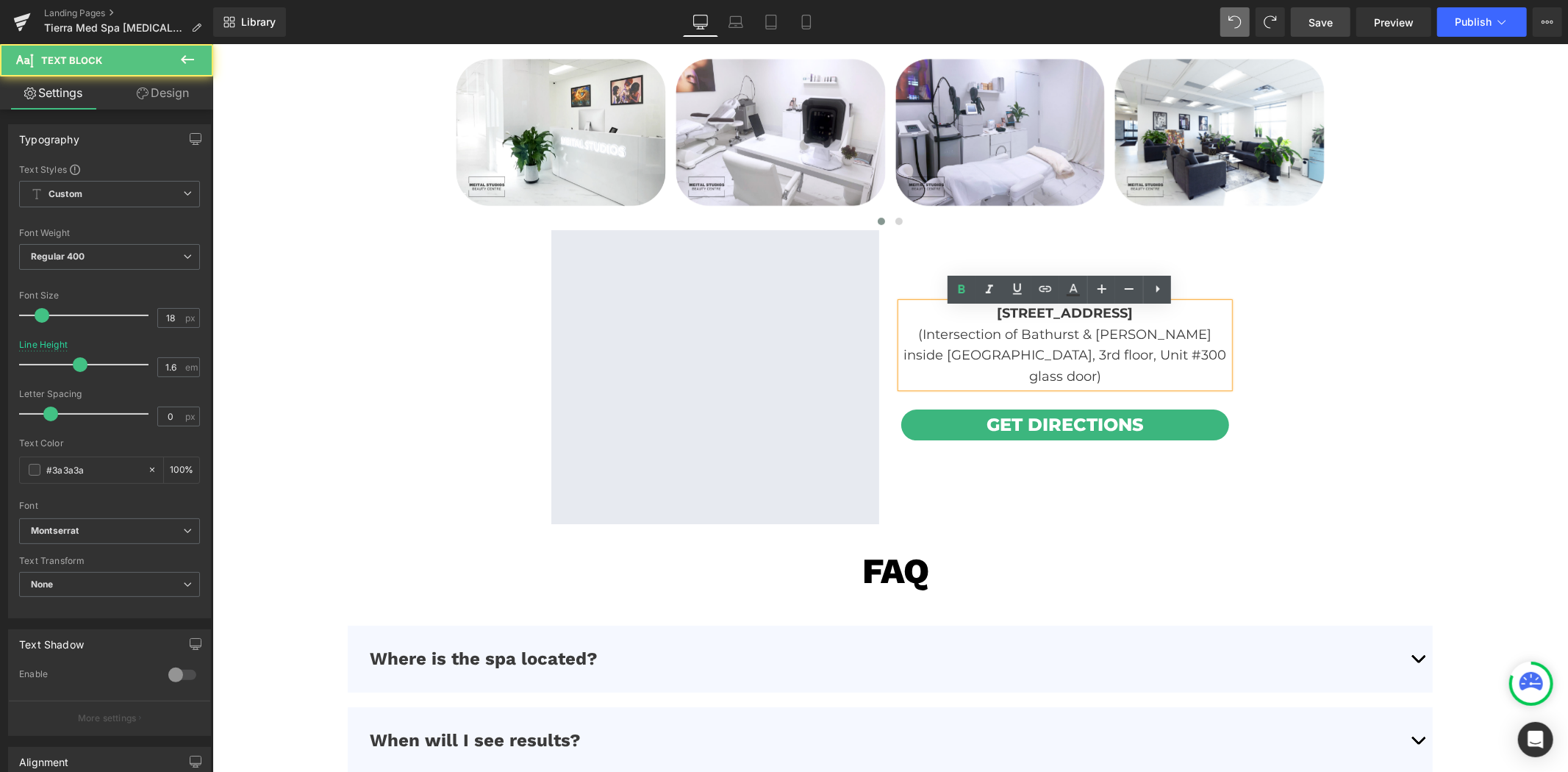
click at [996, 321] on b "[STREET_ADDRESS]" at bounding box center [1065, 312] width 136 height 16
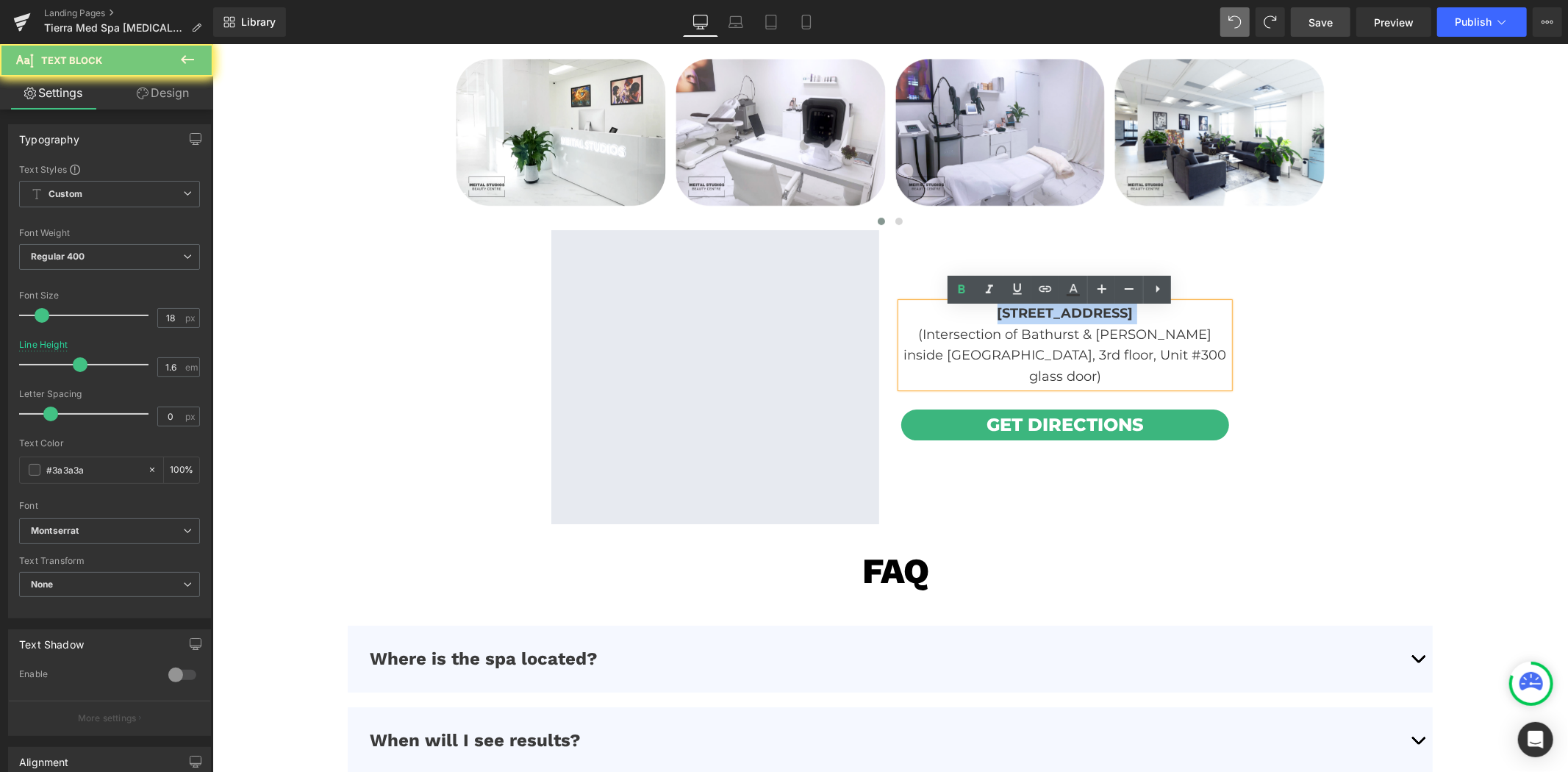
click at [996, 321] on b "[STREET_ADDRESS]" at bounding box center [1065, 312] width 136 height 16
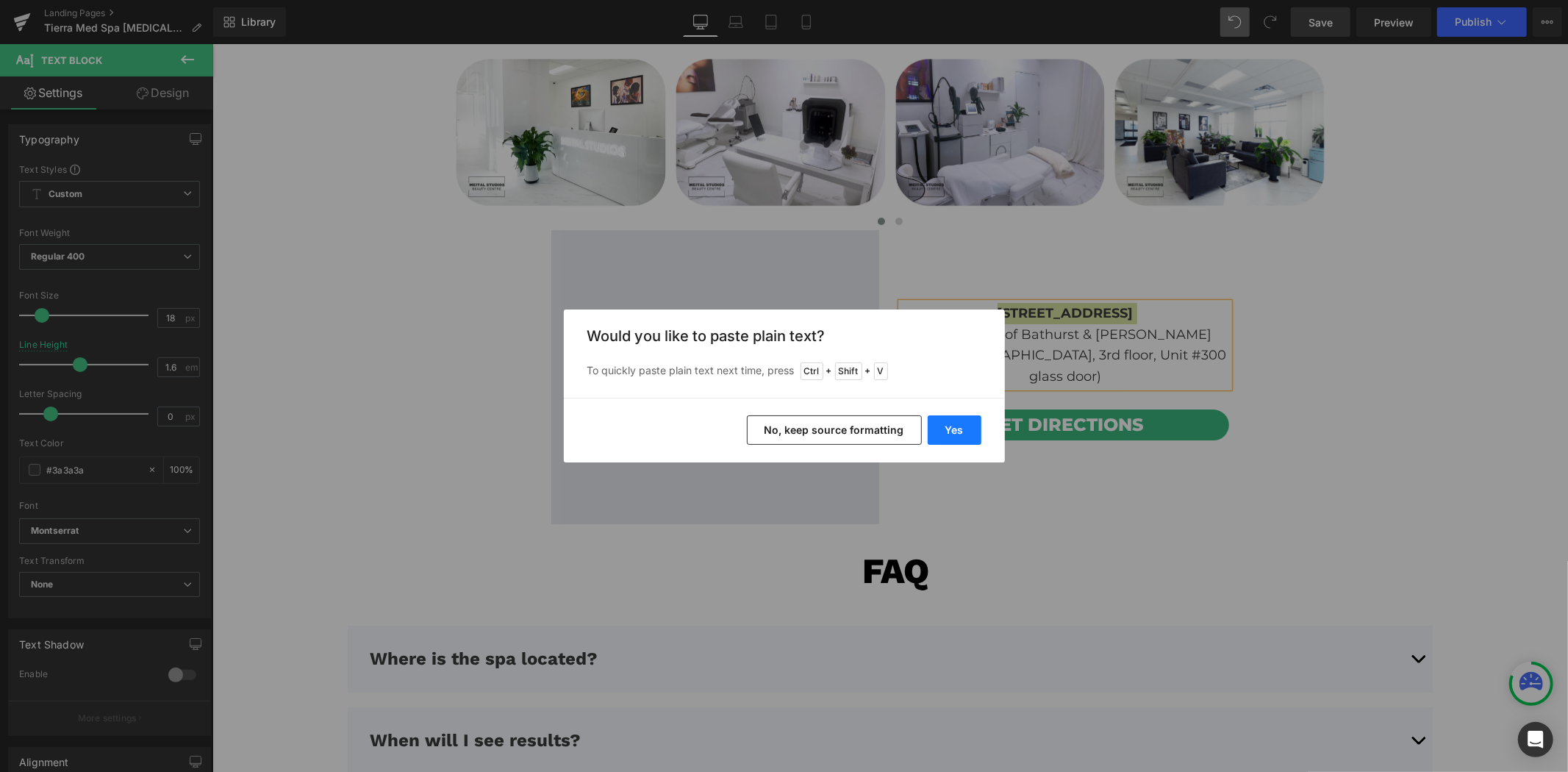
click at [952, 424] on button "Yes" at bounding box center [954, 430] width 54 height 30
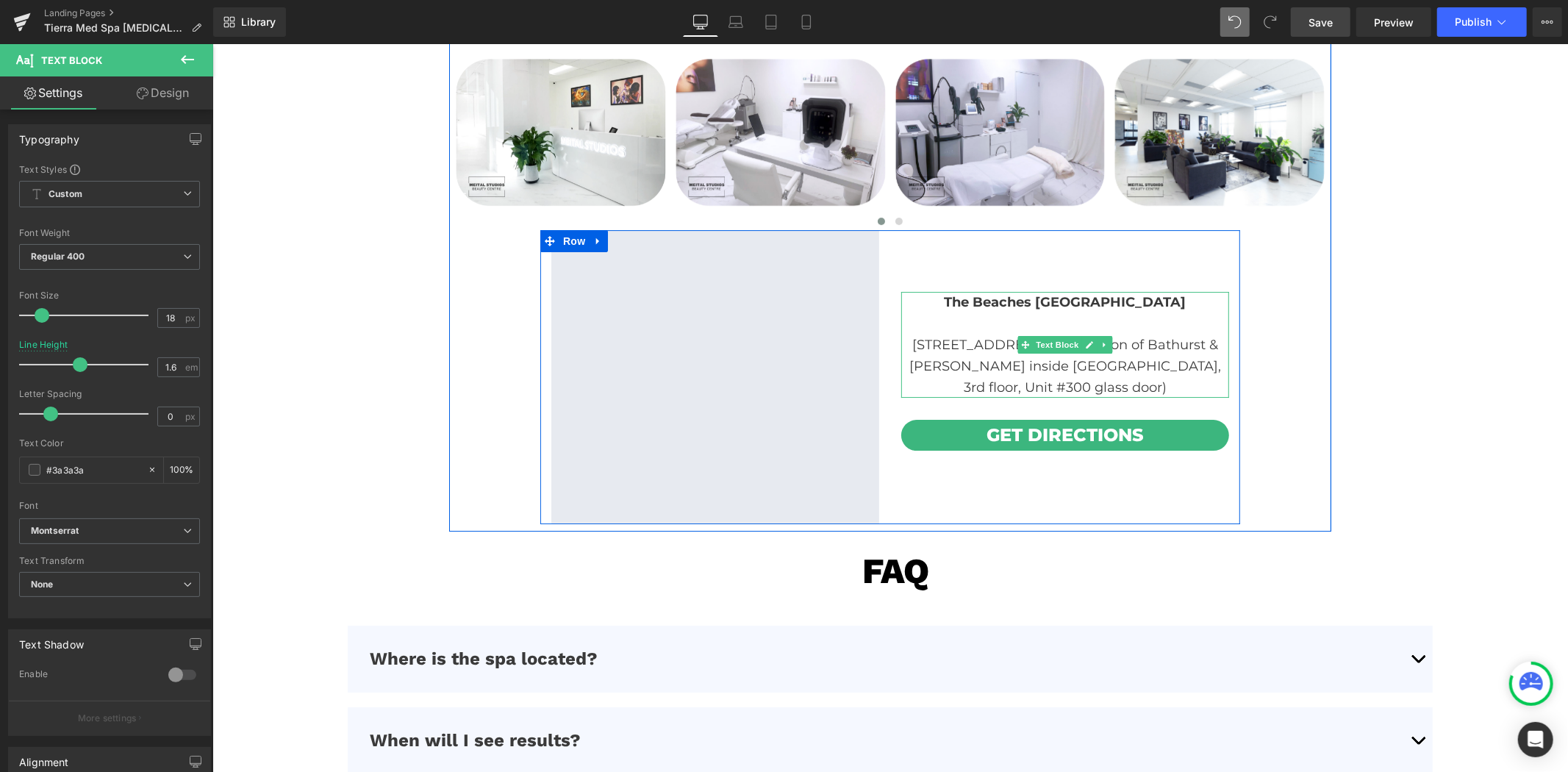
click at [968, 348] on span "[STREET_ADDRESS](Intersection of Bathurst & [PERSON_NAME] inside [GEOGRAPHIC_DA…" at bounding box center [1065, 365] width 311 height 59
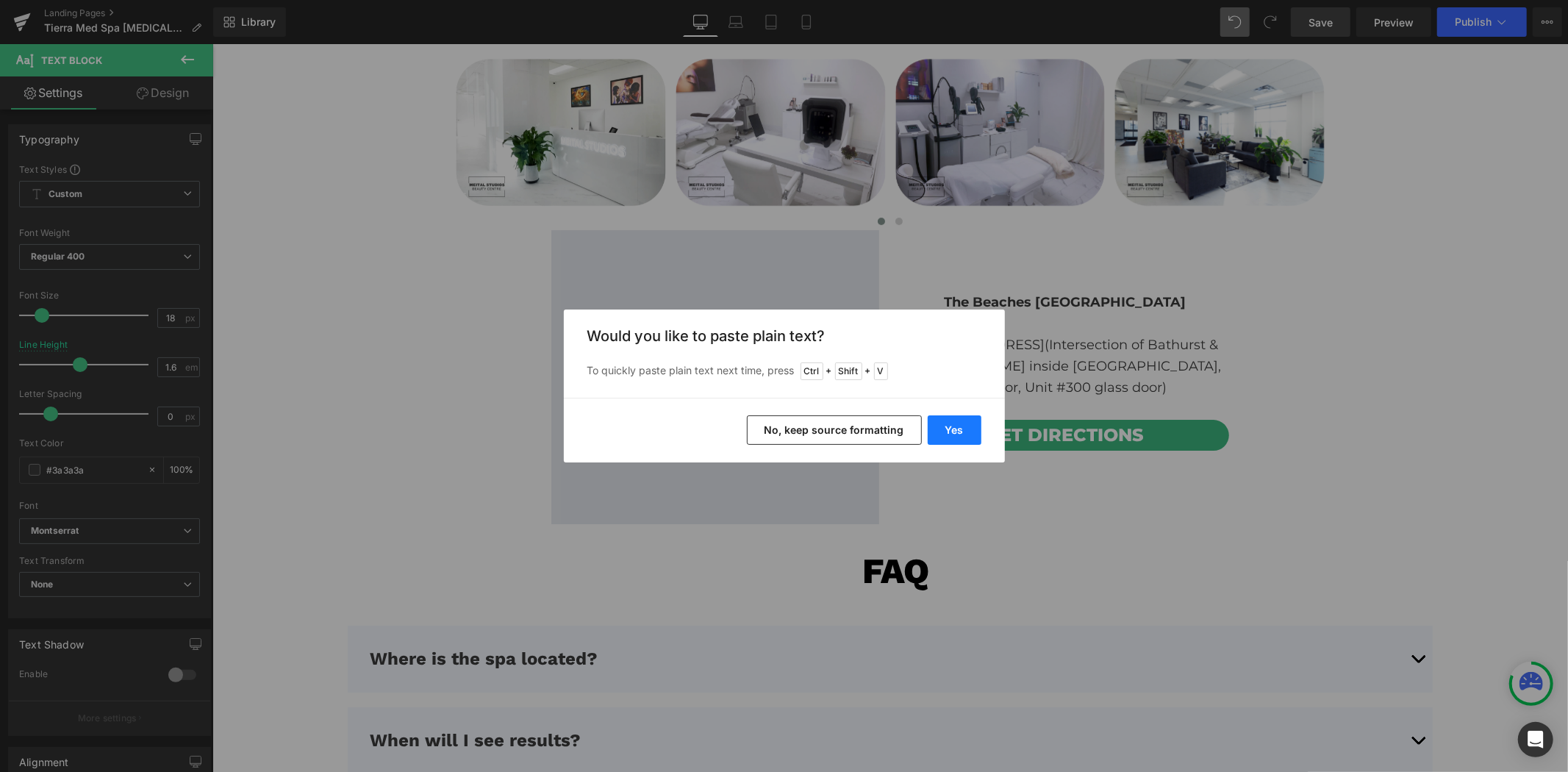
click at [956, 427] on button "Yes" at bounding box center [954, 430] width 54 height 30
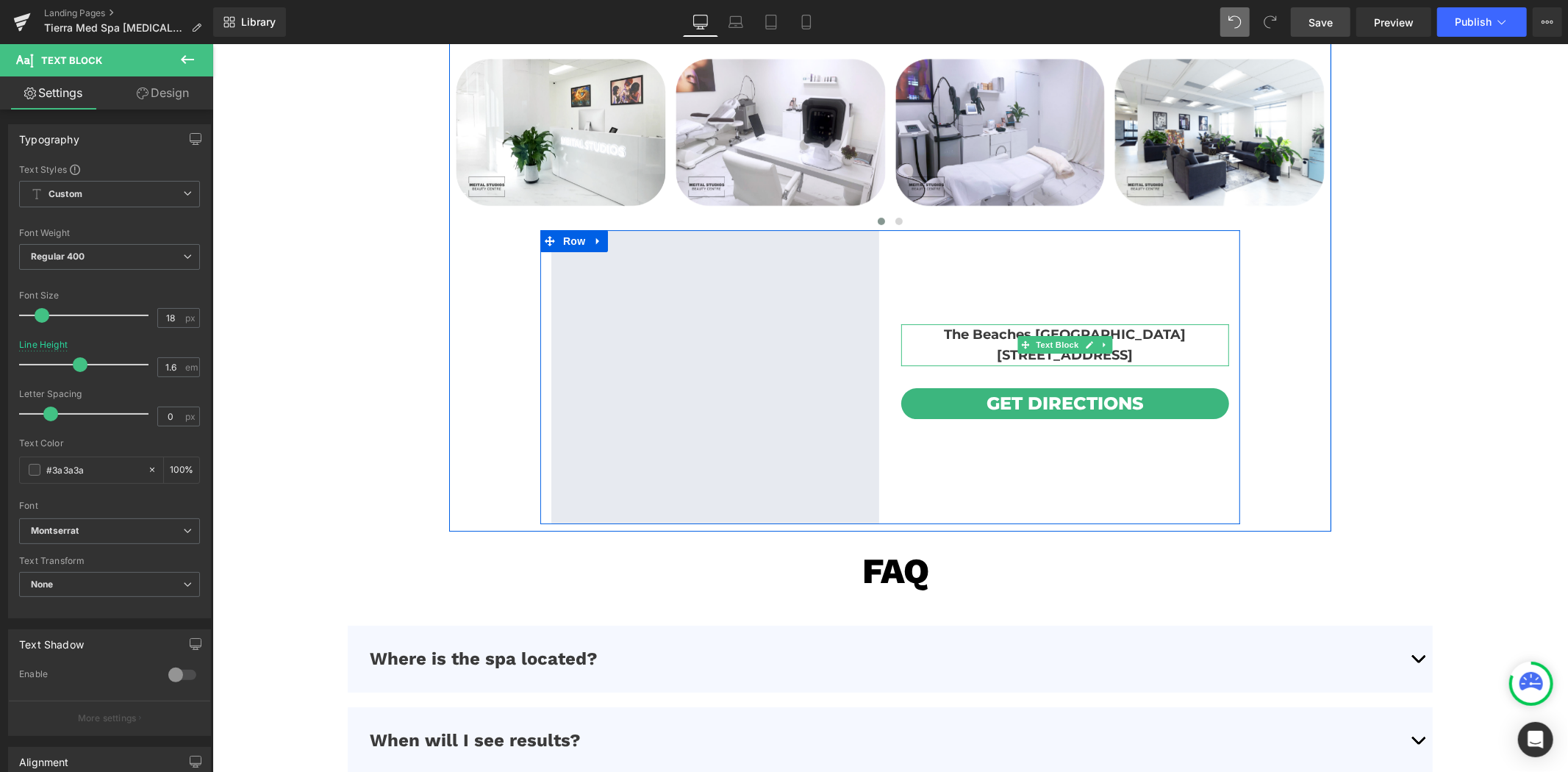
click at [996, 350] on b "[STREET_ADDRESS]" at bounding box center [1065, 354] width 136 height 16
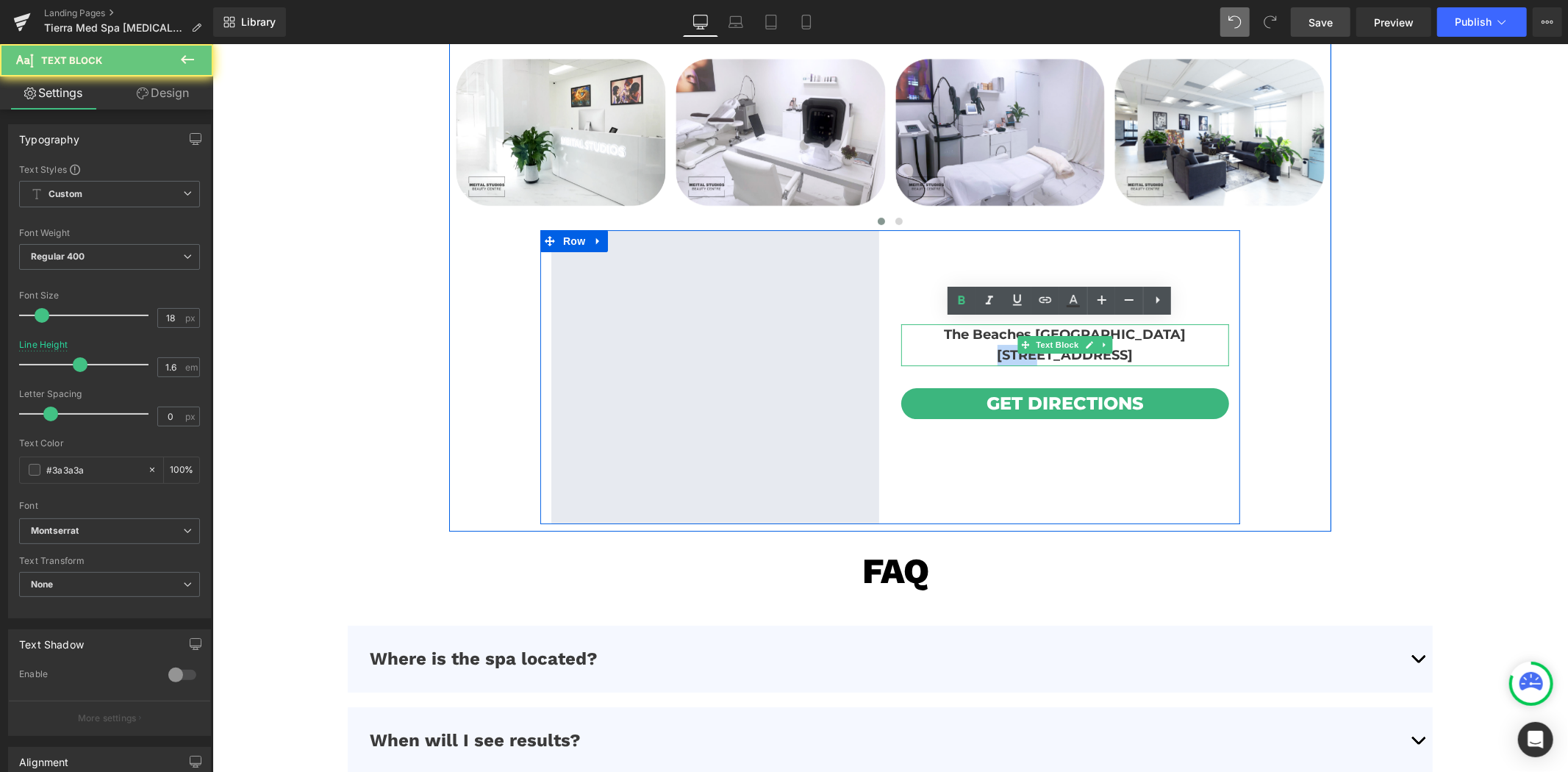
click at [996, 350] on b "[STREET_ADDRESS]" at bounding box center [1065, 354] width 136 height 16
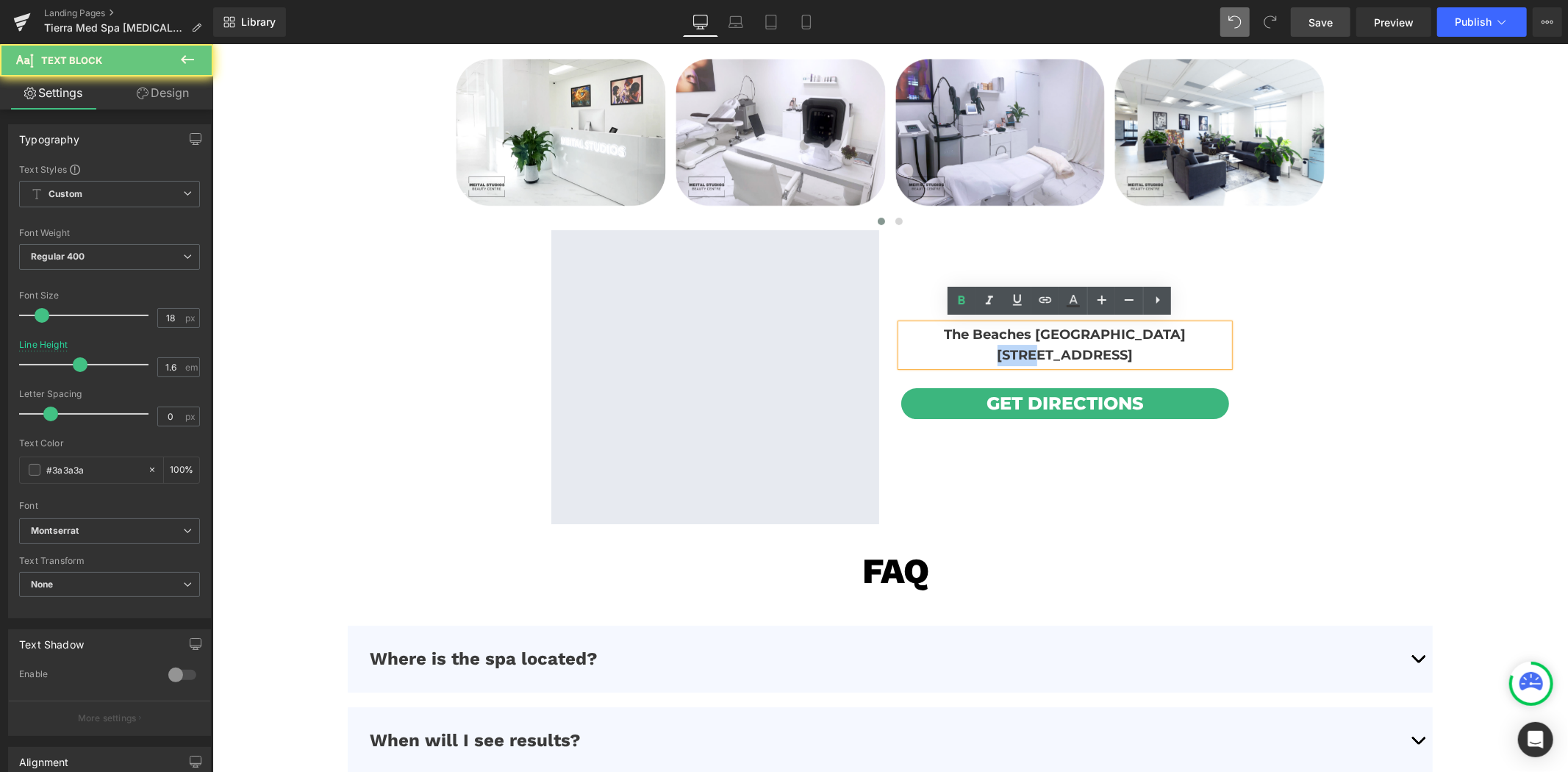
click at [996, 350] on b "[STREET_ADDRESS]" at bounding box center [1065, 354] width 136 height 16
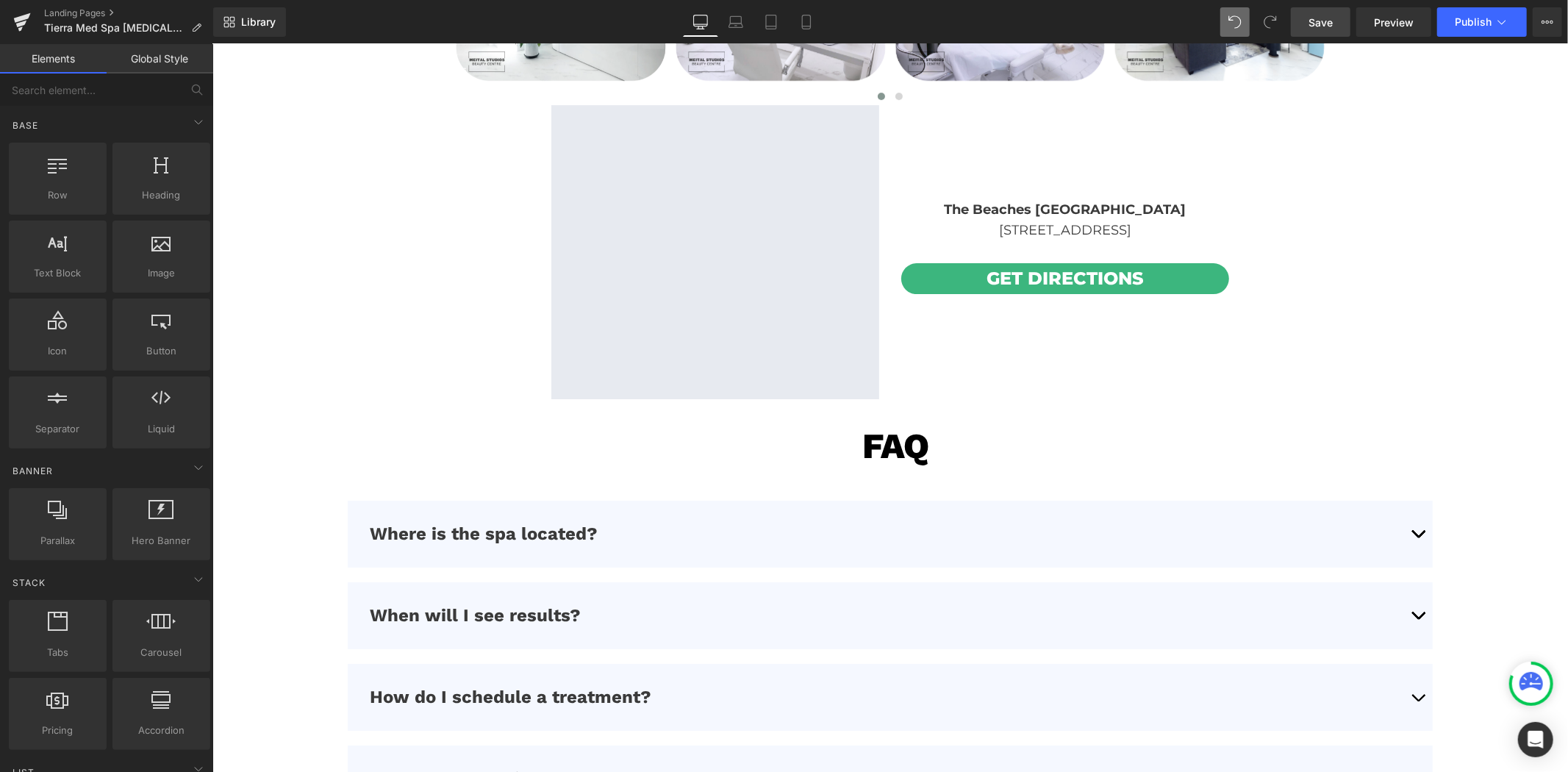
scroll to position [4268, 0]
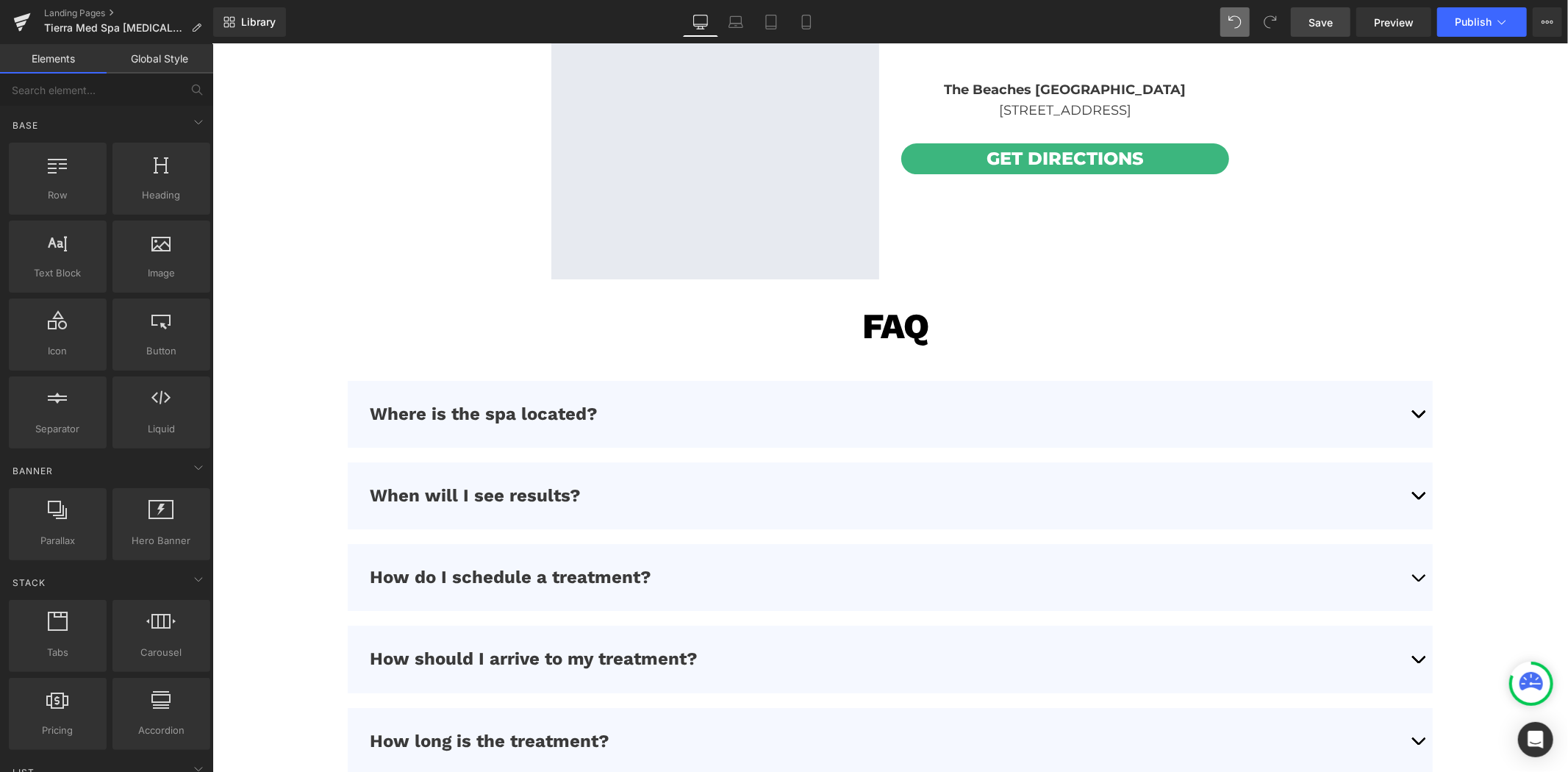
click at [1403, 406] on button "button" at bounding box center [1417, 414] width 30 height 67
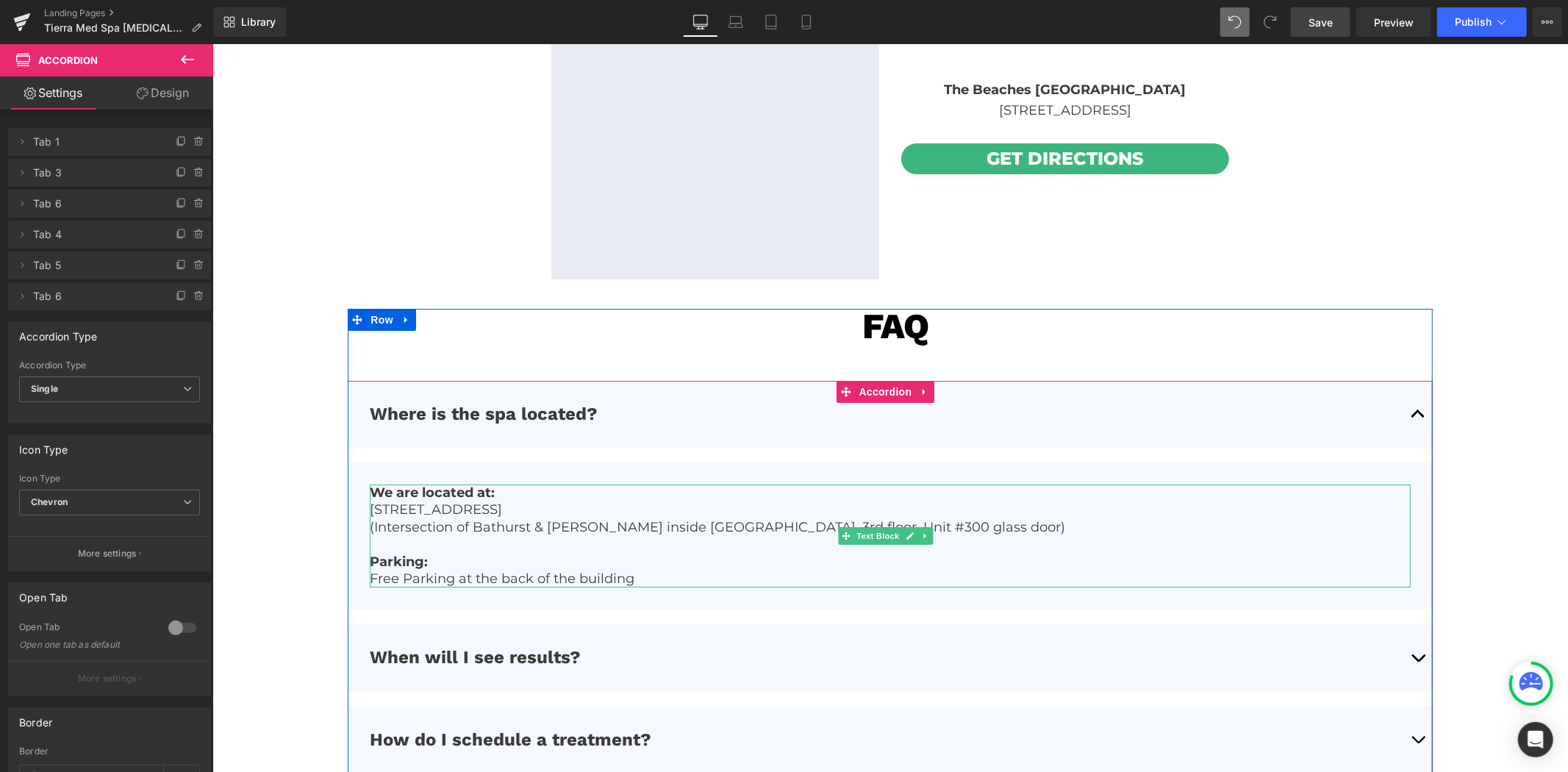
click at [576, 511] on p "[STREET_ADDRESS]" at bounding box center [889, 510] width 1040 height 17
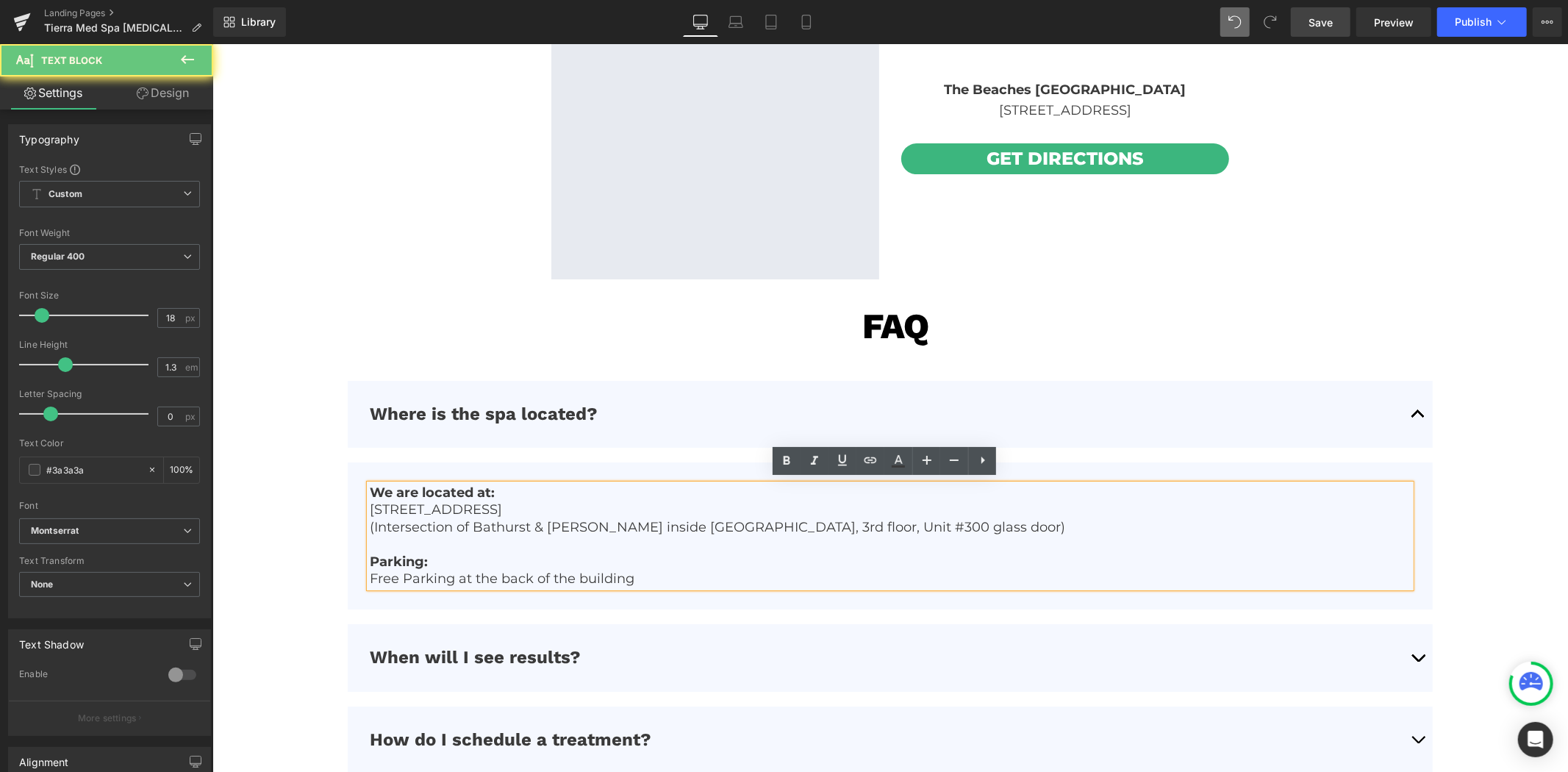
click at [573, 518] on p "(Intersection of Bathurst & [PERSON_NAME] inside [GEOGRAPHIC_DATA], 3rd floor, …" at bounding box center [889, 527] width 1040 height 17
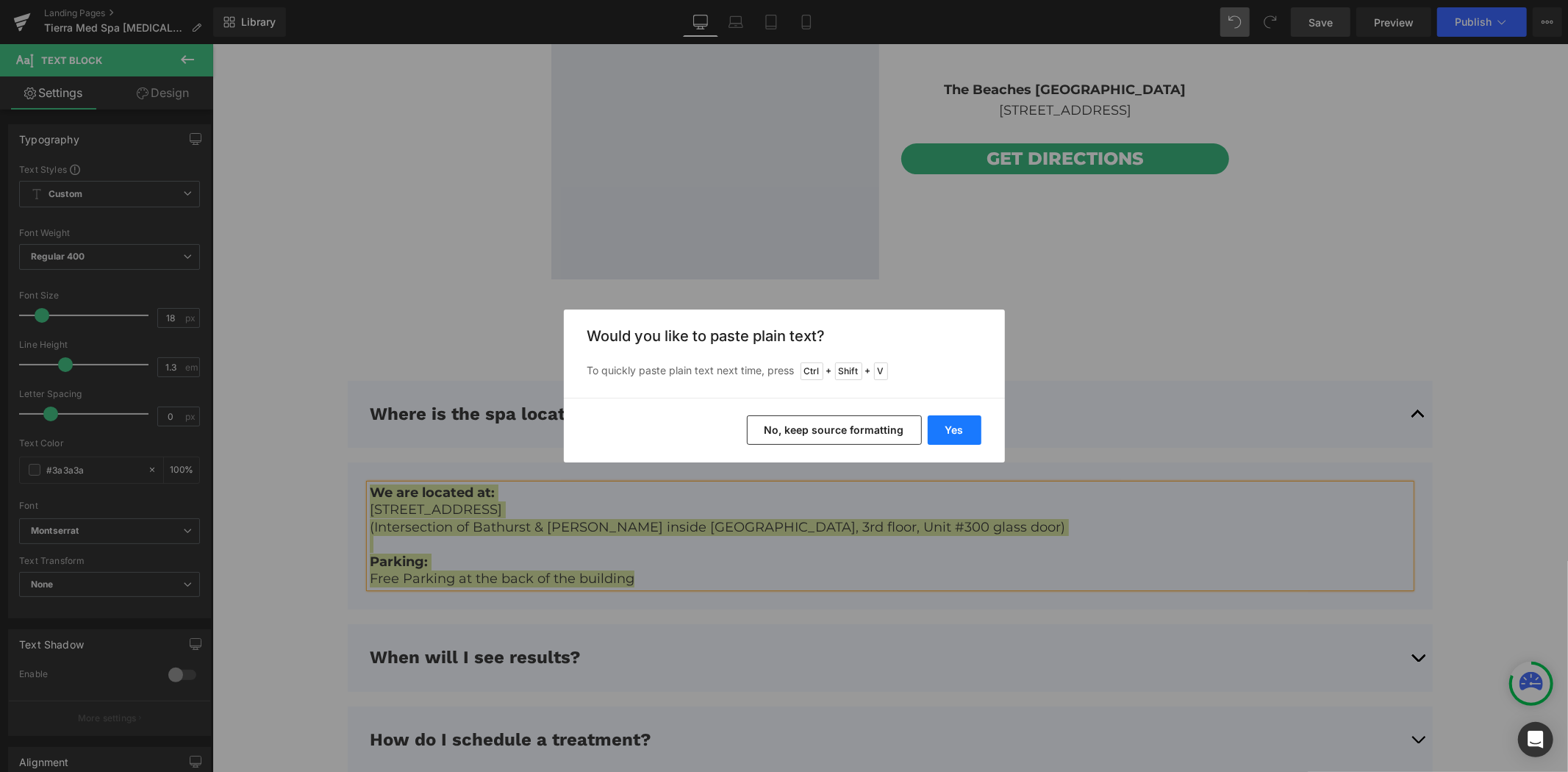
click at [963, 433] on button "Yes" at bounding box center [954, 430] width 54 height 30
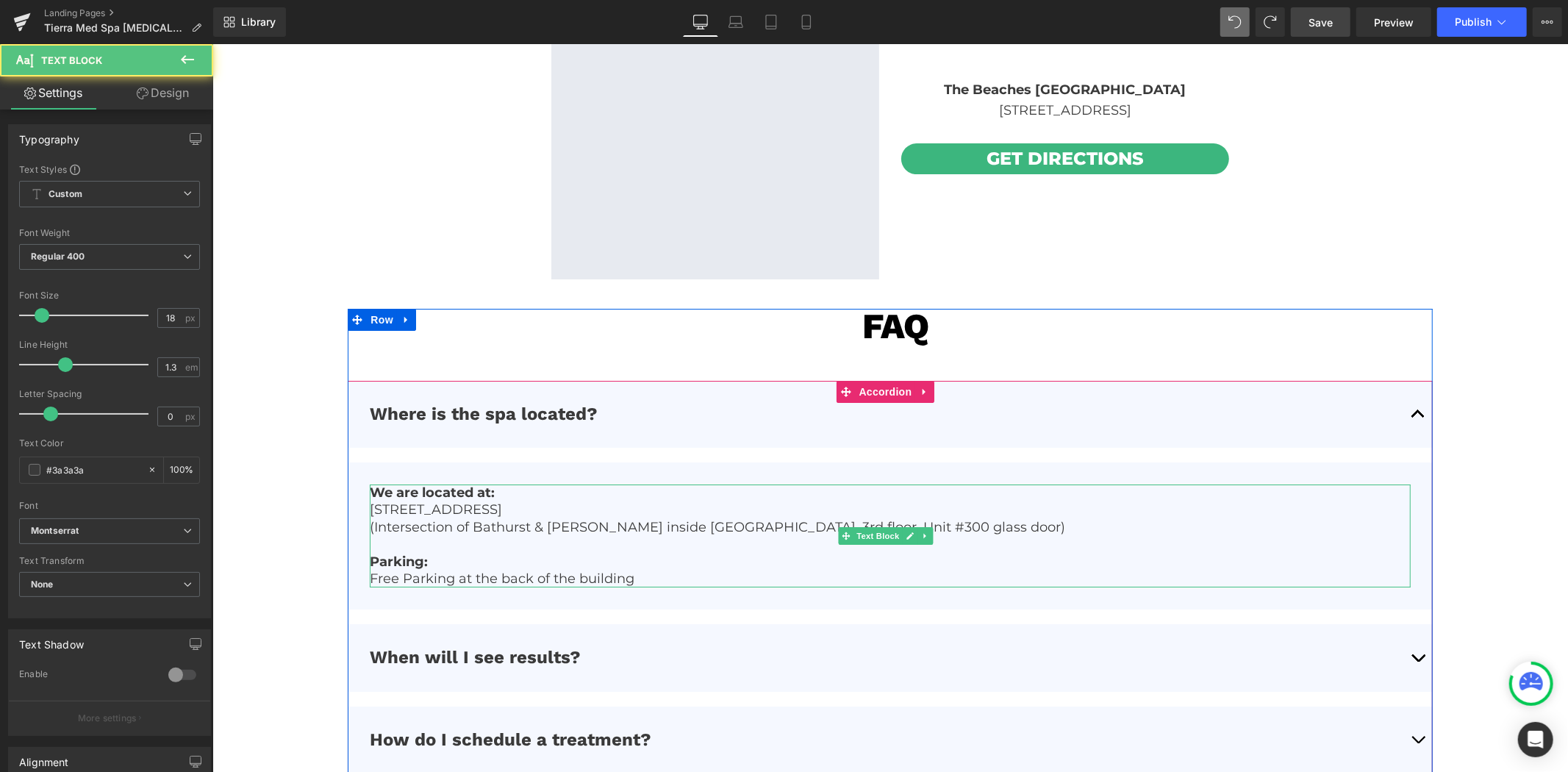
click at [636, 527] on p "(Intersection of Bathurst & [PERSON_NAME] inside [GEOGRAPHIC_DATA], 3rd floor, …" at bounding box center [889, 527] width 1040 height 17
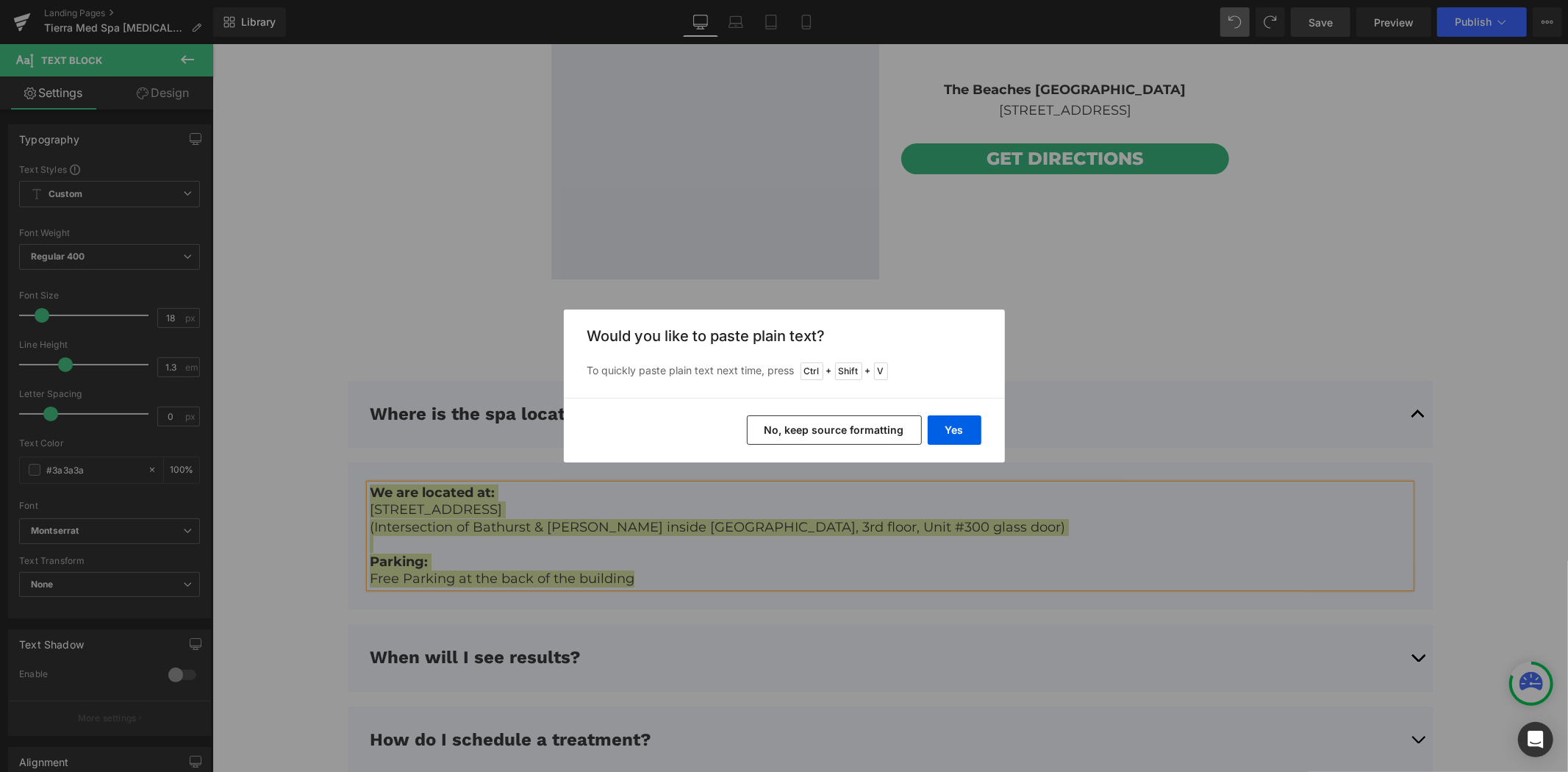
click at [828, 439] on button "No, keep source formatting" at bounding box center [834, 430] width 175 height 30
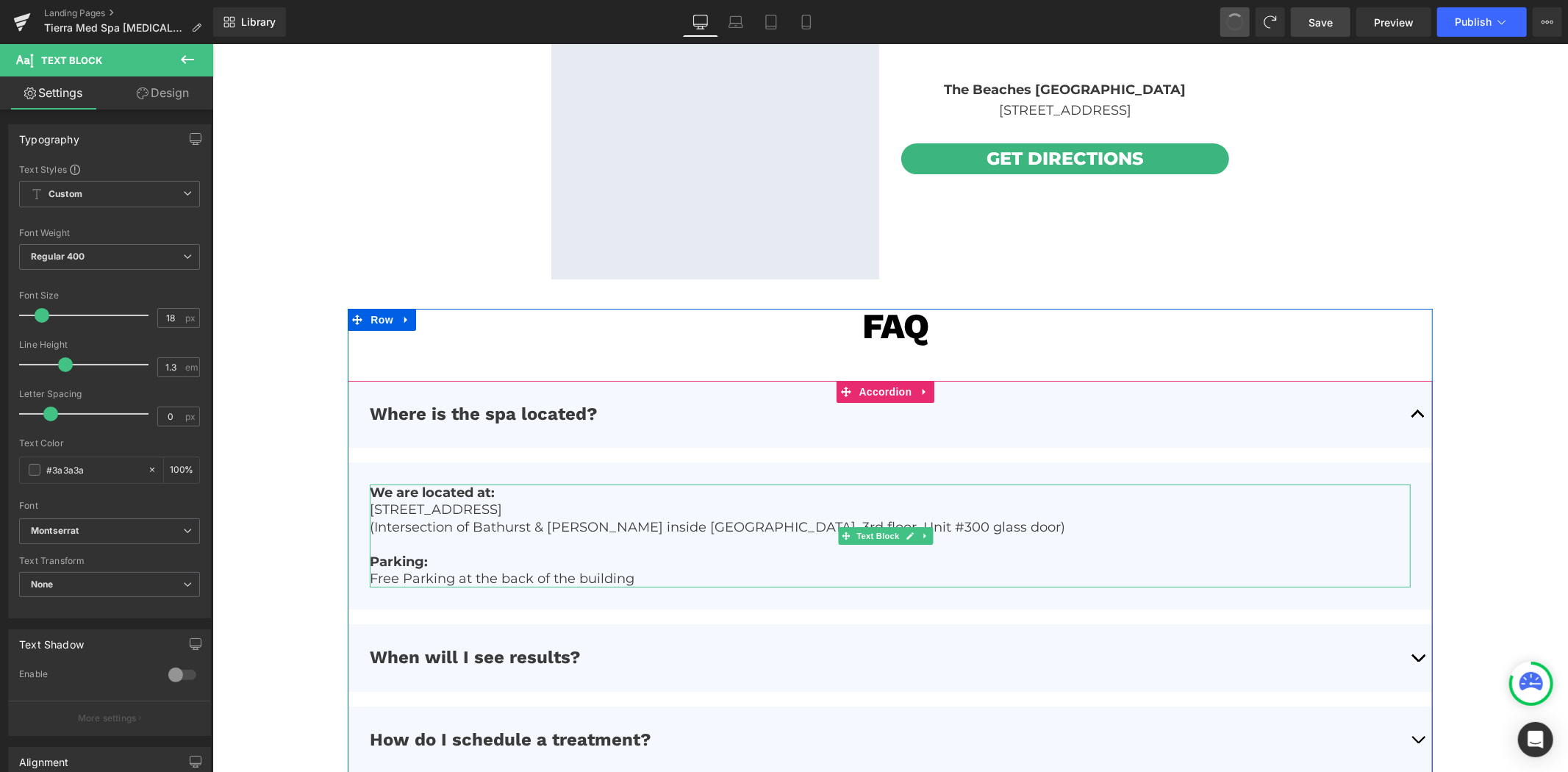
click at [652, 540] on p at bounding box center [889, 544] width 1040 height 17
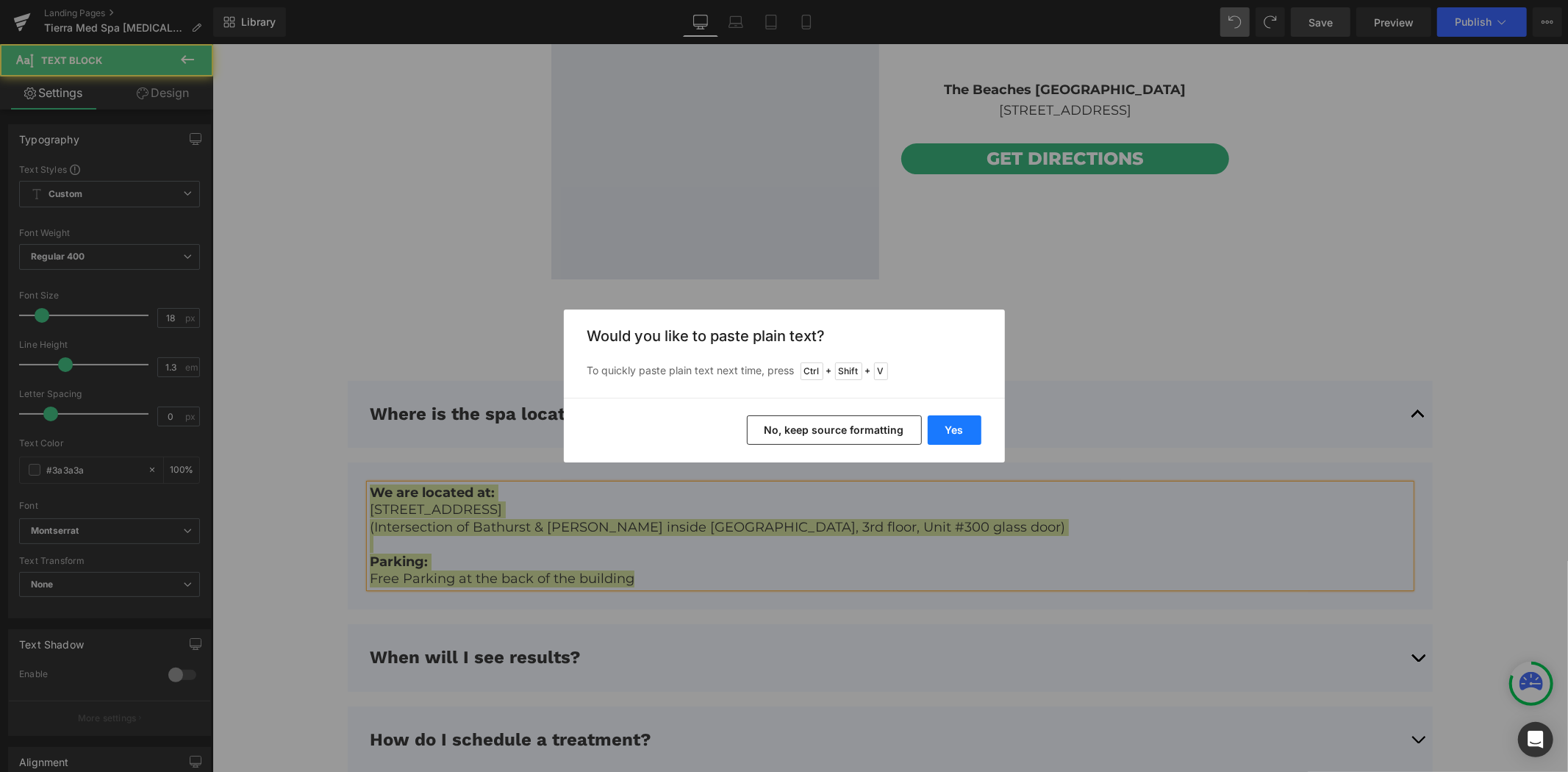
click at [943, 419] on button "Yes" at bounding box center [954, 430] width 54 height 30
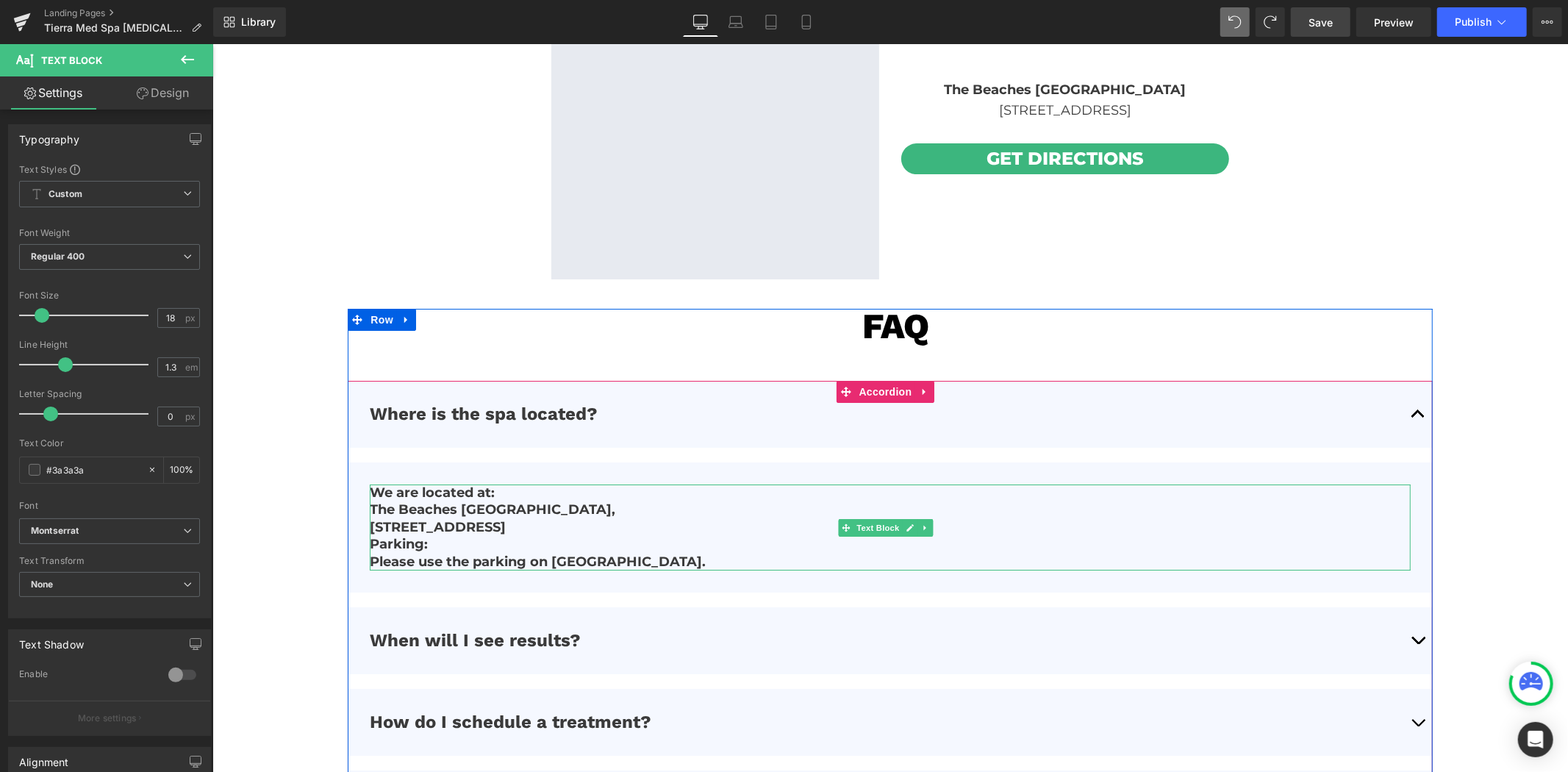
click at [630, 535] on p "Parking:" at bounding box center [889, 544] width 1040 height 17
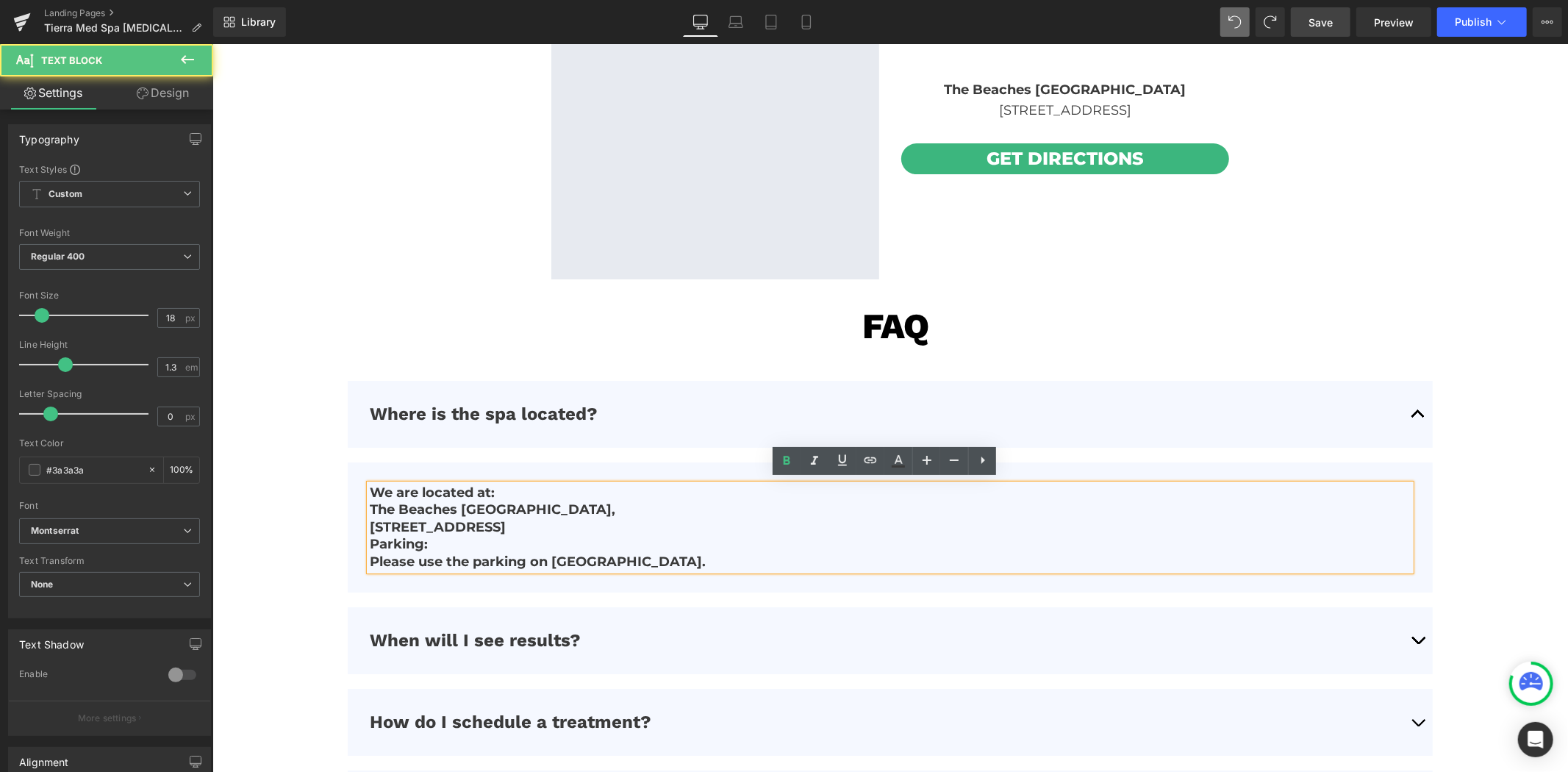
click at [634, 523] on p "[STREET_ADDRESS]" at bounding box center [889, 527] width 1040 height 17
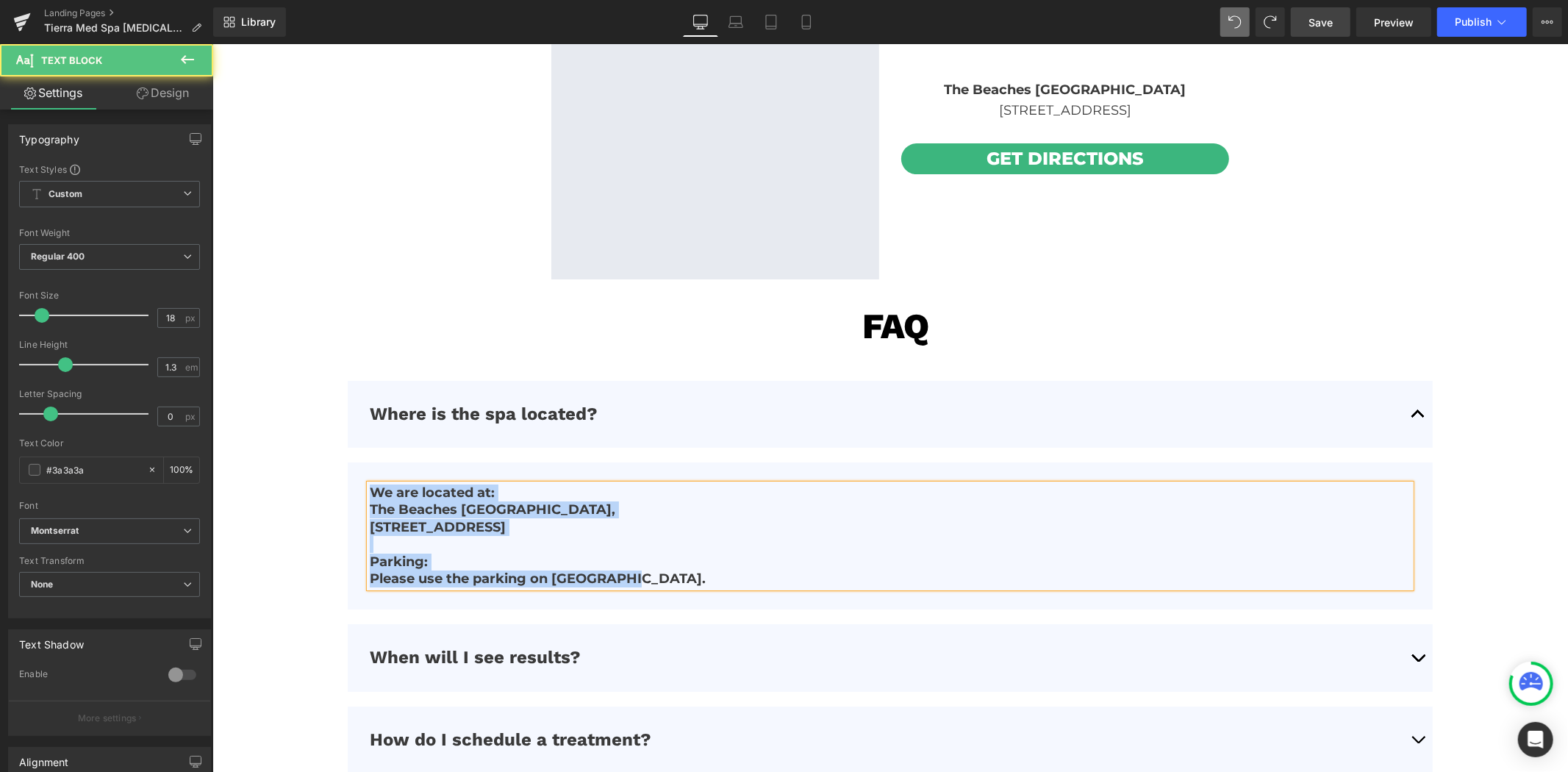
drag, startPoint x: 653, startPoint y: 571, endPoint x: 360, endPoint y: 483, distance: 305.9
click at [360, 483] on article "We are located at: [GEOGRAPHIC_DATA], [STREET_ADDRESS][GEOGRAPHIC_DATA]: Ple…" at bounding box center [889, 535] width 1084 height 147
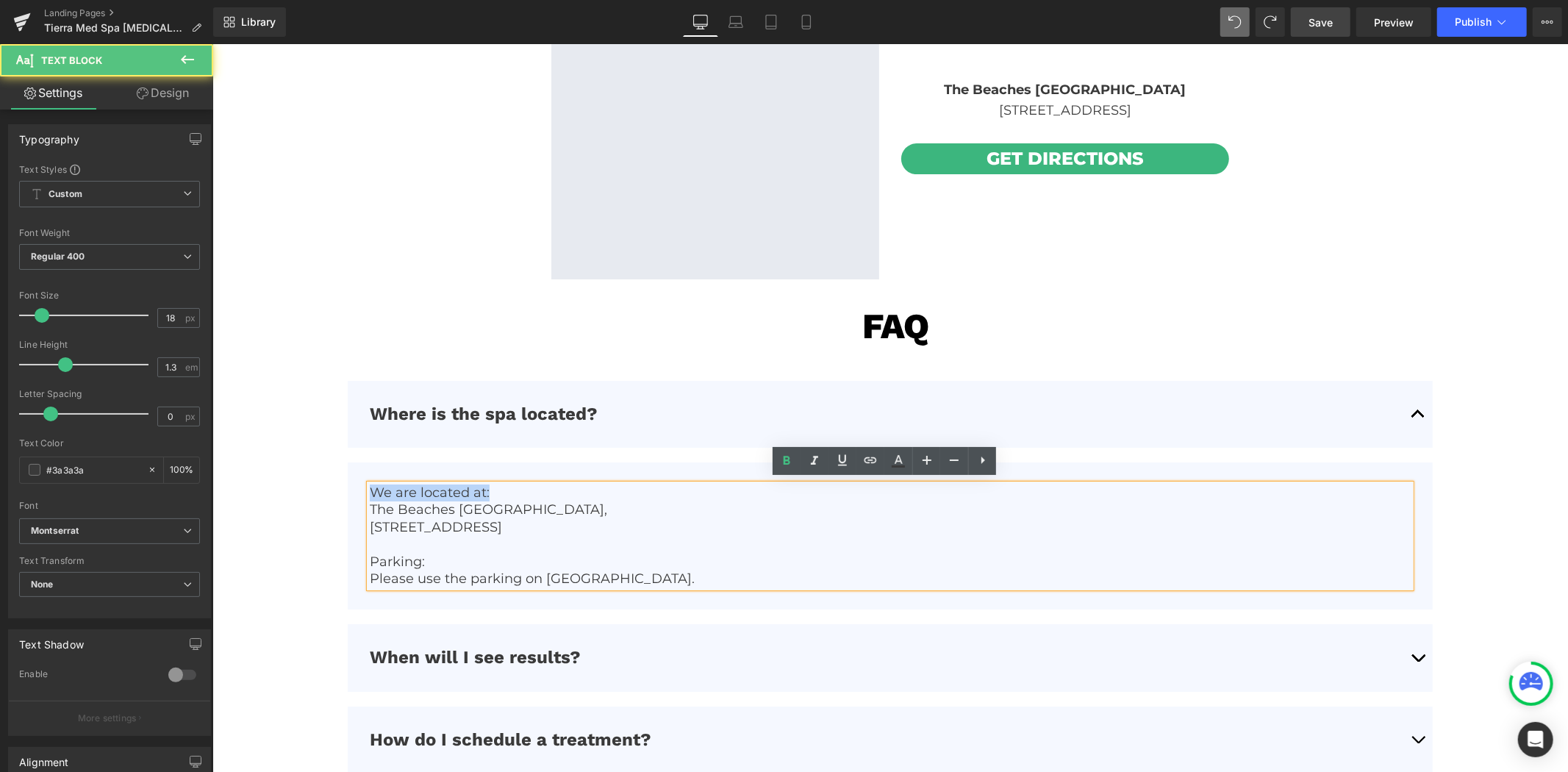
drag, startPoint x: 505, startPoint y: 486, endPoint x: 360, endPoint y: 484, distance: 145.0
click at [360, 484] on article "We are located at: [GEOGRAPHIC_DATA], [STREET_ADDRESS][GEOGRAPHIC_DATA]: Please…" at bounding box center [889, 535] width 1084 height 147
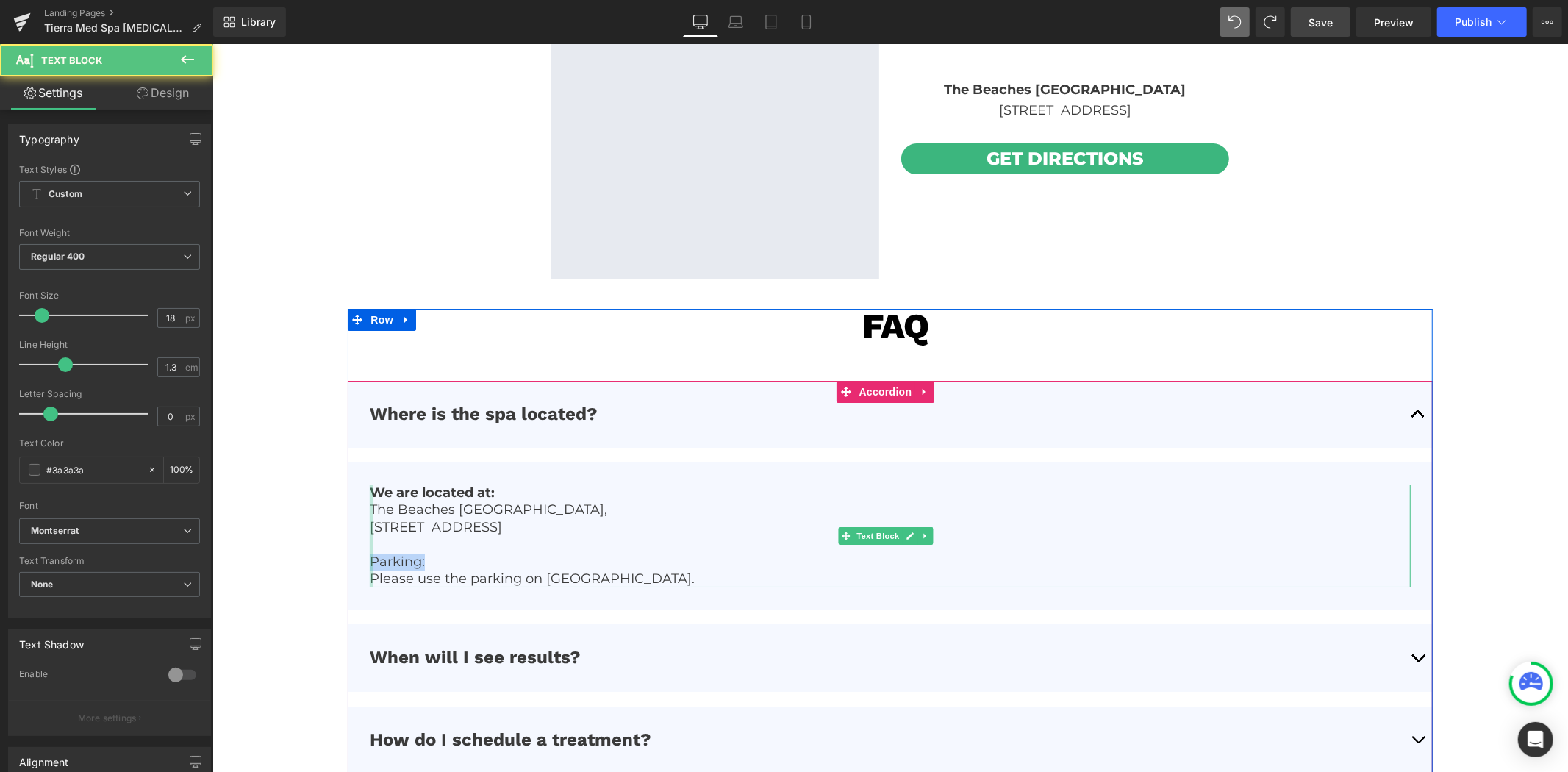
drag, startPoint x: 441, startPoint y: 556, endPoint x: 371, endPoint y: 556, distance: 70.0
click at [371, 556] on div "We are located at: [GEOGRAPHIC_DATA], [STREET_ADDRESS][GEOGRAPHIC_DATA]: Please…" at bounding box center [889, 535] width 1040 height 103
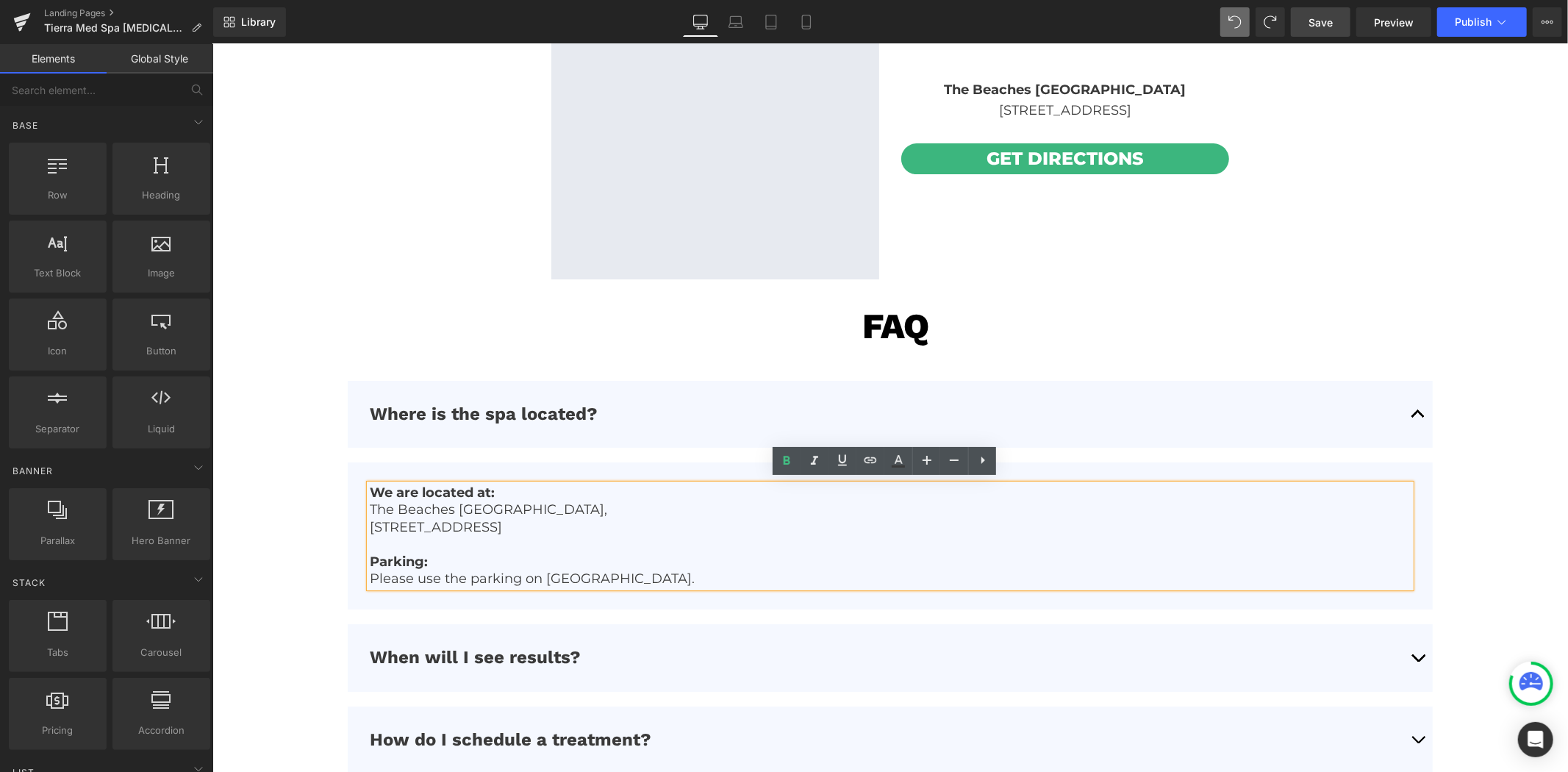
drag, startPoint x: 268, startPoint y: 509, endPoint x: 317, endPoint y: 508, distance: 49.0
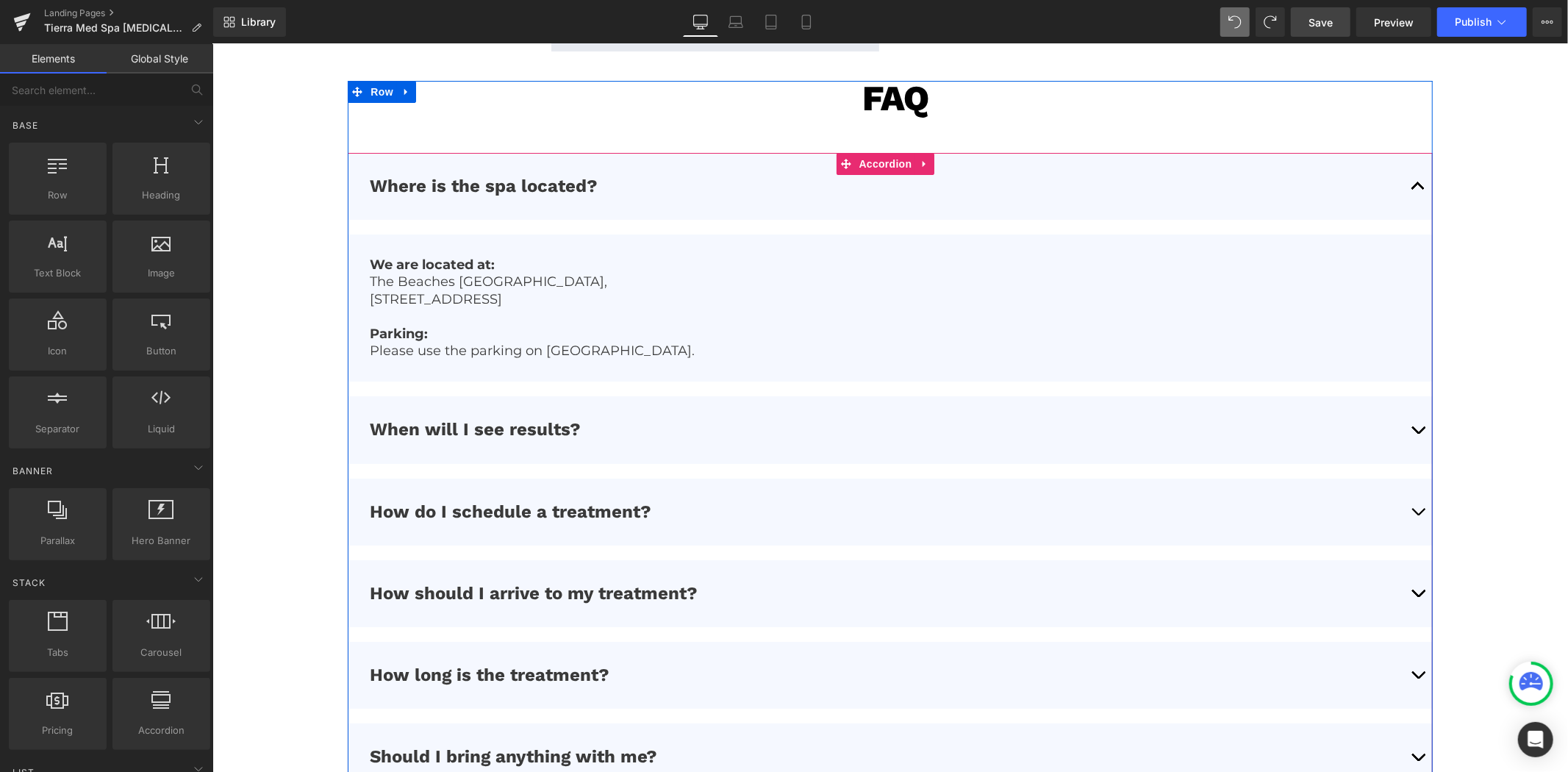
scroll to position [4595, 0]
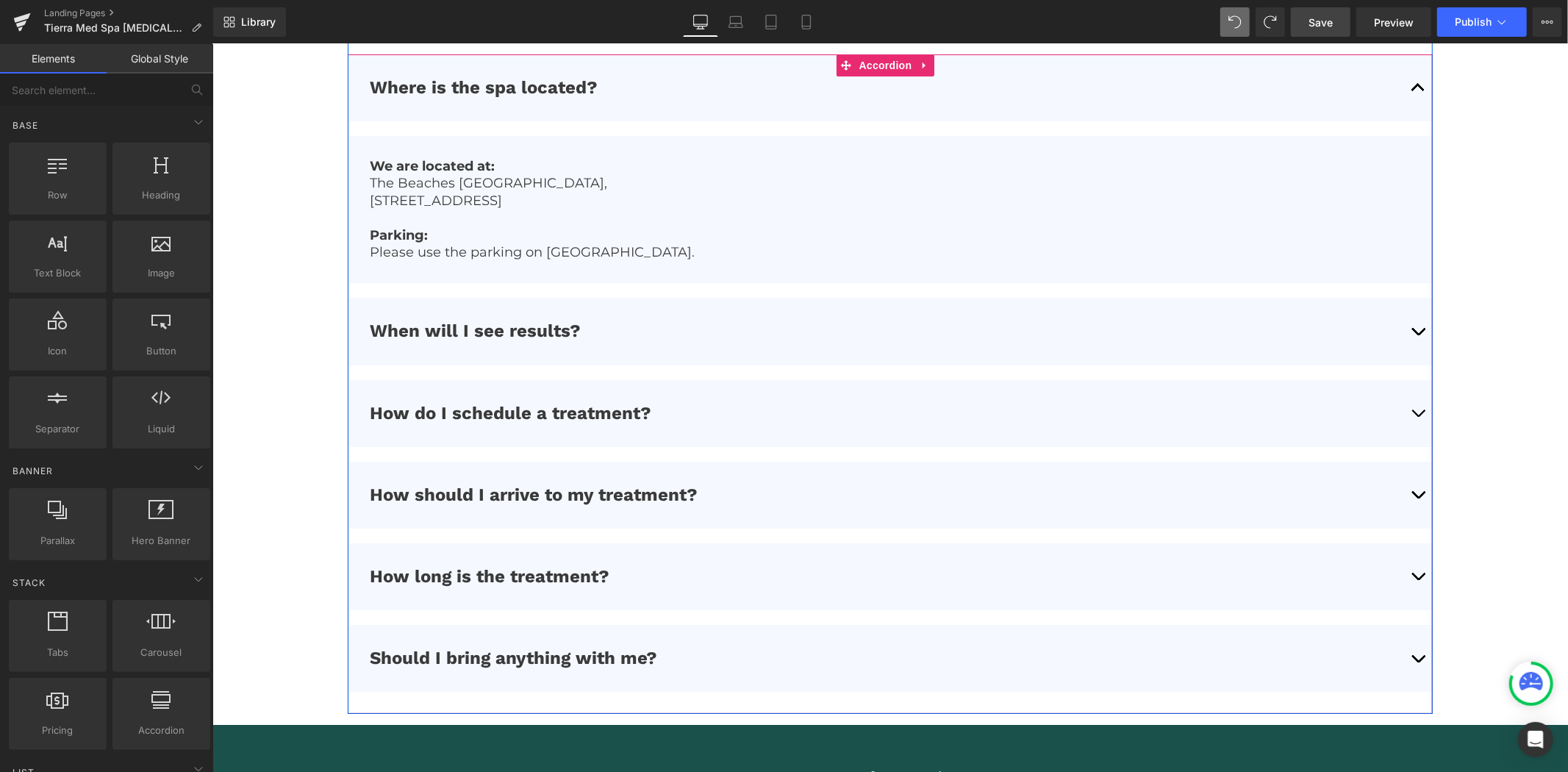
click at [1405, 405] on button "button" at bounding box center [1417, 413] width 30 height 67
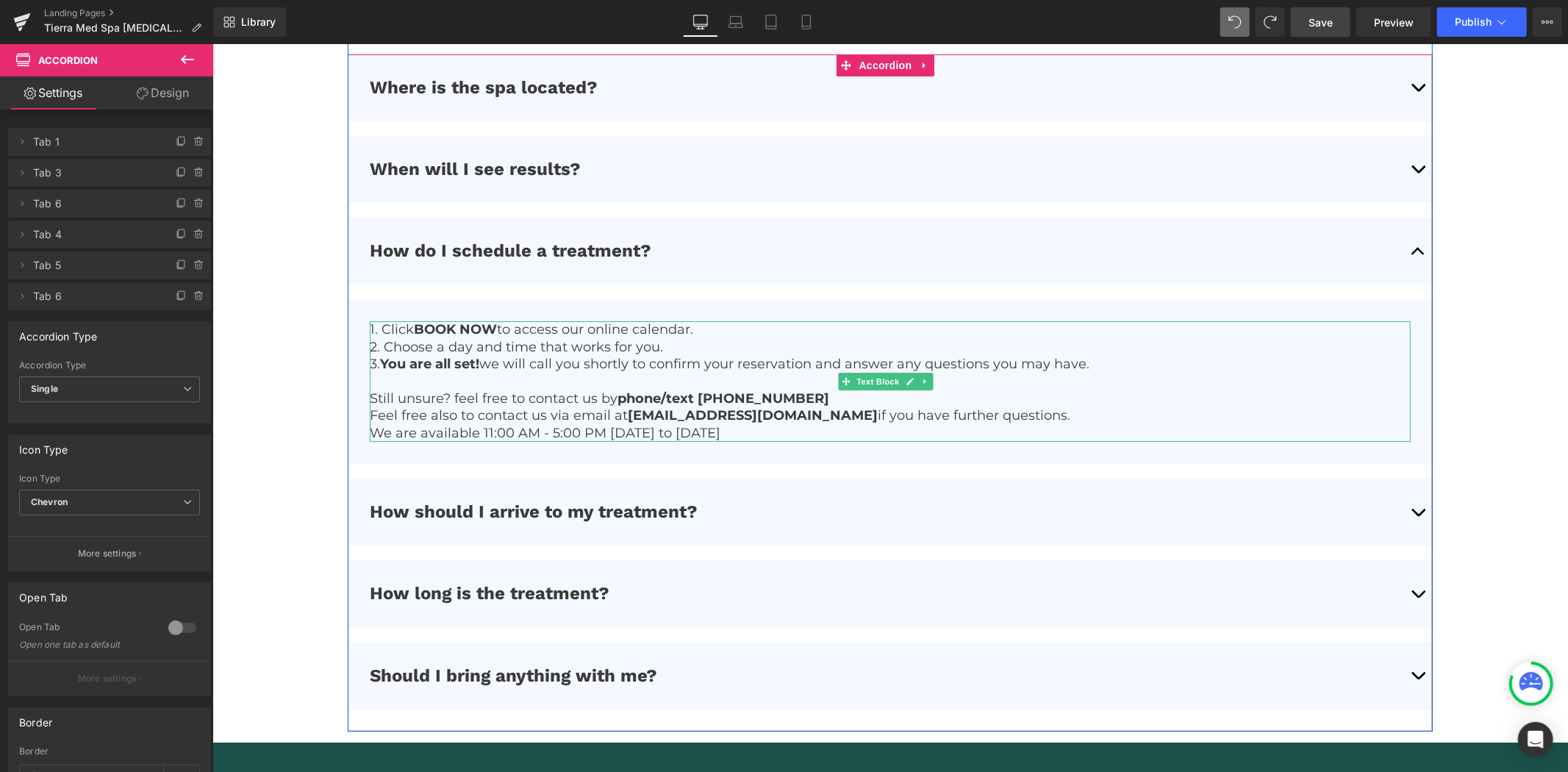
click at [820, 392] on p "Still unsure? feel free to contact us by phone/text [PHONE_NUMBER]" at bounding box center [889, 398] width 1040 height 17
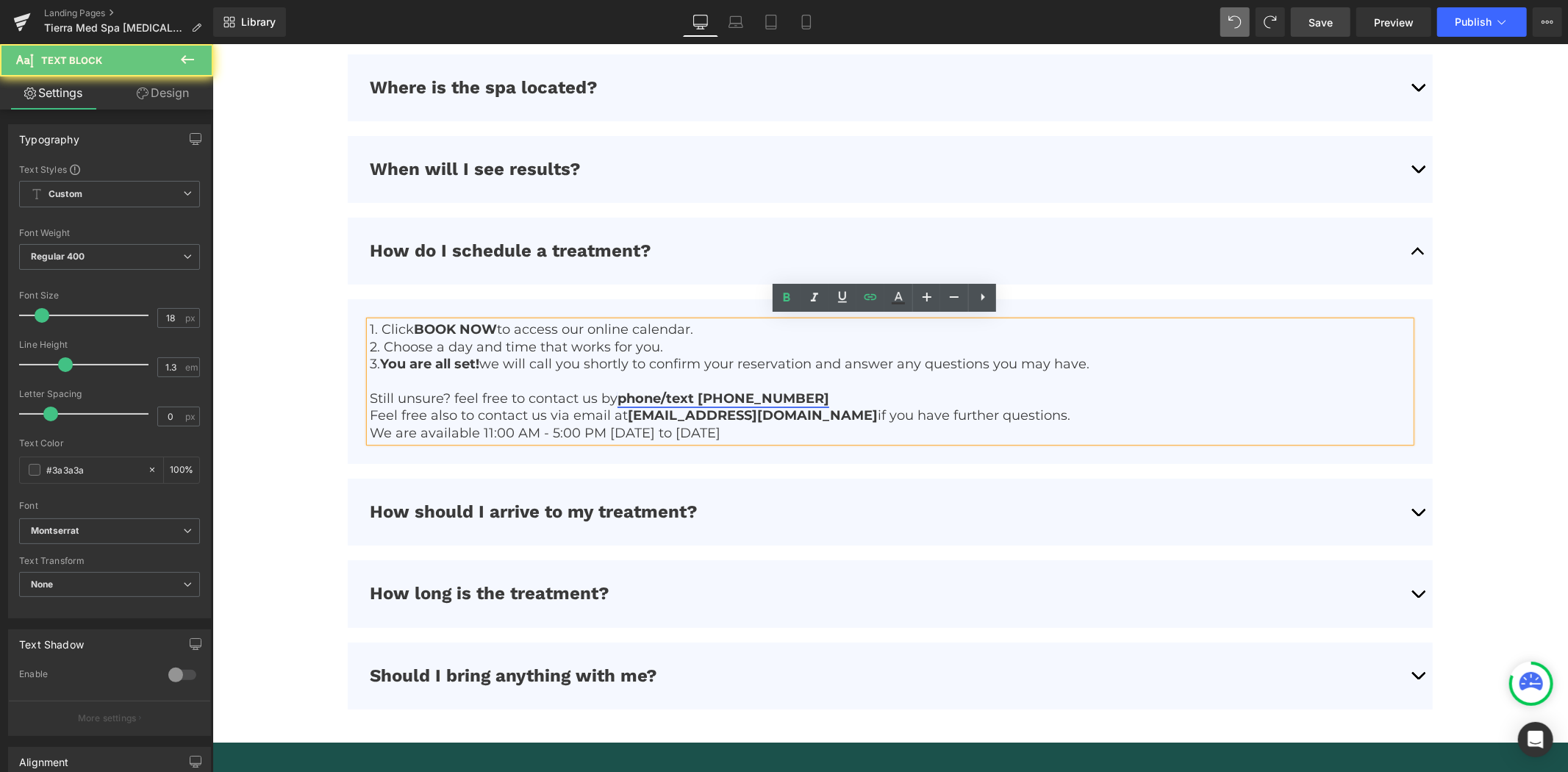
click at [769, 389] on link "phone/text [PHONE_NUMBER]" at bounding box center [723, 397] width 211 height 16
click at [802, 422] on span "Unlink" at bounding box center [792, 422] width 29 height 12
drag, startPoint x: 725, startPoint y: 393, endPoint x: 705, endPoint y: 394, distance: 20.0
click at [705, 394] on b "phone/text [PHONE_NUMBER]" at bounding box center [723, 397] width 211 height 16
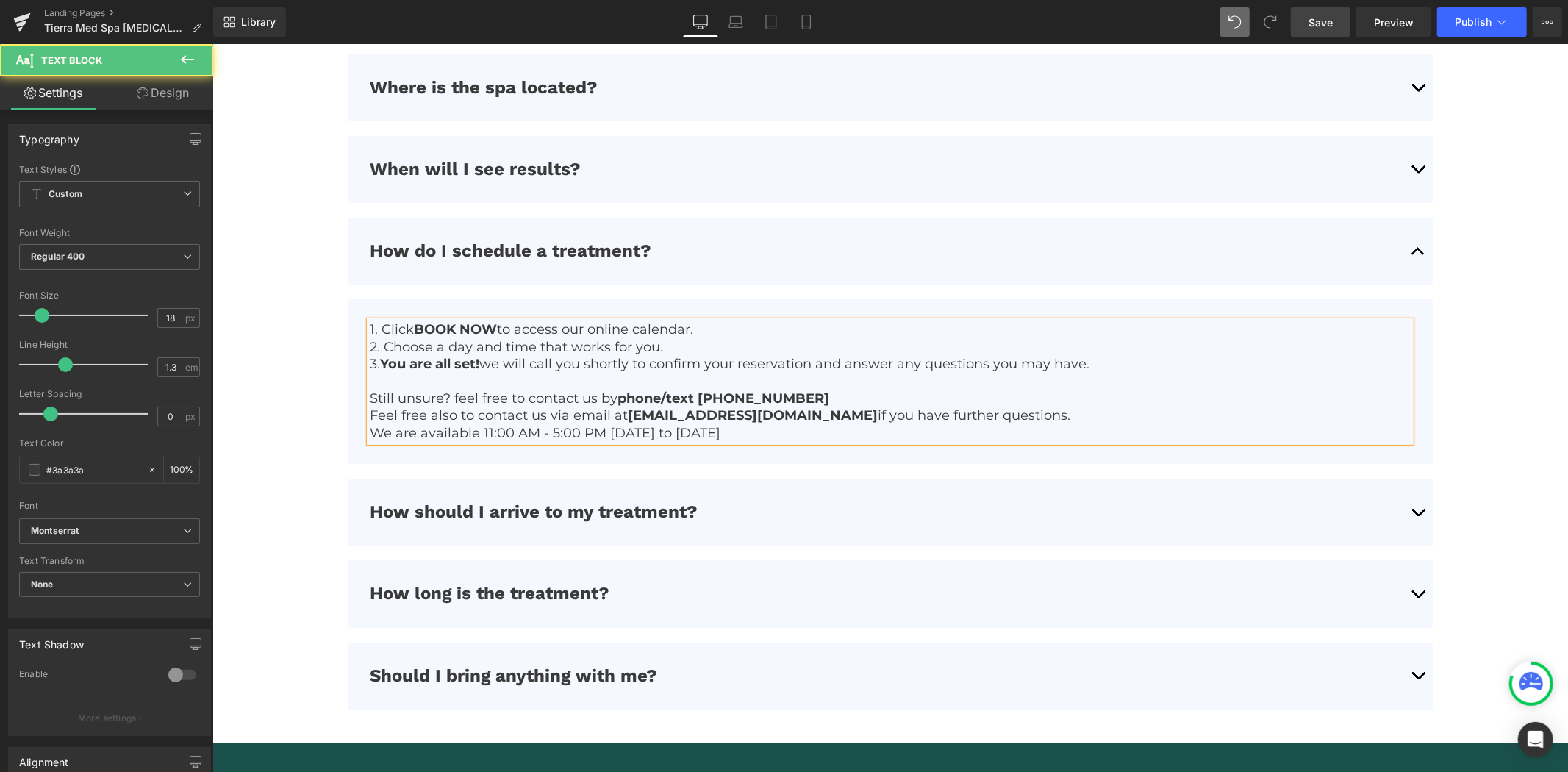
click at [747, 393] on b "phone/text [PHONE_NUMBER]" at bounding box center [723, 397] width 211 height 16
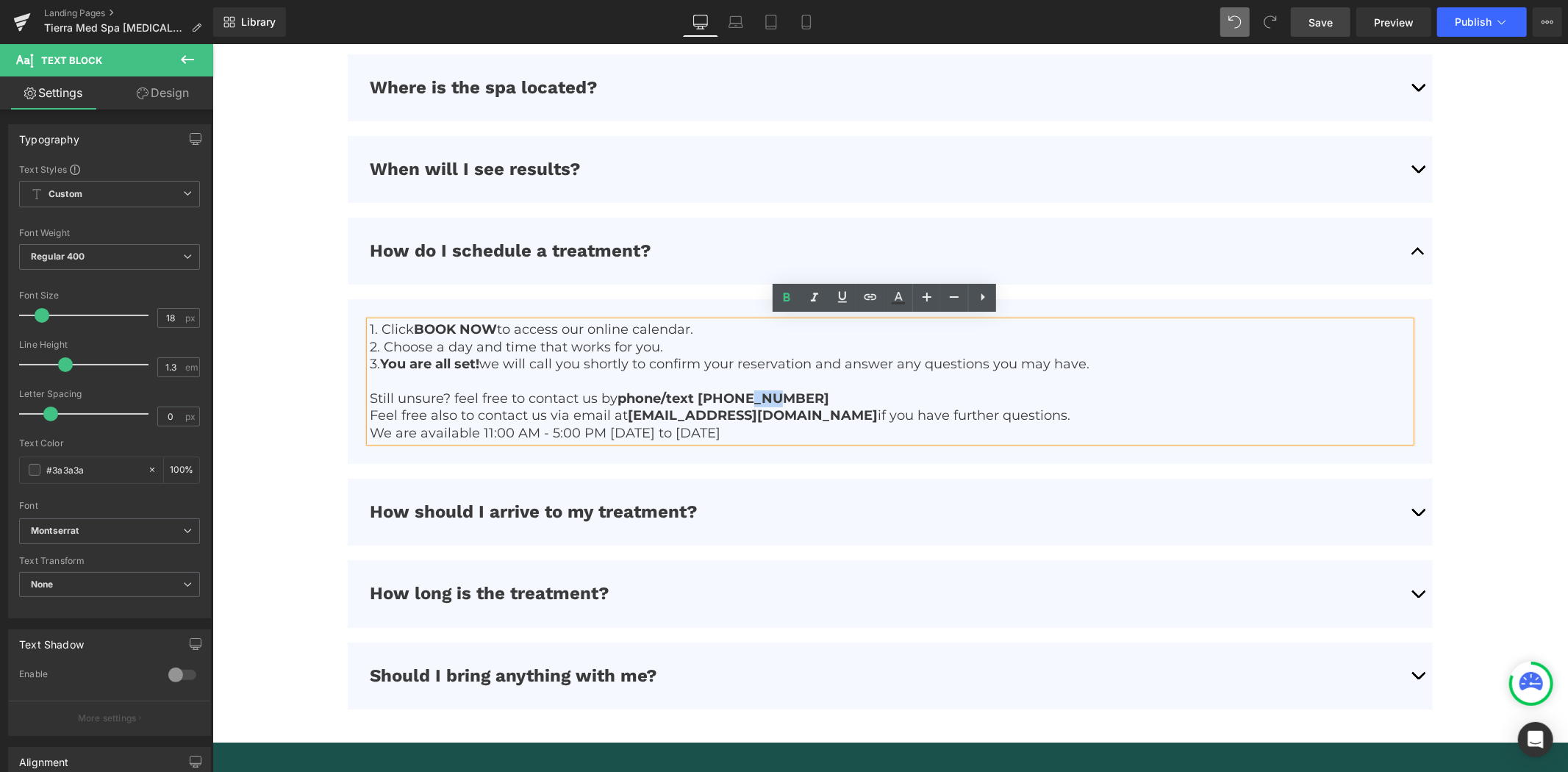
drag, startPoint x: 756, startPoint y: 393, endPoint x: 738, endPoint y: 394, distance: 18.0
click at [738, 394] on b "phone/text [PHONE_NUMBER]" at bounding box center [723, 397] width 211 height 16
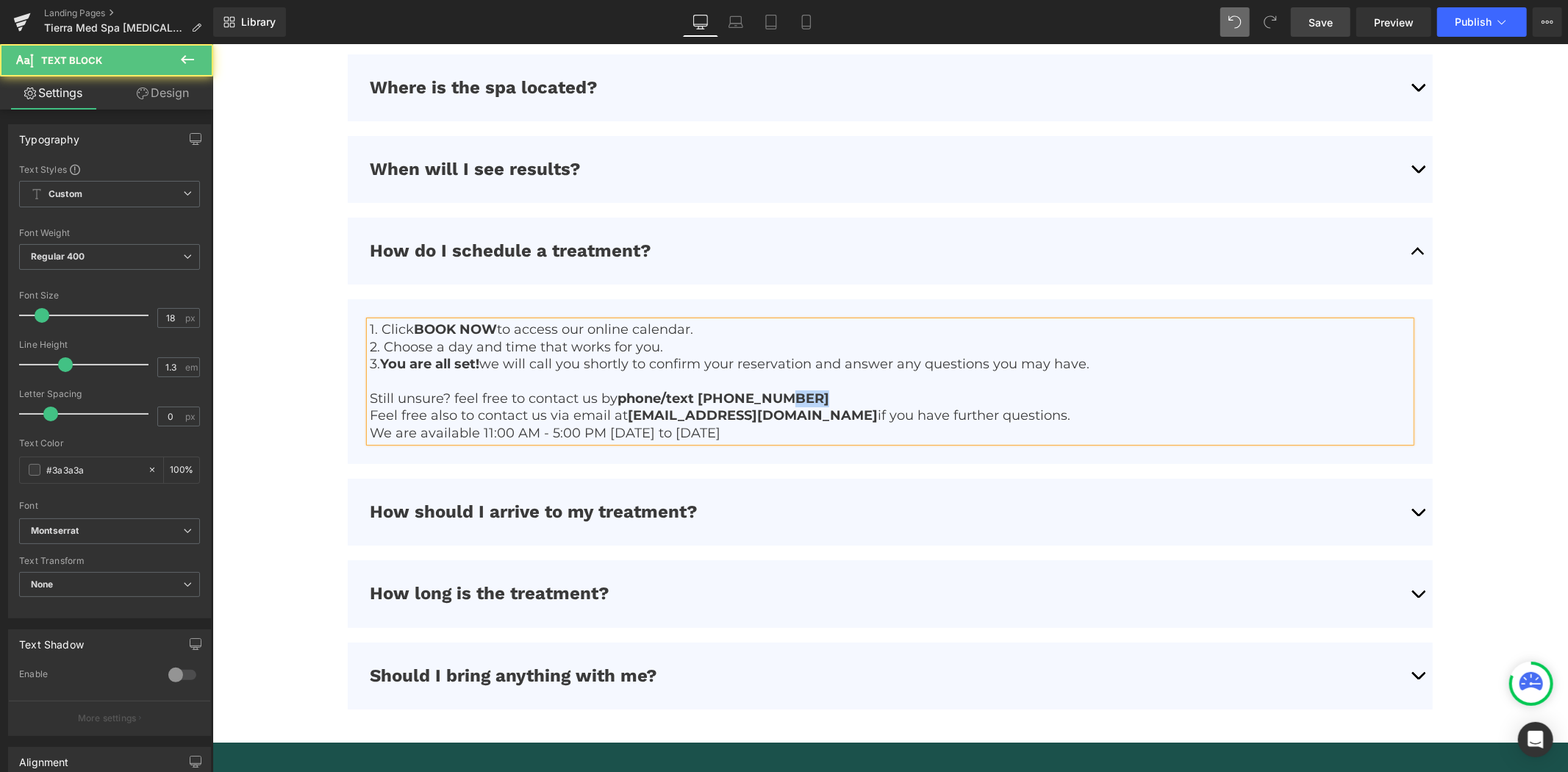
drag, startPoint x: 800, startPoint y: 395, endPoint x: 768, endPoint y: 392, distance: 32.1
click at [768, 392] on p "Still unsure? feel free to contact us by phone/text [PHONE_NUMBER]" at bounding box center [889, 398] width 1040 height 17
click at [772, 432] on p "We are available 11:00 AM - 5:00 PM [DATE] to [DATE]" at bounding box center [889, 433] width 1040 height 17
click at [489, 432] on p "We are available 11:00 AM - 5:00 PM [DATE] to [DATE]" at bounding box center [889, 433] width 1040 height 17
click at [555, 428] on p "We are available 10:00 AM - 5:00 PM [DATE] to [DATE]" at bounding box center [889, 433] width 1040 height 17
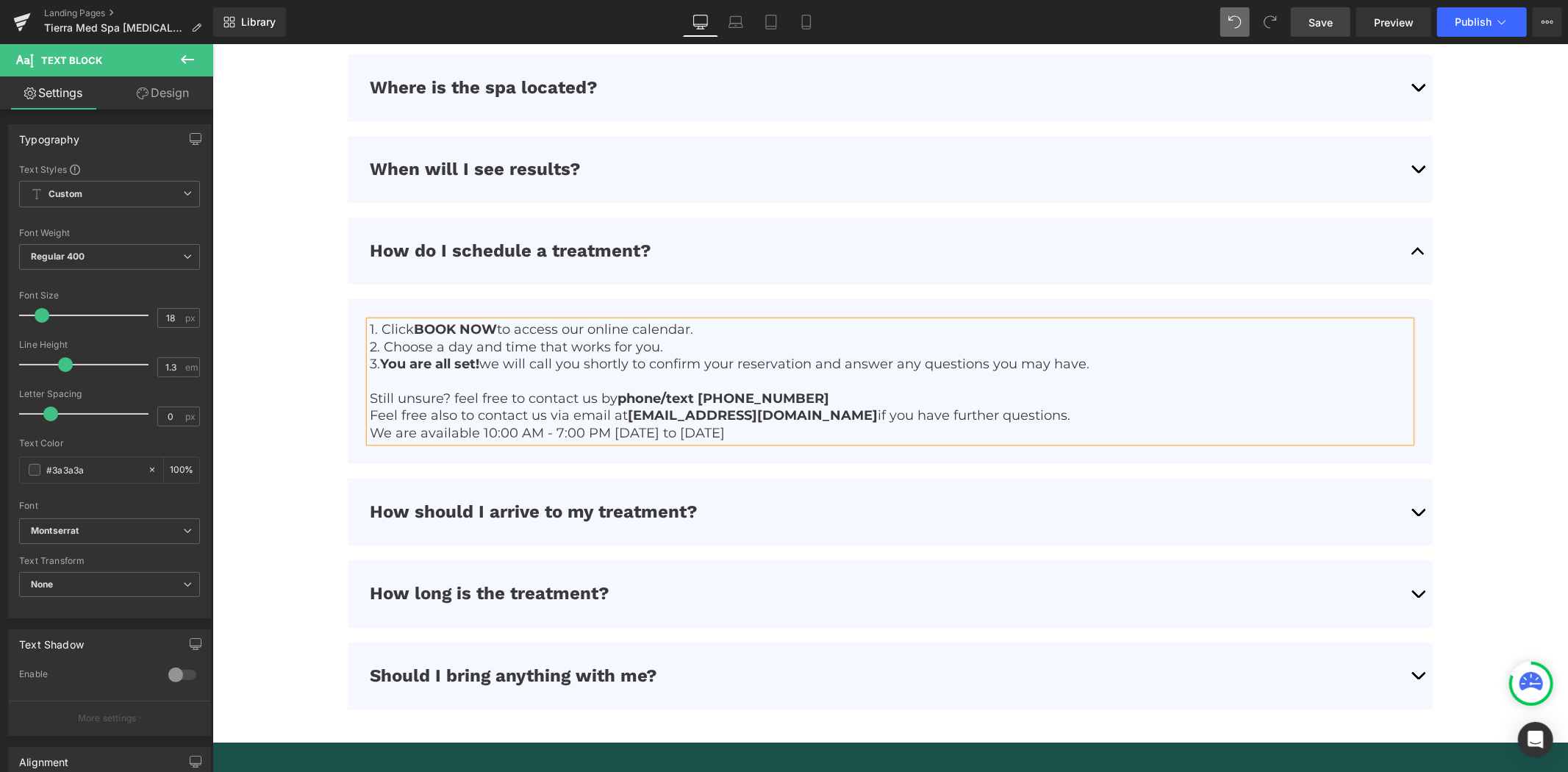
click at [811, 382] on p at bounding box center [889, 382] width 1040 height 17
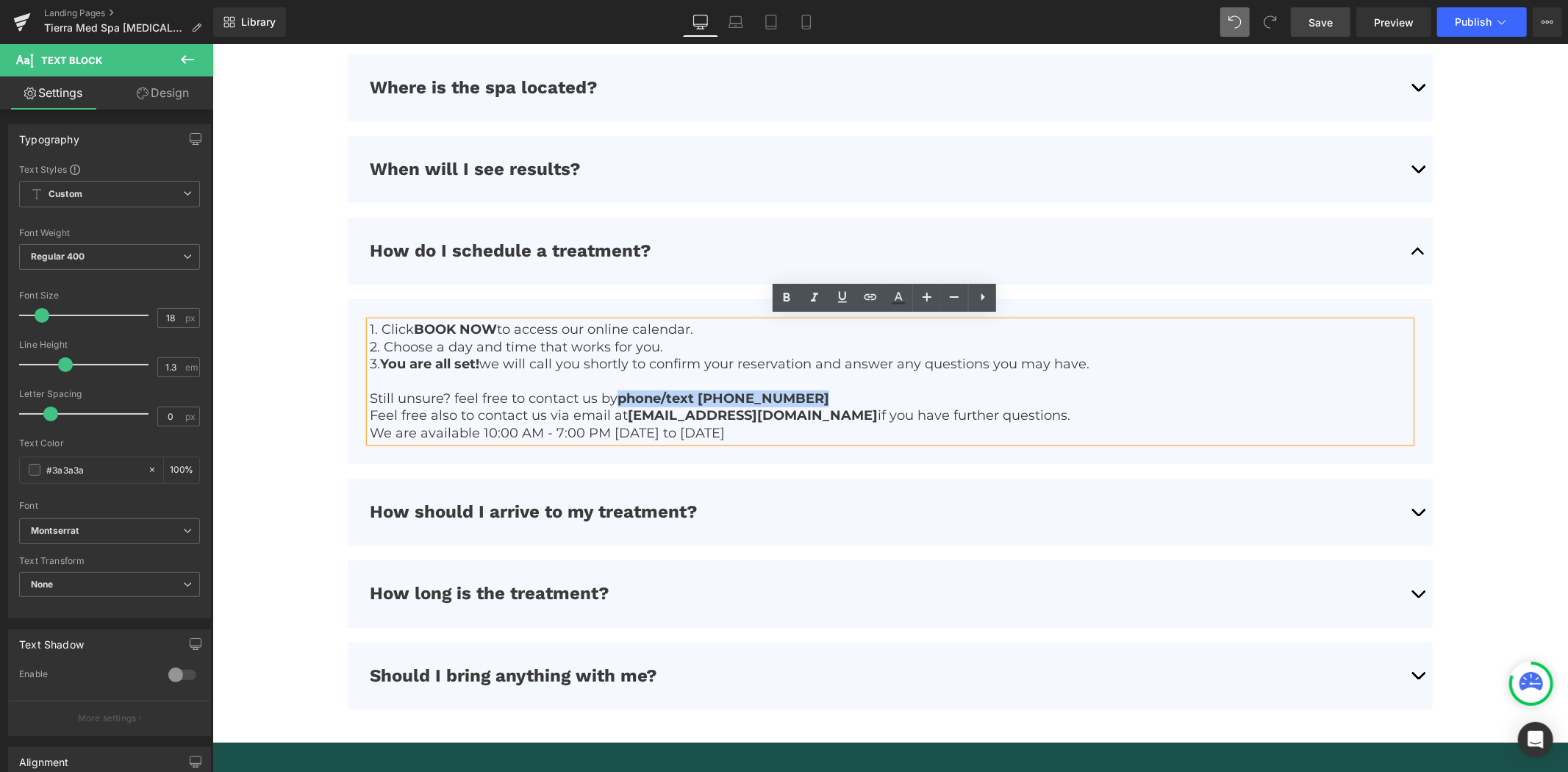
drag, startPoint x: 804, startPoint y: 397, endPoint x: 620, endPoint y: 394, distance: 184.0
click at [620, 394] on p "Still unsure? feel free to contact us by phone/text [PHONE_NUMBER]" at bounding box center [889, 398] width 1040 height 17
click at [865, 304] on icon at bounding box center [870, 297] width 17 height 17
click at [772, 437] on input "text" at bounding box center [748, 427] width 227 height 37
type input "tel:[PHONE_NUMBER]"
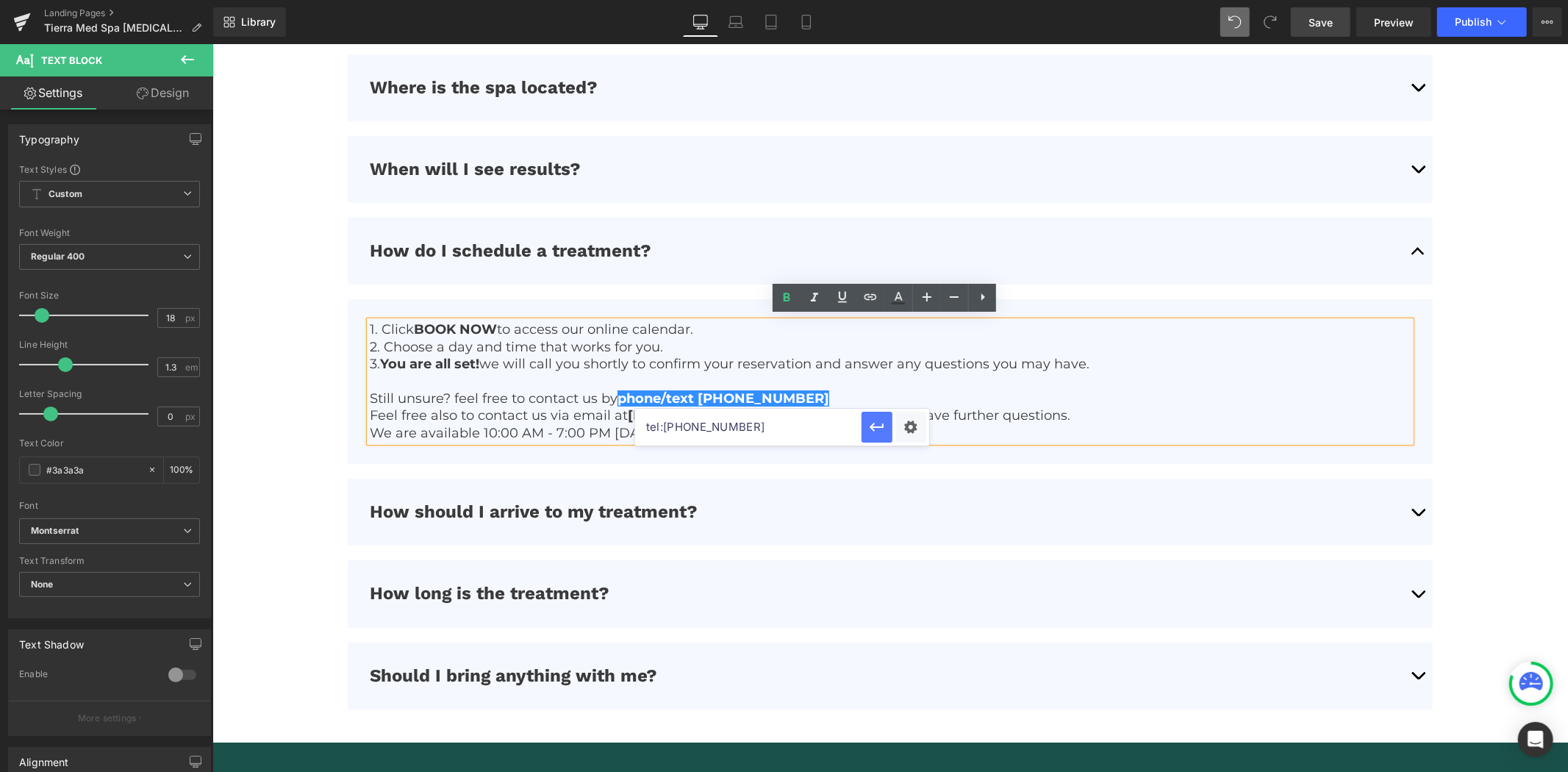
click at [876, 430] on icon "button" at bounding box center [876, 427] width 17 height 17
click at [1403, 593] on button "button" at bounding box center [1417, 593] width 30 height 67
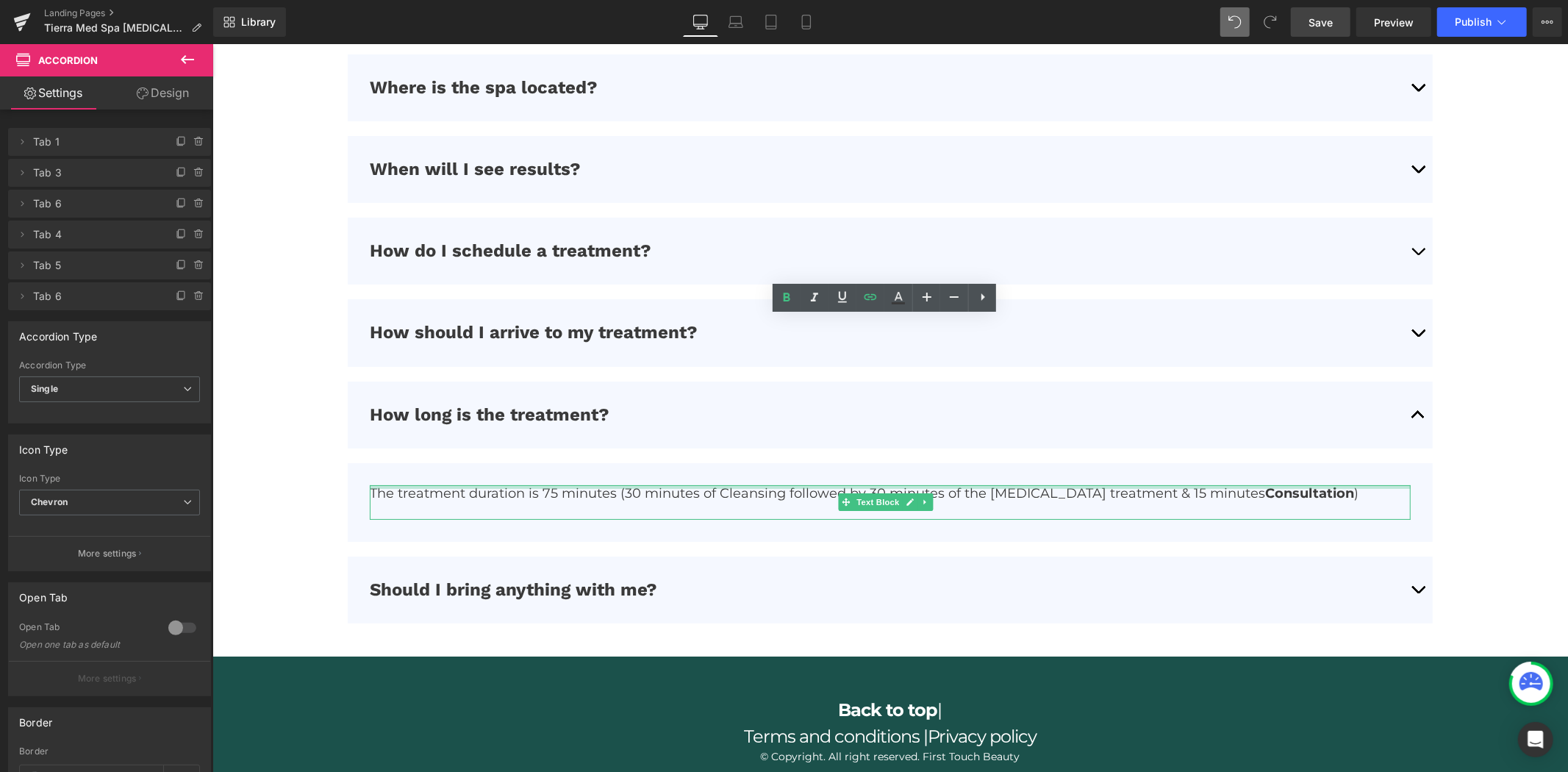
click at [554, 485] on div at bounding box center [889, 486] width 1040 height 4
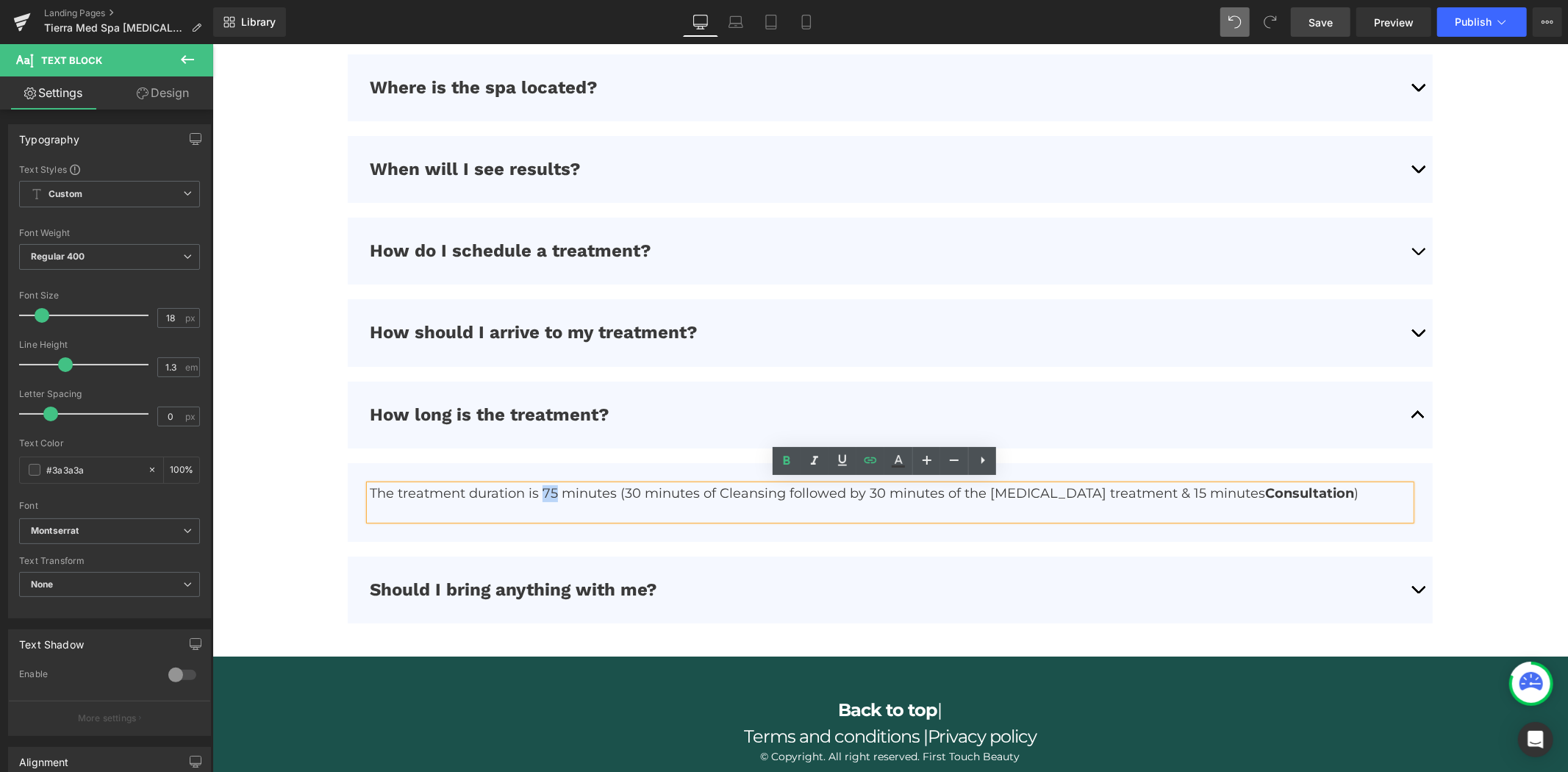
drag, startPoint x: 553, startPoint y: 489, endPoint x: 543, endPoint y: 489, distance: 10.0
click at [543, 489] on p "The treatment duration is 75 minutes (30 minutes of Cleansing followed by 30 mi…" at bounding box center [889, 493] width 1040 height 17
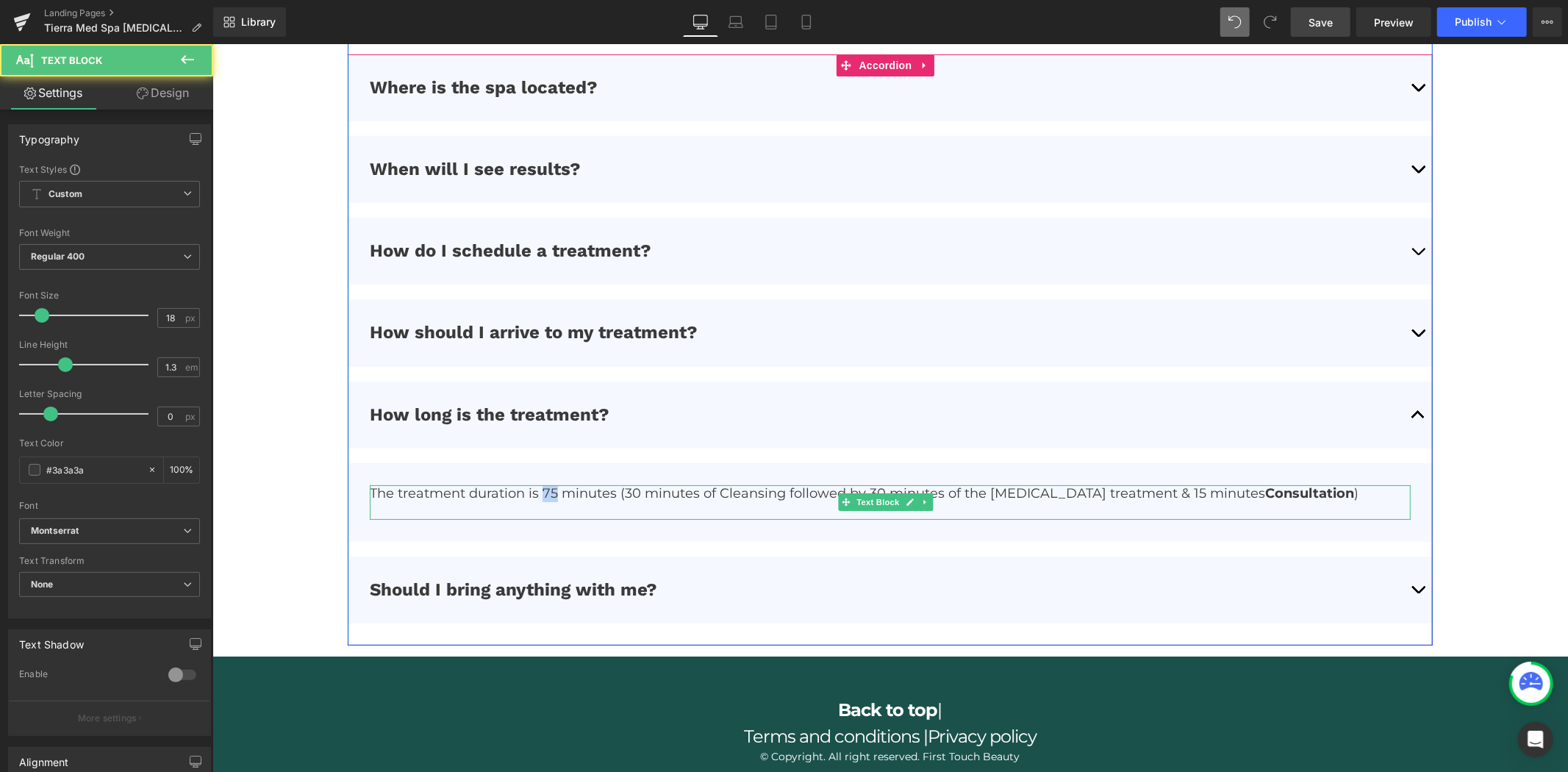
drag, startPoint x: 554, startPoint y: 486, endPoint x: 542, endPoint y: 486, distance: 12.0
click at [542, 486] on p "The treatment duration is 75 minutes (30 minutes of Cleansing followed by 30 mi…" at bounding box center [889, 493] width 1040 height 17
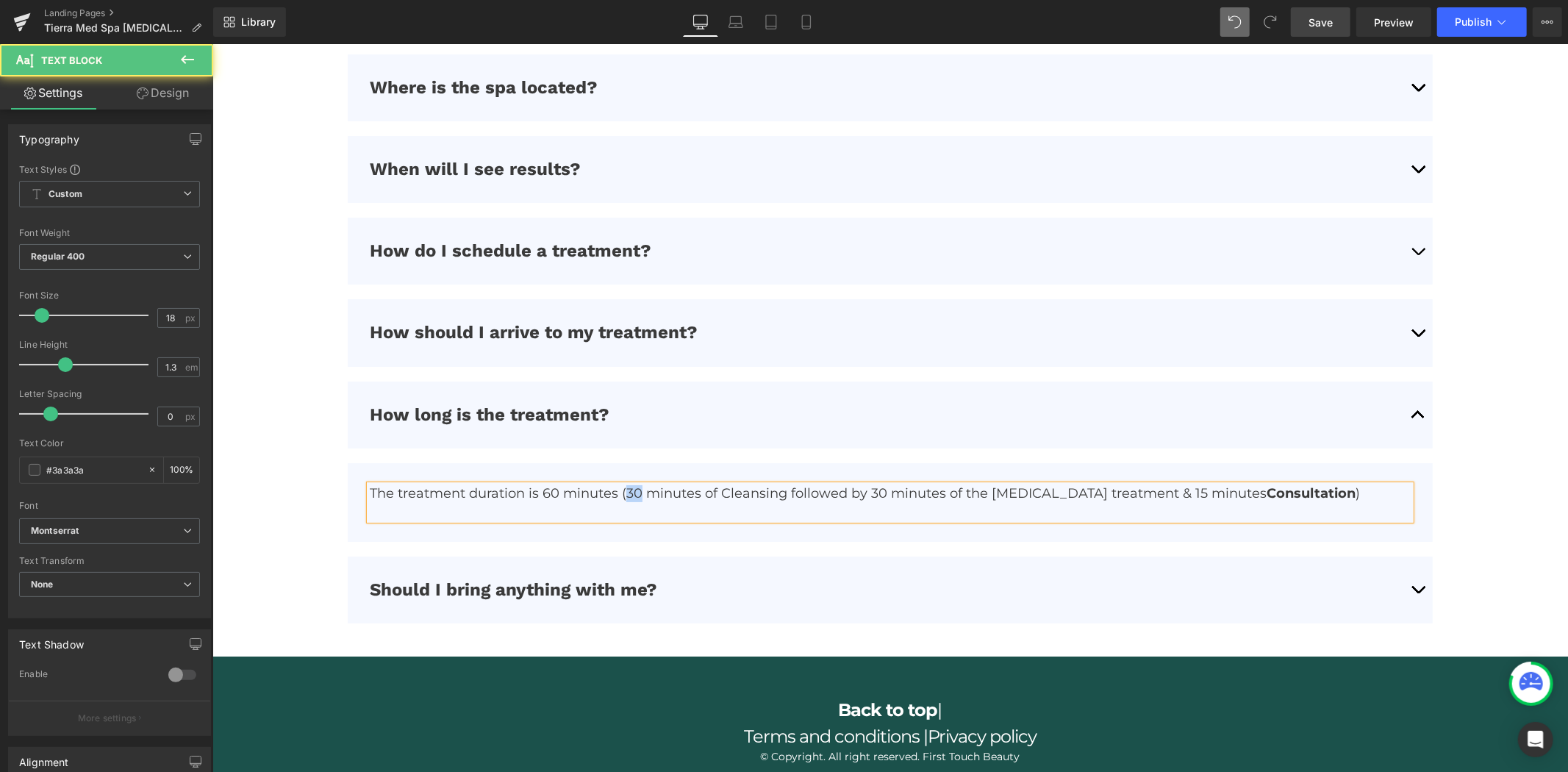
drag, startPoint x: 637, startPoint y: 490, endPoint x: 623, endPoint y: 490, distance: 14.0
click at [623, 490] on p "The treatment duration is 60 minutes (30 minutes of Cleansing followed by 30 mi…" at bounding box center [889, 493] width 1040 height 17
drag, startPoint x: 943, startPoint y: 490, endPoint x: 849, endPoint y: 489, distance: 94.0
click at [849, 489] on p "The treatment duration is 60 minutes (45 minutes of Cleansing followed by 30 mi…" at bounding box center [889, 493] width 1040 height 17
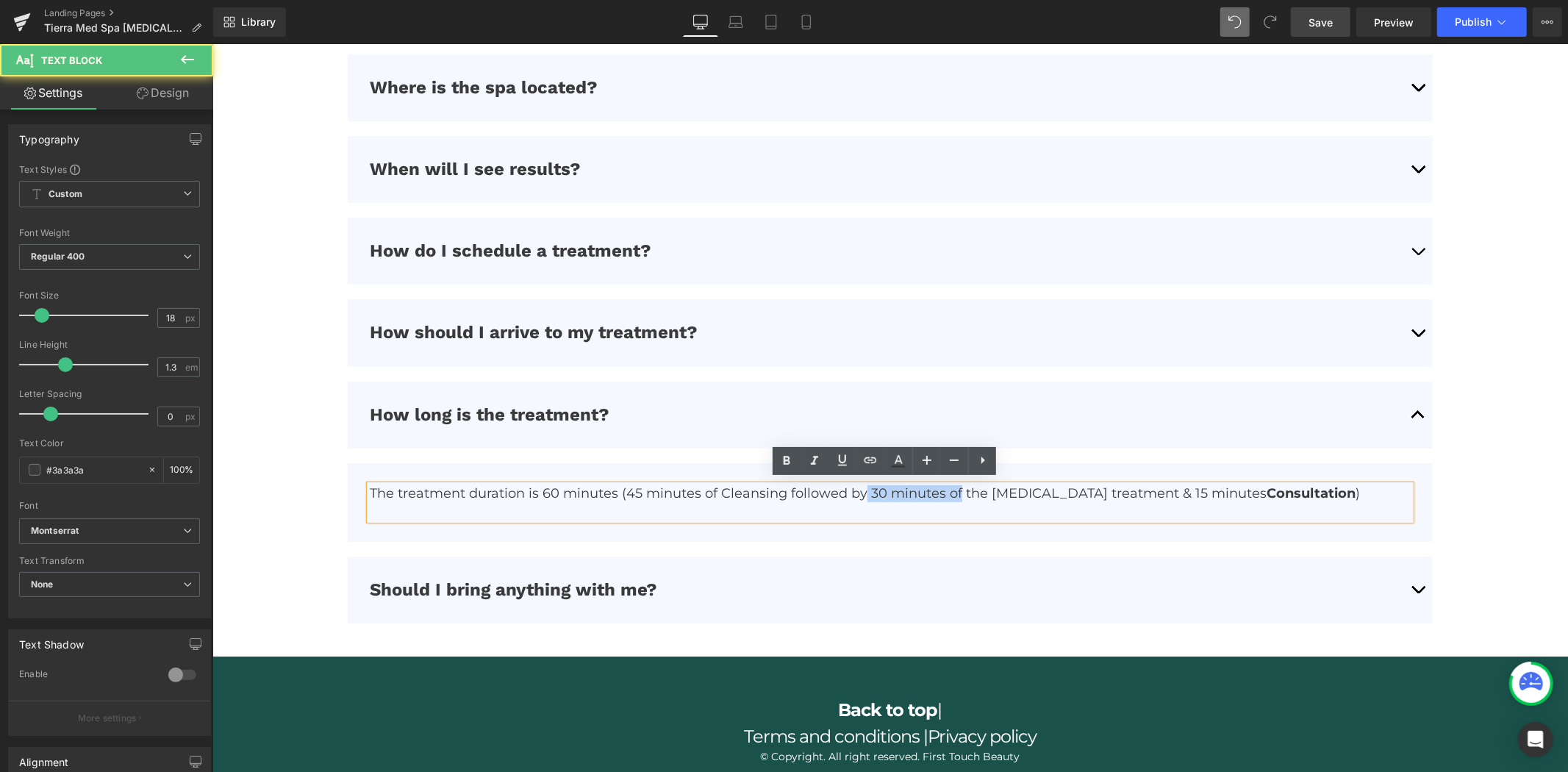
drag, startPoint x: 955, startPoint y: 489, endPoint x: 860, endPoint y: 488, distance: 95.0
click at [860, 488] on p "The treatment duration is 60 minutes (45 minutes of Cleansing followed by 30 mi…" at bounding box center [889, 493] width 1040 height 17
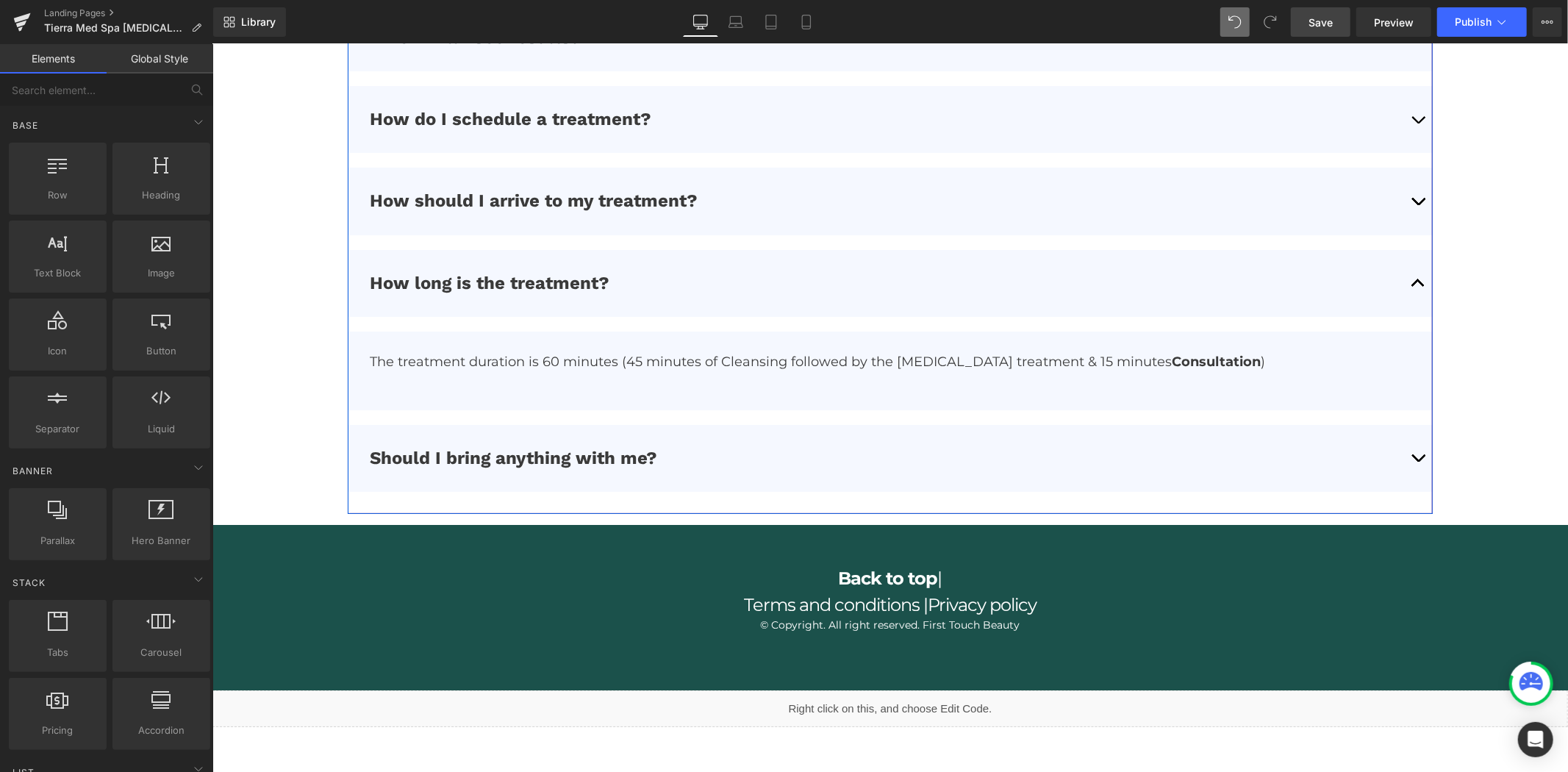
scroll to position [4893, 0]
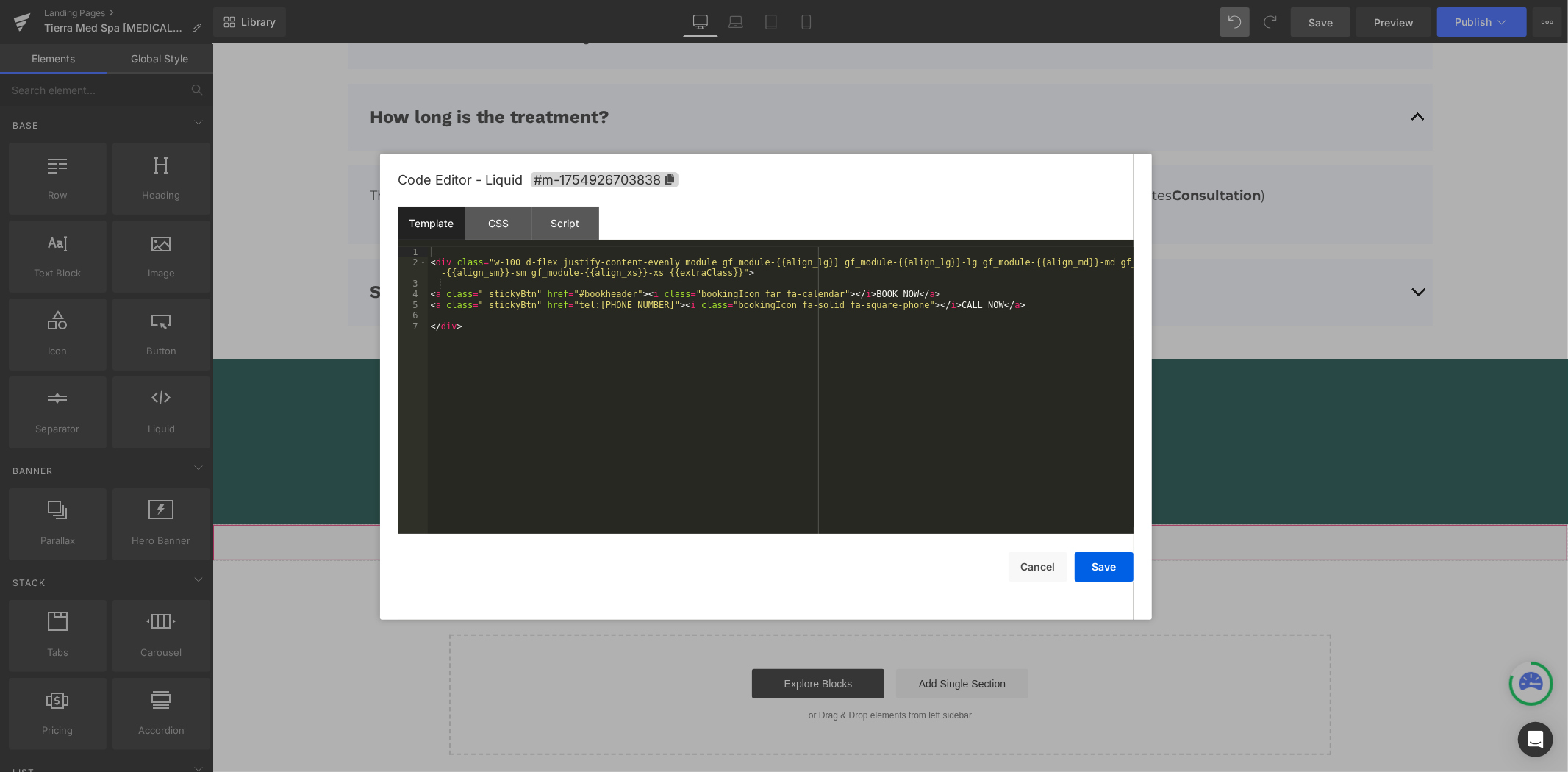
click at [902, 536] on div "Liquid" at bounding box center [889, 542] width 1356 height 37
click at [1034, 559] on button "Cancel" at bounding box center [1038, 567] width 59 height 30
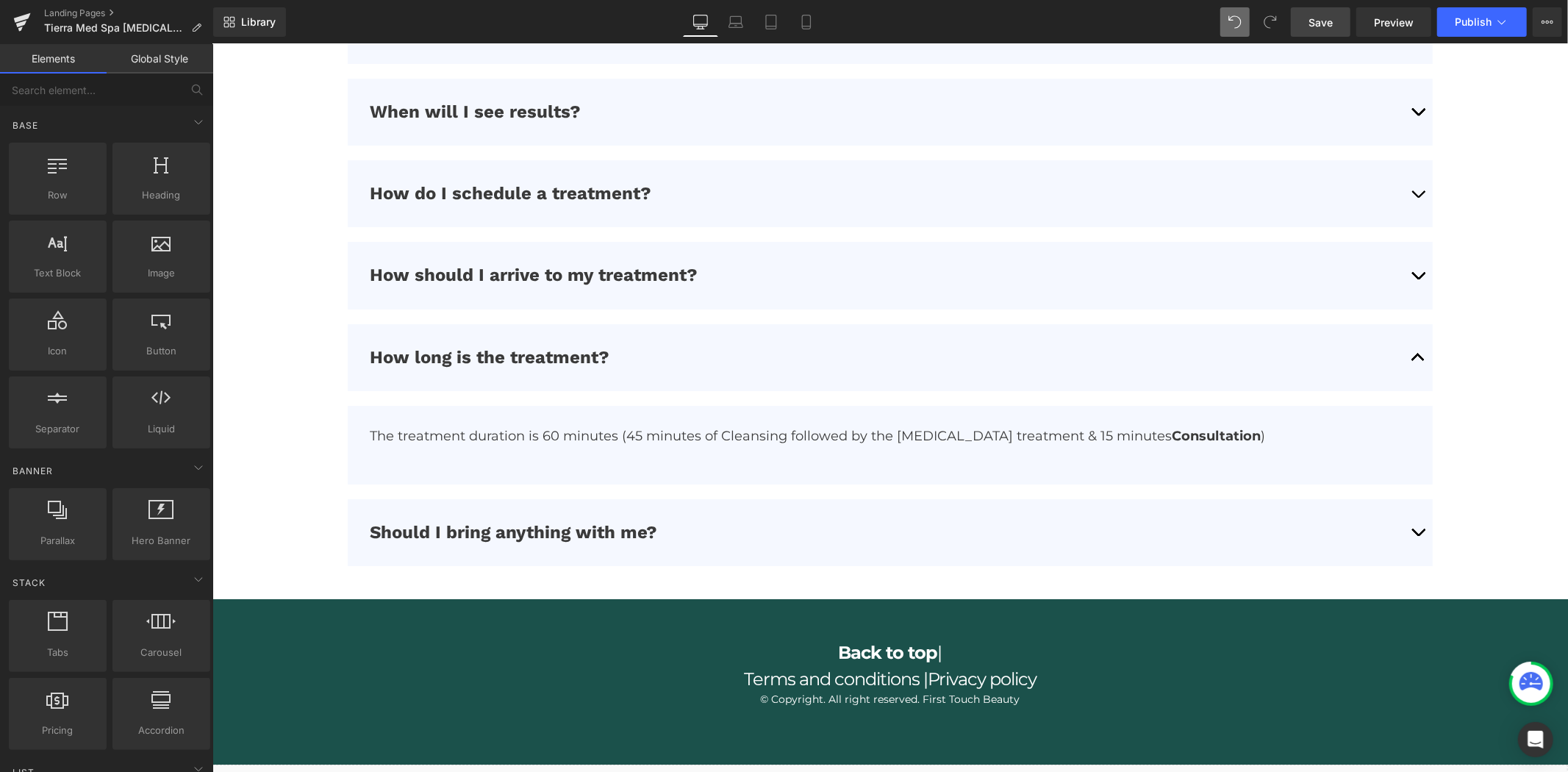
scroll to position [4483, 0]
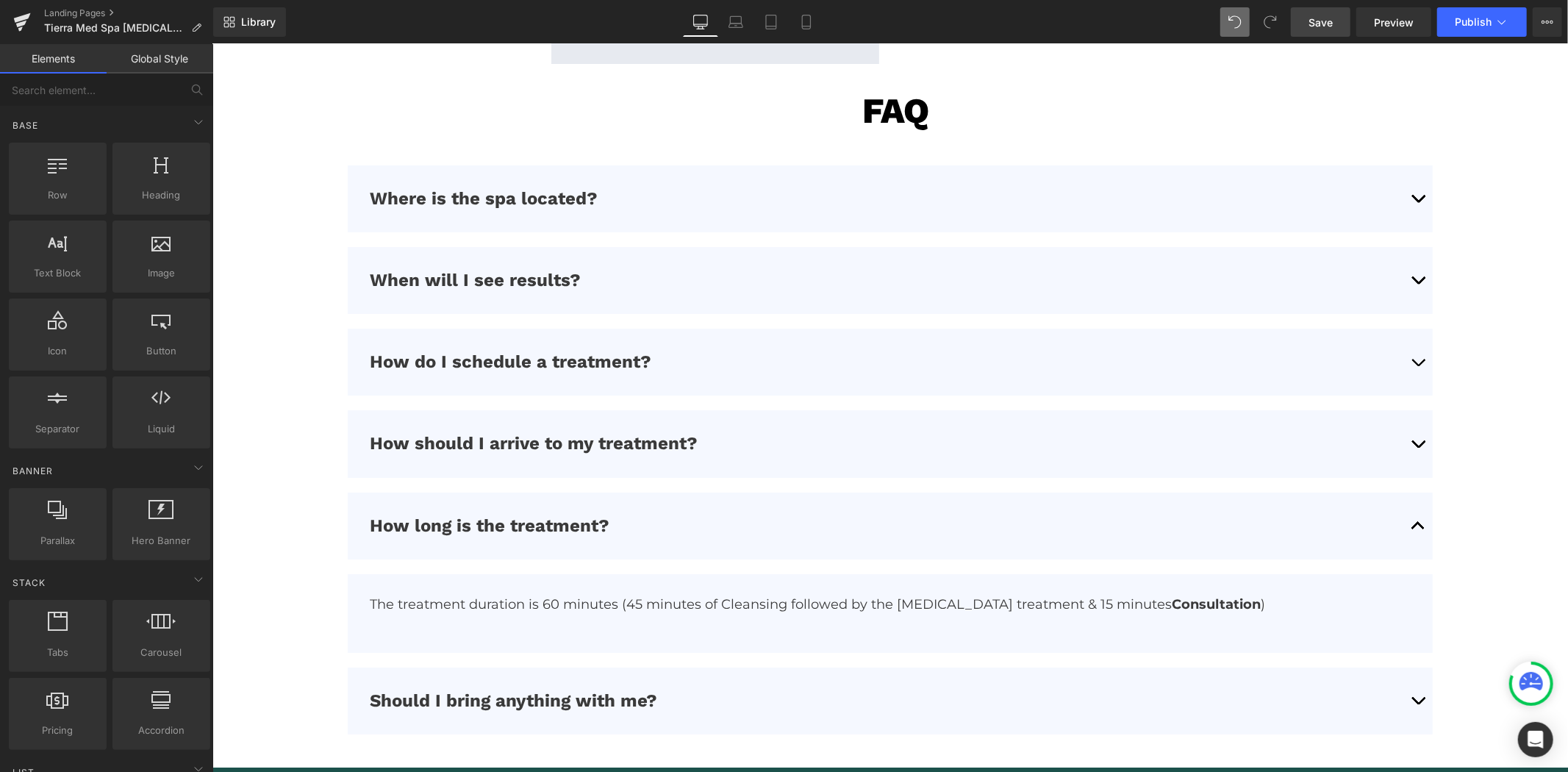
click at [1417, 365] on span "button" at bounding box center [1417, 365] width 0 height 0
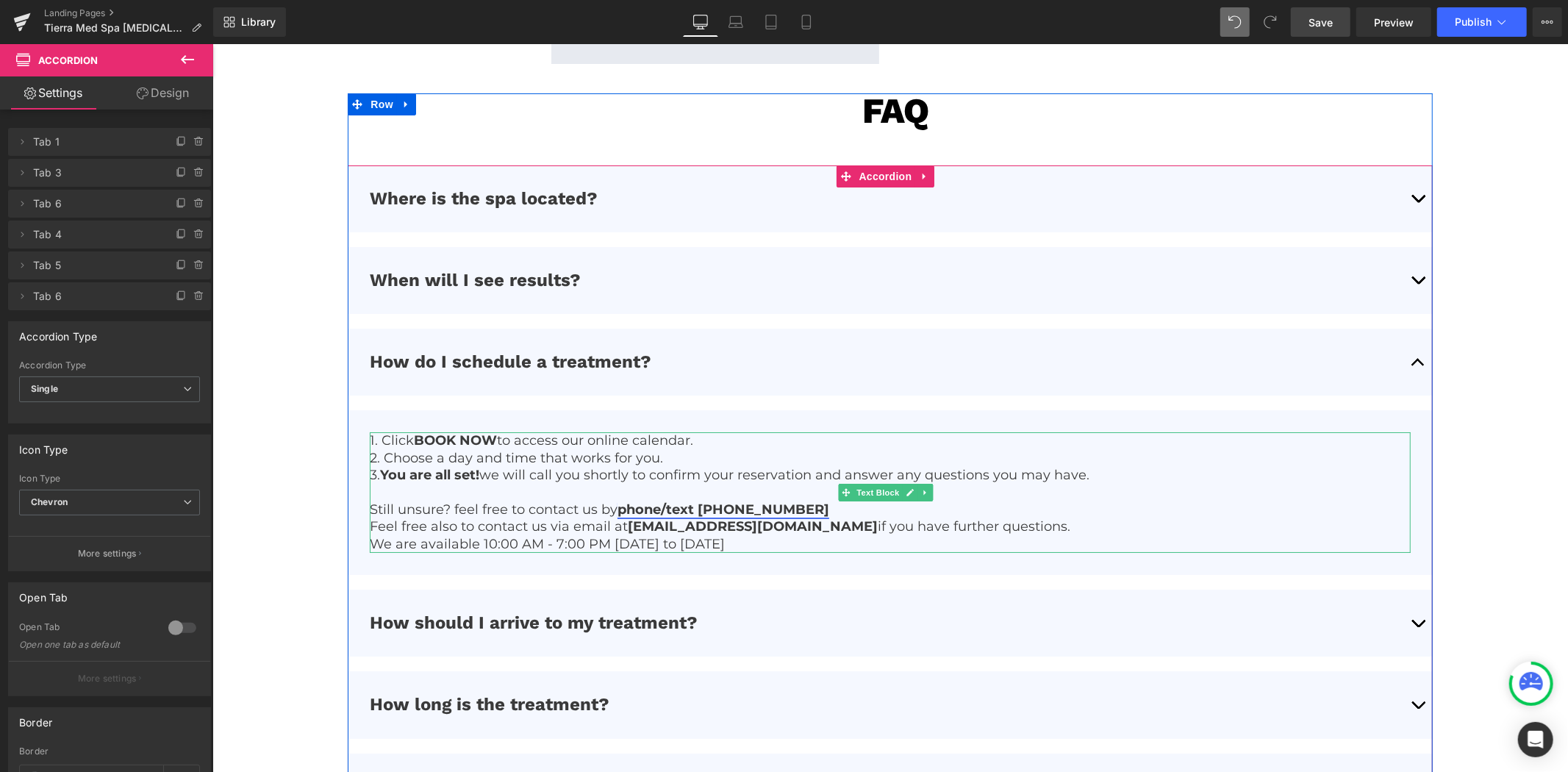
click at [745, 510] on link "phone/text [PHONE_NUMBER]" at bounding box center [723, 509] width 211 height 16
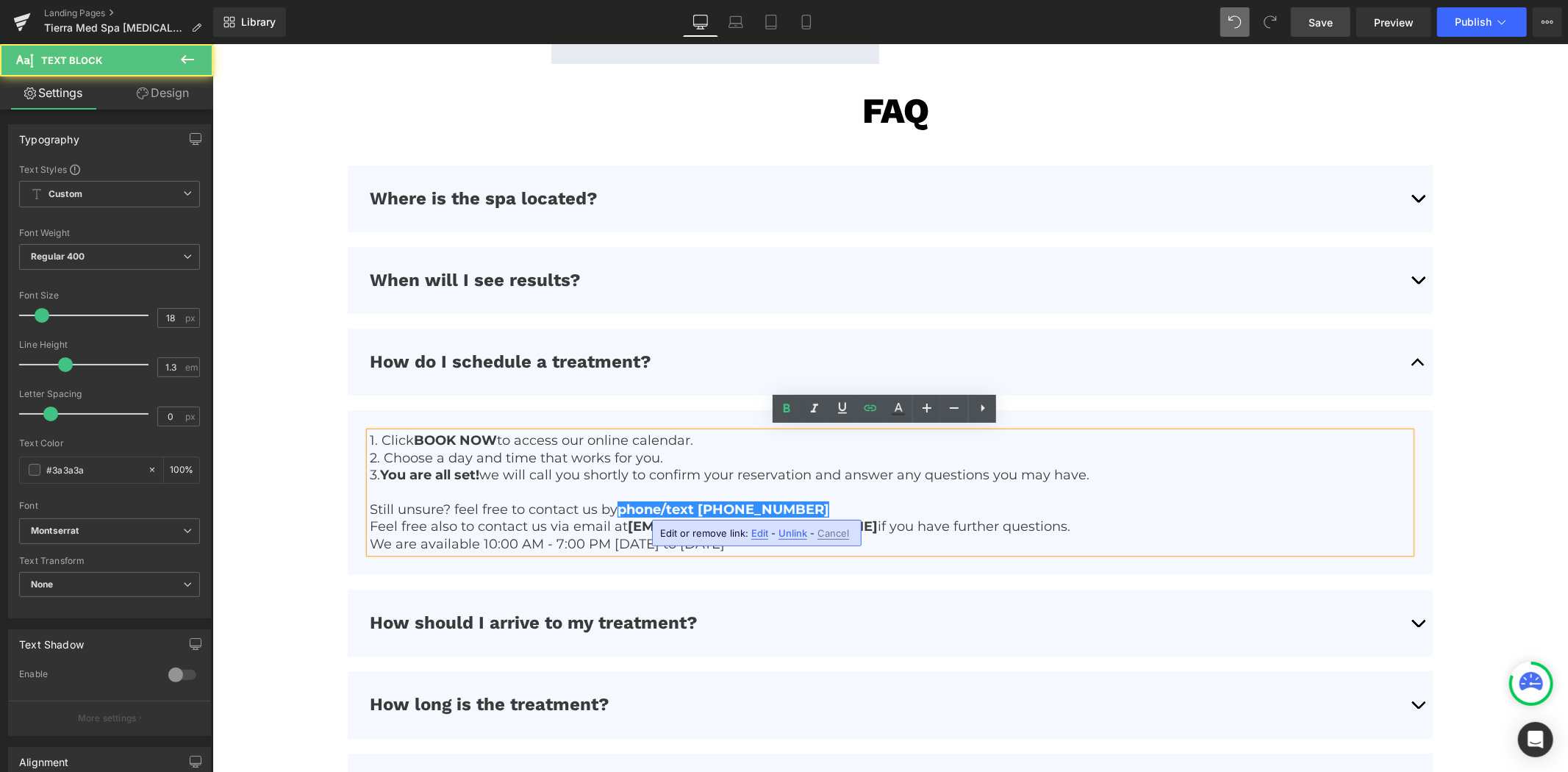
click at [751, 531] on span "Edit" at bounding box center [760, 534] width 17 height 12
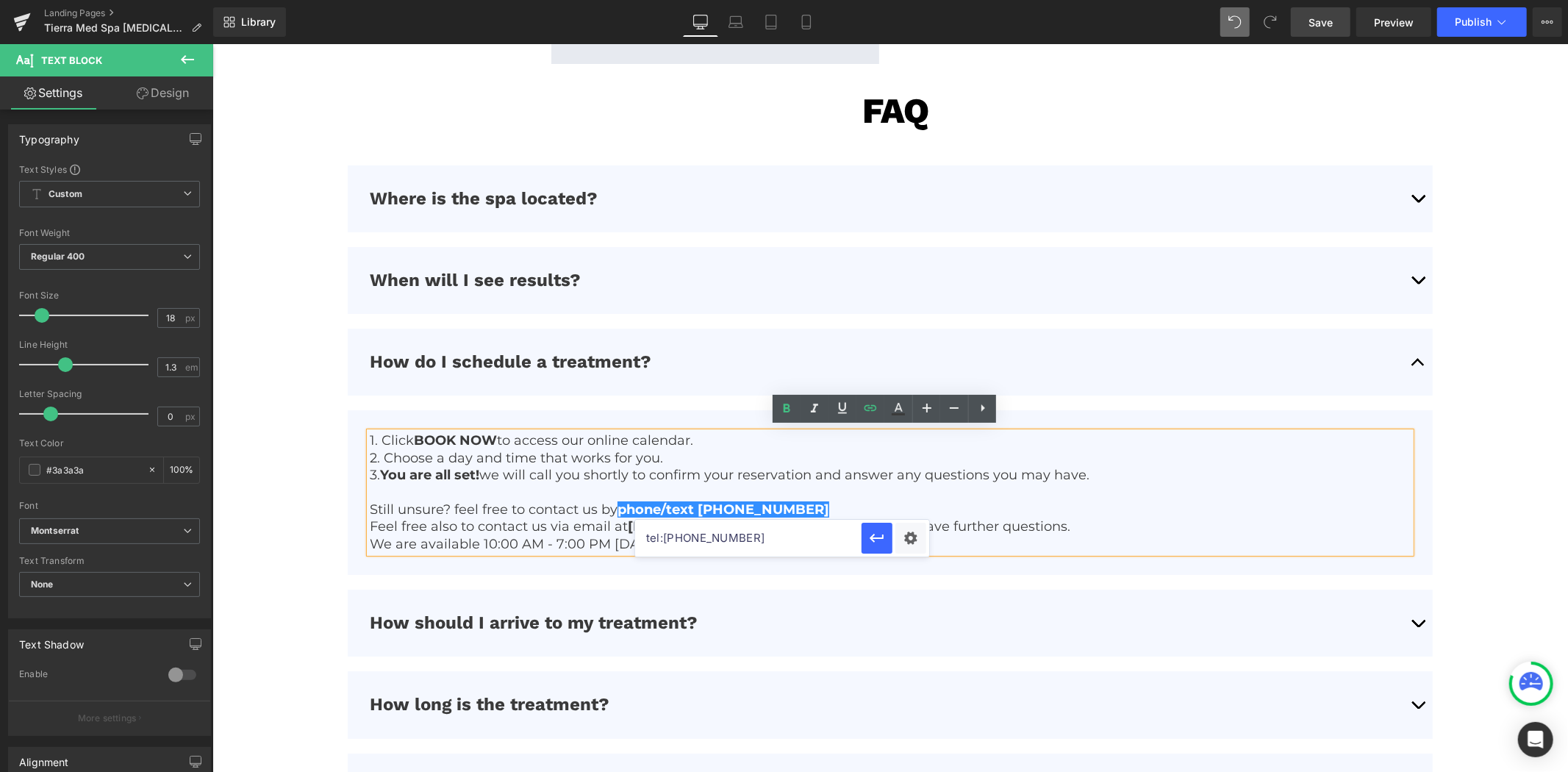
click at [759, 535] on input "tel:[PHONE_NUMBER]" at bounding box center [748, 538] width 227 height 37
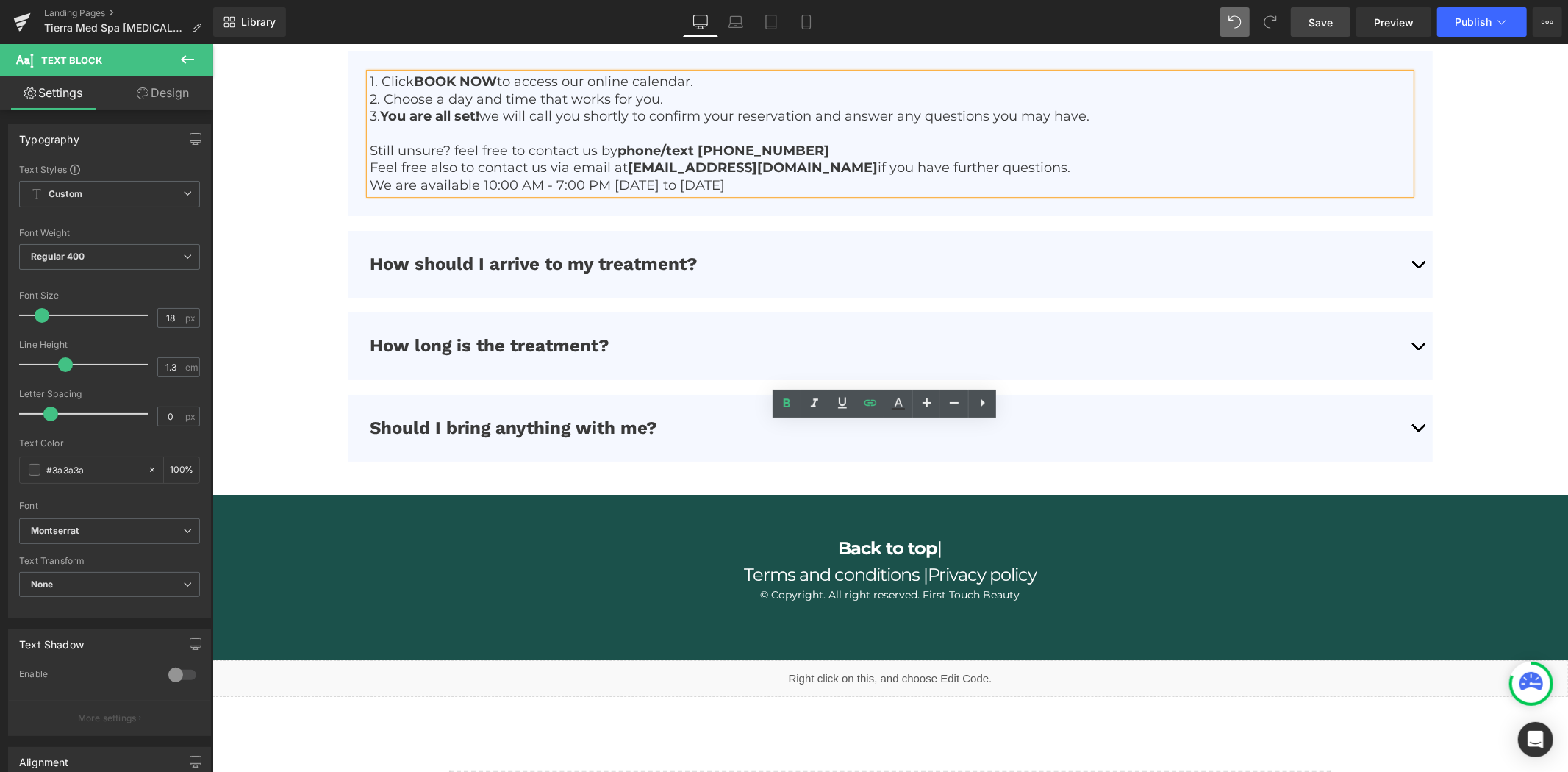
scroll to position [4979, 0]
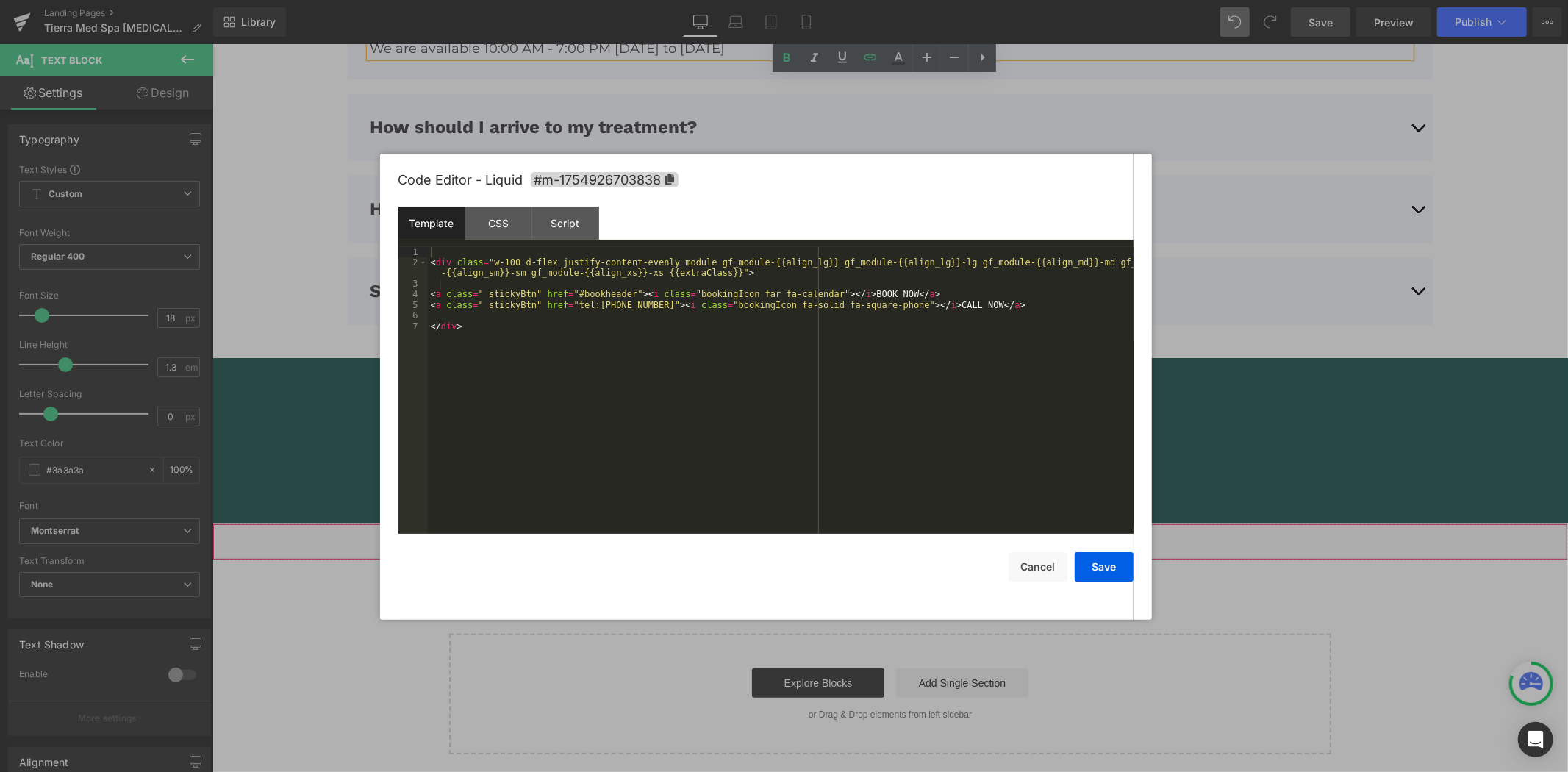
click at [908, 534] on div "Liquid" at bounding box center [889, 541] width 1356 height 37
drag, startPoint x: 632, startPoint y: 305, endPoint x: 566, endPoint y: 308, distance: 66.1
click at [566, 308] on div "< div class = "w-100 d-flex justify-content-evenly module gf_module-{{align_lg}…" at bounding box center [780, 401] width 705 height 309
click at [1103, 562] on button "Save" at bounding box center [1103, 567] width 59 height 30
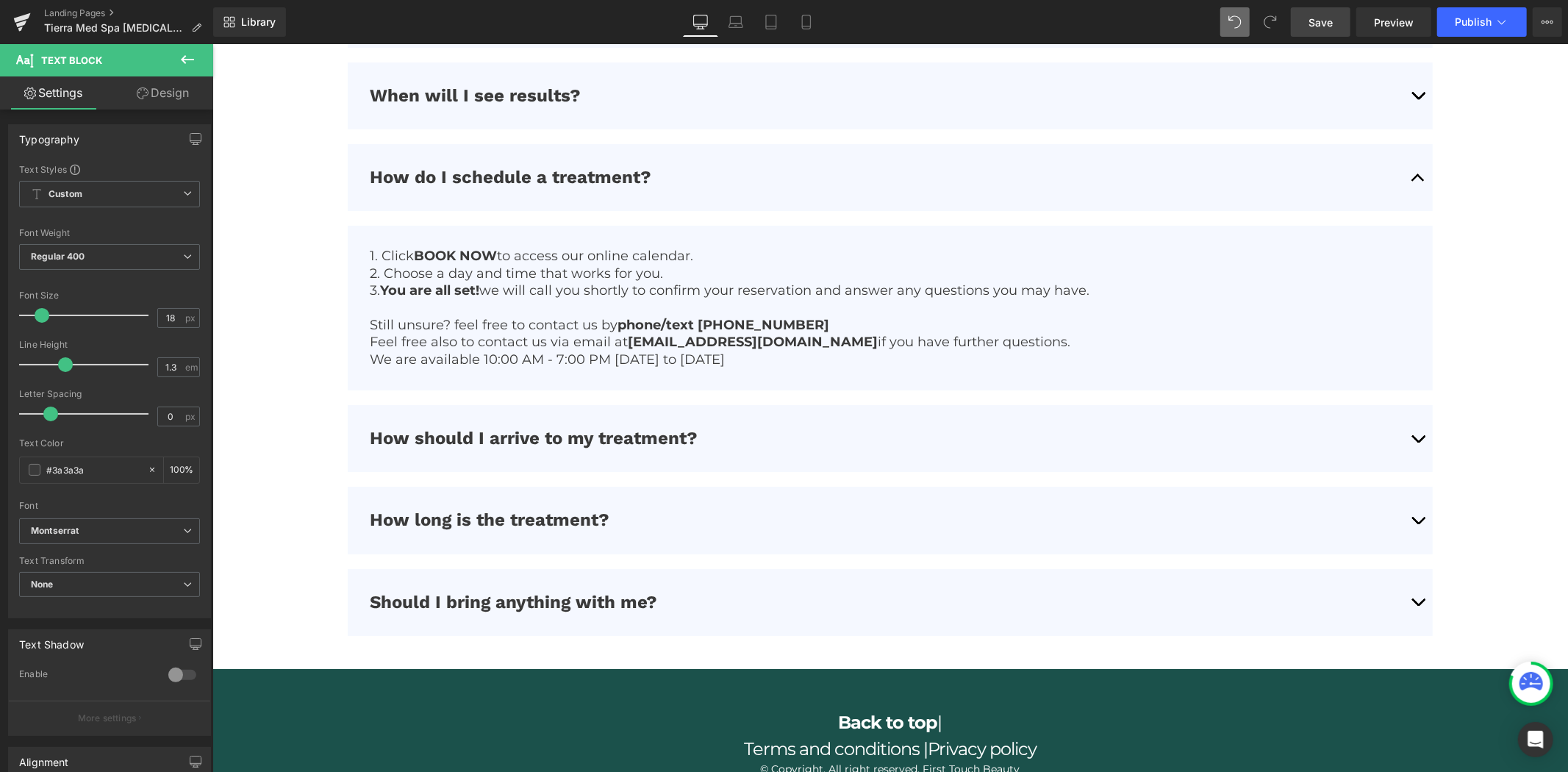
scroll to position [4570, 0]
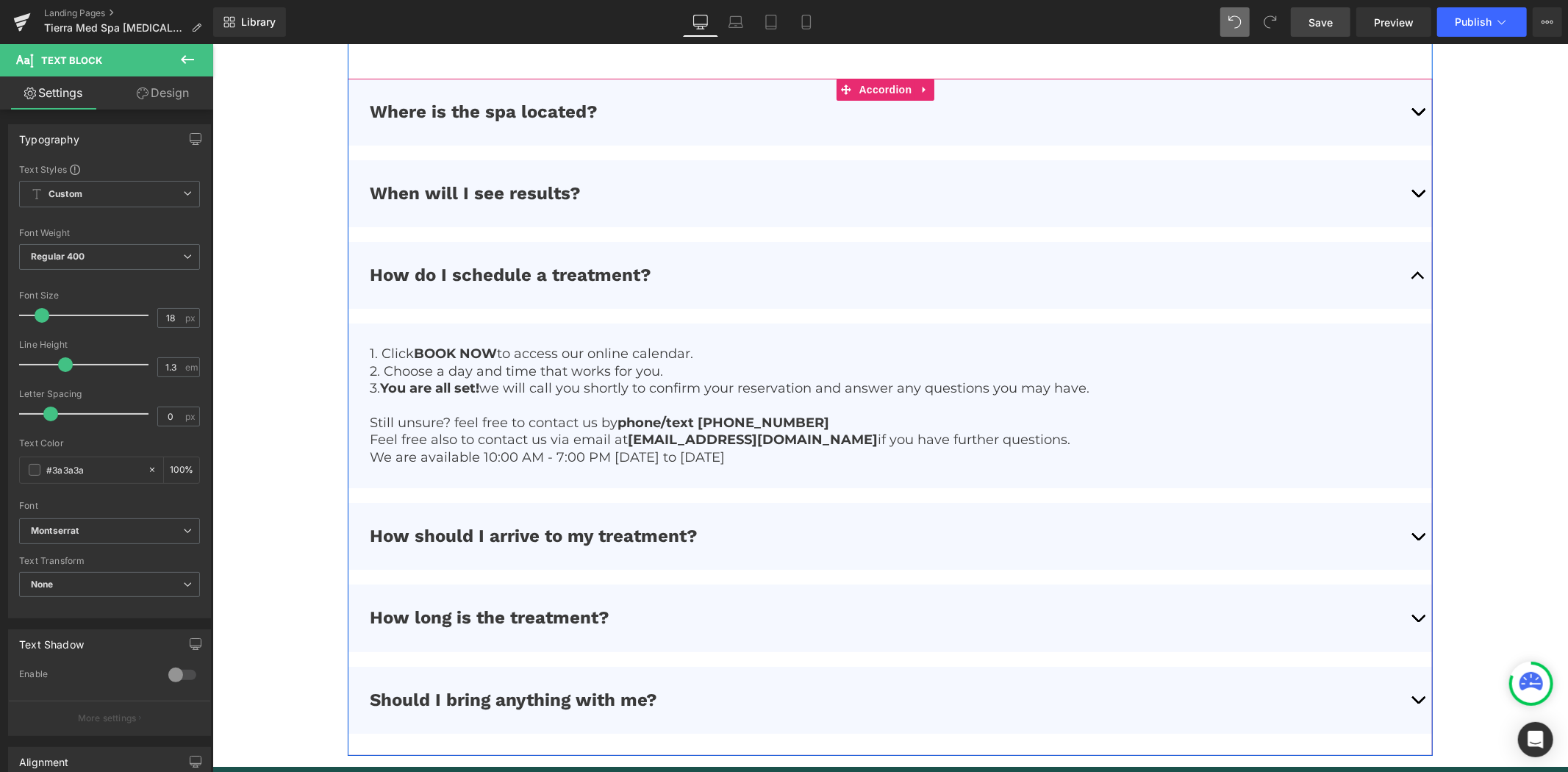
click at [1406, 273] on button "button" at bounding box center [1417, 275] width 30 height 67
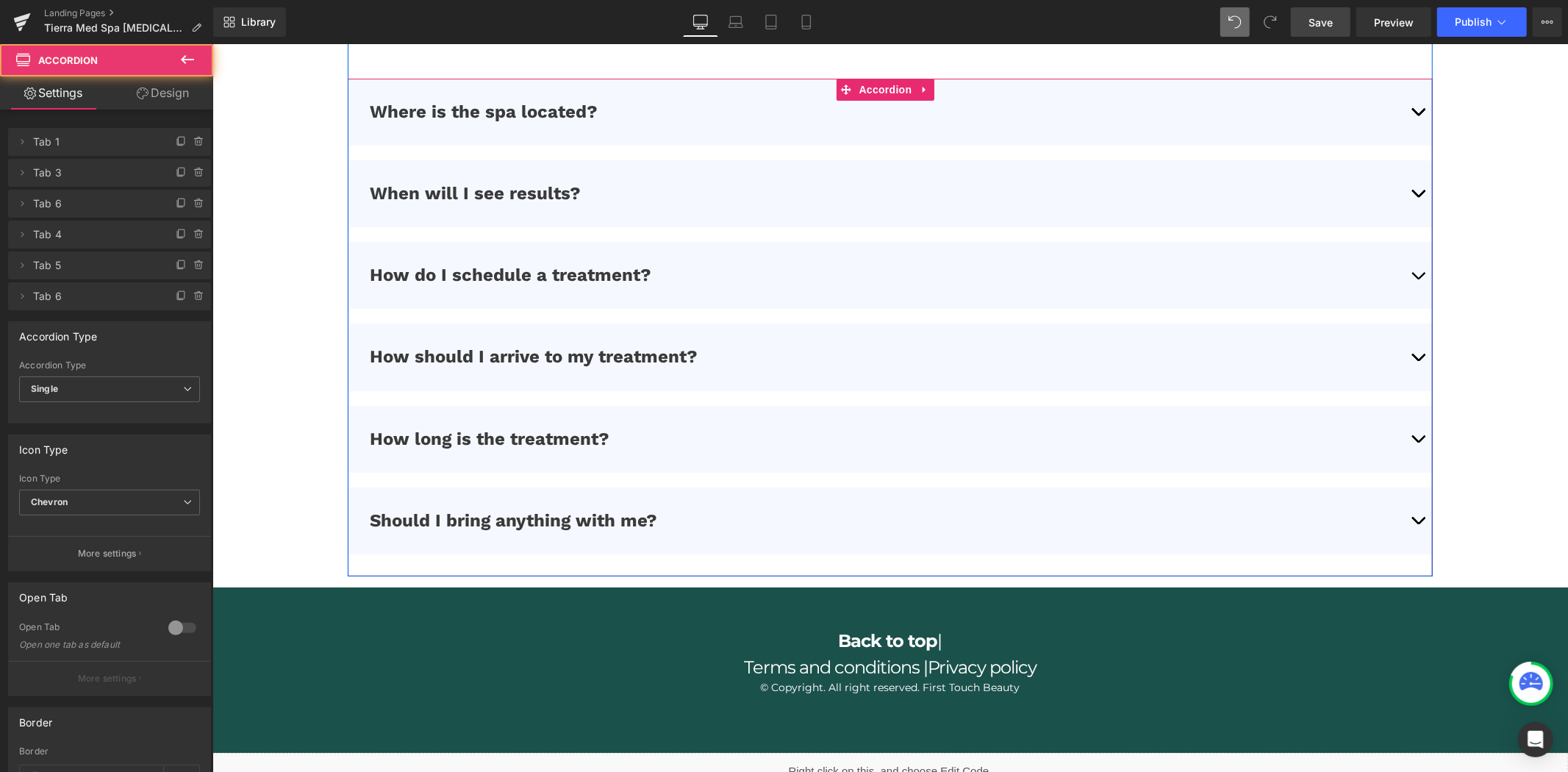
scroll to position [4325, 0]
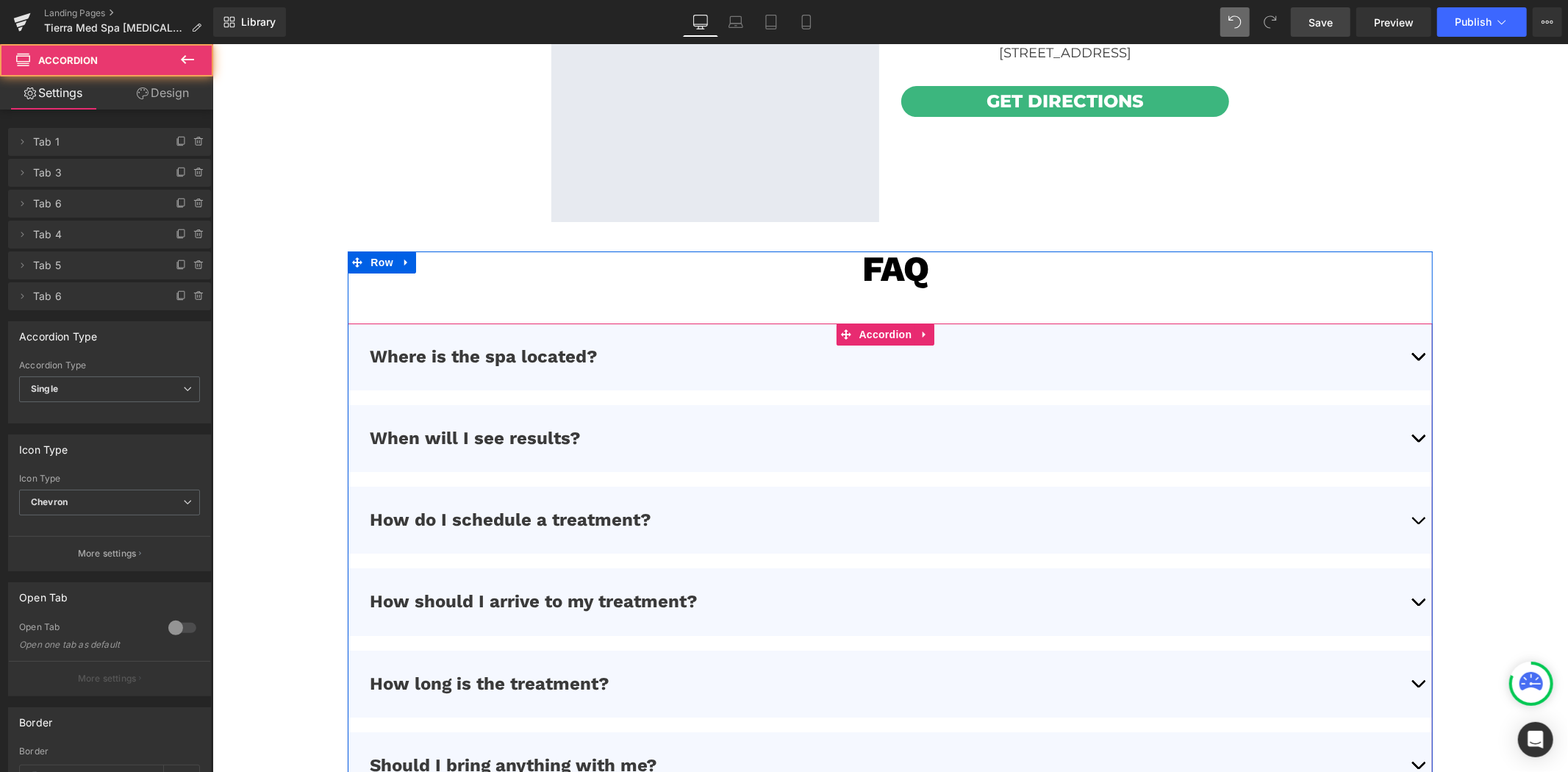
click at [1403, 436] on button "button" at bounding box center [1417, 438] width 30 height 67
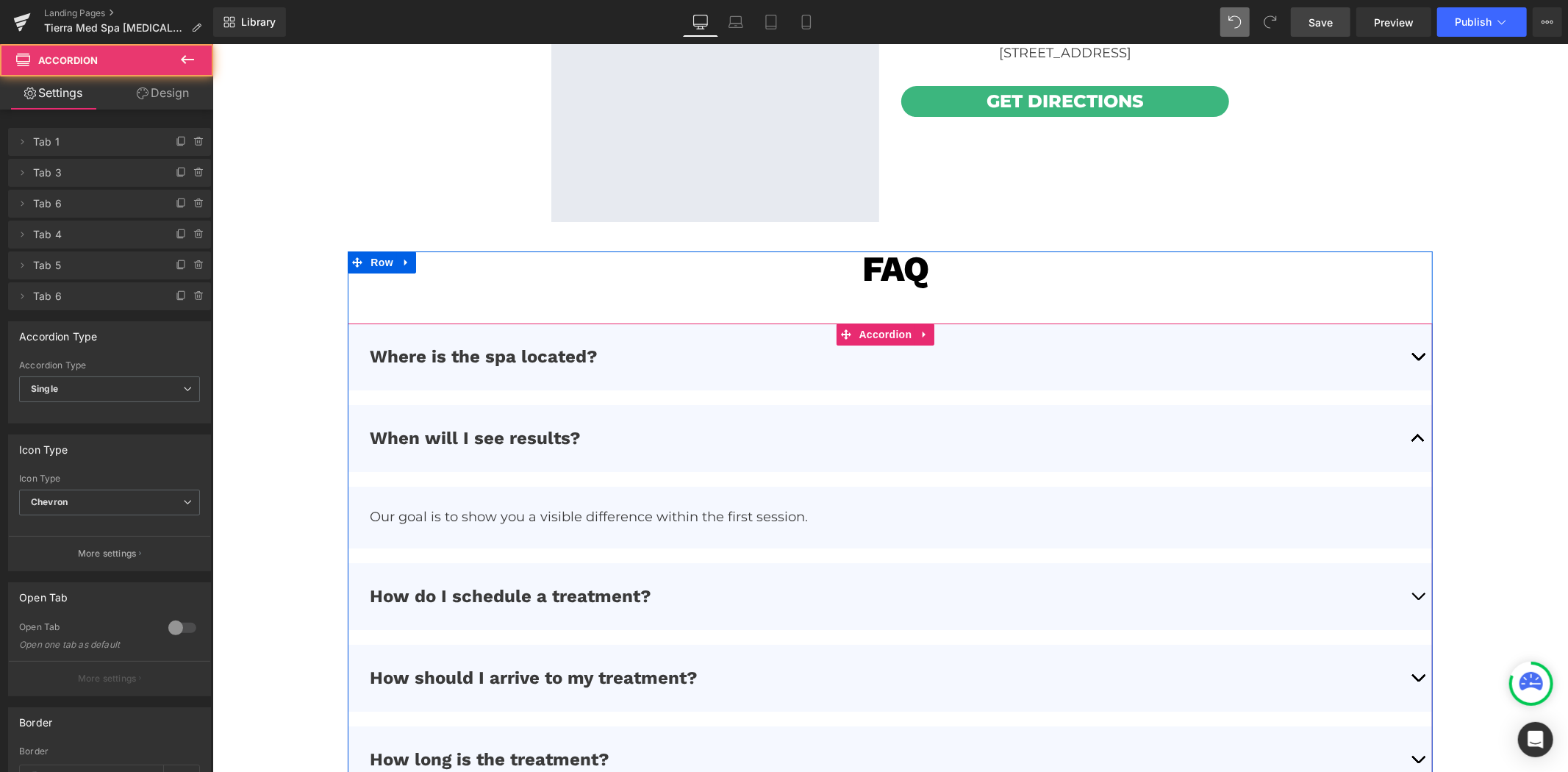
click at [1403, 436] on button "button" at bounding box center [1417, 438] width 30 height 67
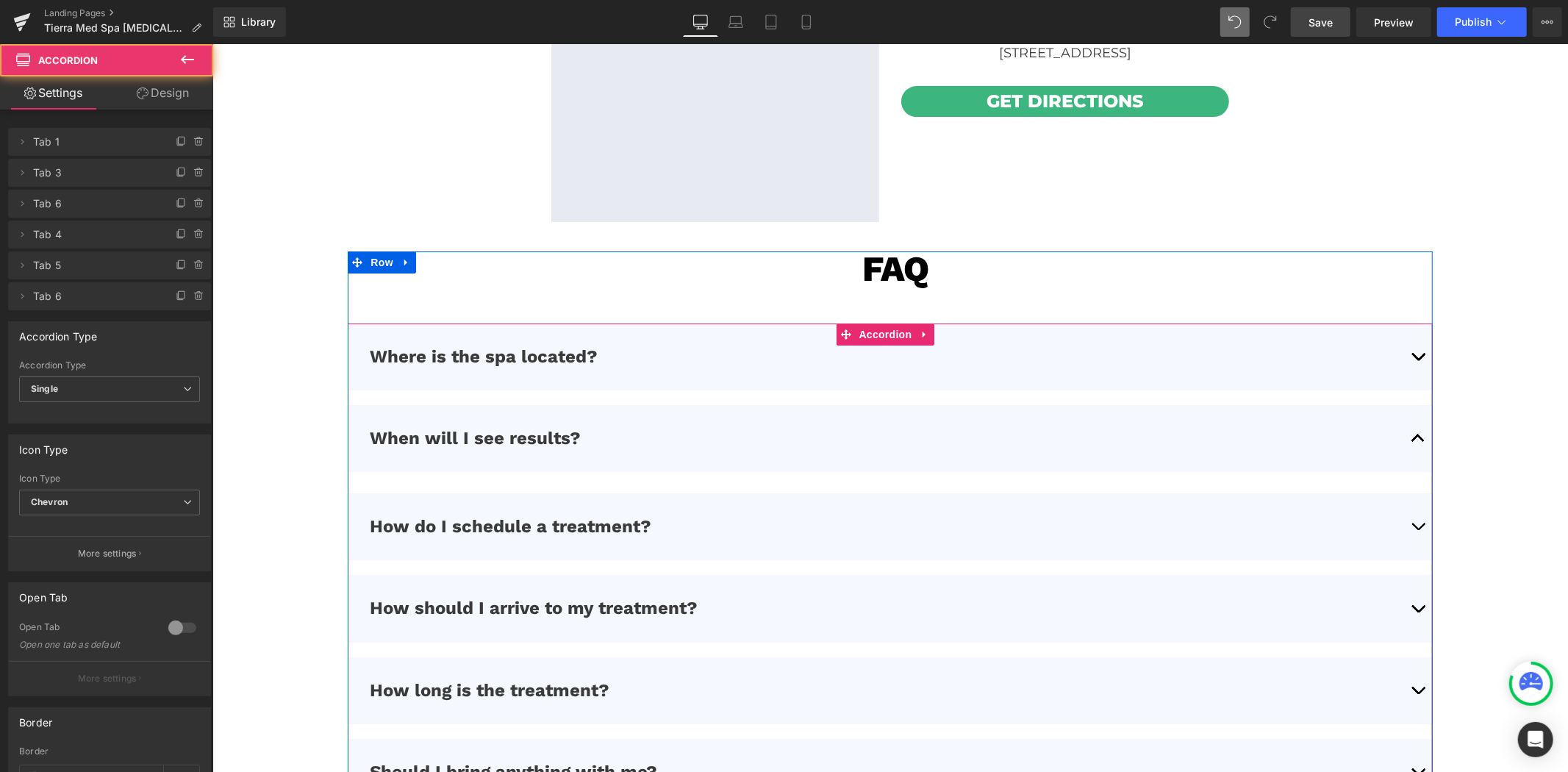
click at [1417, 360] on span "button" at bounding box center [1417, 360] width 0 height 0
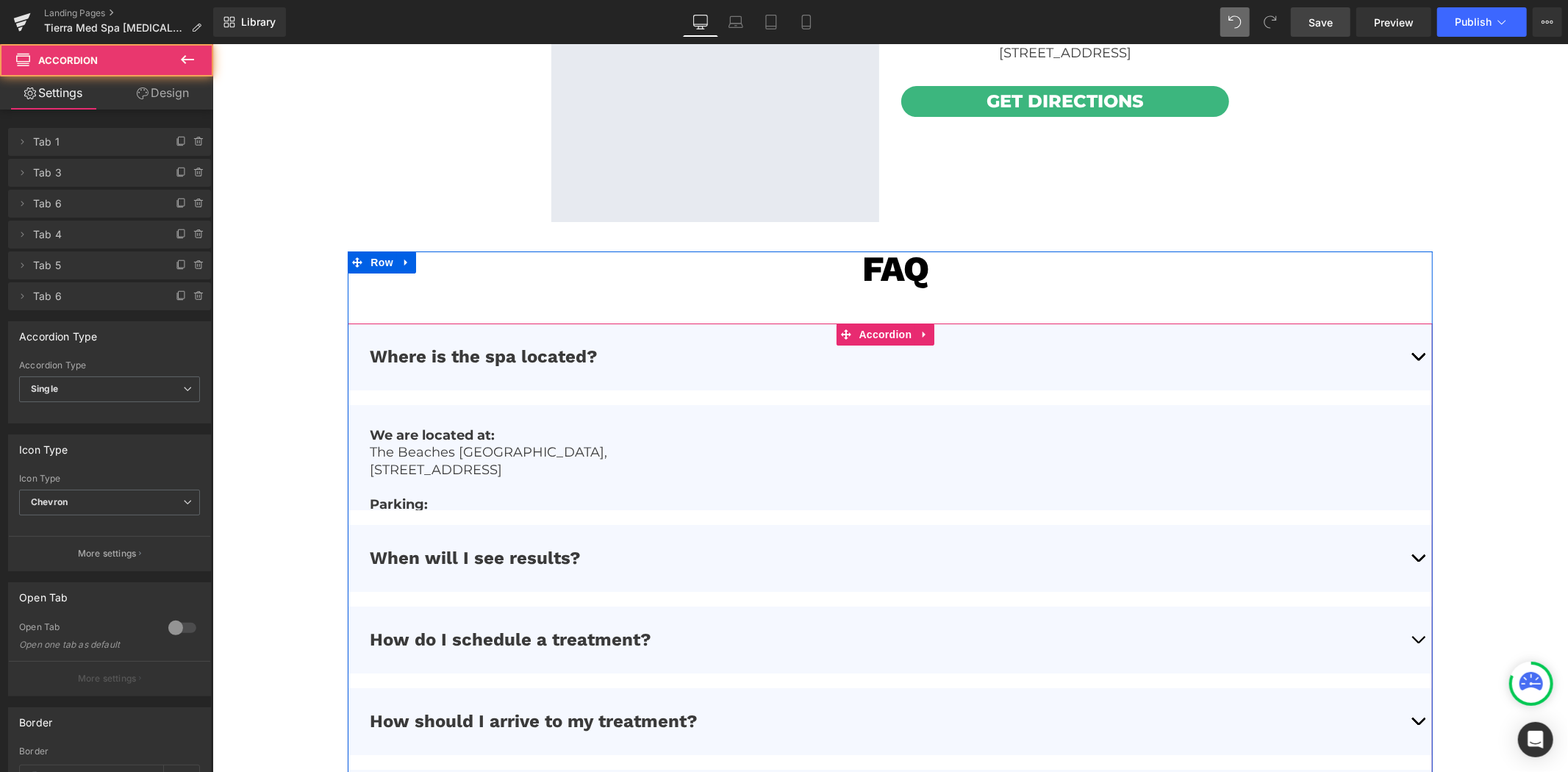
click at [1417, 360] on span "button" at bounding box center [1417, 360] width 0 height 0
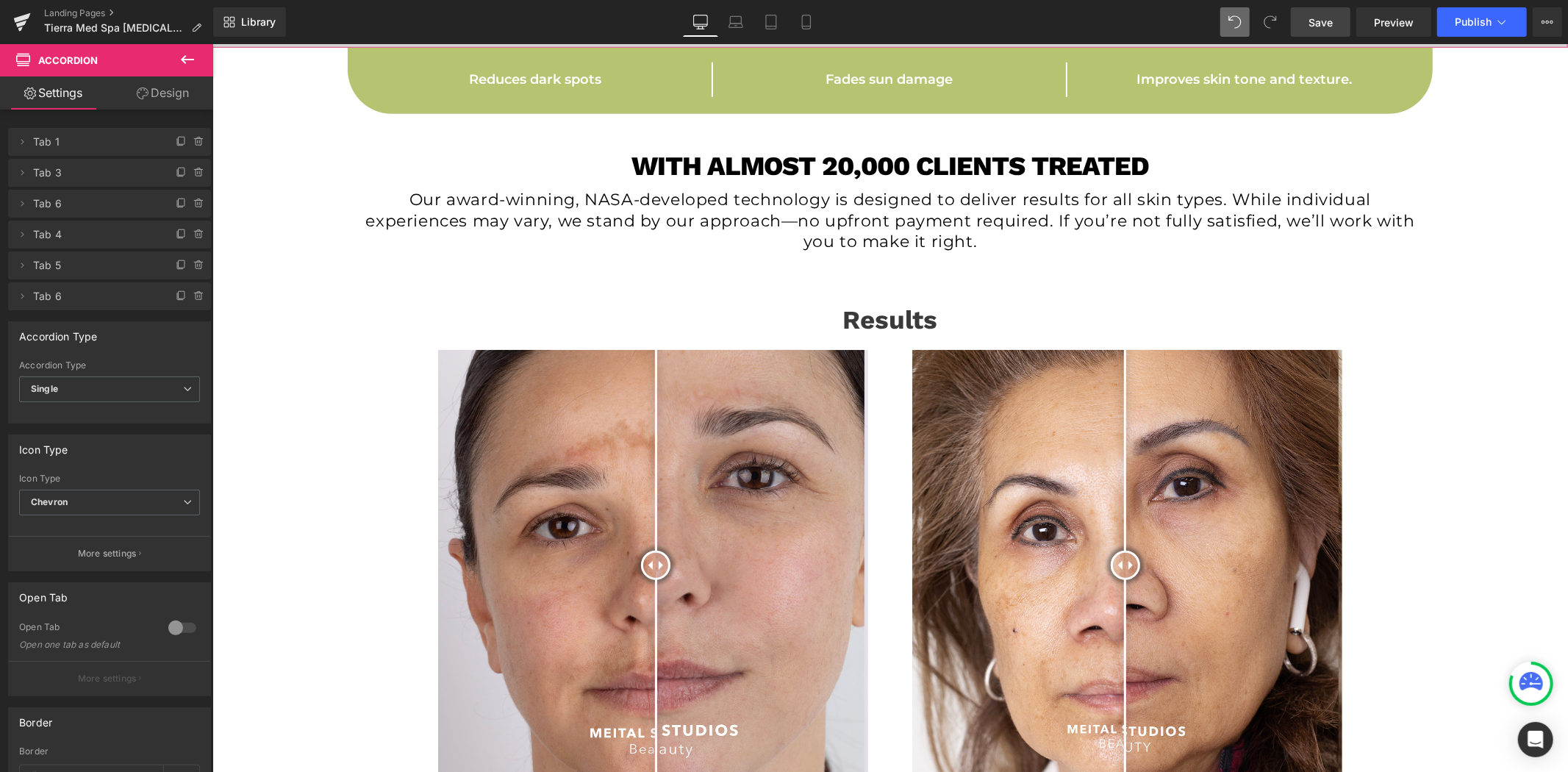
scroll to position [899, 0]
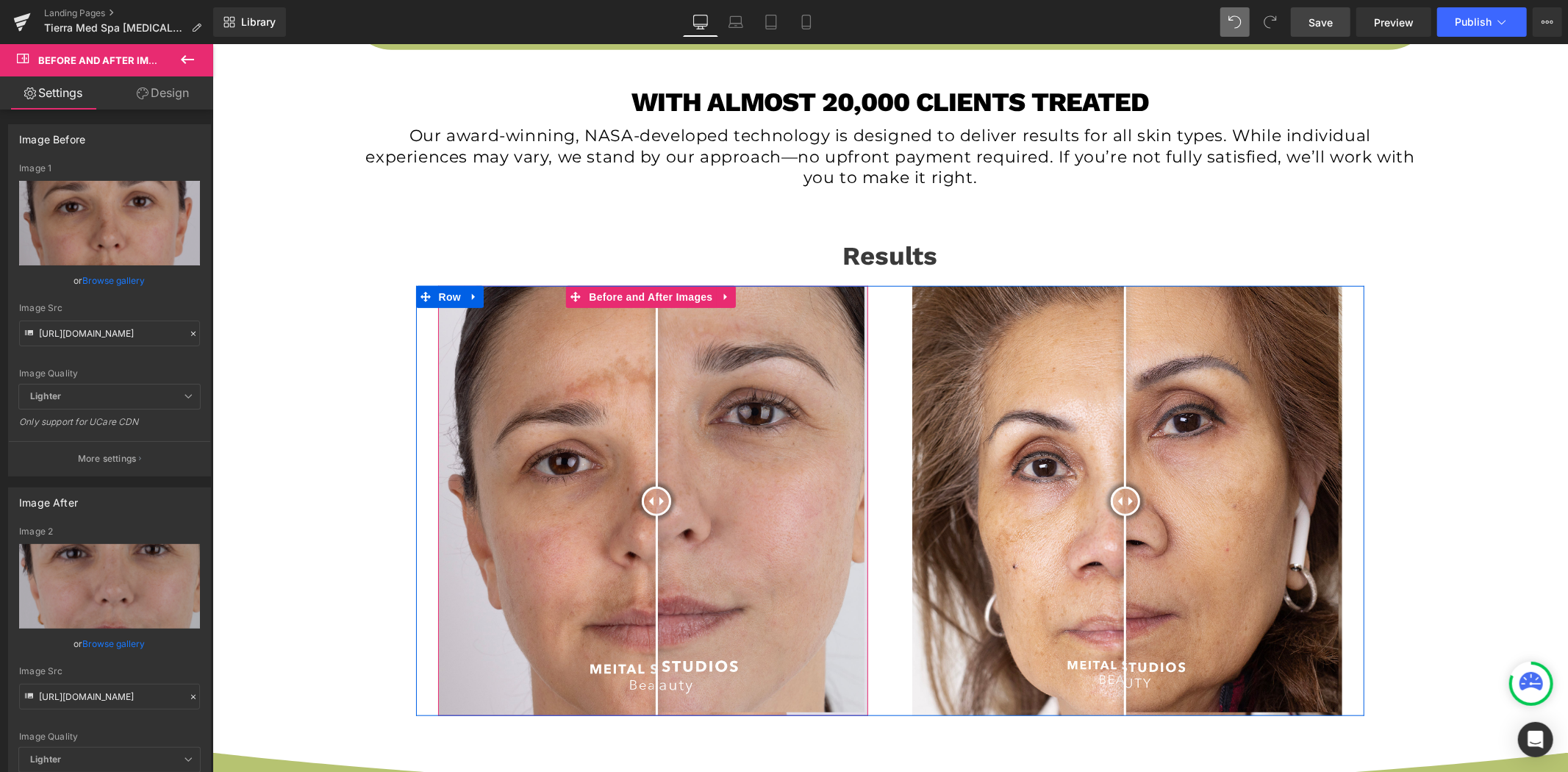
drag, startPoint x: 652, startPoint y: 503, endPoint x: 654, endPoint y: 516, distance: 13.2
click at [654, 515] on div at bounding box center [655, 501] width 30 height 30
